Goal: Transaction & Acquisition: Purchase product/service

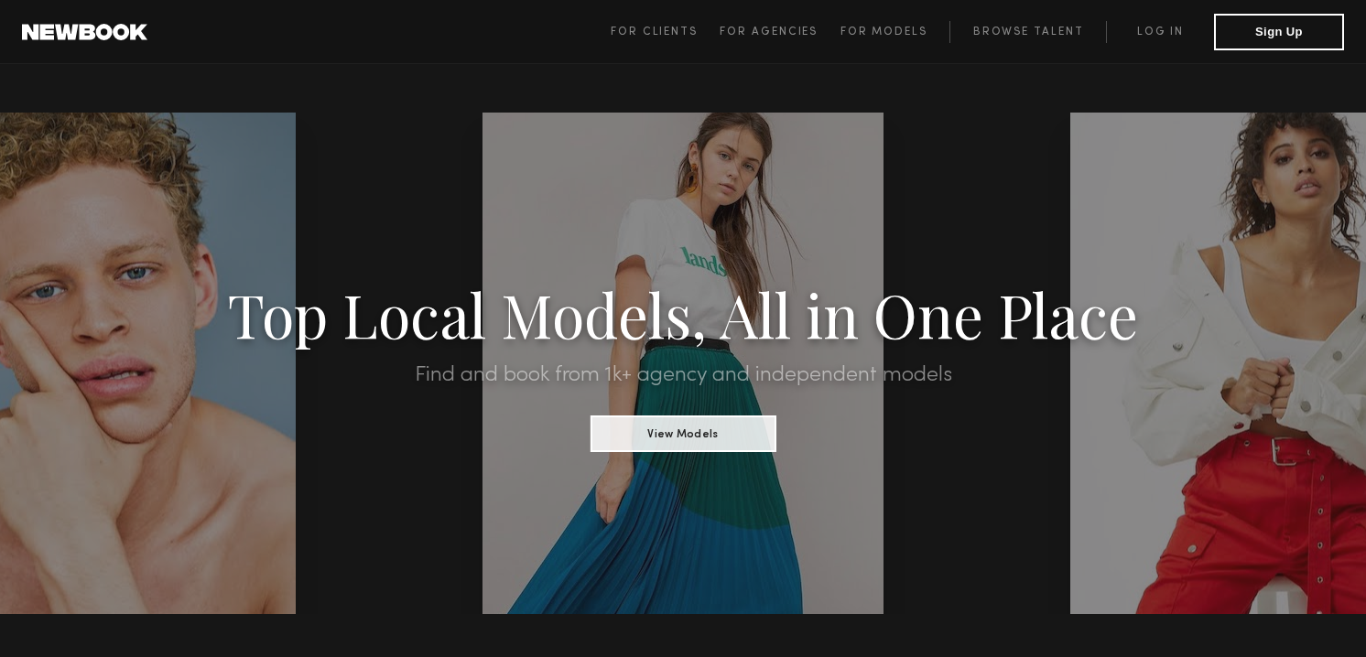
click at [1162, 45] on span "For Clients For Agencies For Models Browse Talent Log in Sign Up" at bounding box center [976, 32] width 733 height 37
click at [1163, 34] on link "Log in" at bounding box center [1160, 32] width 108 height 22
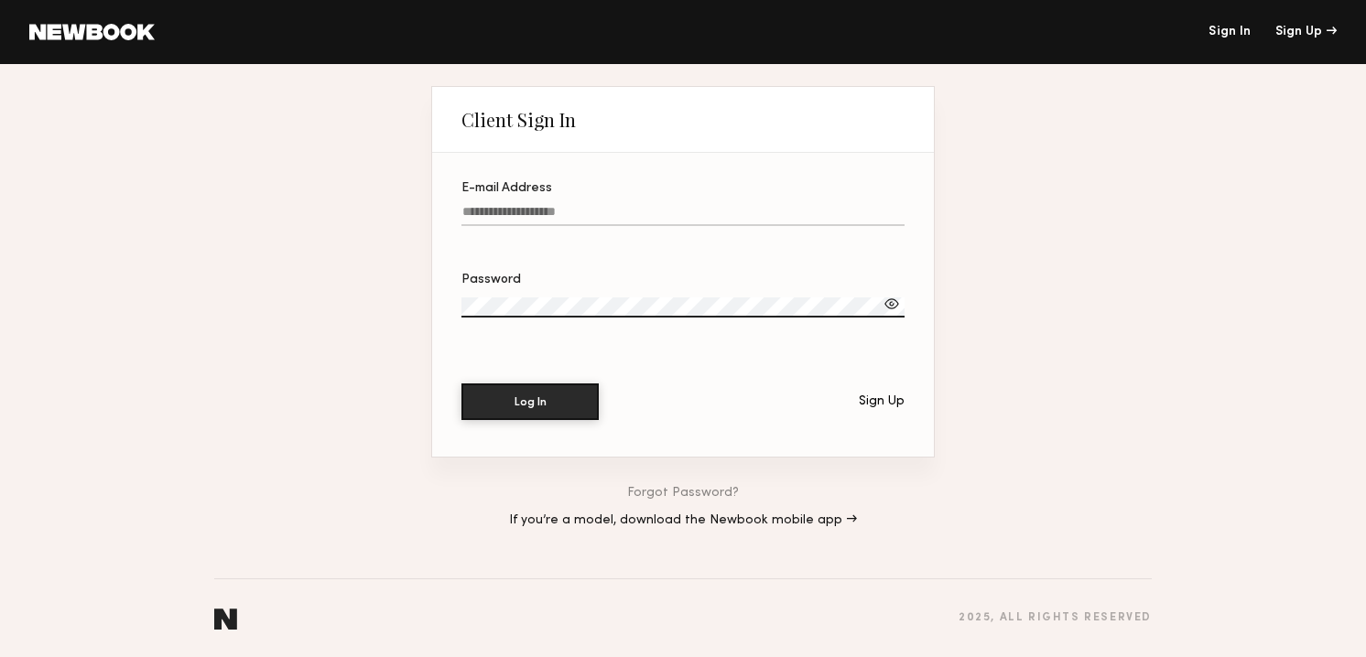
click at [534, 217] on input "E-mail Address" at bounding box center [682, 215] width 443 height 21
type input "**********"
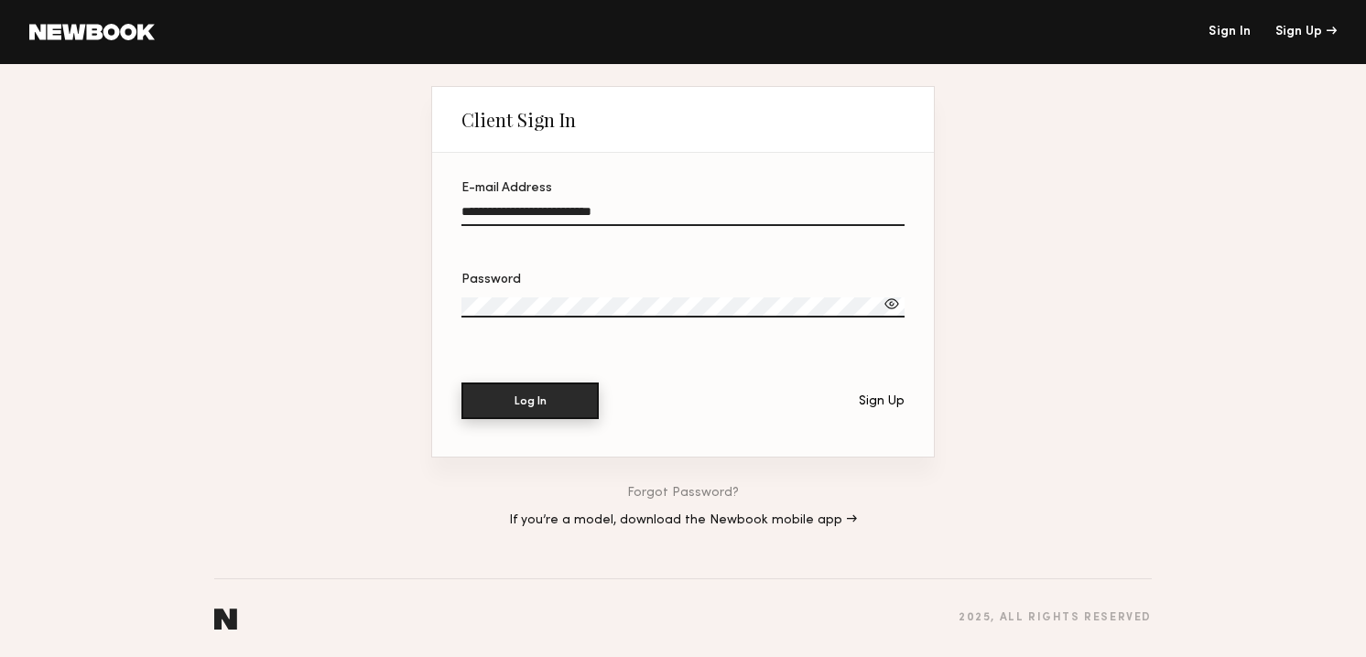
click at [523, 414] on button "Log In" at bounding box center [529, 401] width 137 height 37
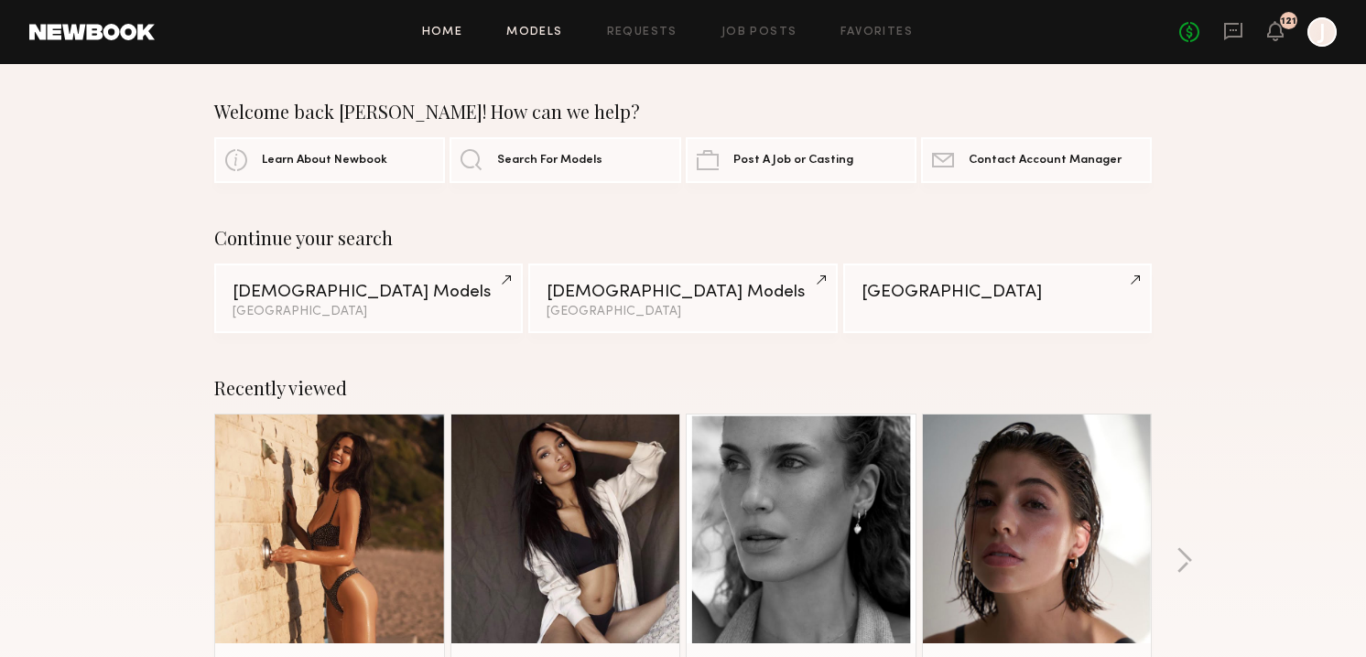
click at [542, 32] on link "Models" at bounding box center [534, 33] width 56 height 12
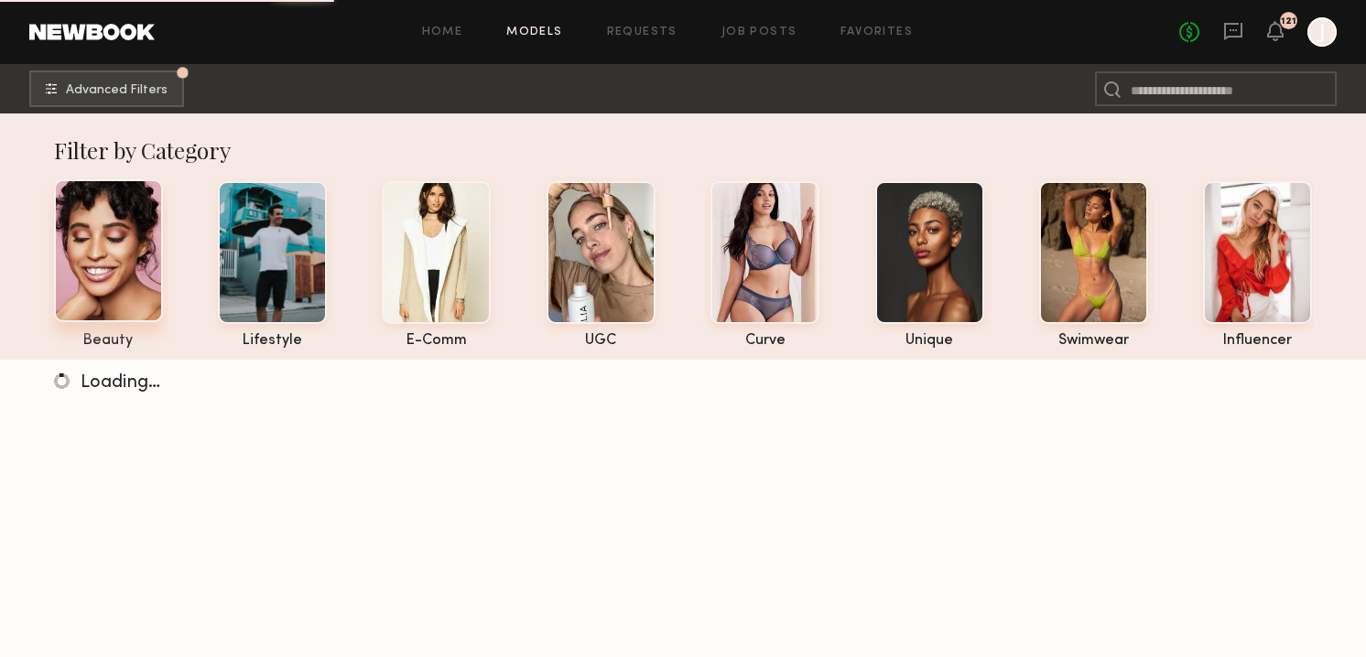
click at [97, 239] on div at bounding box center [108, 250] width 109 height 143
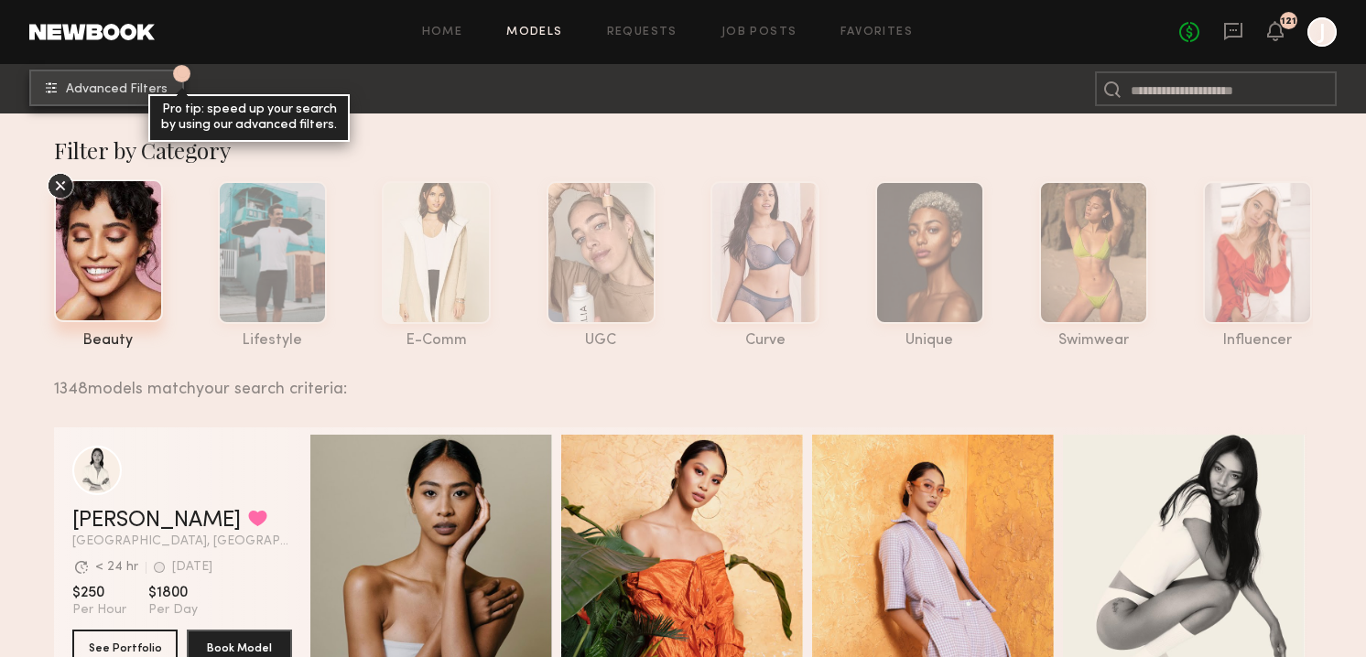
click at [87, 84] on span "Advanced Filters" at bounding box center [117, 89] width 102 height 13
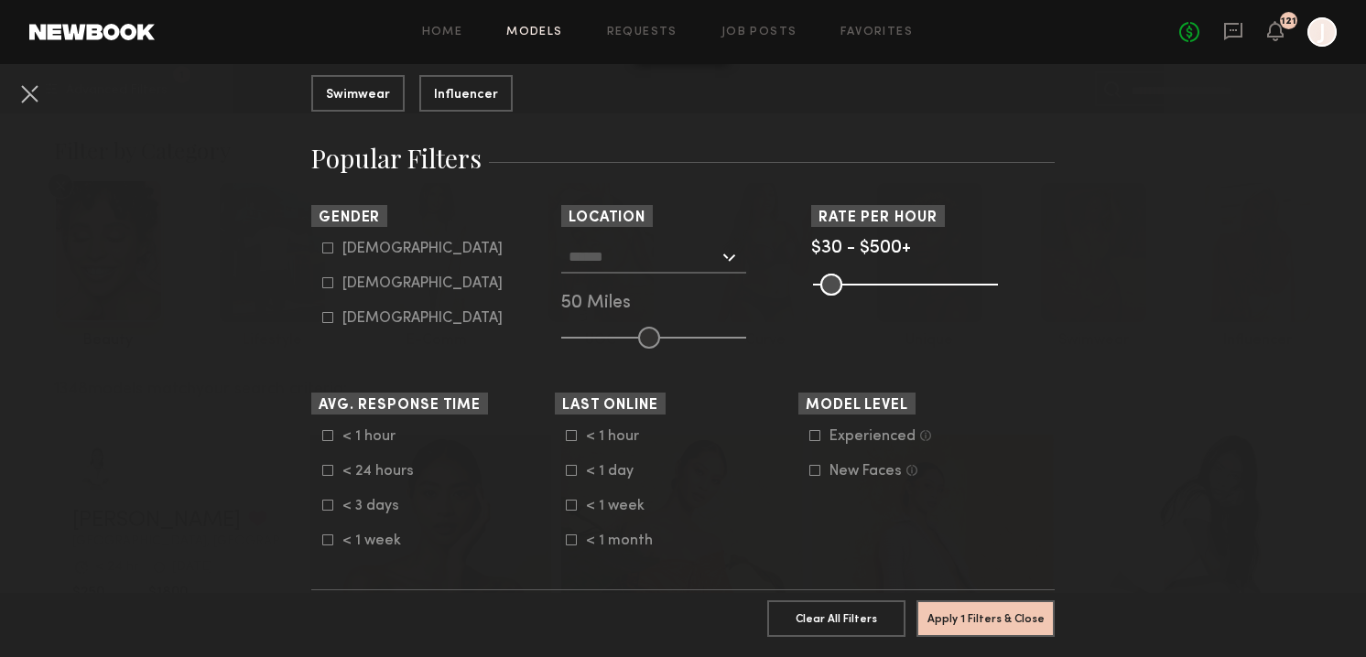
scroll to position [253, 0]
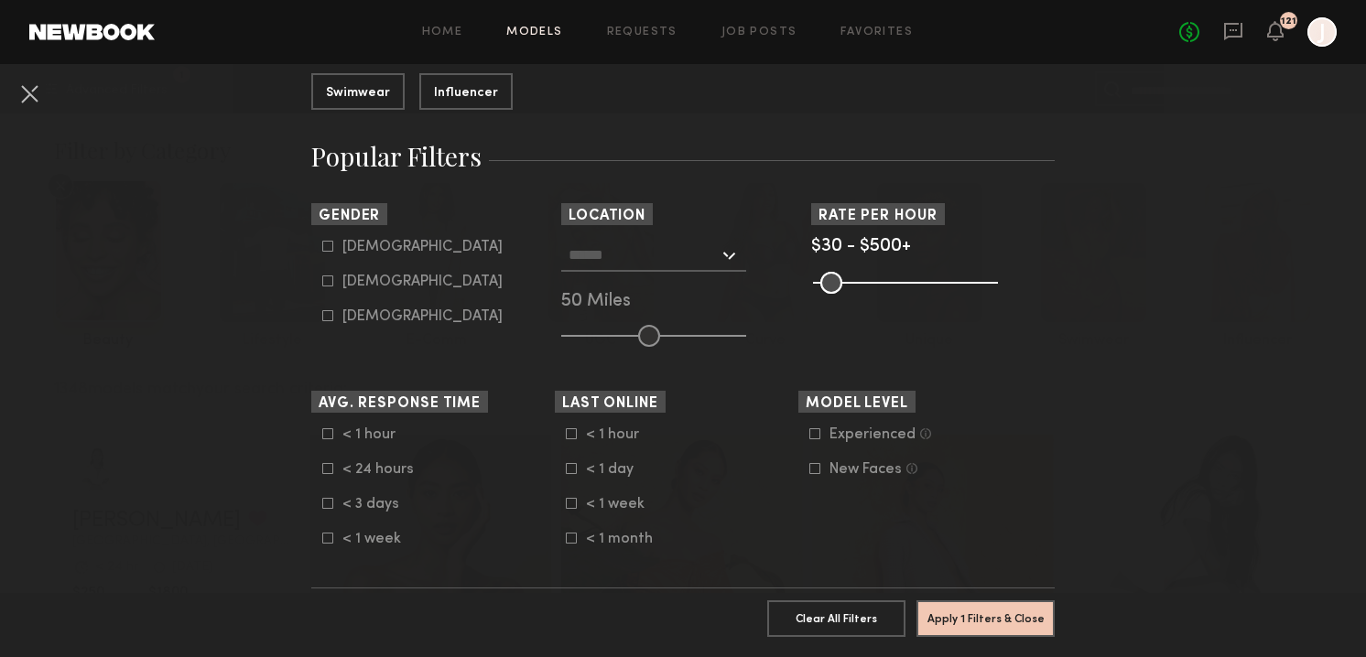
click at [329, 286] on icon at bounding box center [328, 281] width 10 height 10
type input "**"
click at [727, 235] on nb-browse-filter "Location Los Angeles, CA New York City, NY Brooklyn, NY Chicago, IL 50 Miles" at bounding box center [682, 275] width 243 height 144
click at [727, 257] on div at bounding box center [653, 255] width 185 height 33
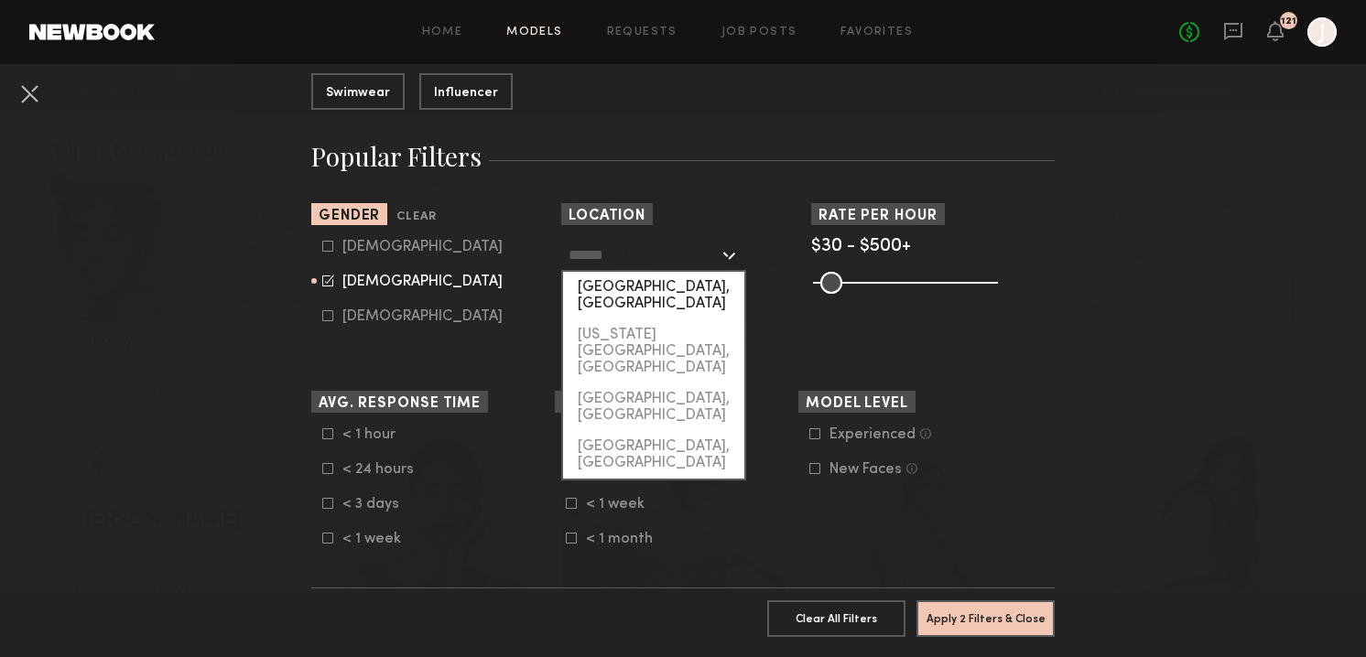
click at [627, 290] on div "Los Angeles, CA" at bounding box center [653, 296] width 181 height 48
type input "**********"
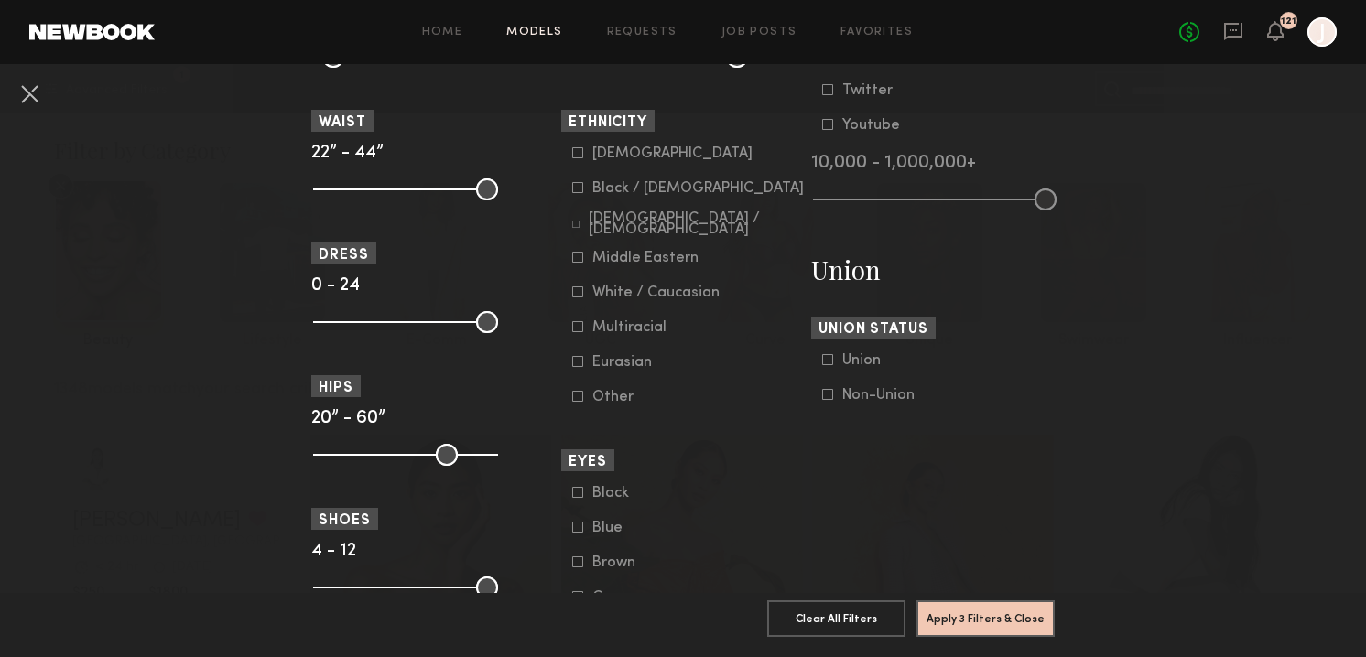
scroll to position [1001, 0]
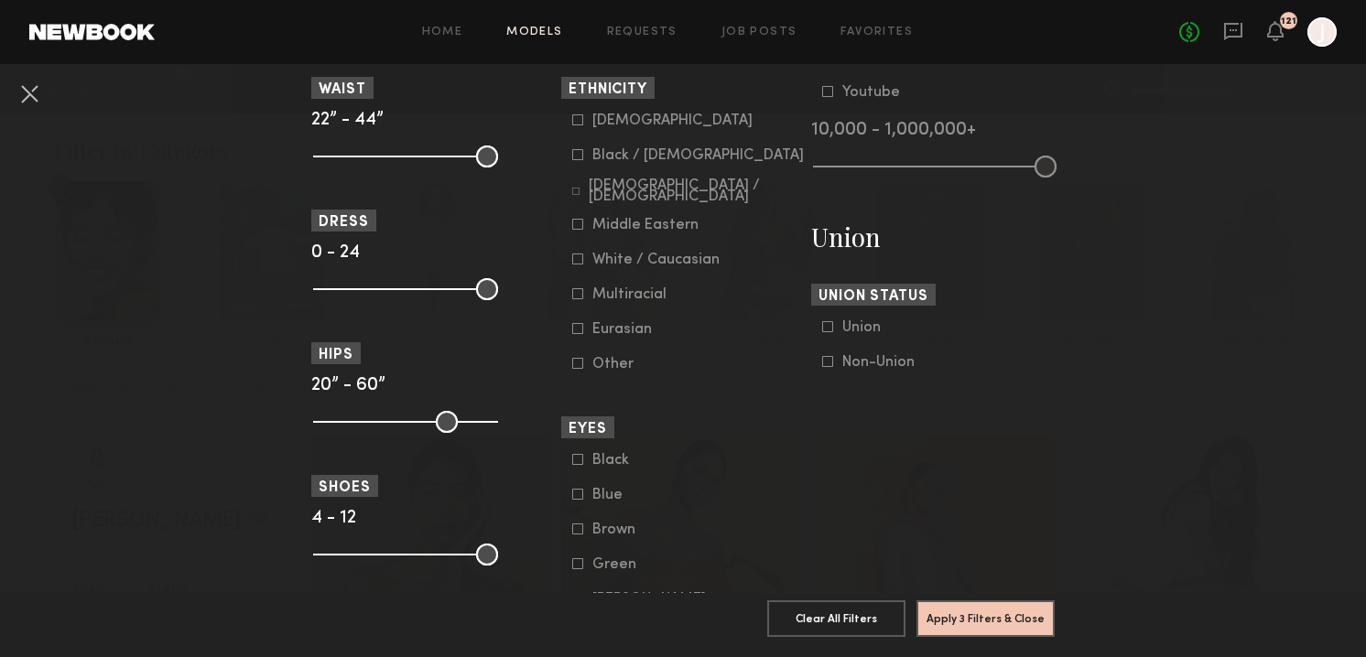
click at [582, 124] on icon at bounding box center [578, 120] width 10 height 10
click at [580, 299] on icon at bounding box center [577, 293] width 11 height 11
click at [959, 610] on button "Apply 4 Filters & Close" at bounding box center [985, 617] width 138 height 37
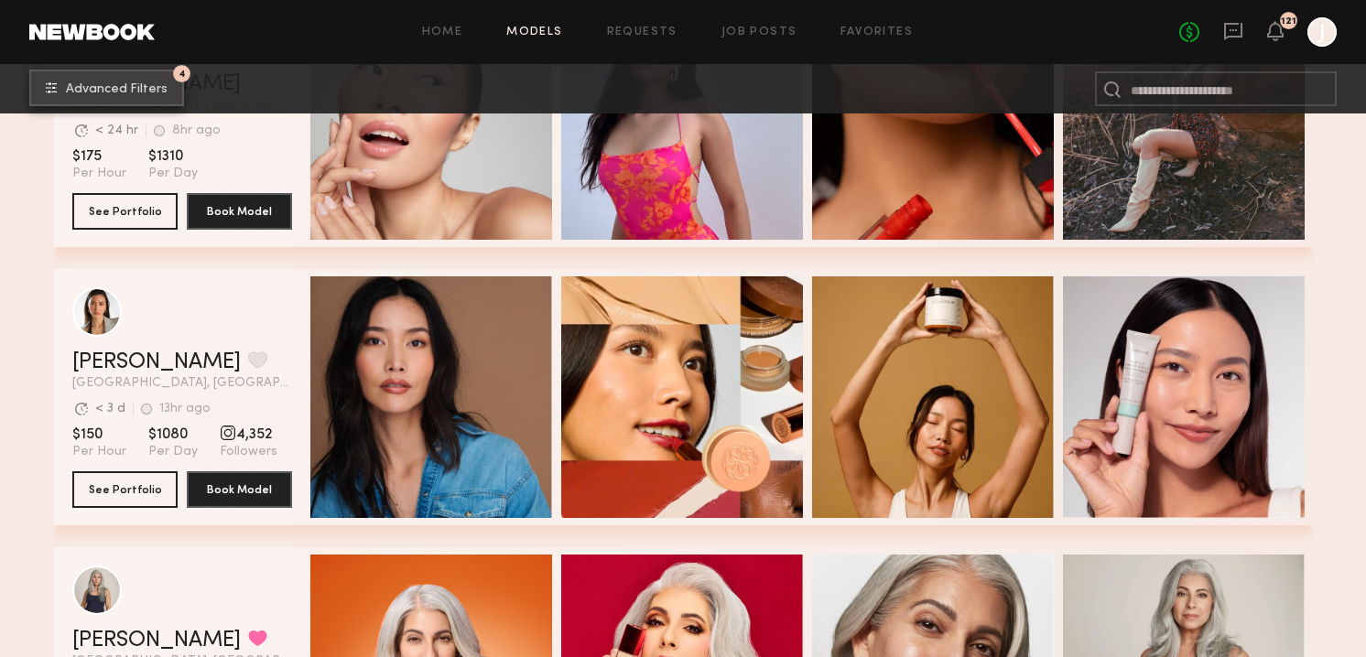
scroll to position [4331, 0]
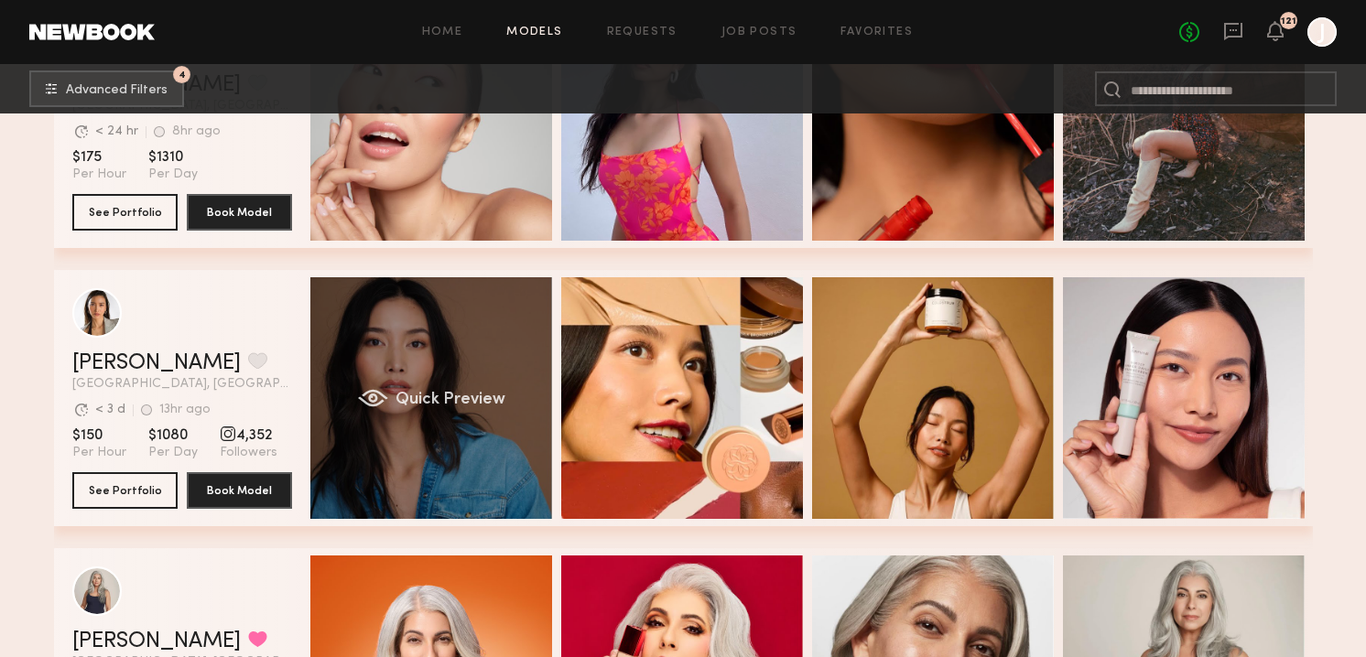
click at [415, 445] on div "Quick Preview" at bounding box center [431, 398] width 242 height 242
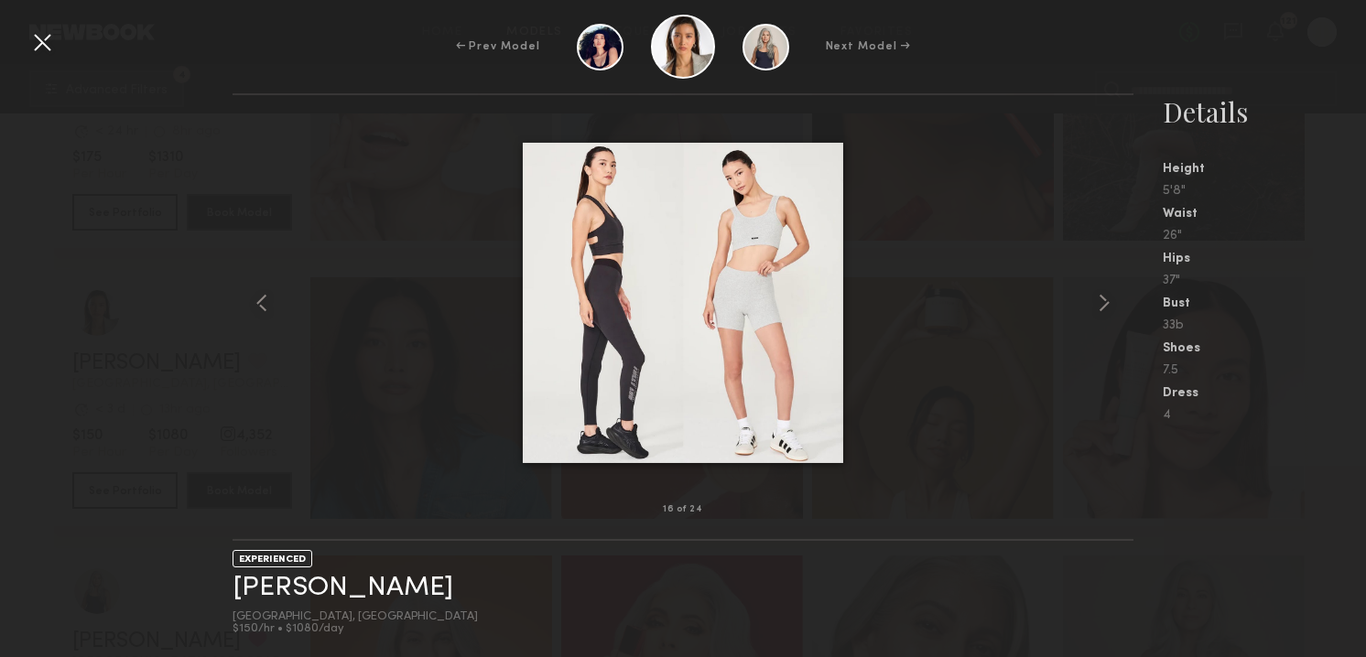
click at [44, 43] on div at bounding box center [41, 41] width 29 height 29
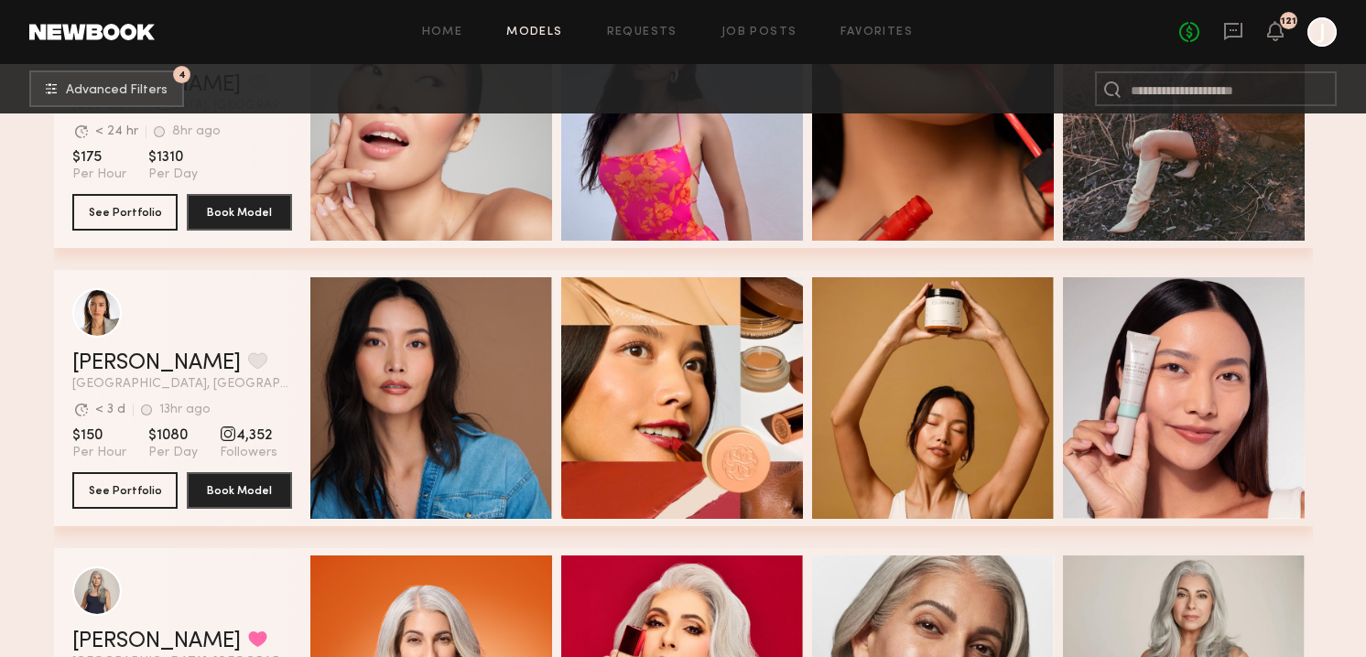
scroll to position [4110, 0]
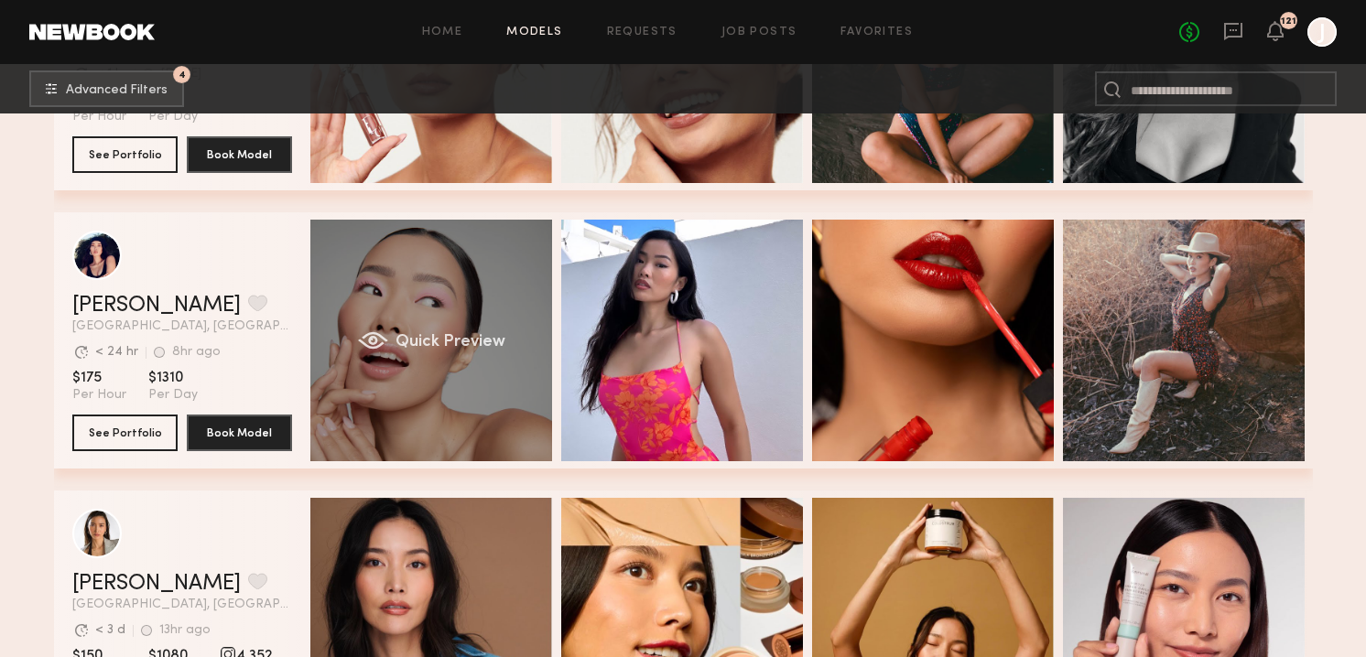
click at [464, 315] on div "Quick Preview" at bounding box center [431, 341] width 242 height 242
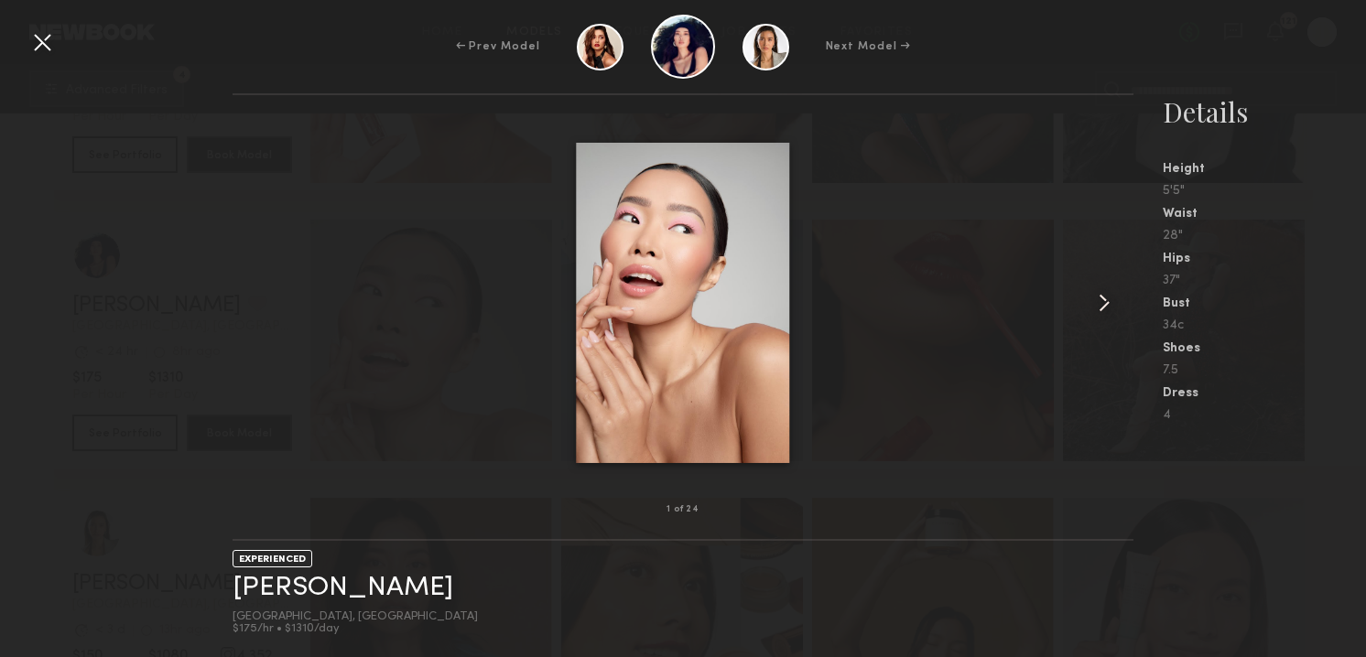
click at [1113, 292] on common-icon at bounding box center [1103, 302] width 29 height 29
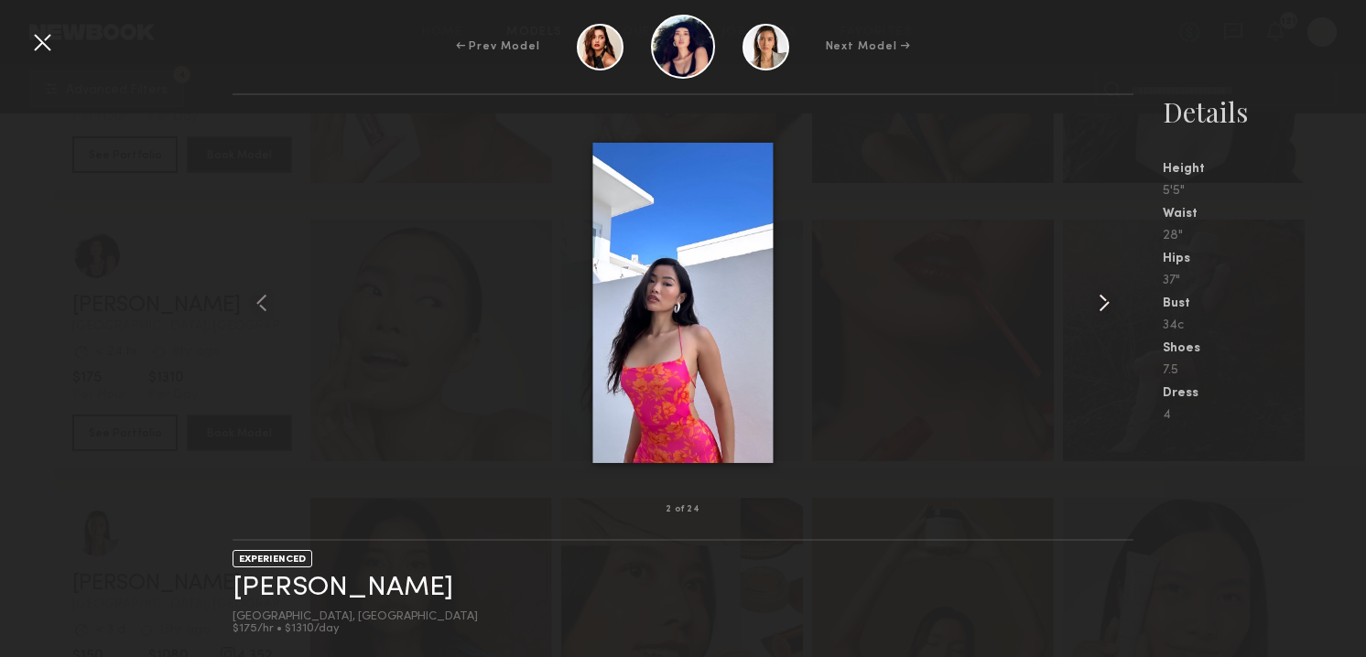
click at [1113, 292] on common-icon at bounding box center [1103, 302] width 29 height 29
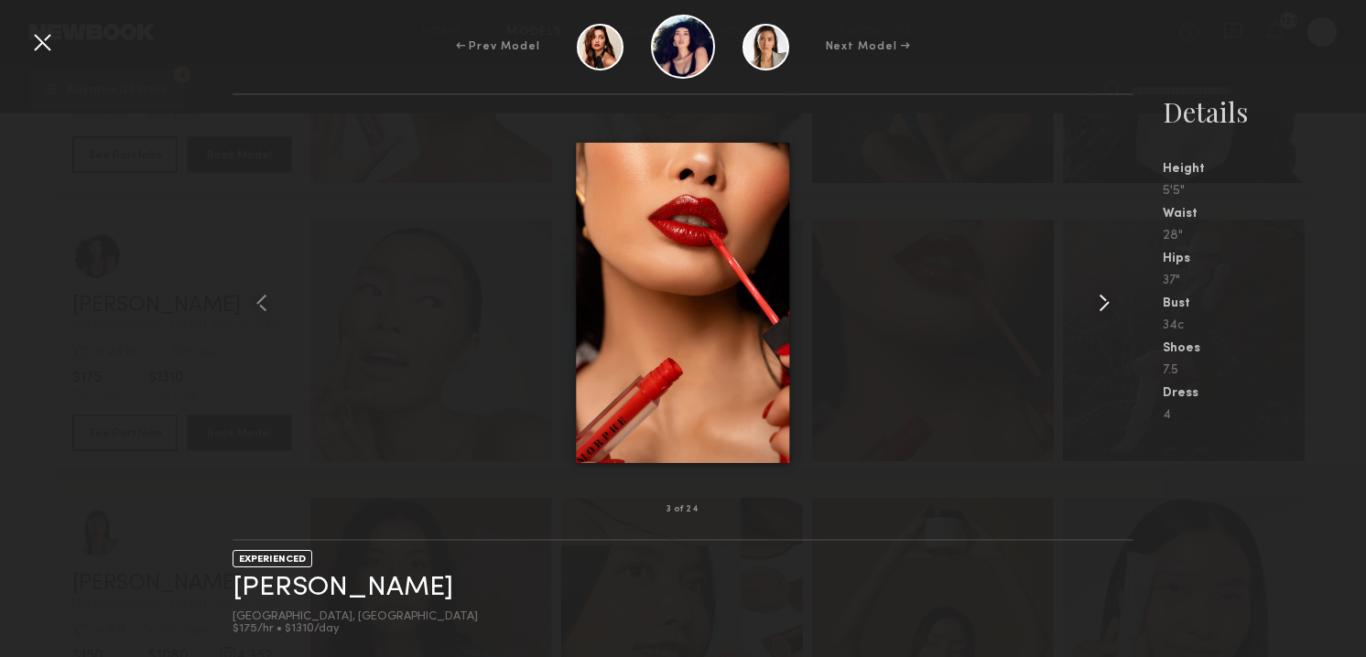
click at [1112, 292] on common-icon at bounding box center [1103, 302] width 29 height 29
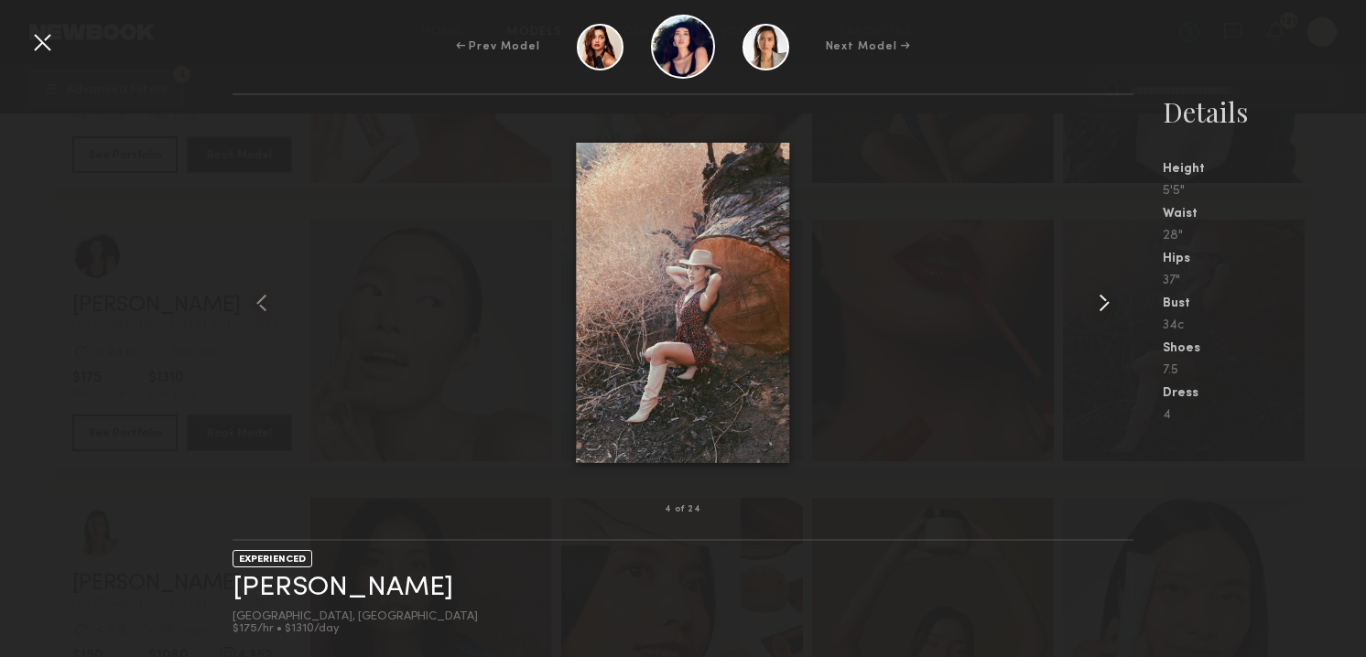
click at [1112, 292] on common-icon at bounding box center [1103, 302] width 29 height 29
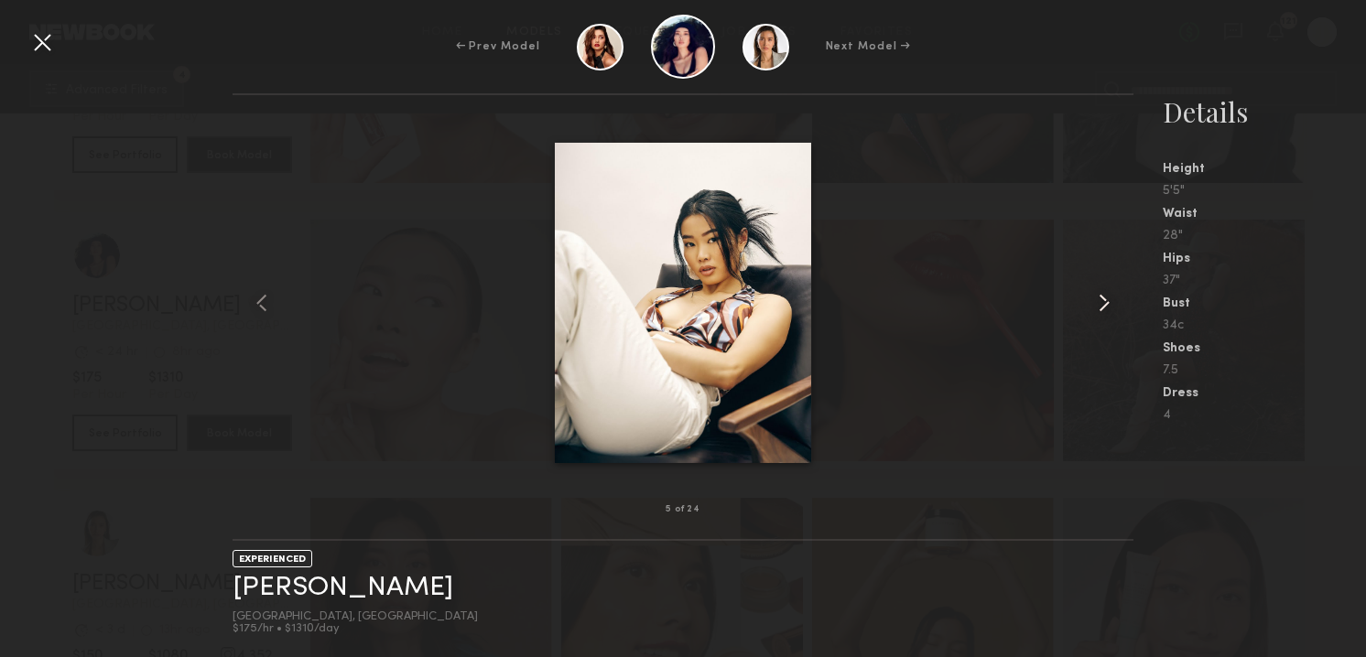
click at [1112, 292] on common-icon at bounding box center [1103, 302] width 29 height 29
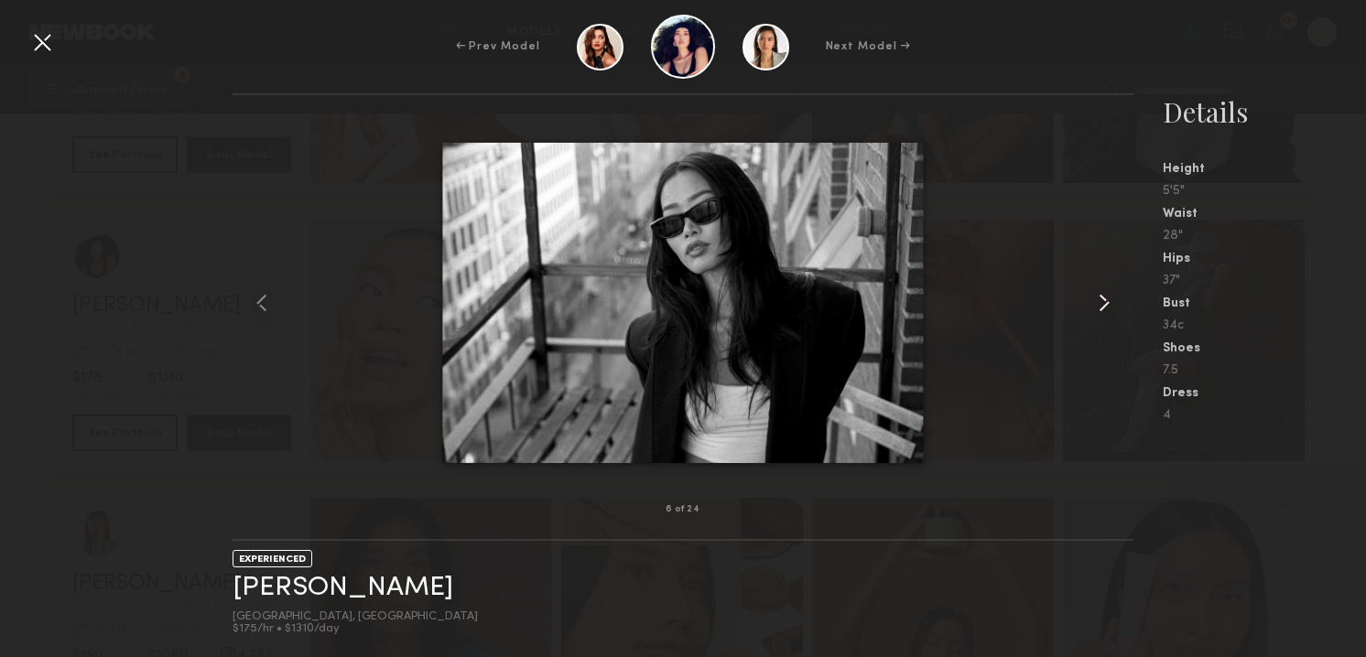
click at [1112, 293] on common-icon at bounding box center [1103, 302] width 29 height 29
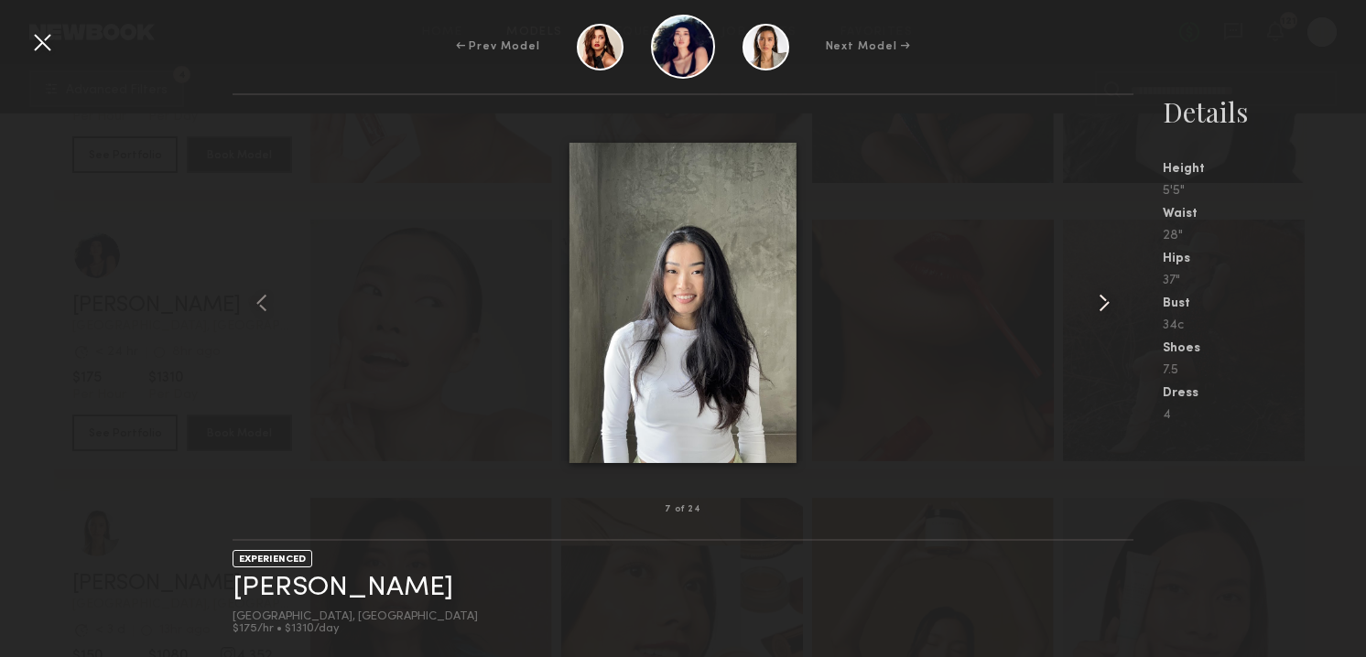
click at [1112, 293] on common-icon at bounding box center [1103, 302] width 29 height 29
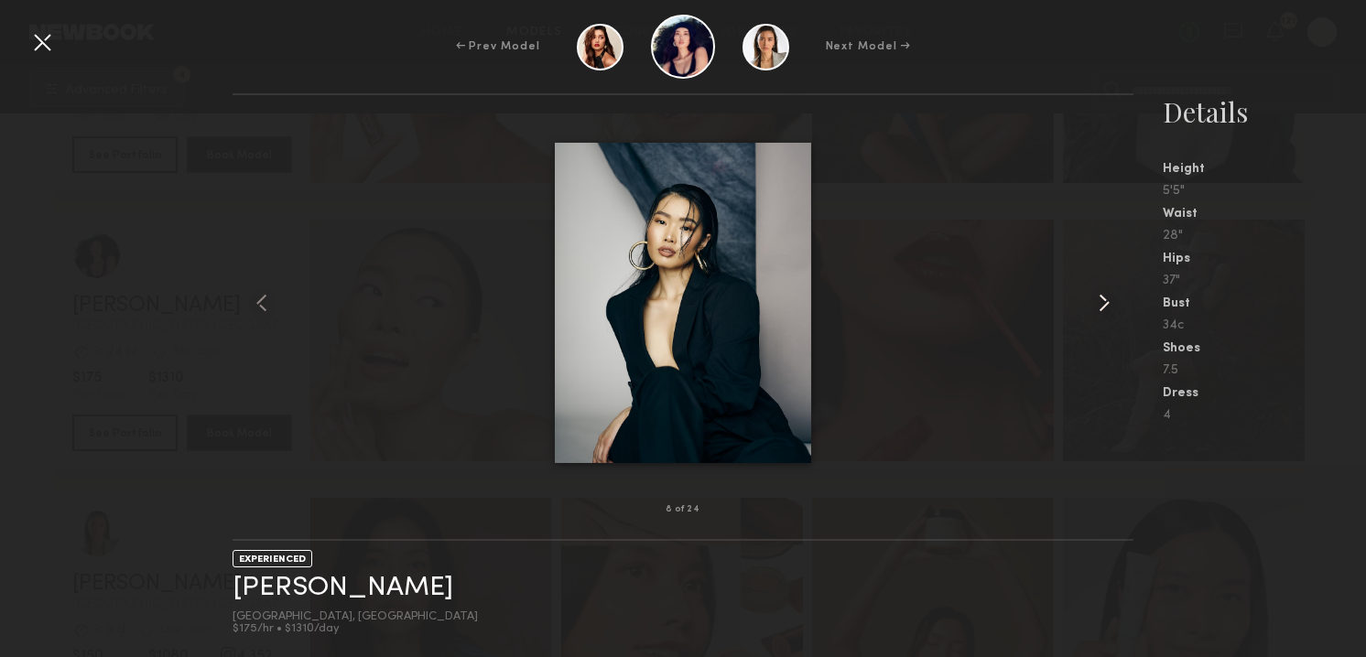
click at [1112, 293] on common-icon at bounding box center [1103, 302] width 29 height 29
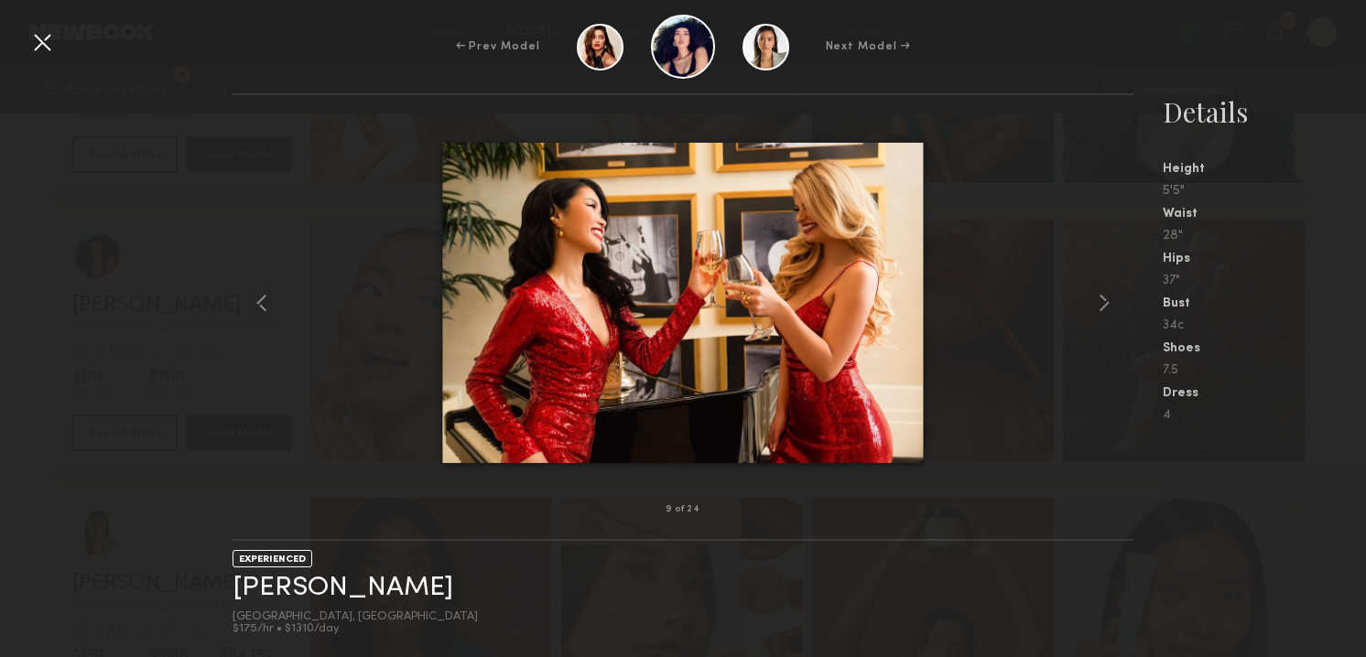
click at [39, 39] on div at bounding box center [41, 41] width 29 height 29
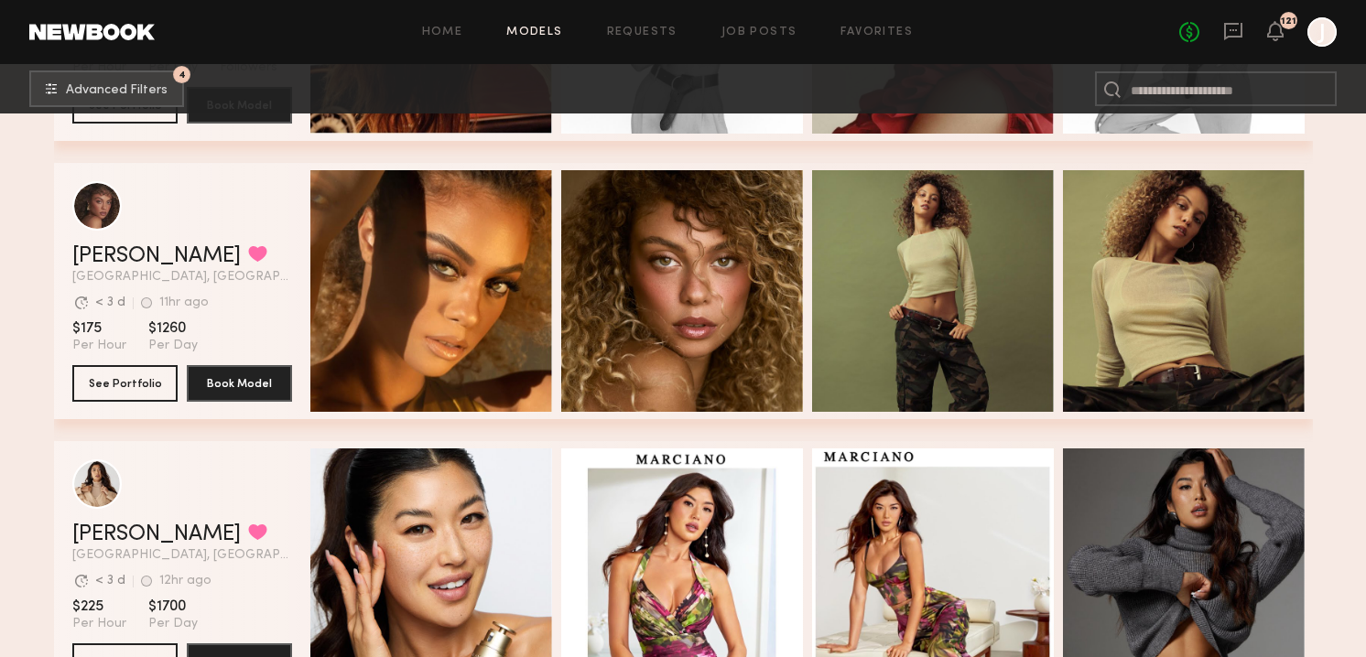
scroll to position [6940, 0]
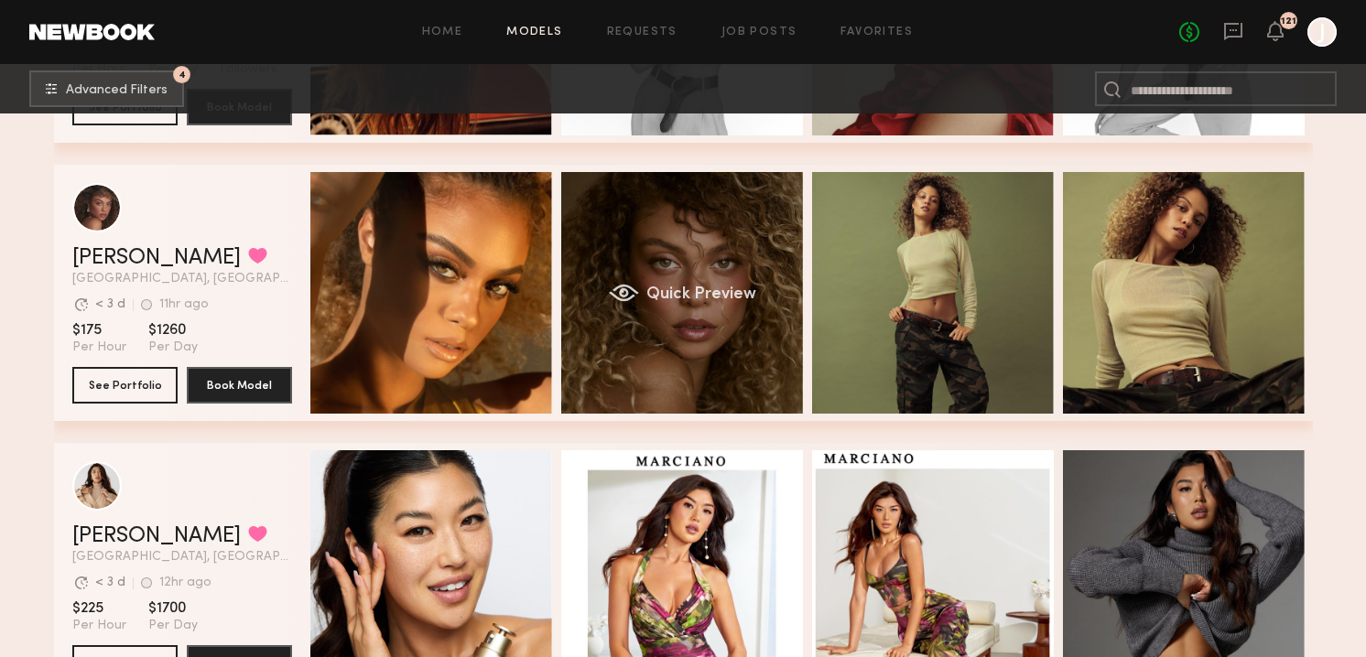
click at [610, 258] on div "Quick Preview" at bounding box center [682, 293] width 242 height 242
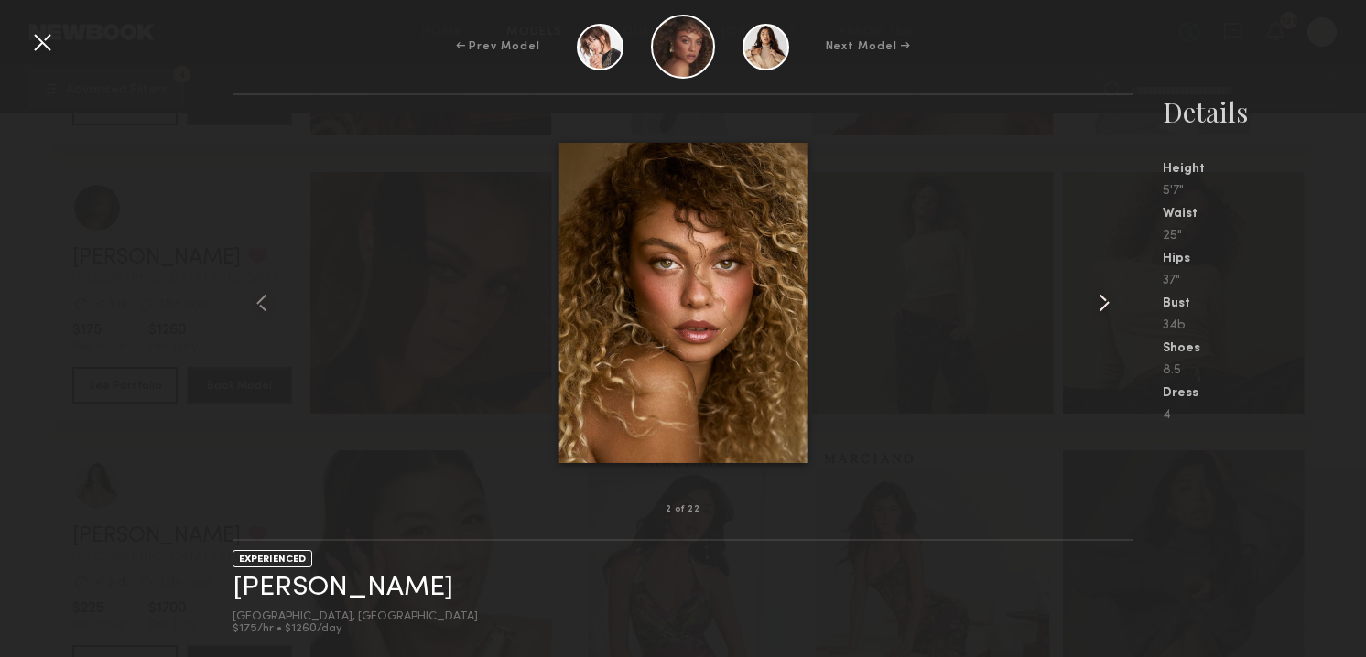
click at [1108, 299] on common-icon at bounding box center [1103, 302] width 29 height 29
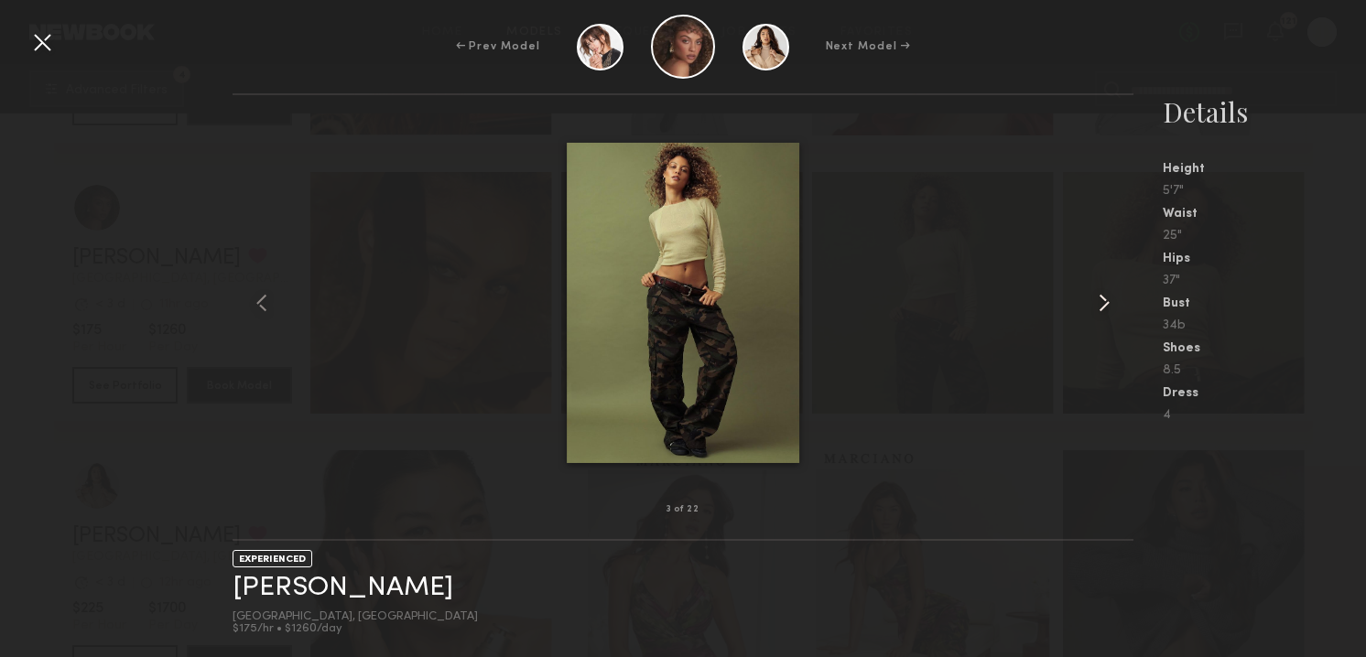
click at [1108, 298] on common-icon at bounding box center [1103, 302] width 29 height 29
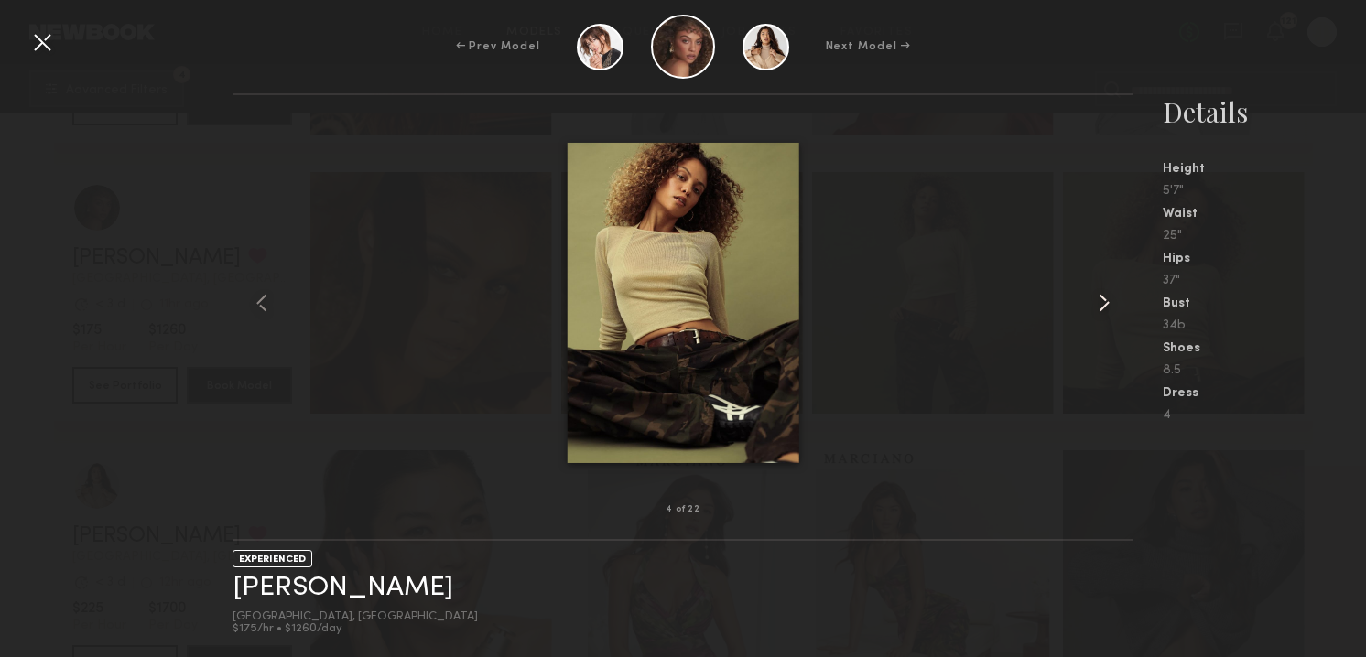
click at [1108, 298] on common-icon at bounding box center [1103, 302] width 29 height 29
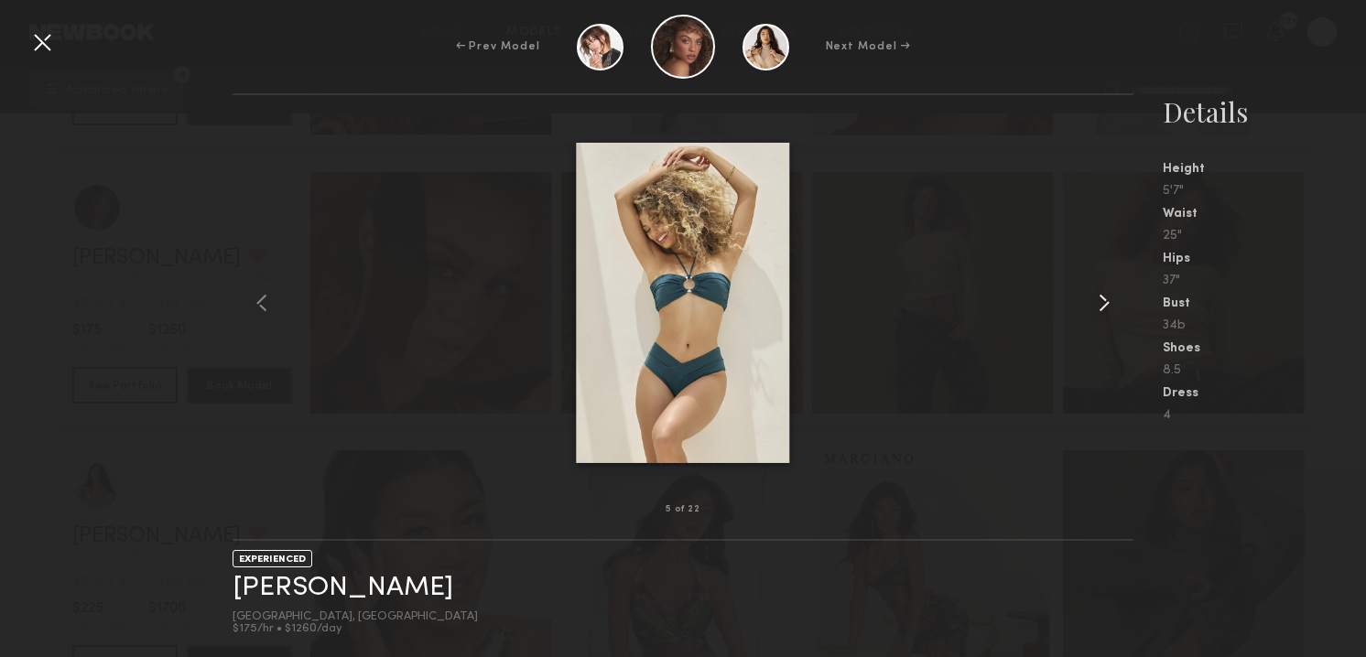
click at [1108, 298] on common-icon at bounding box center [1103, 302] width 29 height 29
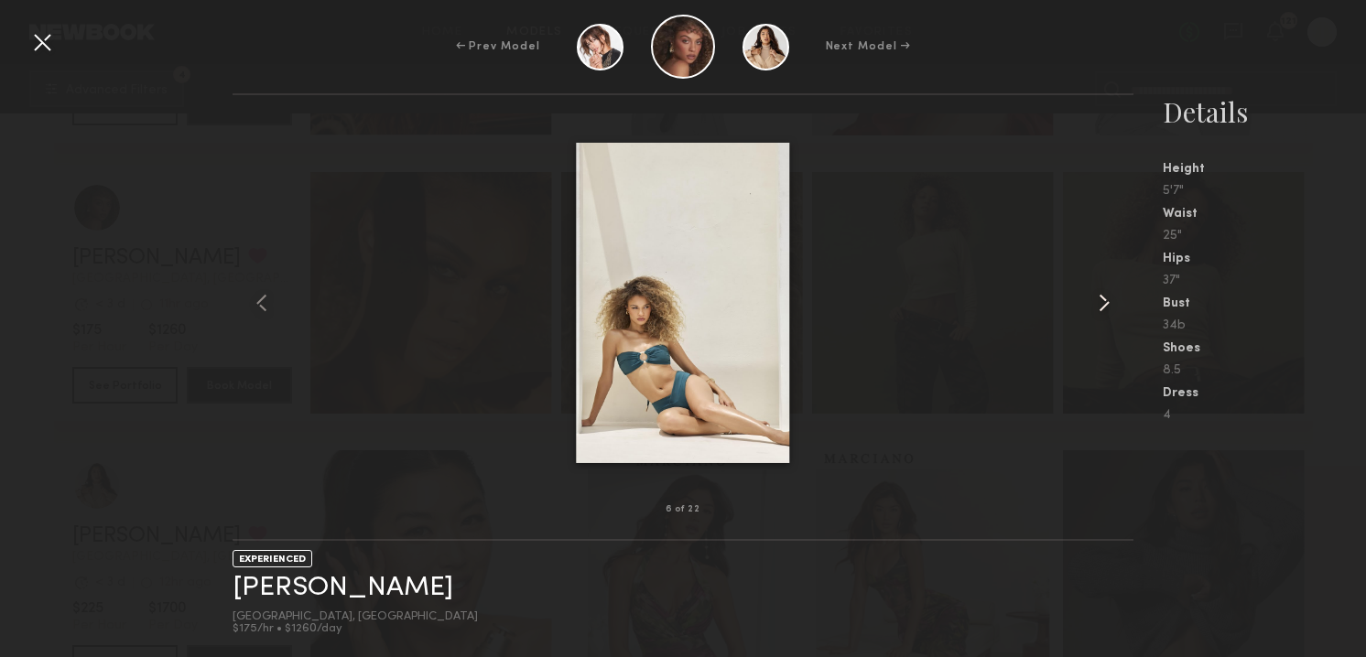
click at [1108, 298] on common-icon at bounding box center [1103, 302] width 29 height 29
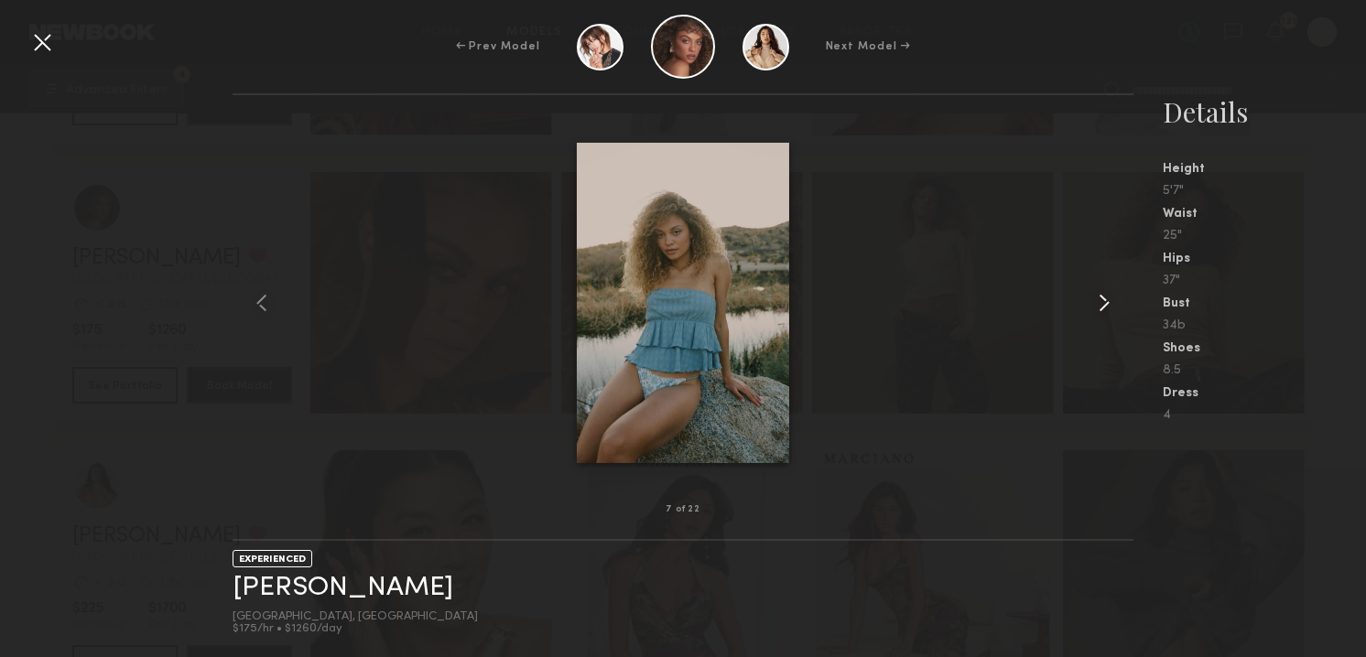
click at [1108, 298] on common-icon at bounding box center [1103, 302] width 29 height 29
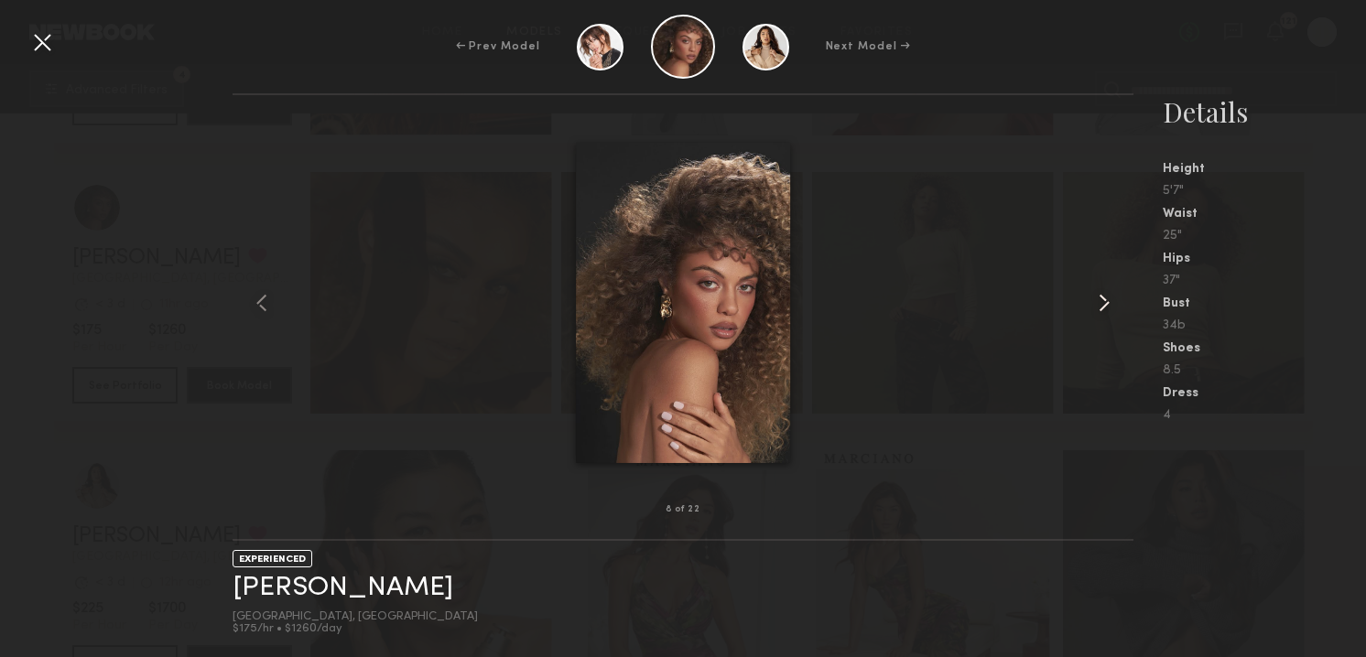
click at [1108, 298] on common-icon at bounding box center [1103, 302] width 29 height 29
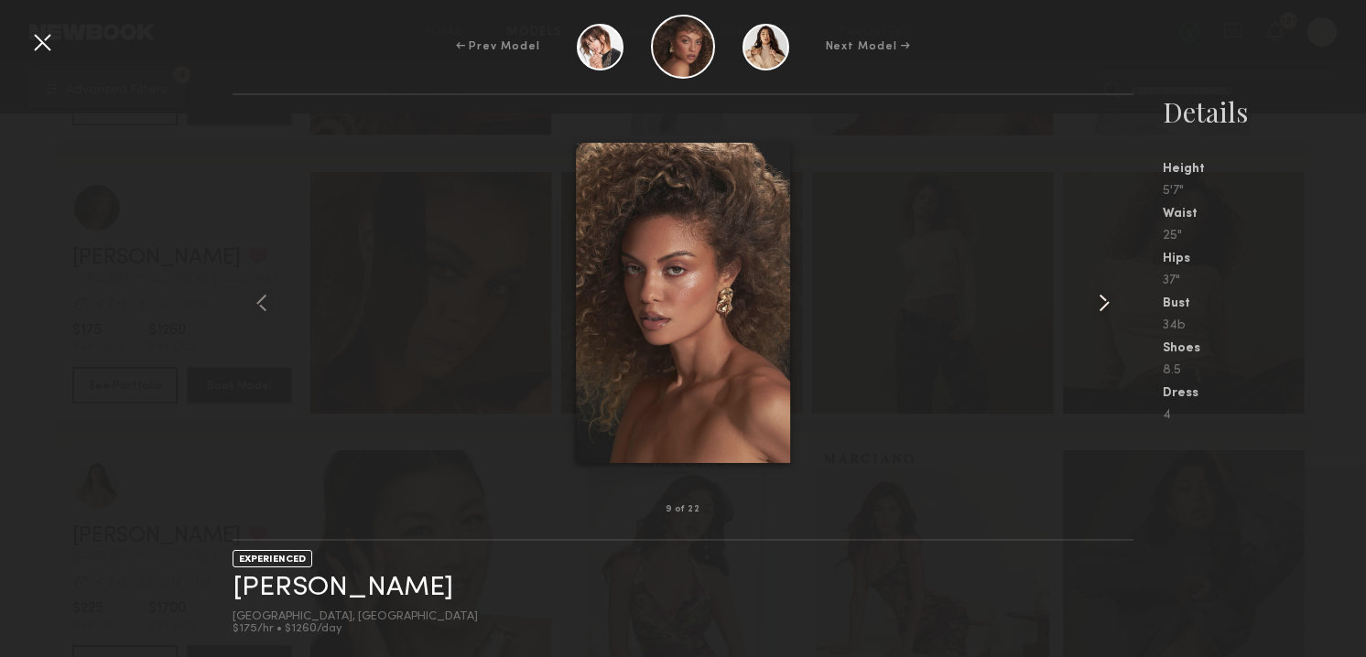
click at [1108, 298] on common-icon at bounding box center [1103, 302] width 29 height 29
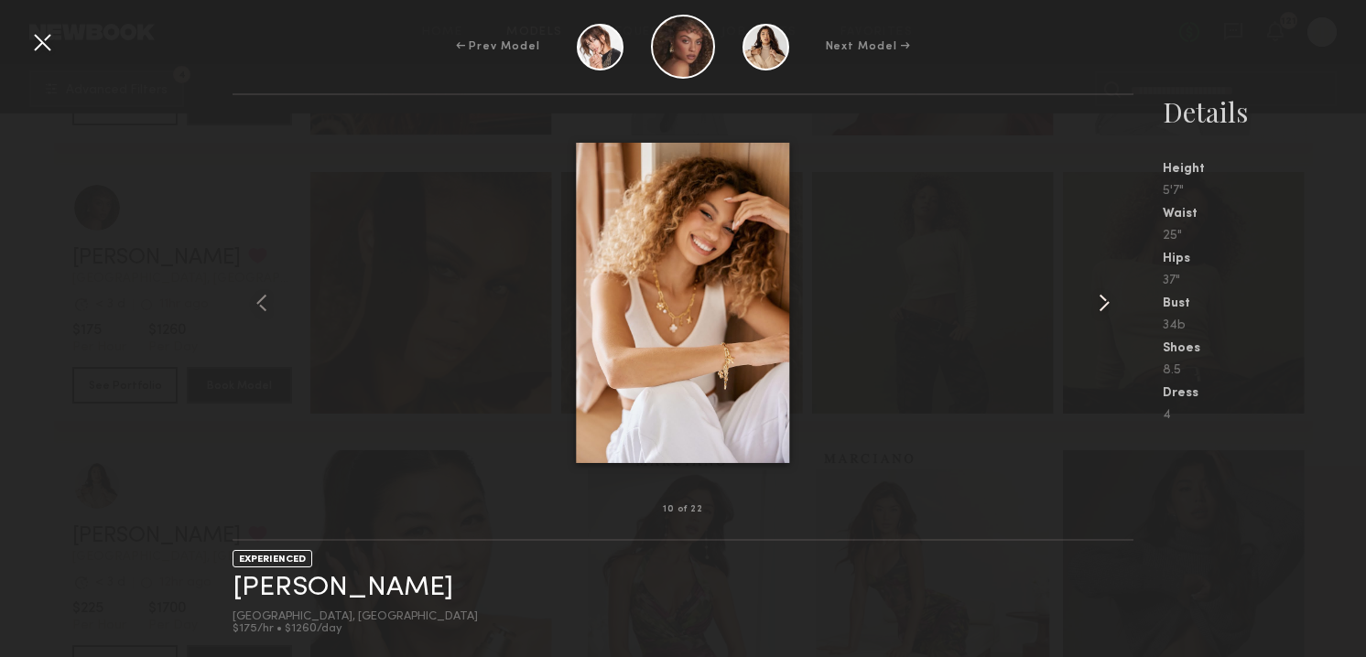
click at [1108, 298] on common-icon at bounding box center [1103, 302] width 29 height 29
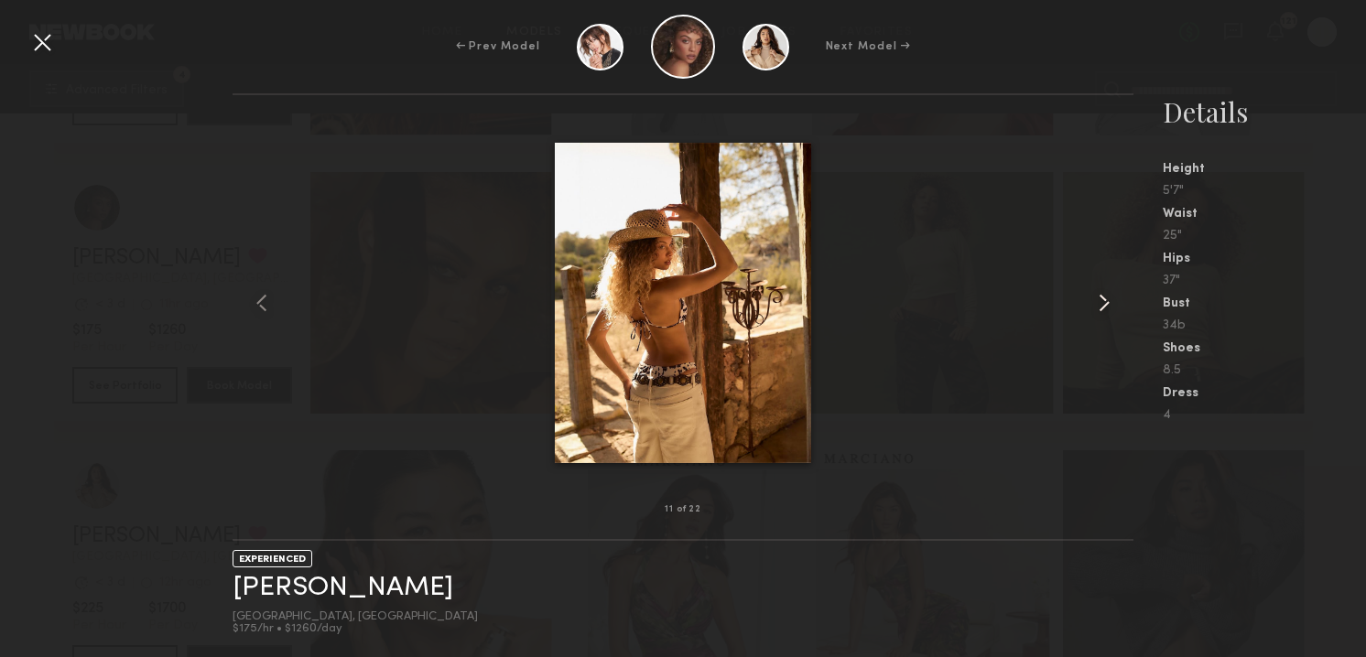
click at [1108, 298] on common-icon at bounding box center [1103, 302] width 29 height 29
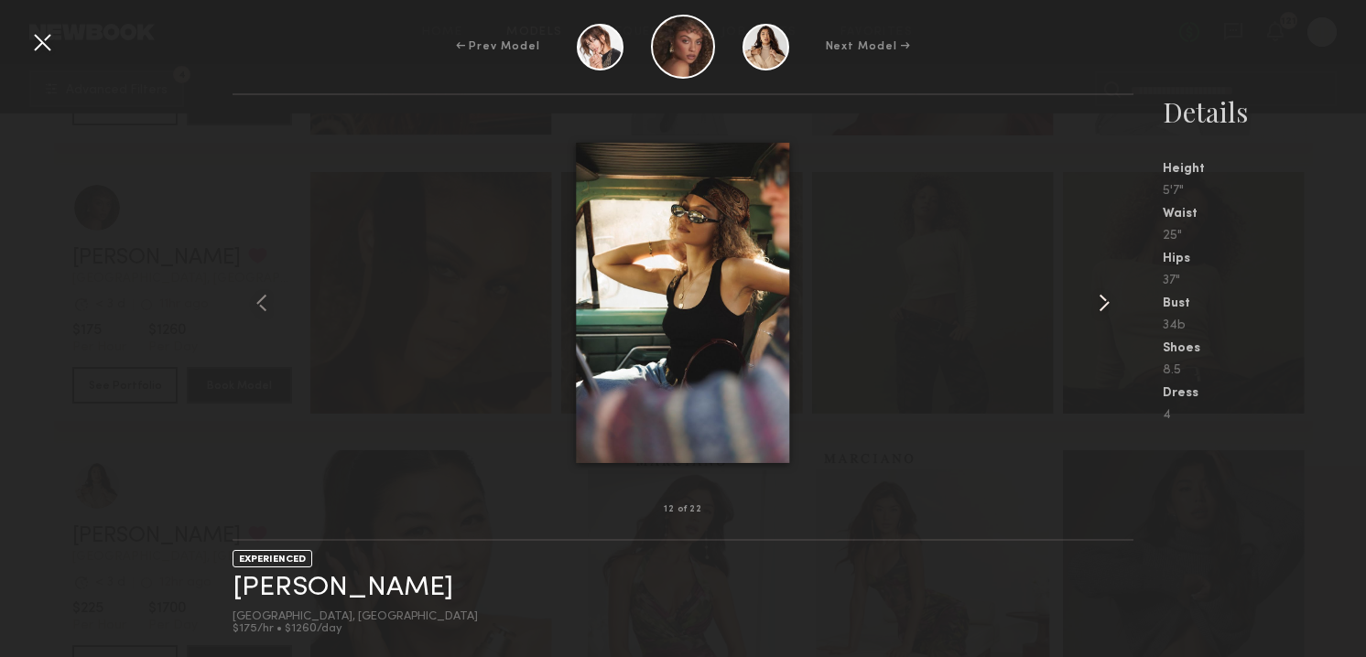
click at [1108, 298] on common-icon at bounding box center [1103, 302] width 29 height 29
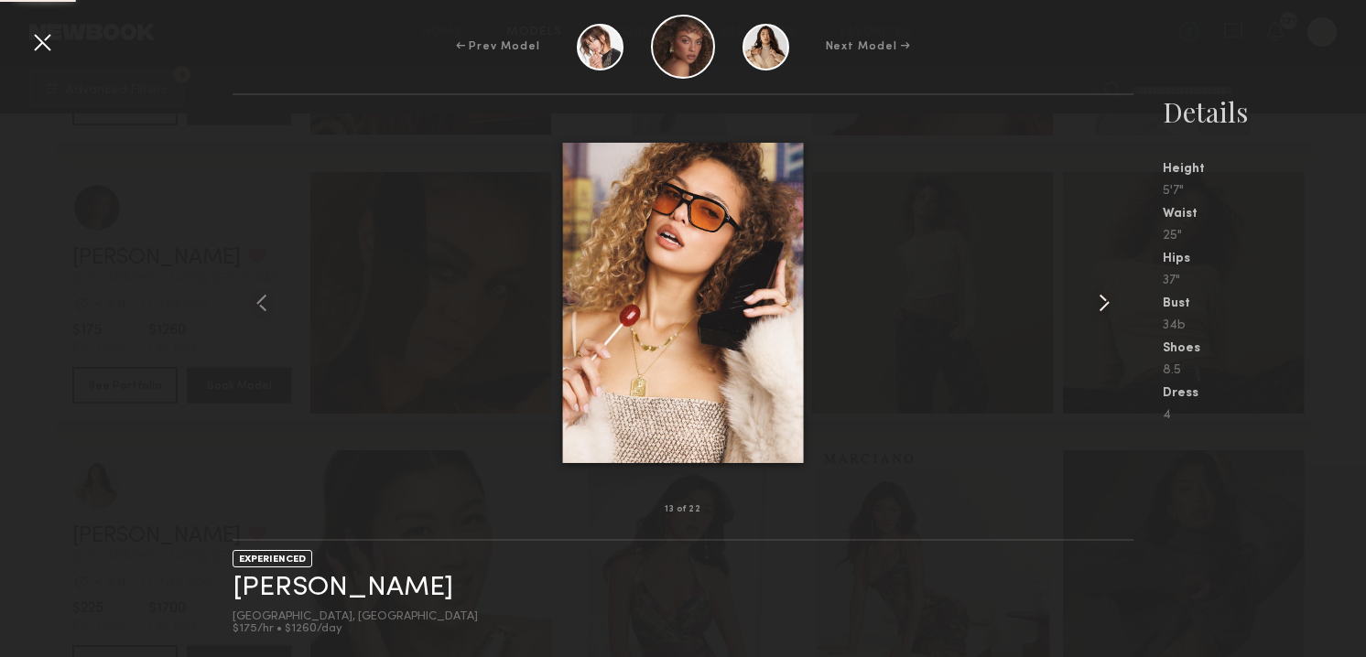
click at [1108, 298] on common-icon at bounding box center [1103, 302] width 29 height 29
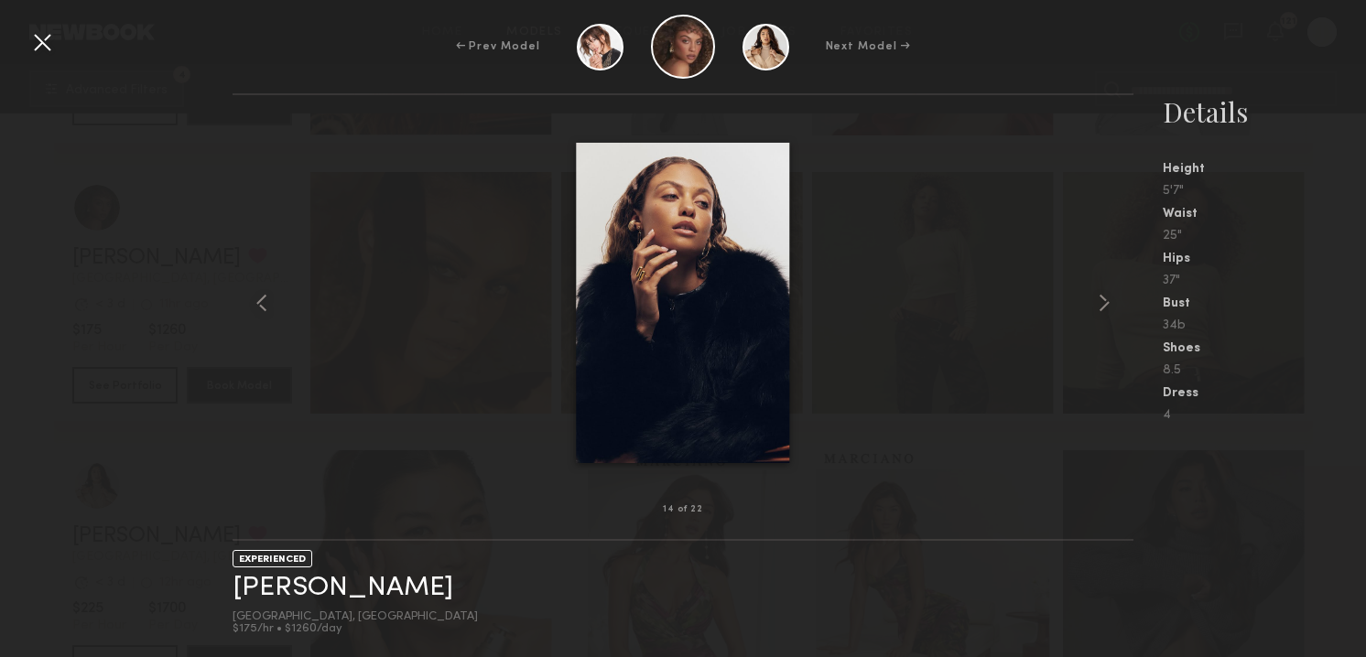
click at [1108, 298] on common-icon at bounding box center [1103, 302] width 29 height 29
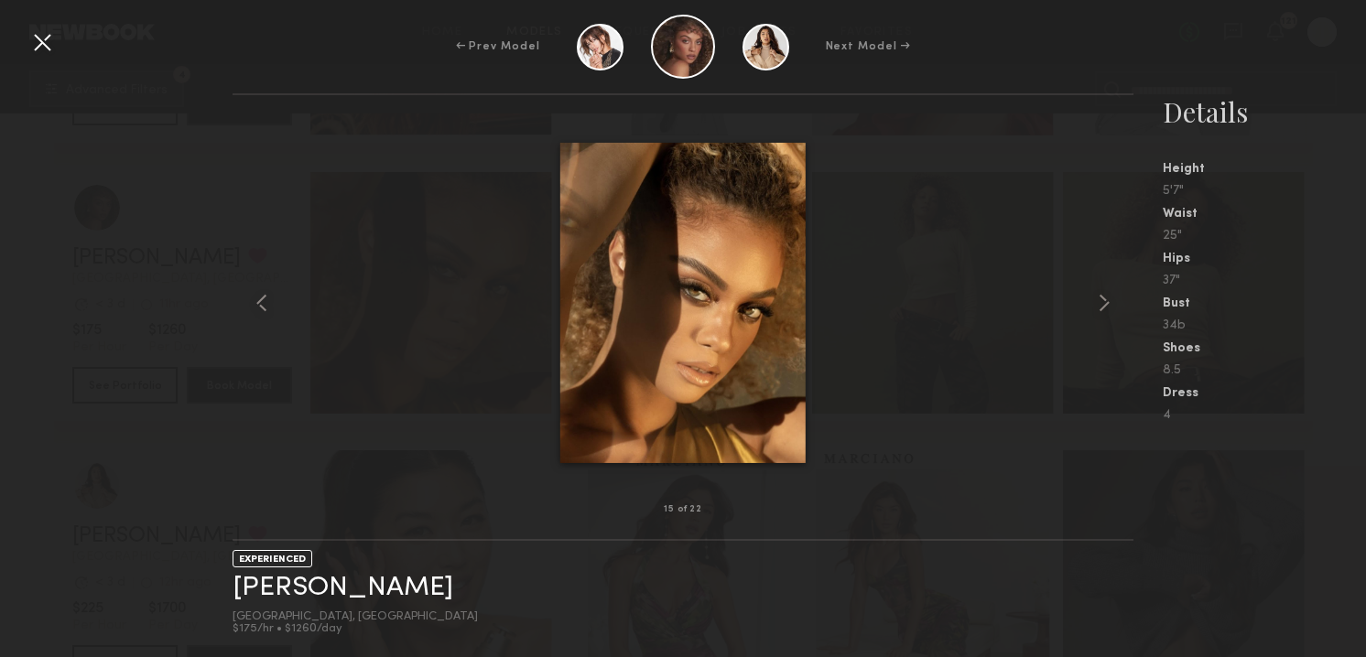
click at [1108, 298] on common-icon at bounding box center [1103, 302] width 29 height 29
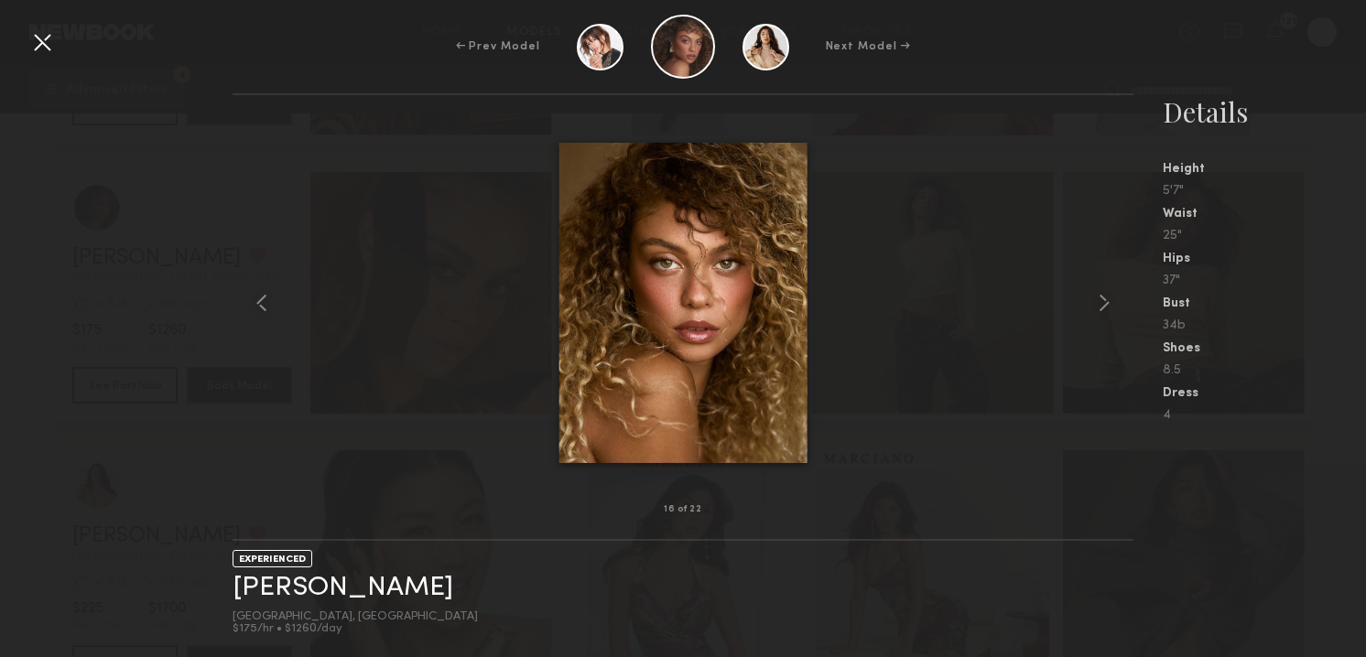
click at [1108, 298] on common-icon at bounding box center [1103, 302] width 29 height 29
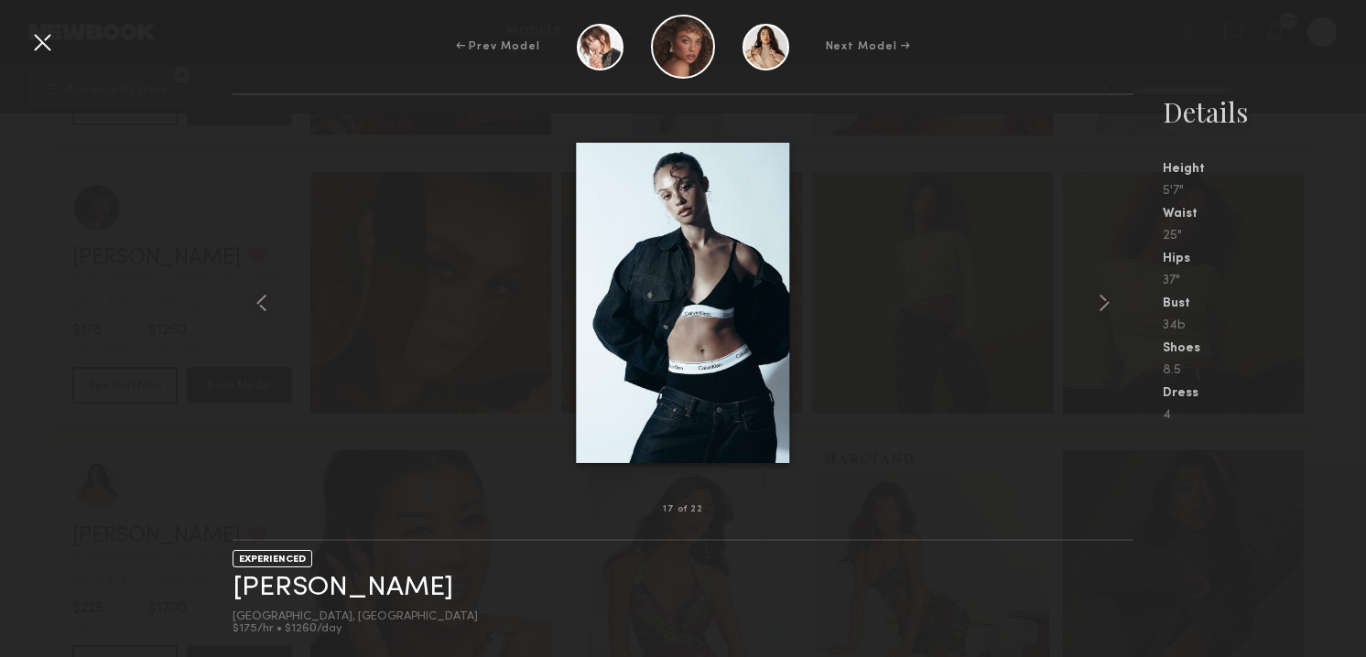
click at [46, 40] on div at bounding box center [41, 41] width 29 height 29
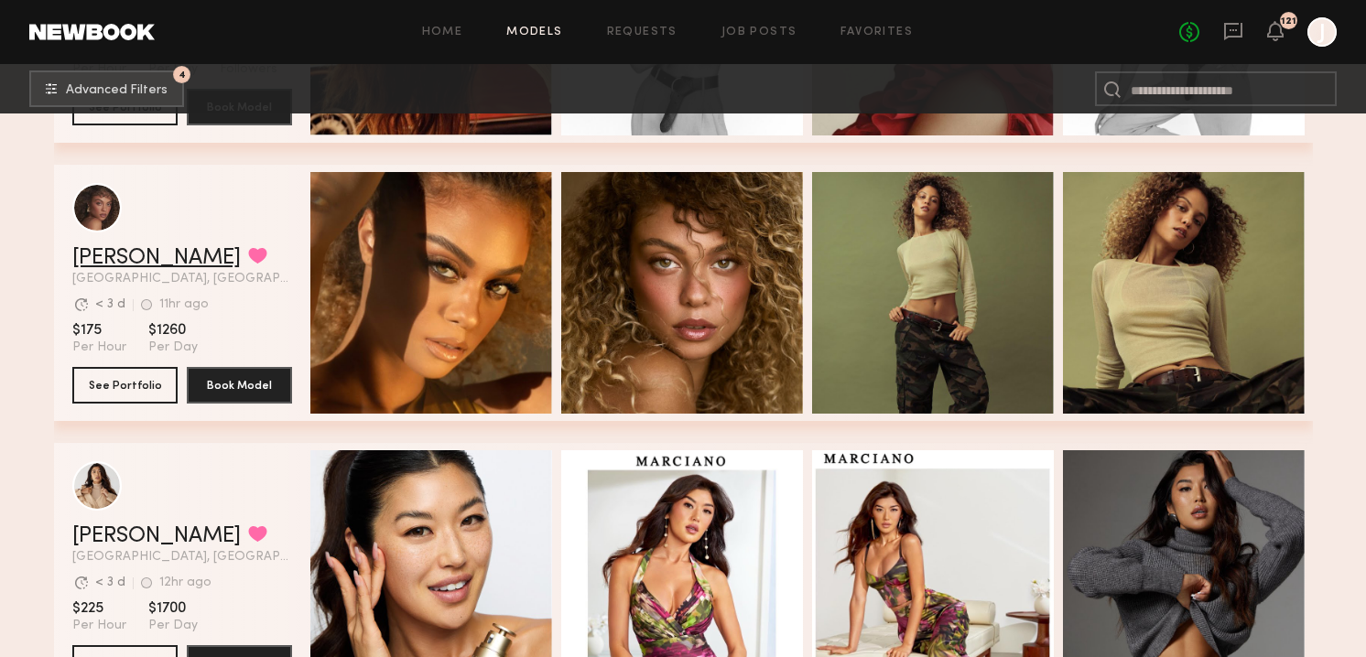
click at [112, 262] on link "Chloe B." at bounding box center [156, 258] width 168 height 22
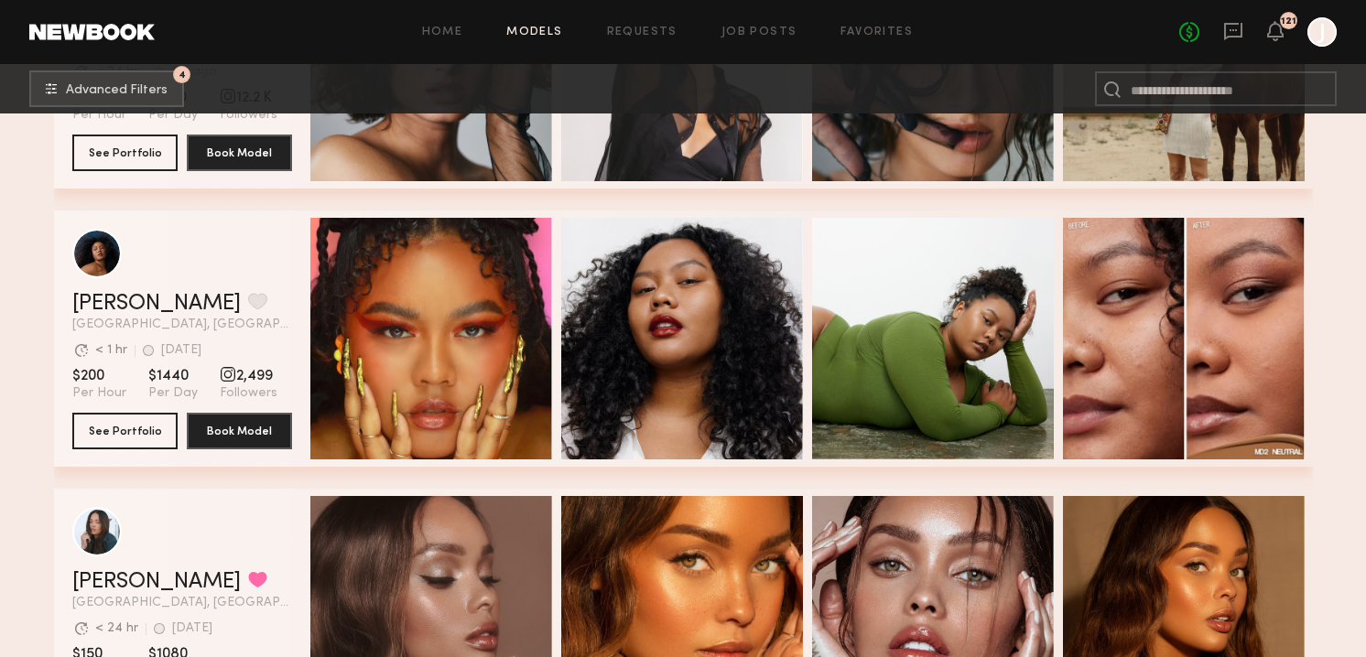
scroll to position [7743, 0]
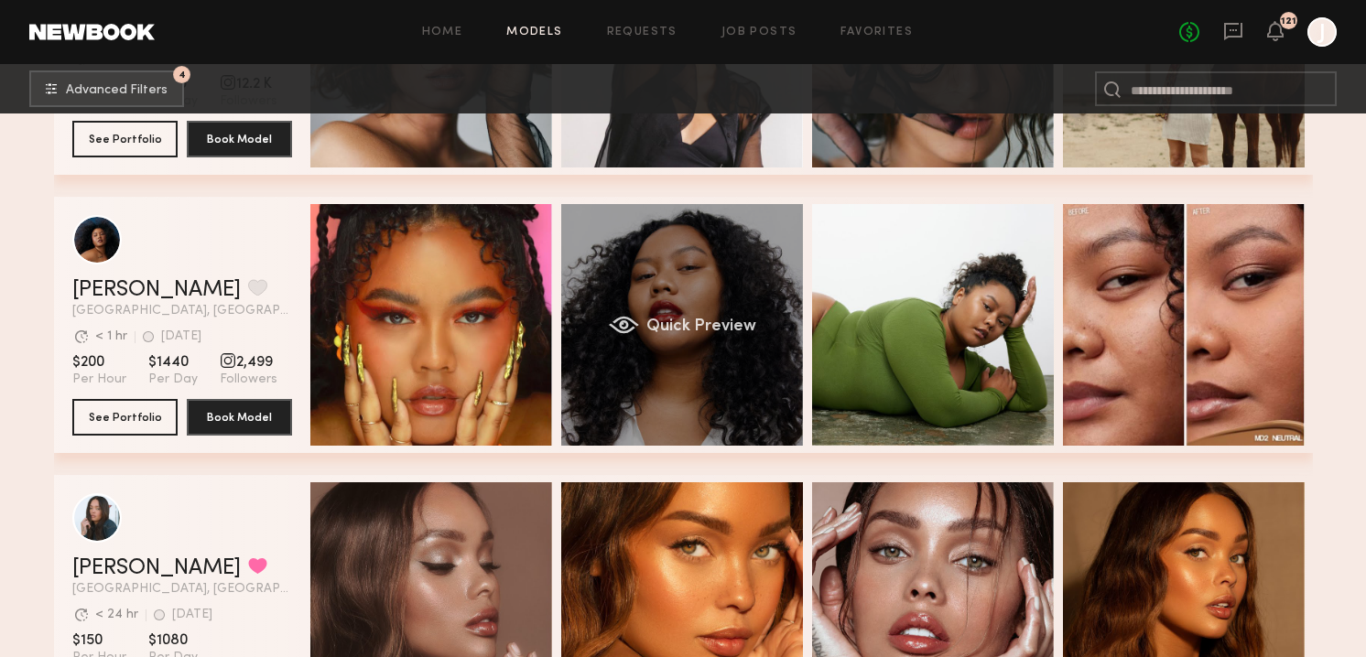
click at [583, 342] on div "Quick Preview" at bounding box center [682, 325] width 242 height 242
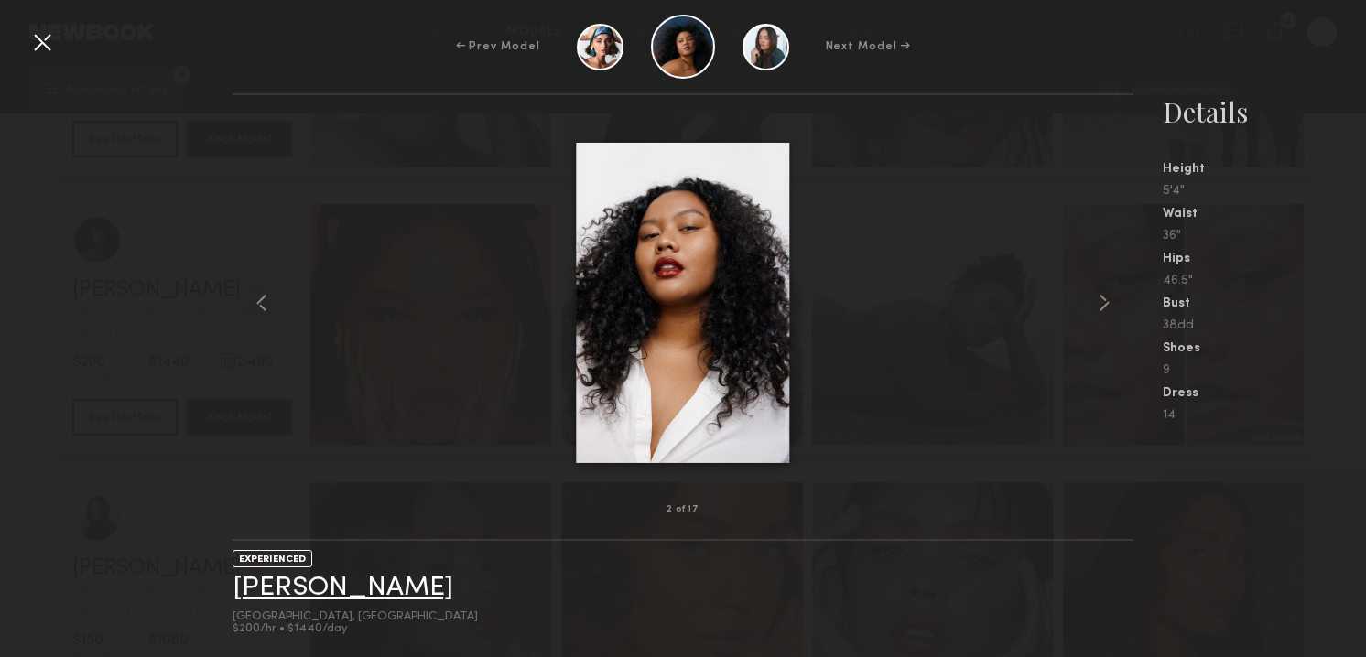
click at [289, 577] on link "Kiara L." at bounding box center [342, 588] width 221 height 28
click at [39, 30] on div at bounding box center [41, 41] width 29 height 29
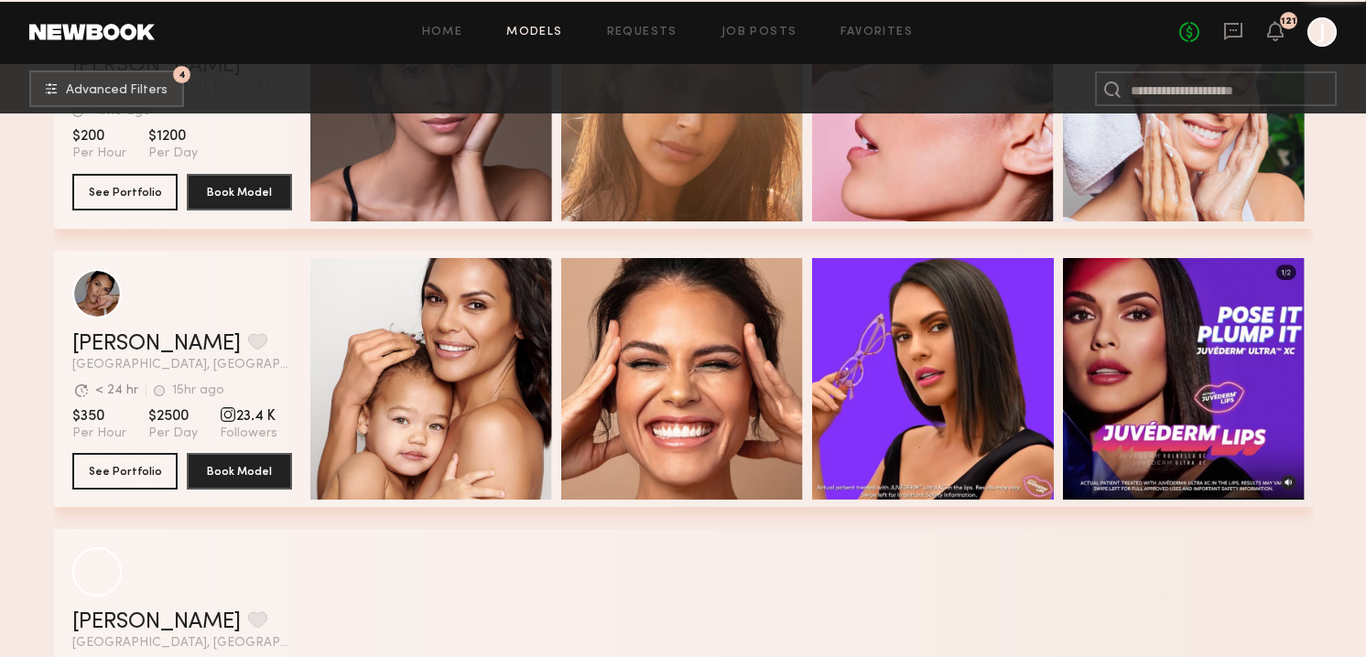
scroll to position [9923, 0]
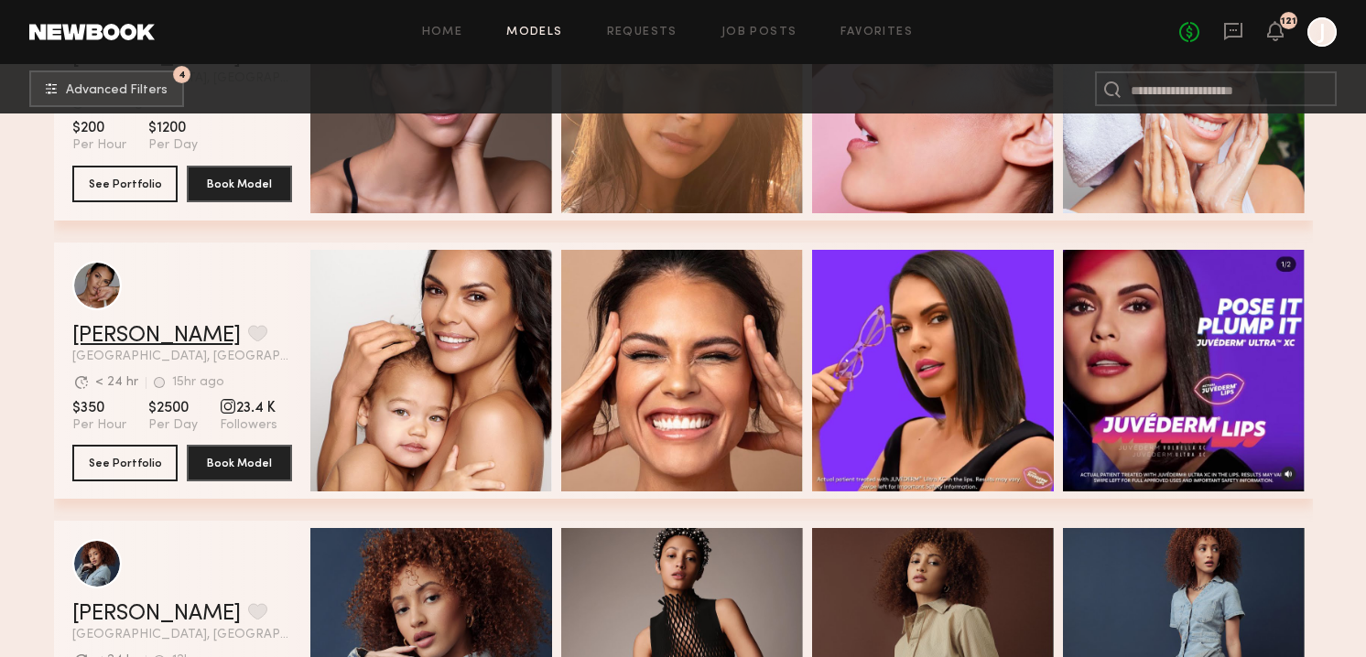
click at [92, 331] on link "Jesiree D." at bounding box center [156, 336] width 168 height 22
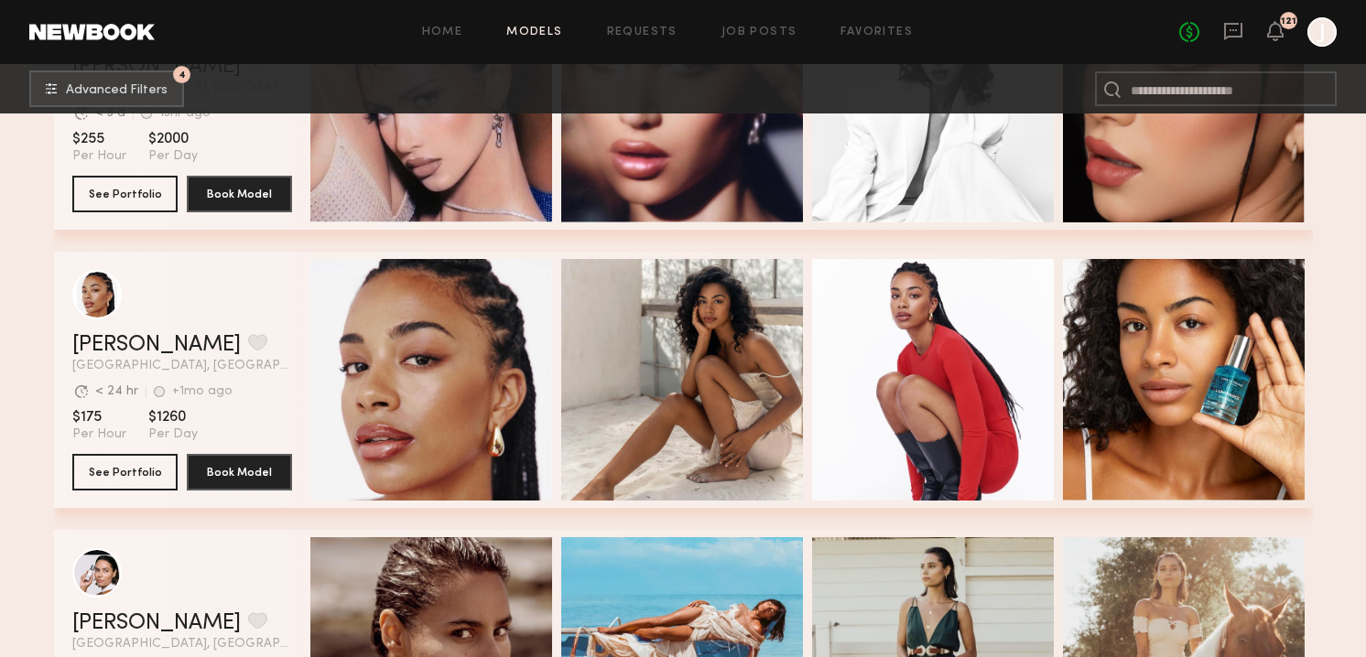
scroll to position [10854, 0]
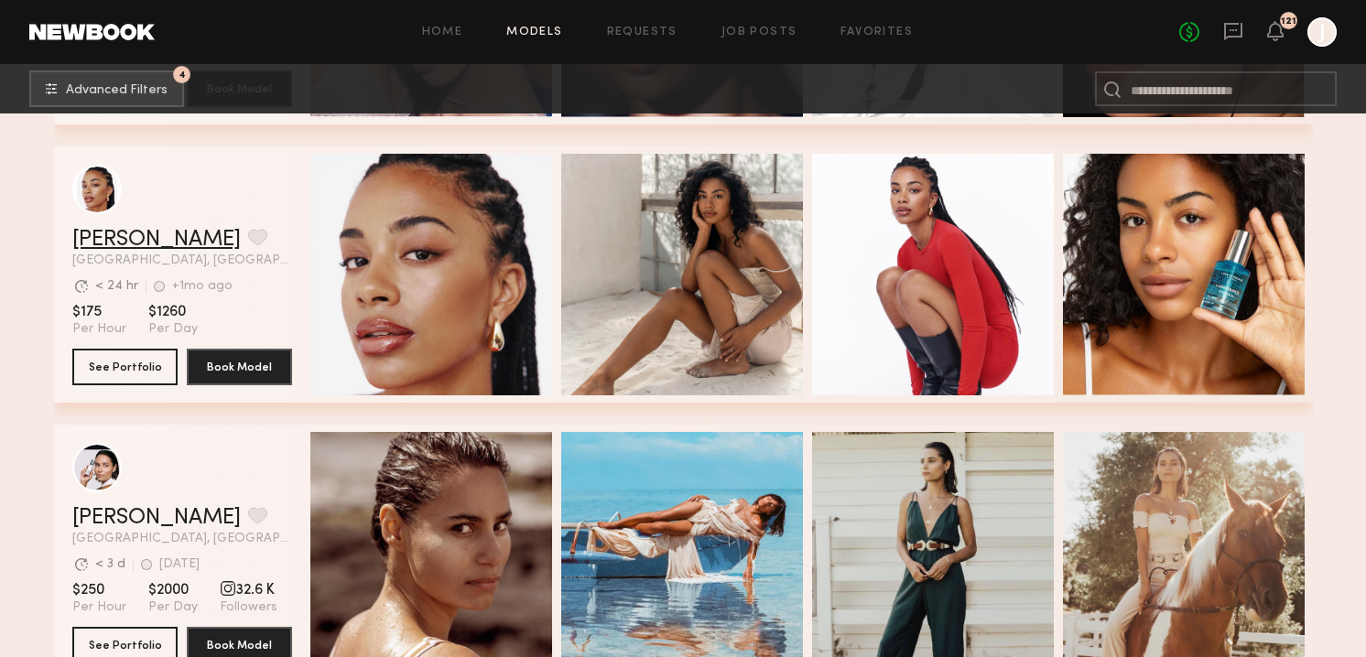
click at [113, 234] on link "Chloe W." at bounding box center [156, 240] width 168 height 22
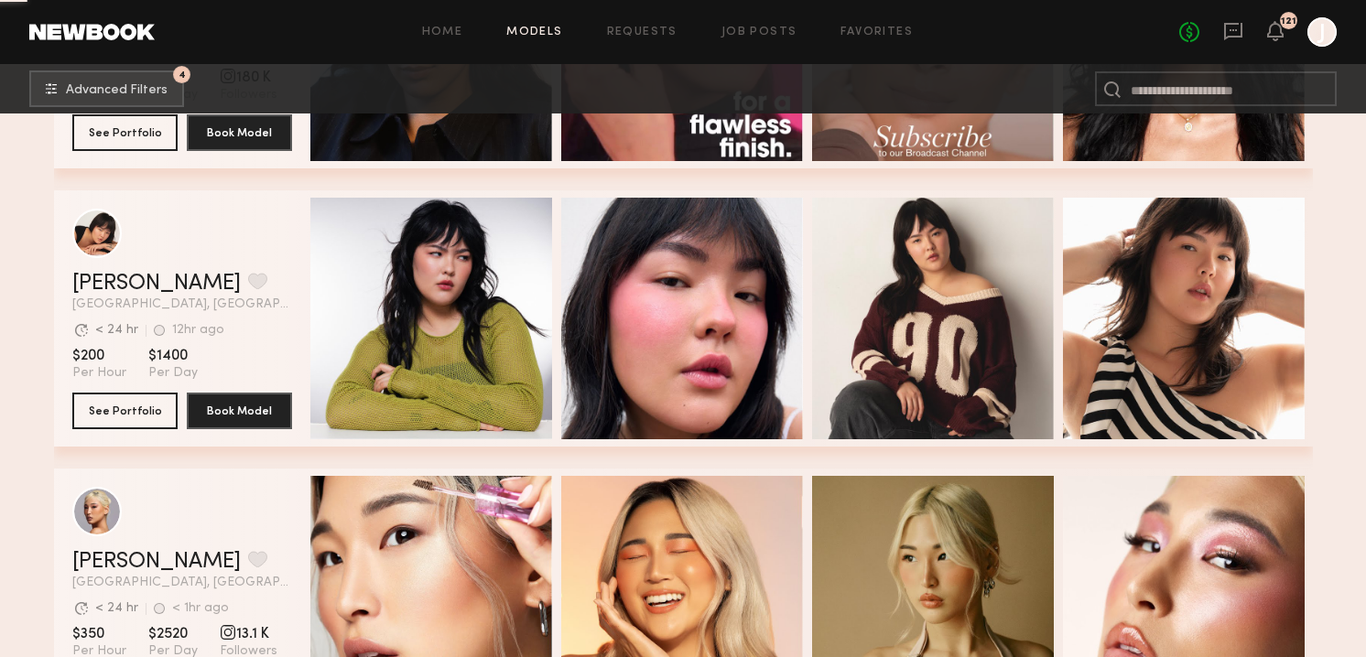
scroll to position [12224, 0]
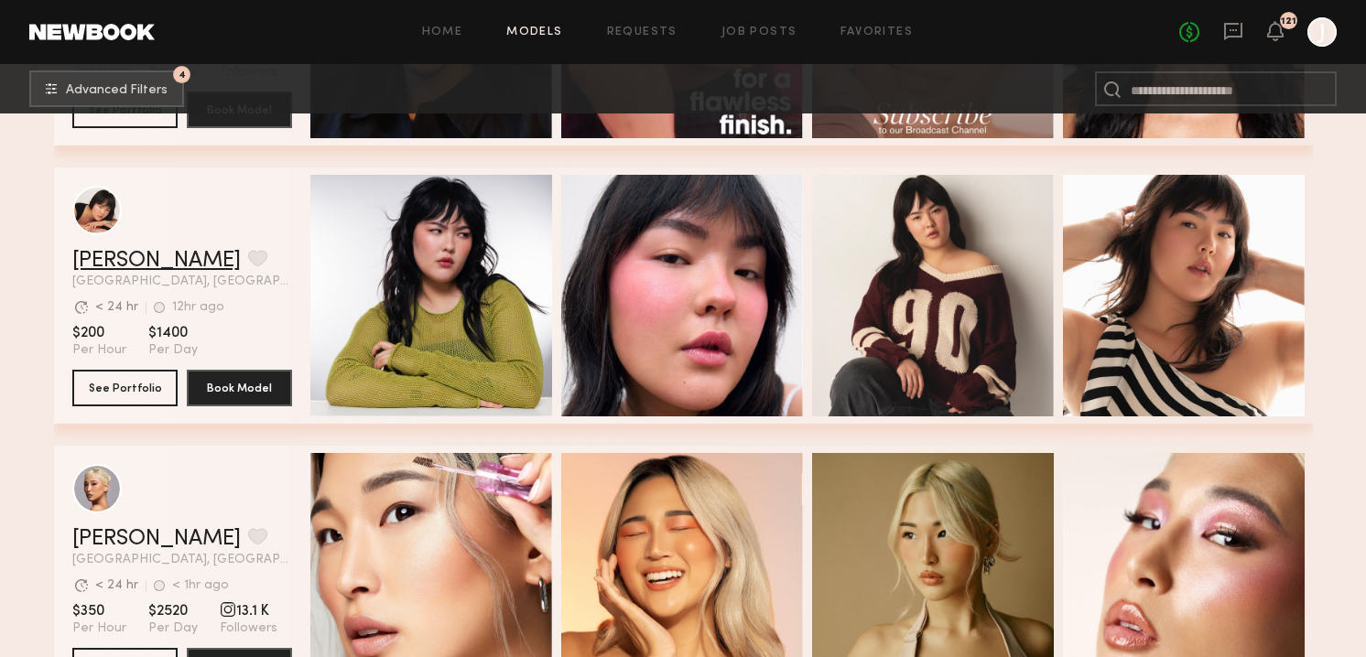
click at [121, 257] on link "Annika S." at bounding box center [156, 261] width 168 height 22
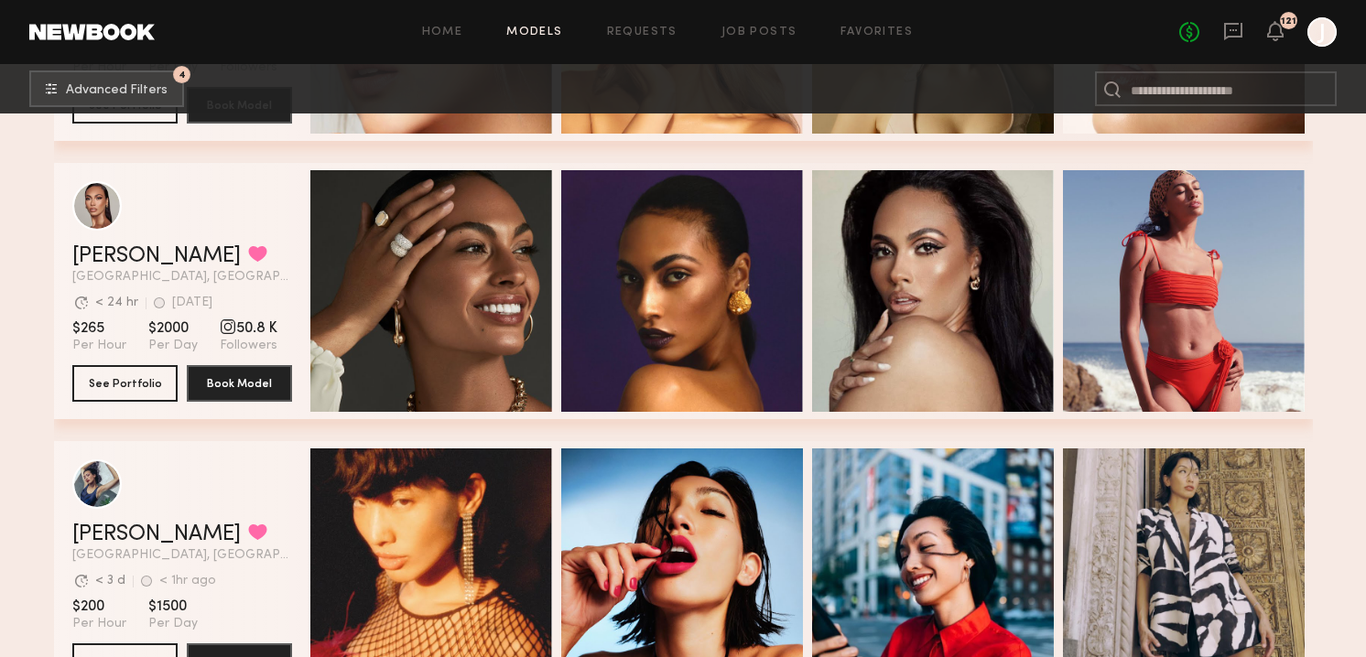
scroll to position [12840, 0]
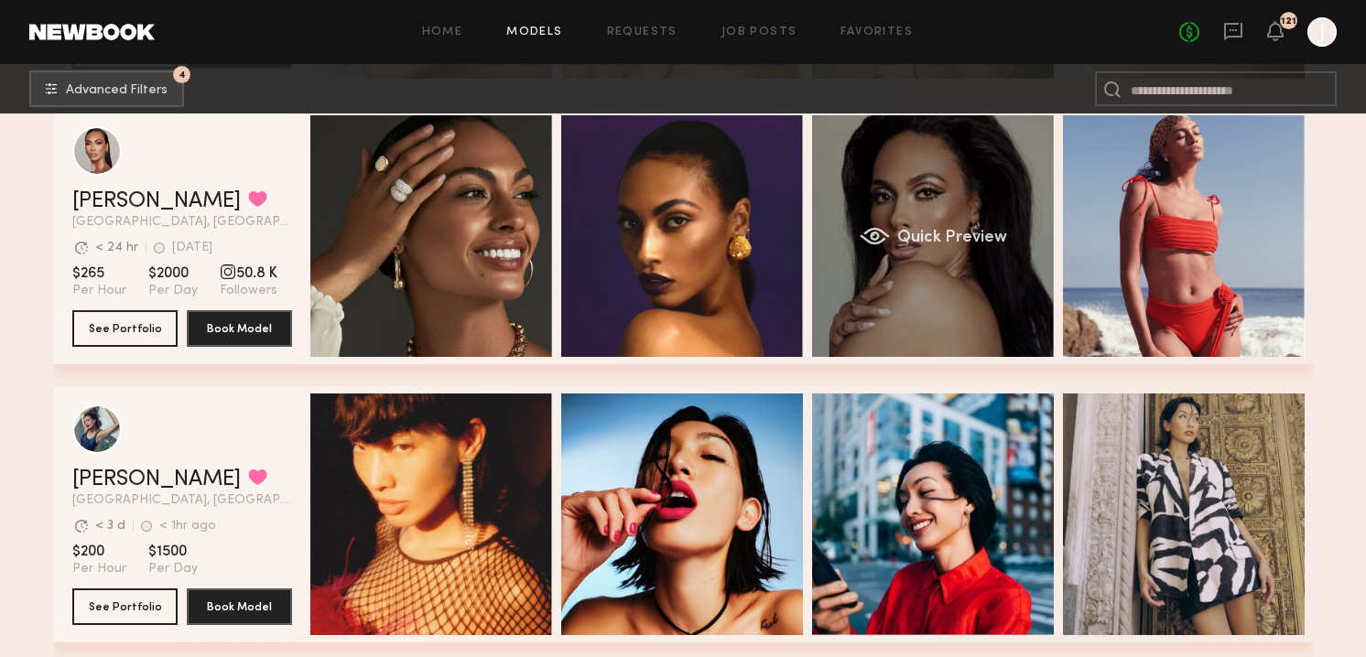
click at [871, 190] on div "Quick Preview" at bounding box center [933, 236] width 242 height 242
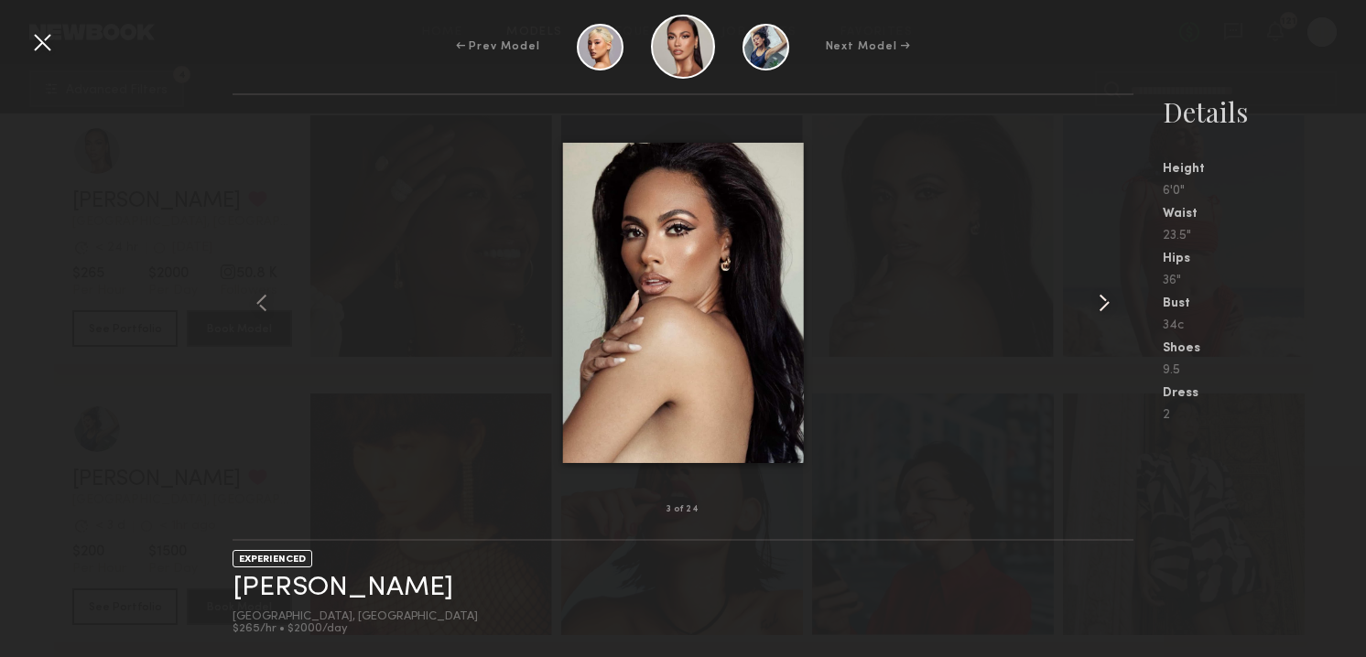
click at [1098, 298] on common-icon at bounding box center [1103, 302] width 29 height 29
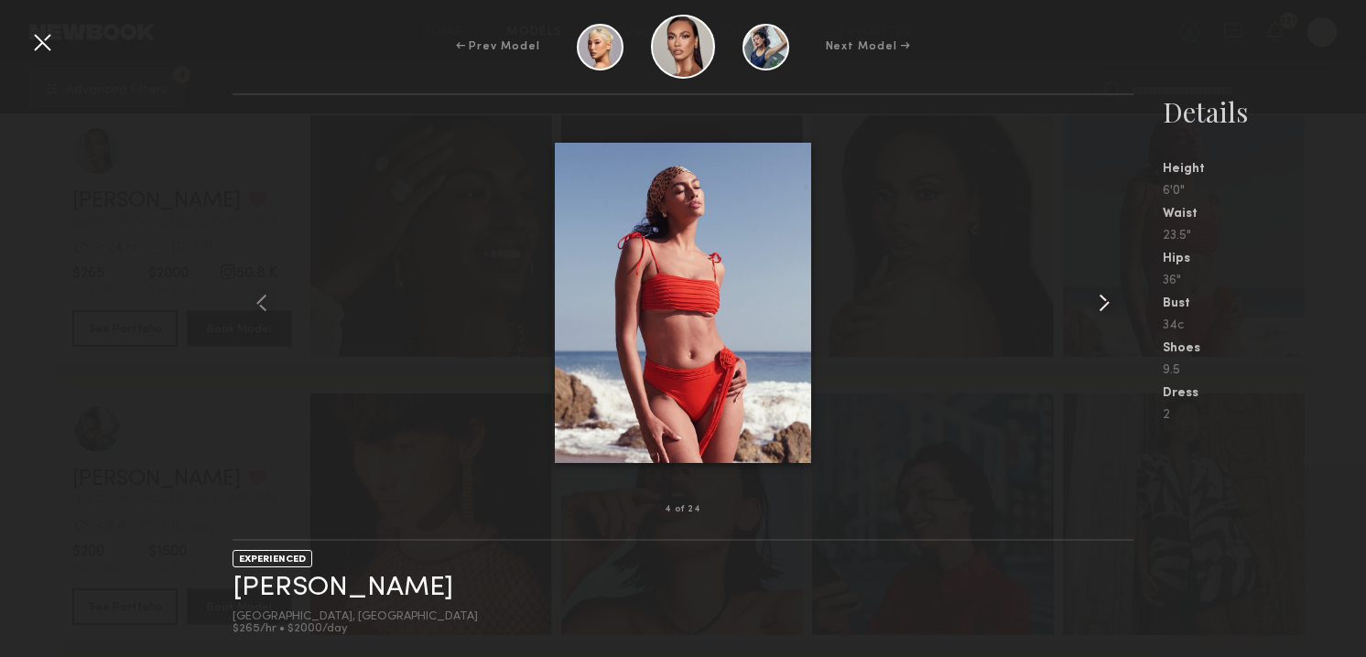
click at [1098, 298] on common-icon at bounding box center [1103, 302] width 29 height 29
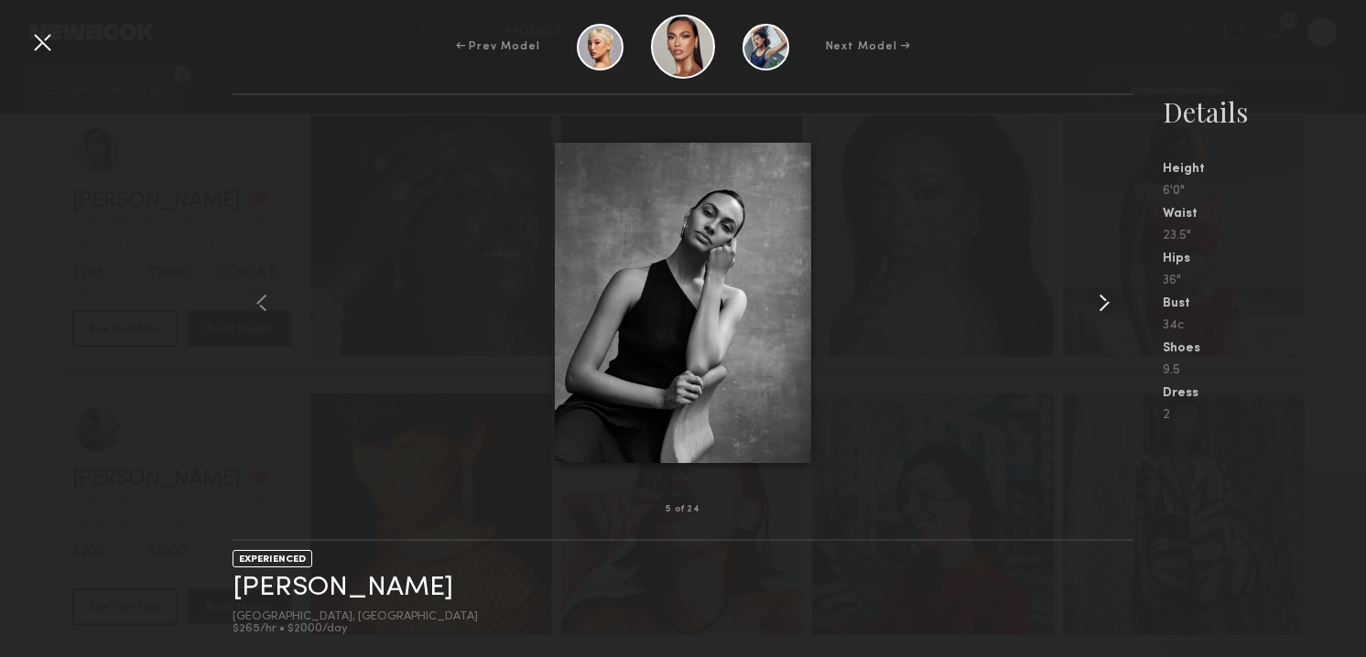
click at [1098, 298] on common-icon at bounding box center [1103, 302] width 29 height 29
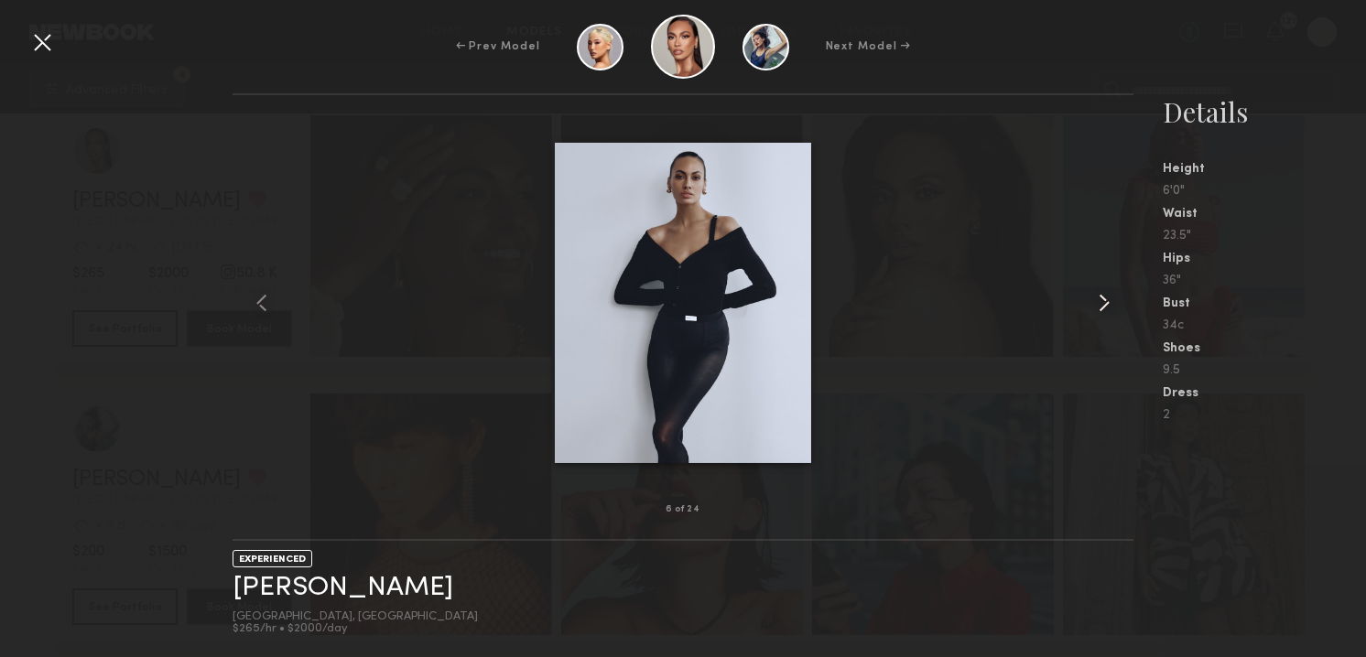
click at [1098, 298] on common-icon at bounding box center [1103, 302] width 29 height 29
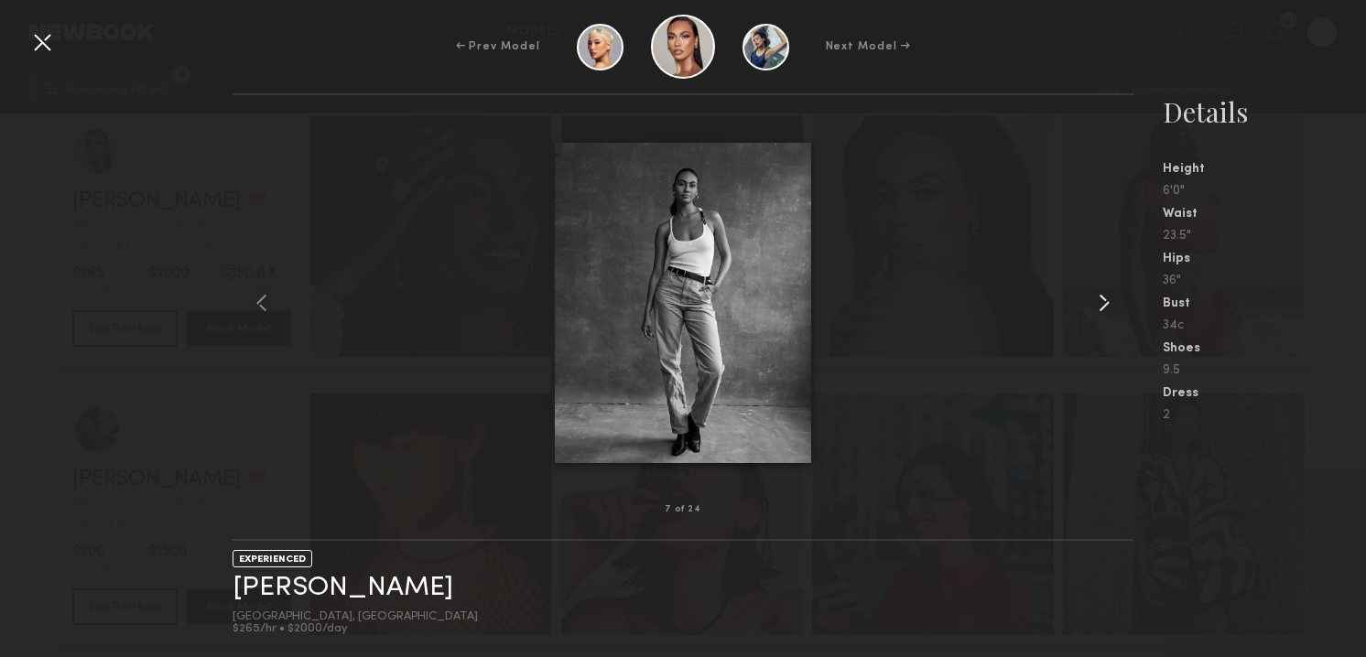
click at [1098, 298] on common-icon at bounding box center [1103, 302] width 29 height 29
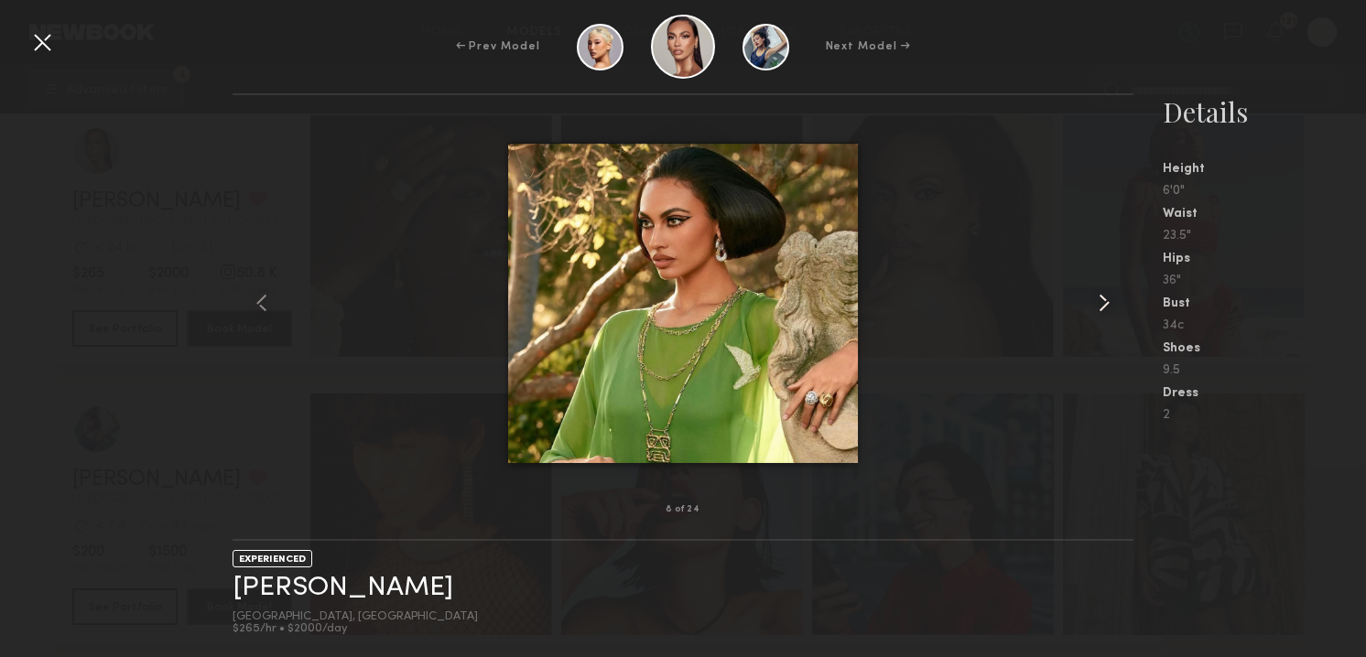
click at [1098, 298] on common-icon at bounding box center [1103, 302] width 29 height 29
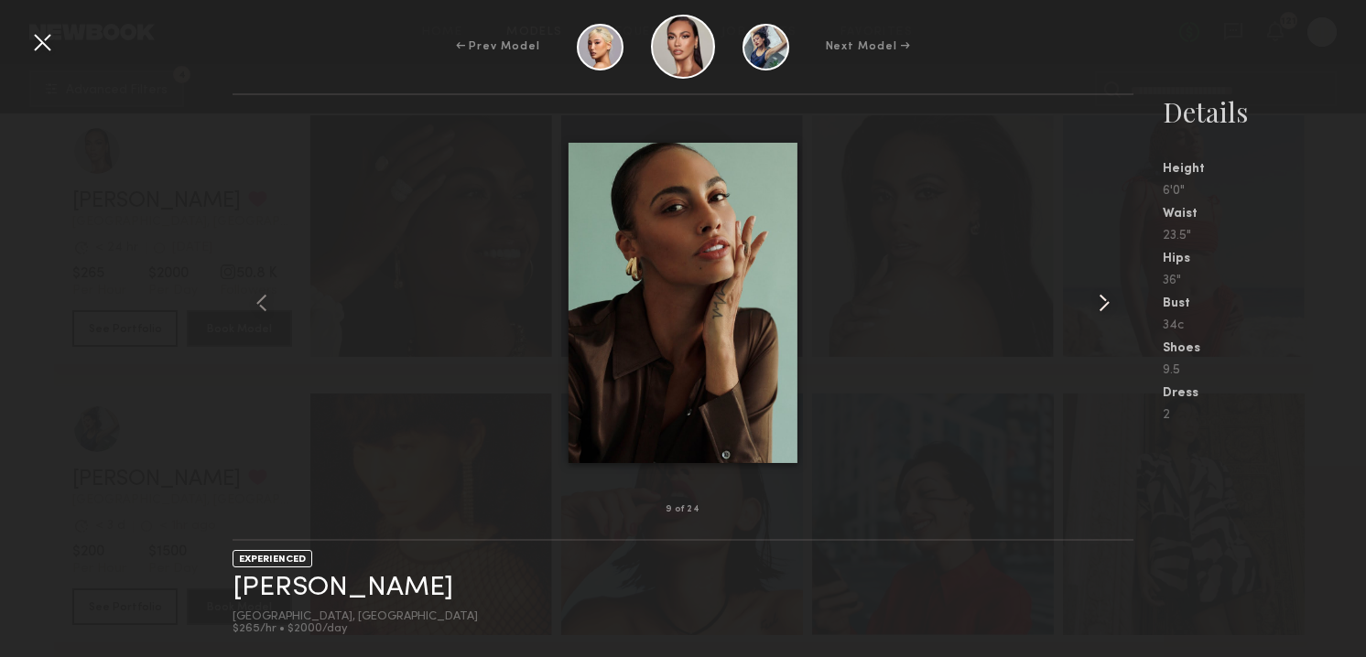
click at [1098, 298] on common-icon at bounding box center [1103, 302] width 29 height 29
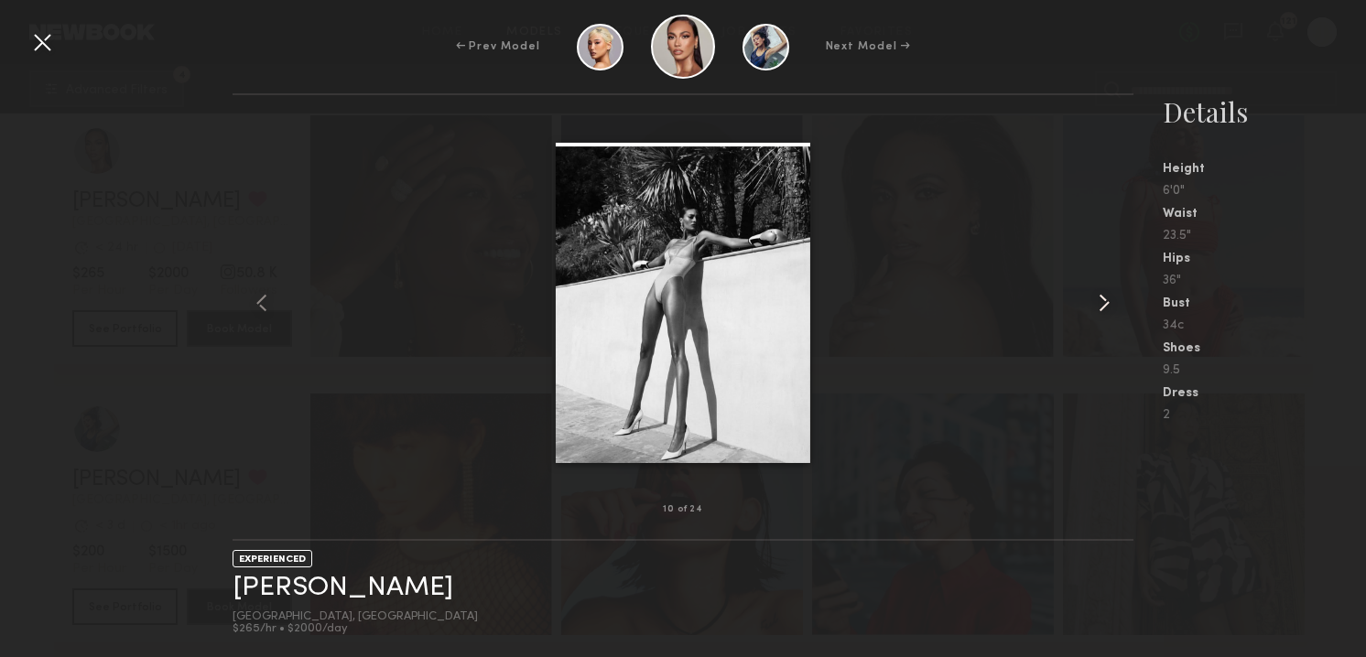
click at [1098, 298] on common-icon at bounding box center [1103, 302] width 29 height 29
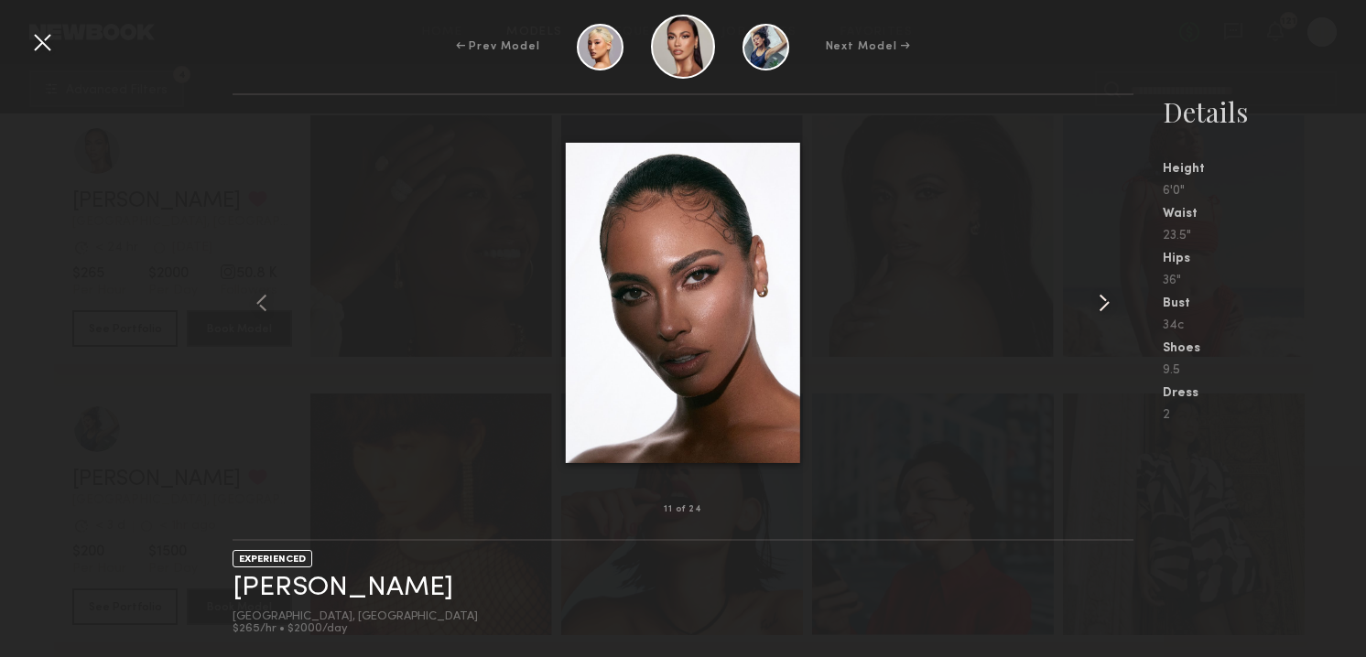
click at [1098, 298] on common-icon at bounding box center [1103, 302] width 29 height 29
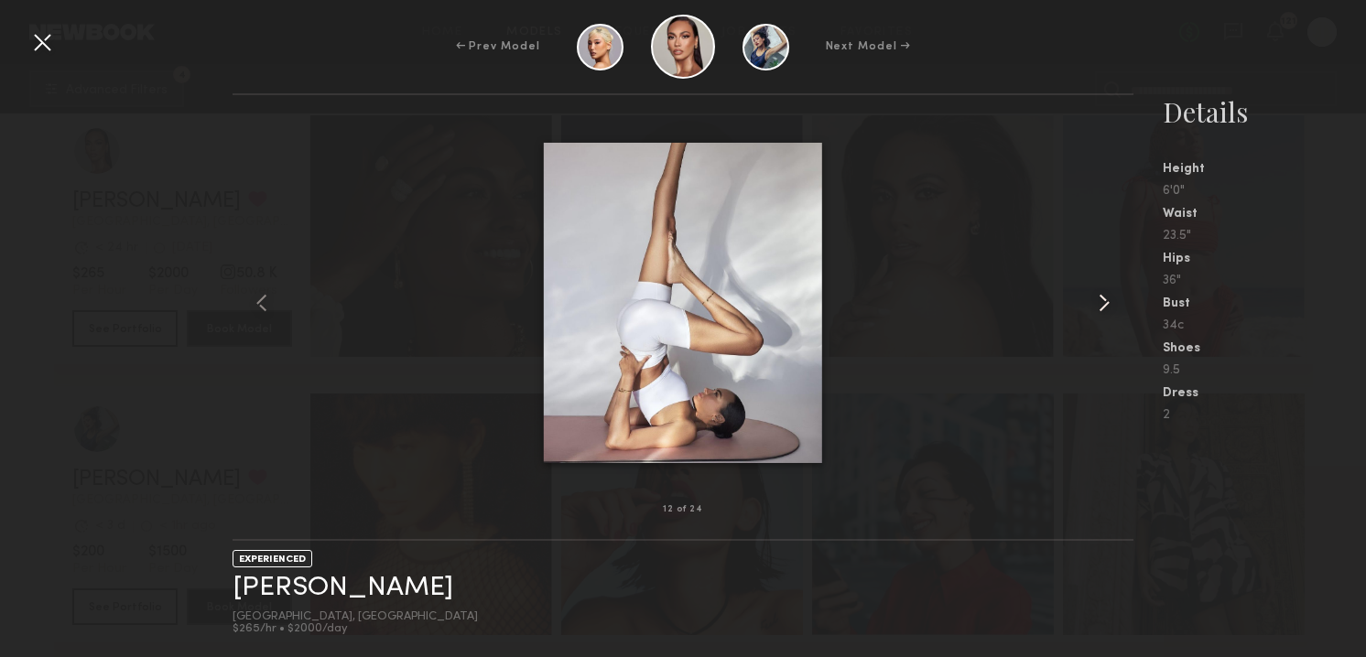
click at [1098, 298] on common-icon at bounding box center [1103, 302] width 29 height 29
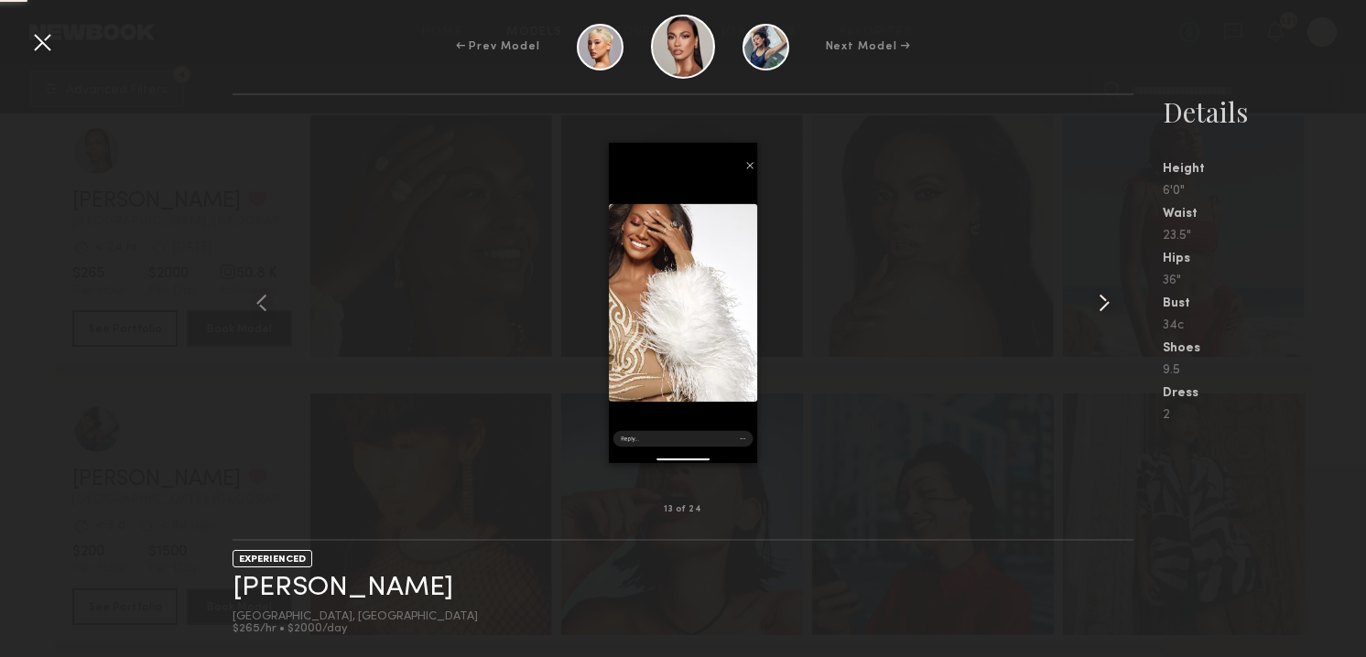
click at [1098, 298] on common-icon at bounding box center [1103, 302] width 29 height 29
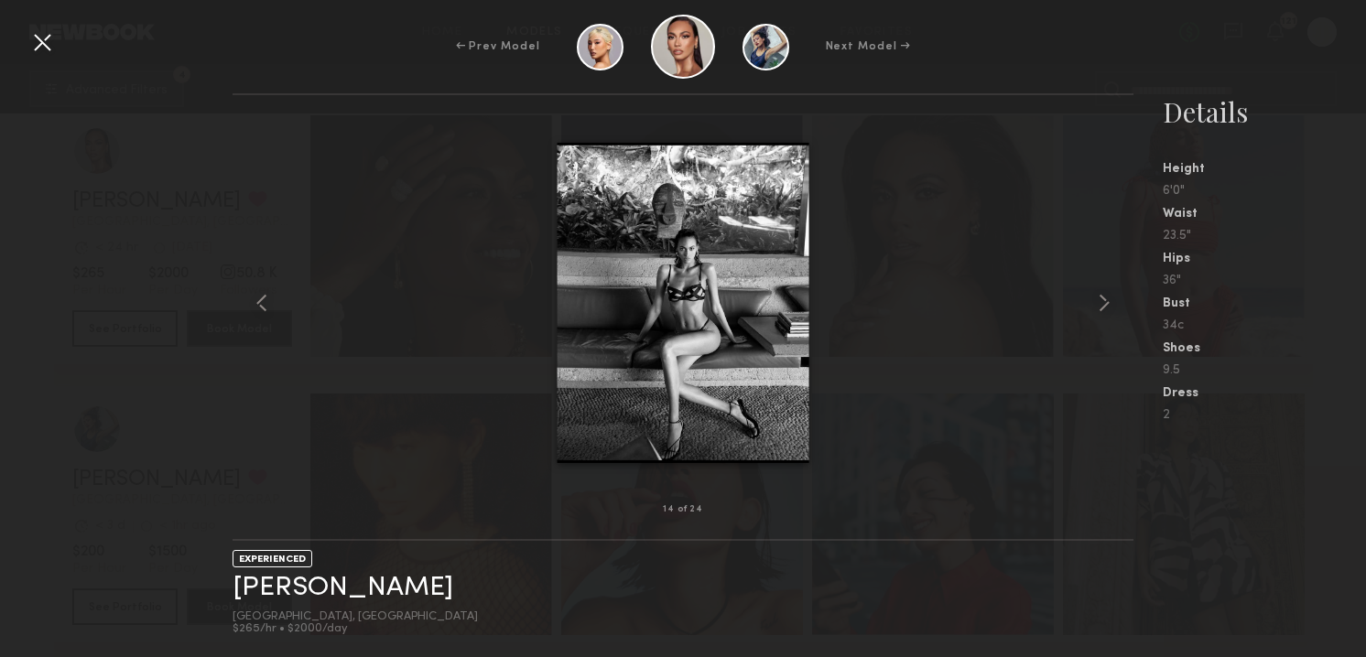
click at [1098, 298] on common-icon at bounding box center [1103, 302] width 29 height 29
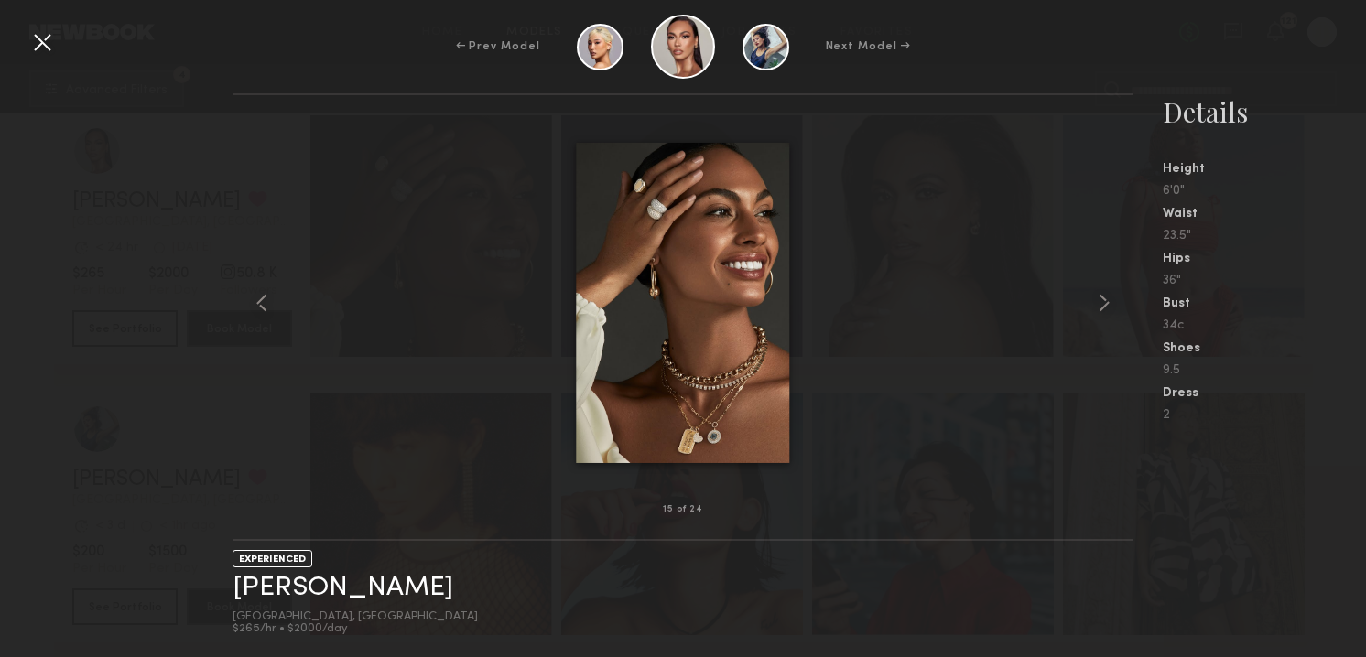
click at [35, 43] on div at bounding box center [41, 41] width 29 height 29
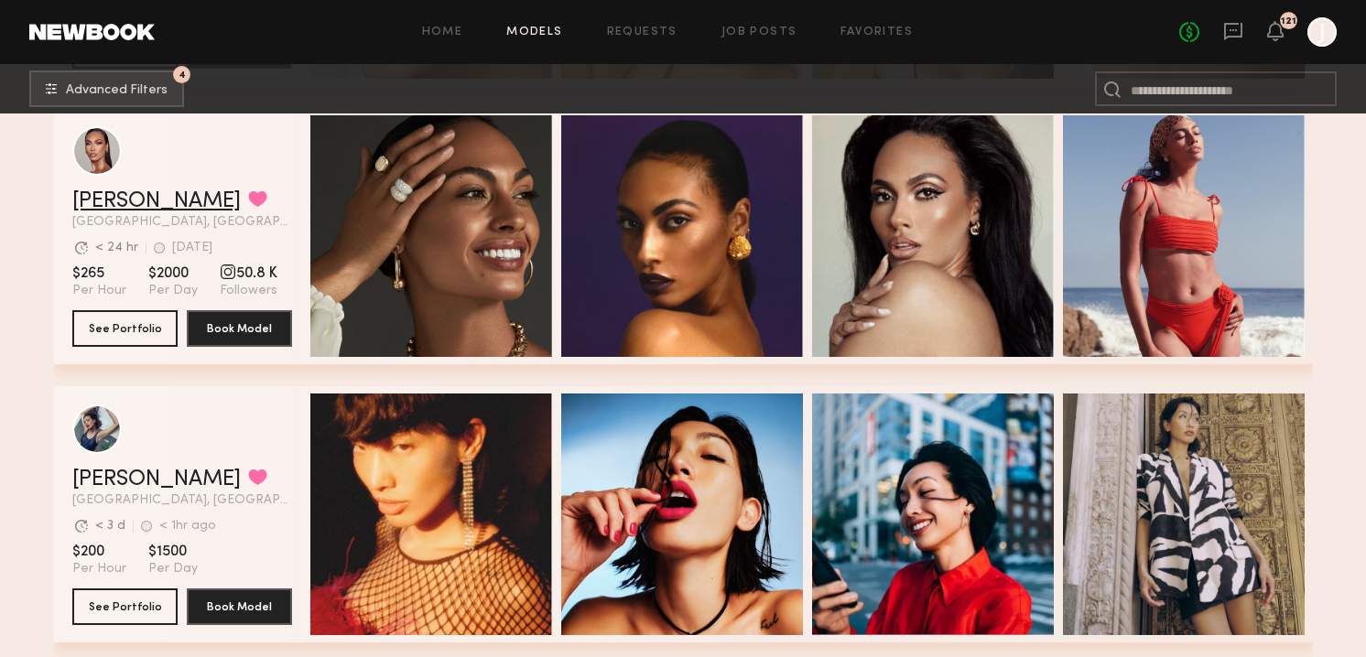
click at [106, 199] on link "Jayden R." at bounding box center [156, 201] width 168 height 22
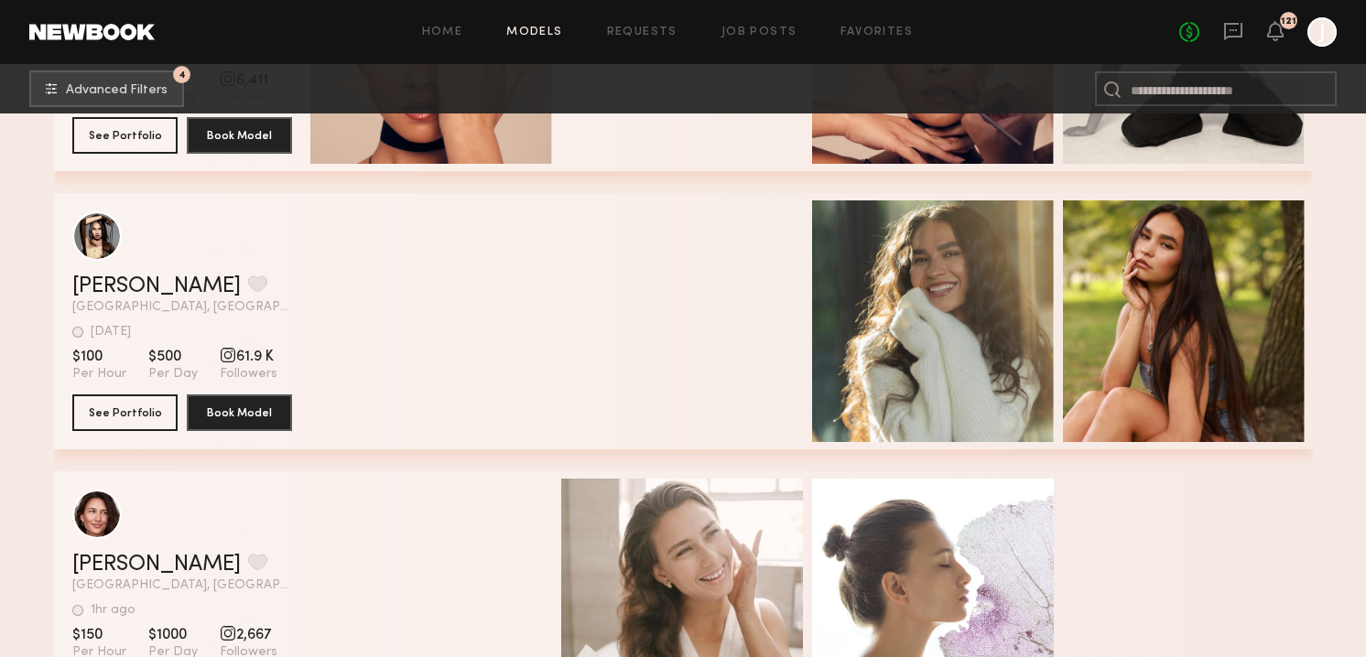
scroll to position [21943, 0]
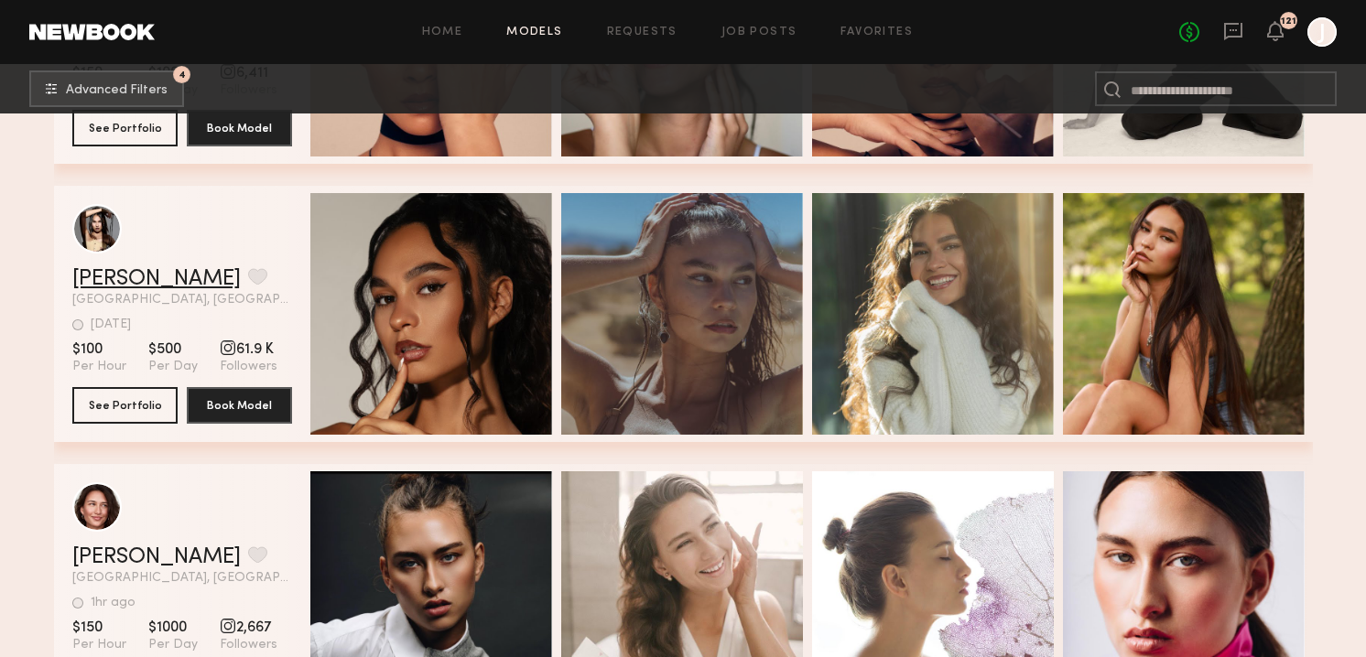
click at [98, 271] on link "Skye P." at bounding box center [156, 279] width 168 height 22
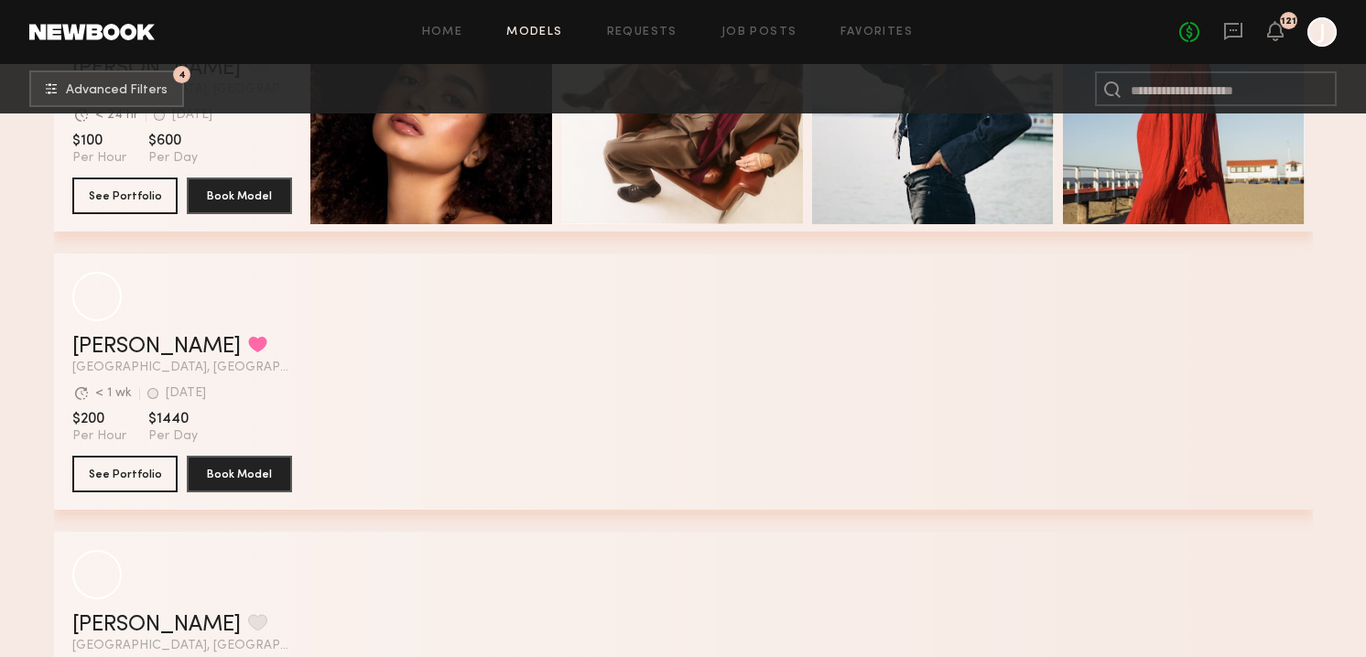
scroll to position [23604, 0]
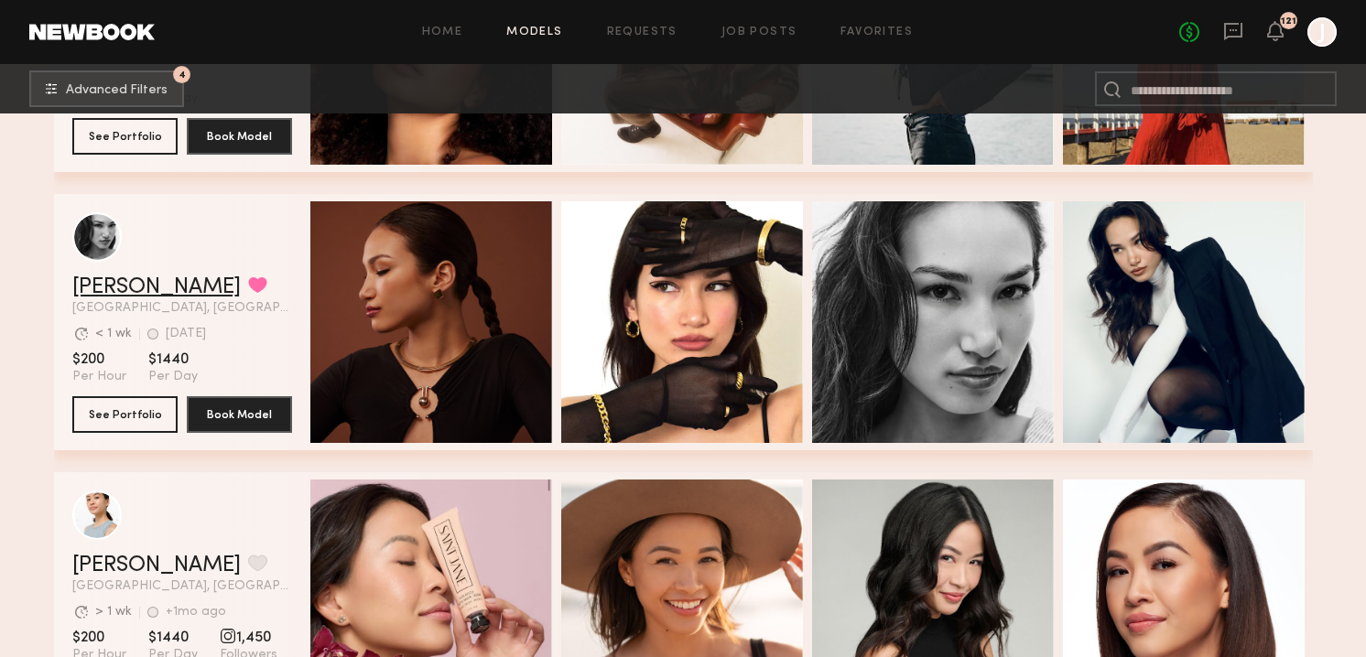
click at [104, 276] on link "Nikki E." at bounding box center [156, 287] width 168 height 22
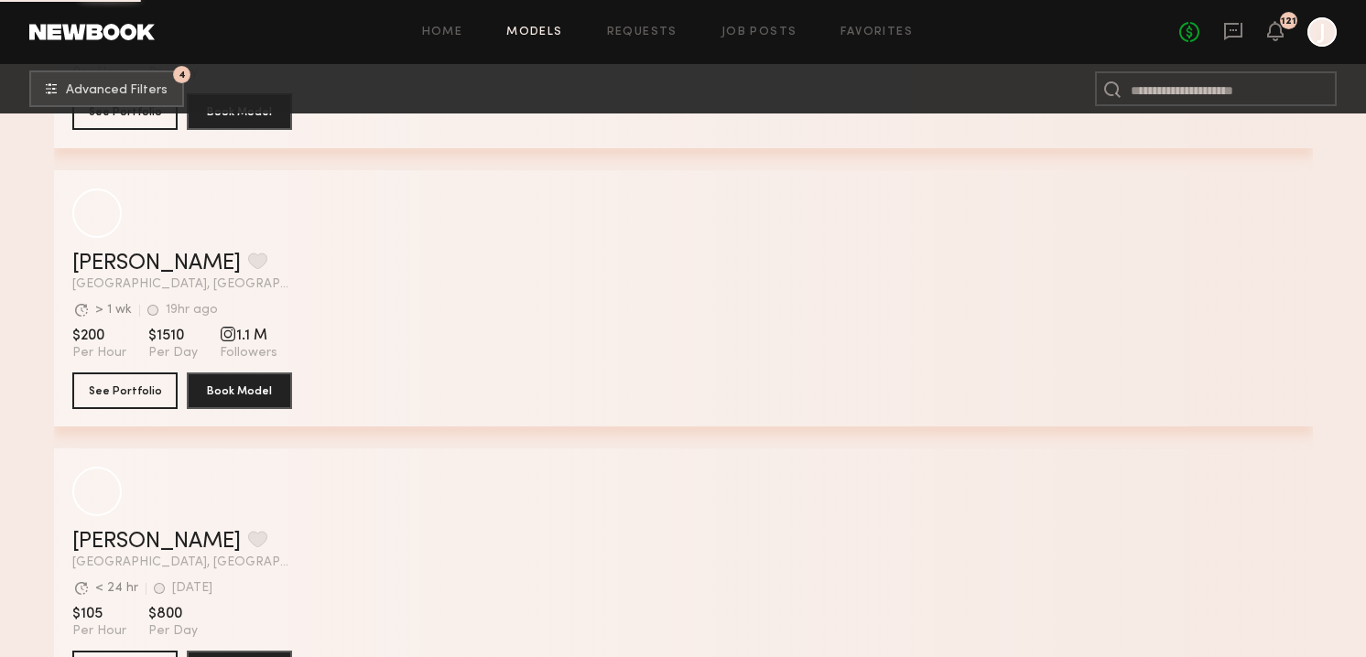
scroll to position [28852, 0]
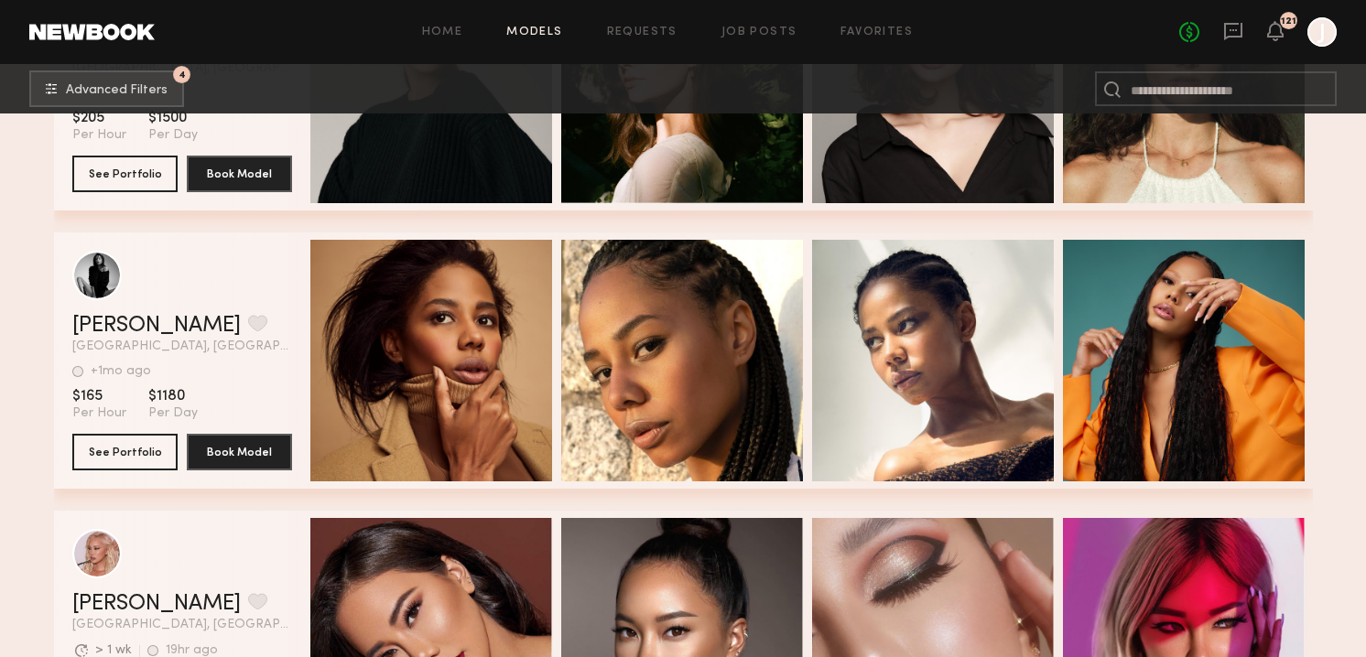
click at [93, 312] on header "Whitney M. Favorite Los Angeles, CA +1mo ago Last Online View Portfolio" at bounding box center [182, 302] width 220 height 103
click at [95, 323] on link "Whitney M." at bounding box center [156, 326] width 168 height 22
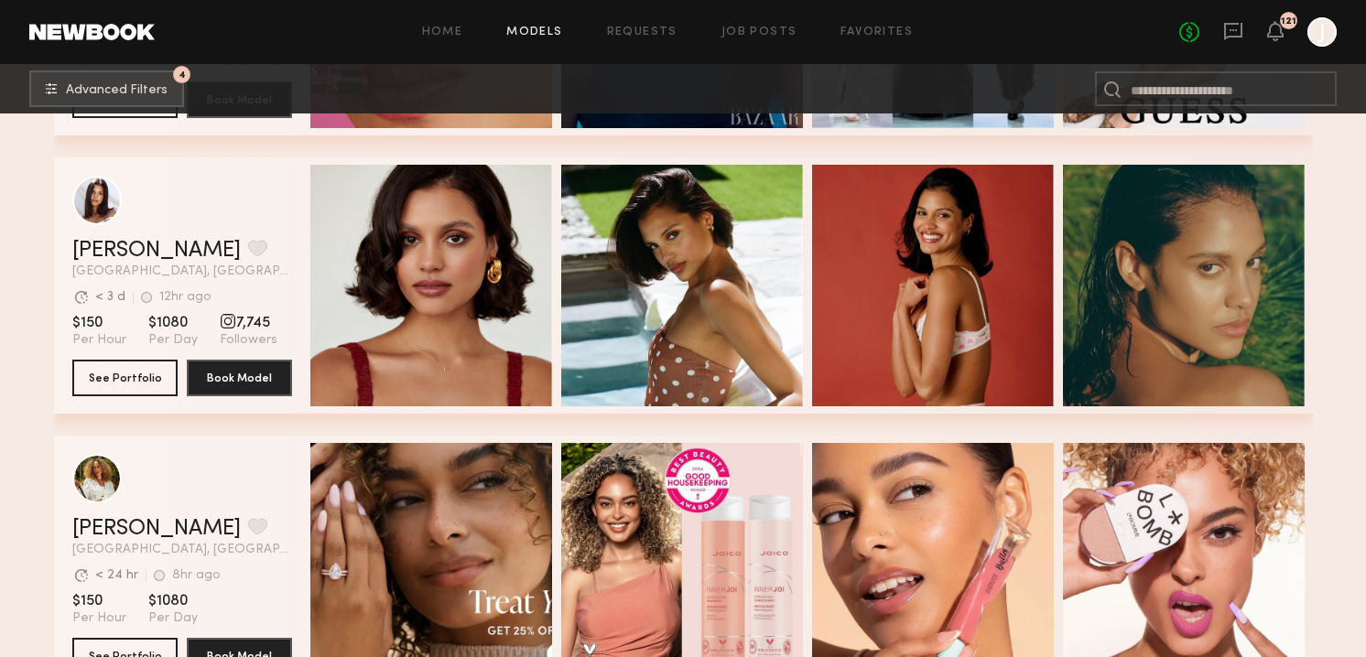
scroll to position [30599, 0]
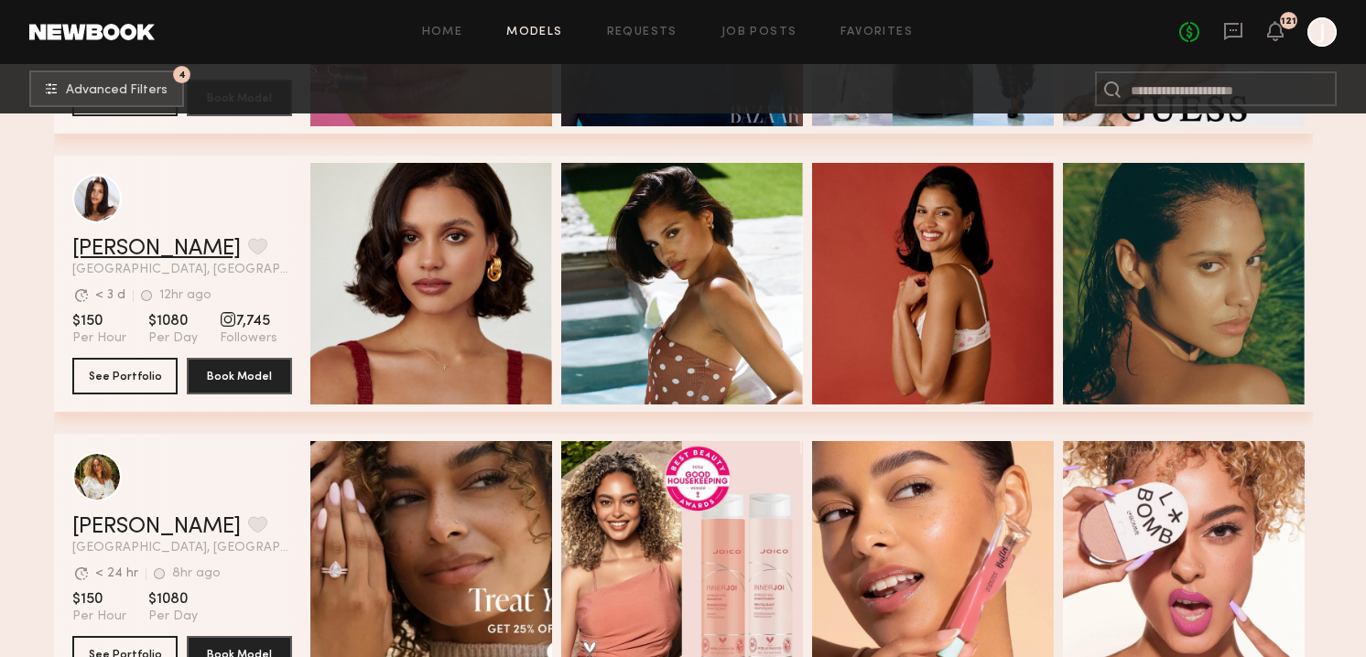
click at [119, 248] on link "Michaela B." at bounding box center [156, 249] width 168 height 22
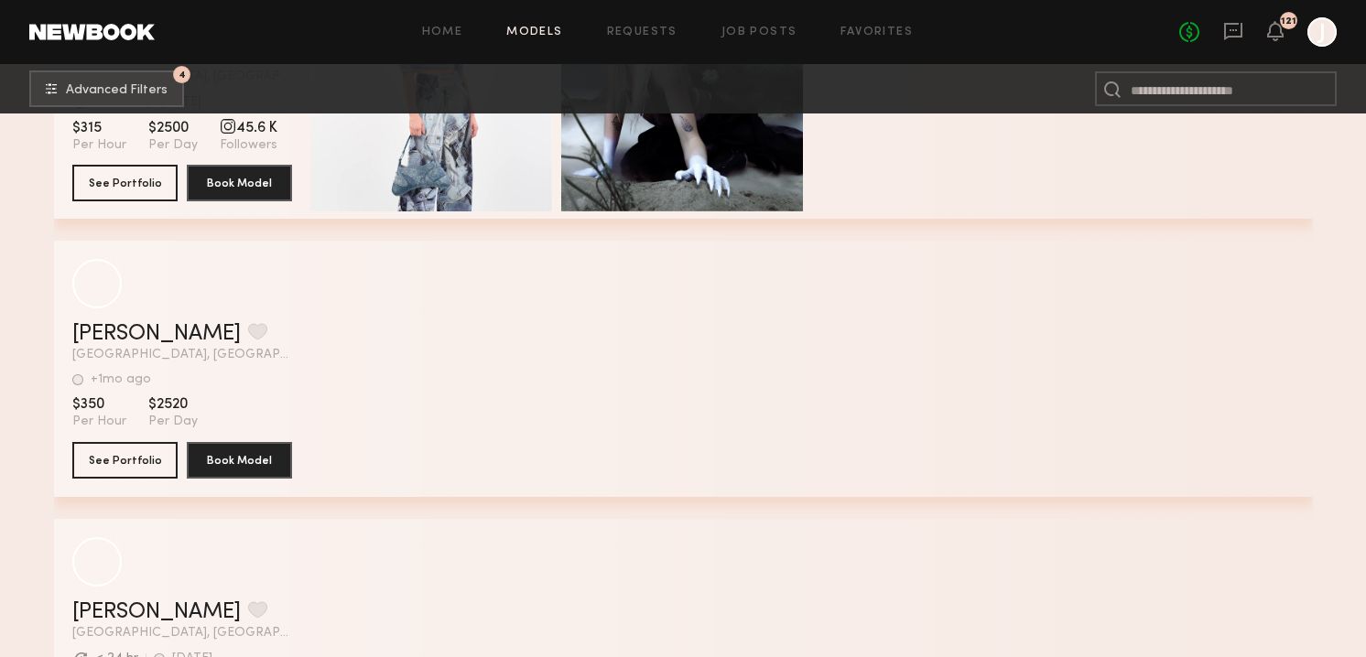
scroll to position [36312, 0]
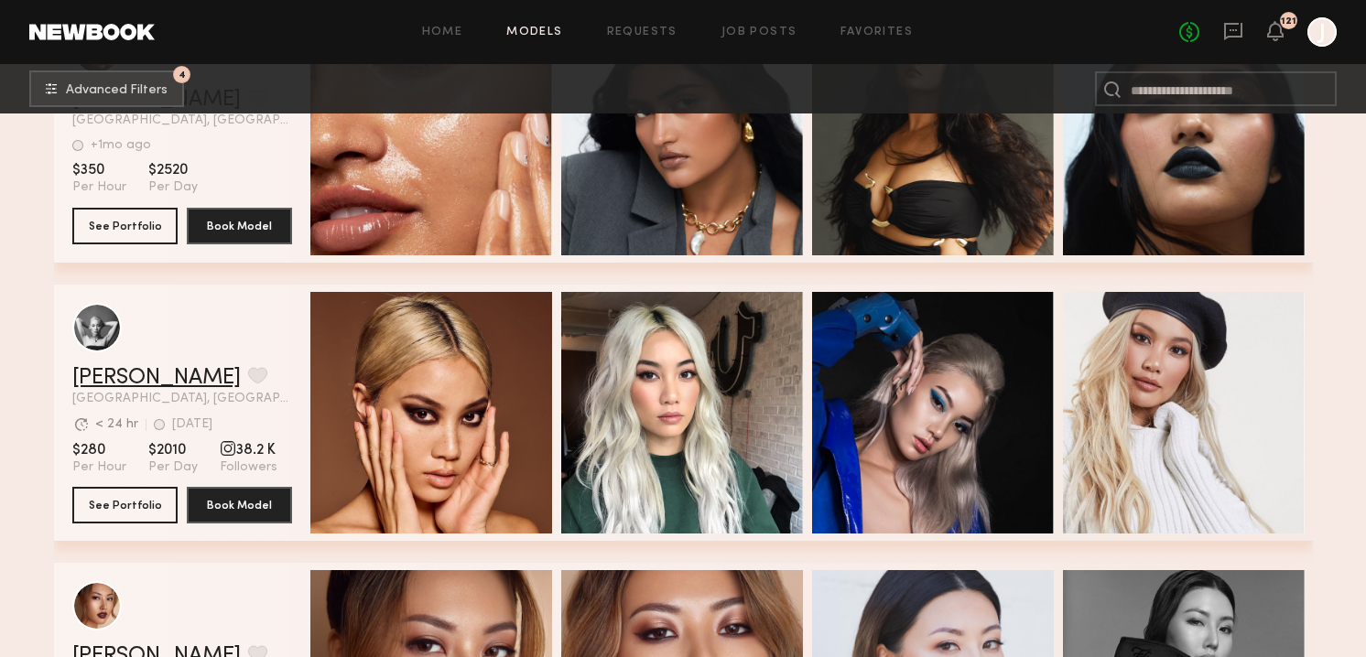
click at [134, 379] on link "[PERSON_NAME]" at bounding box center [156, 378] width 168 height 22
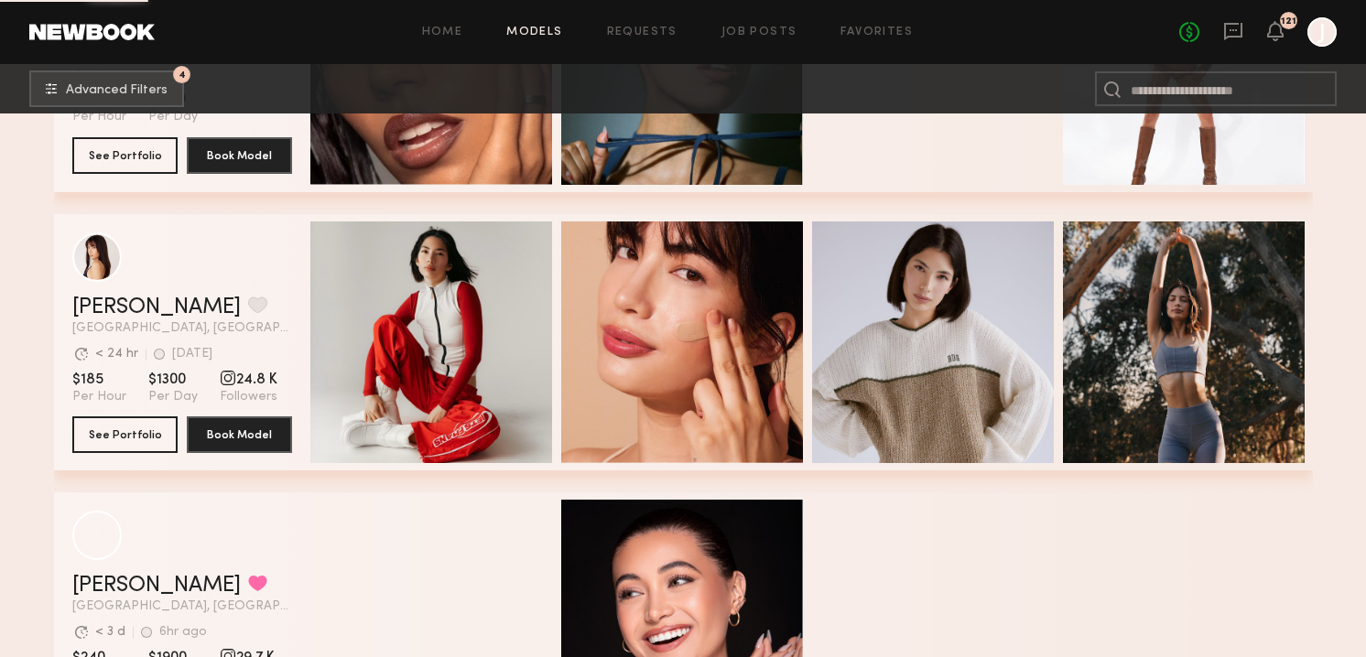
scroll to position [42533, 0]
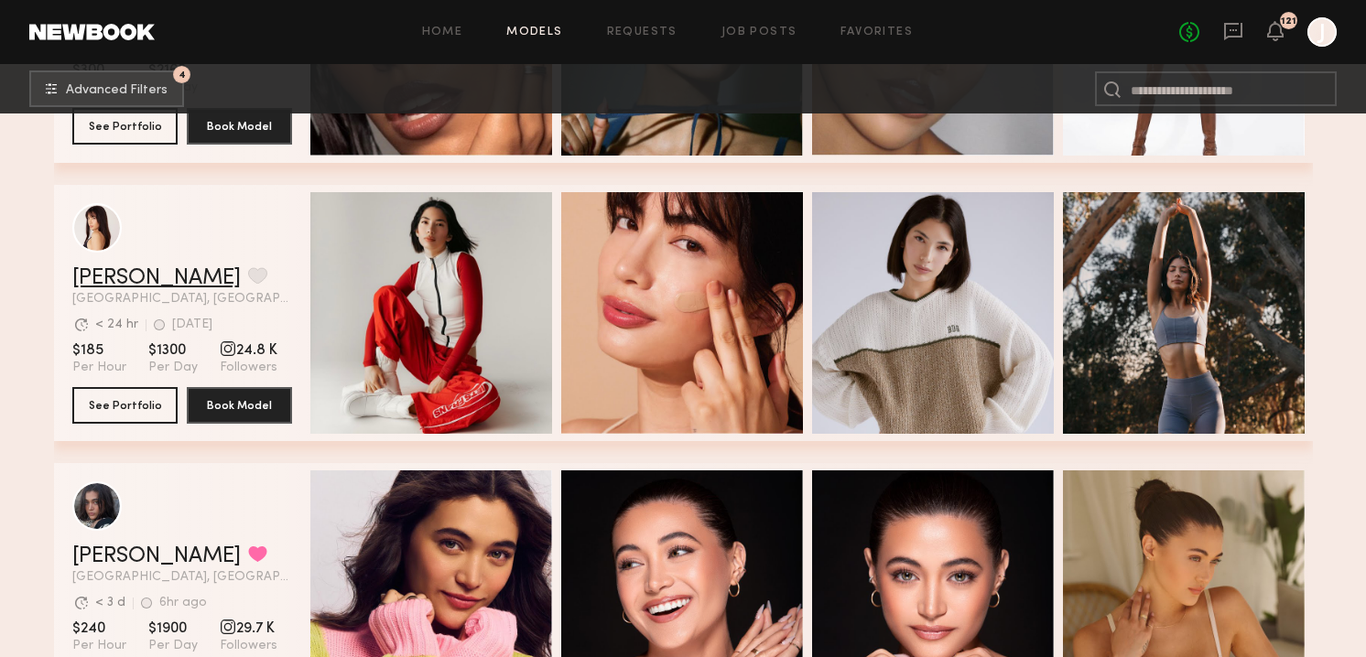
click at [89, 272] on link "Ashley C." at bounding box center [156, 278] width 168 height 22
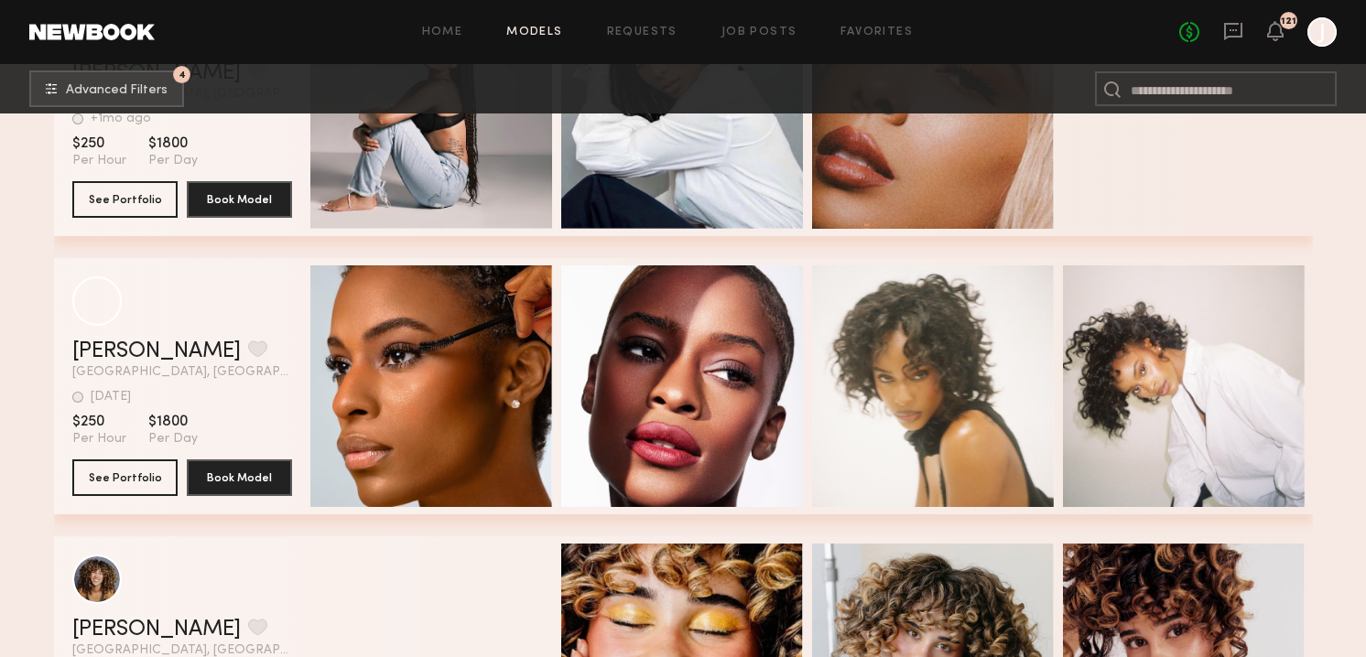
scroll to position [48317, 0]
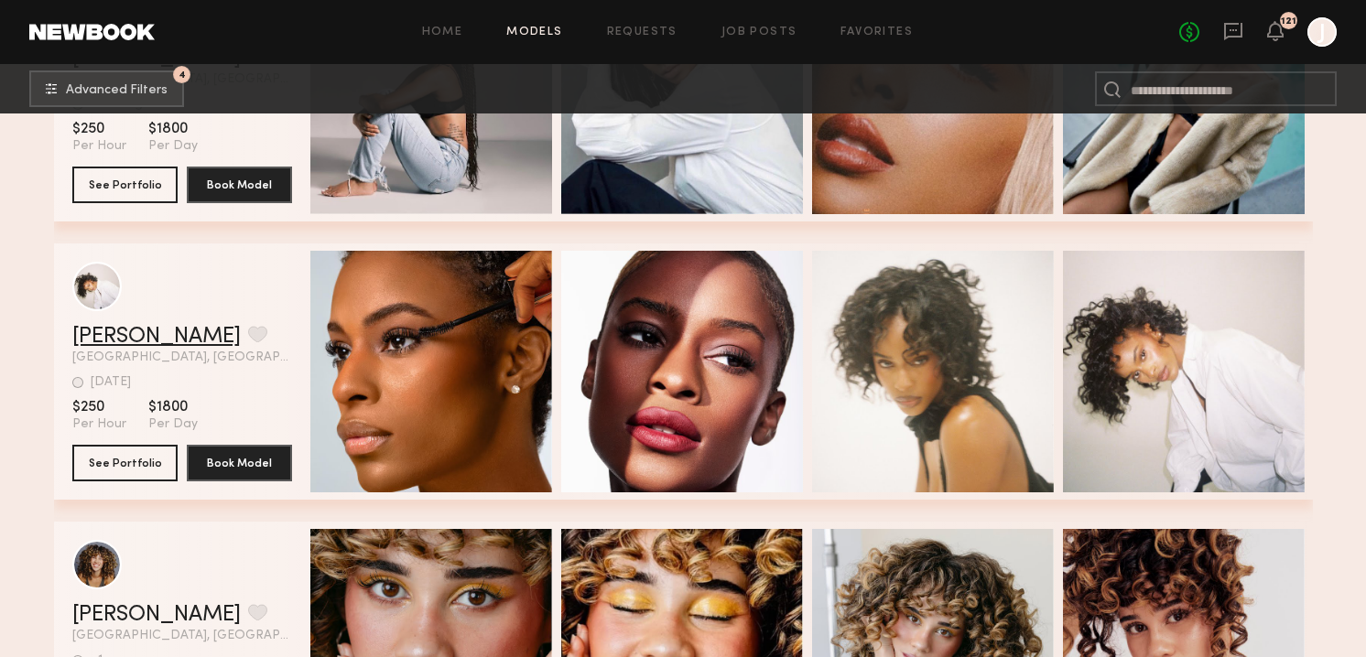
click at [116, 338] on link "Imani B." at bounding box center [156, 337] width 168 height 22
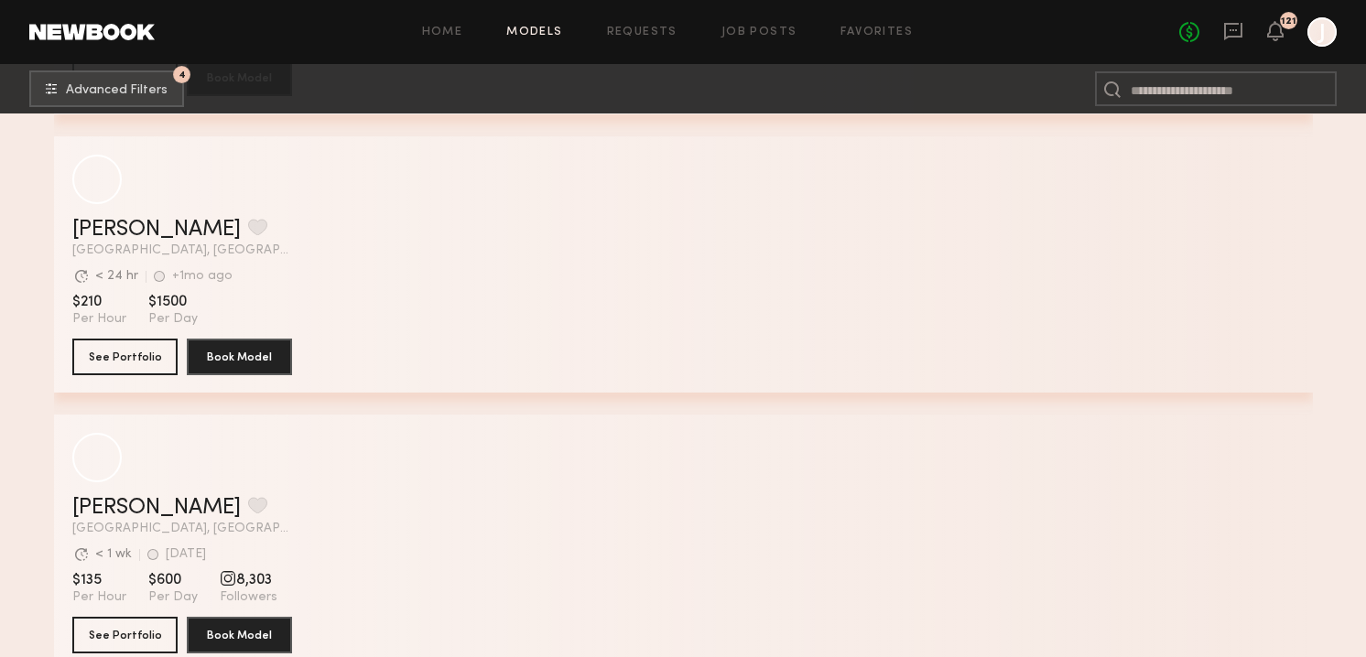
scroll to position [50937, 0]
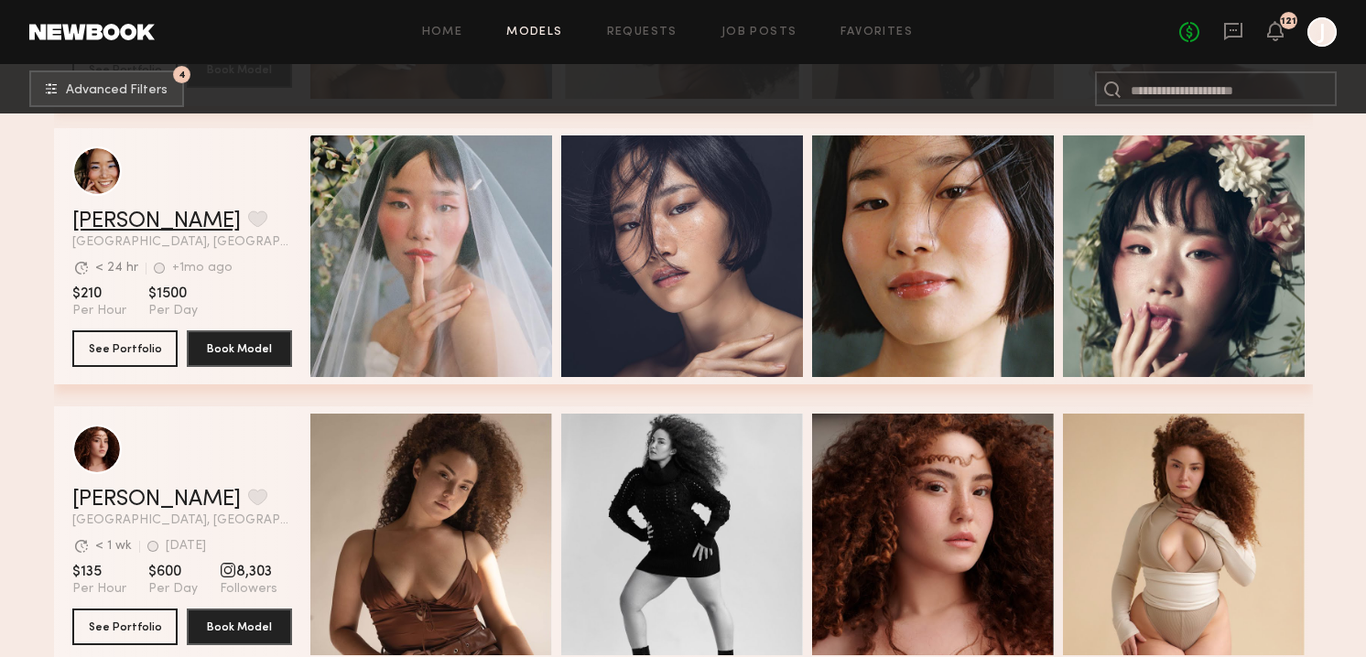
click at [97, 225] on link "JiMin K." at bounding box center [156, 222] width 168 height 22
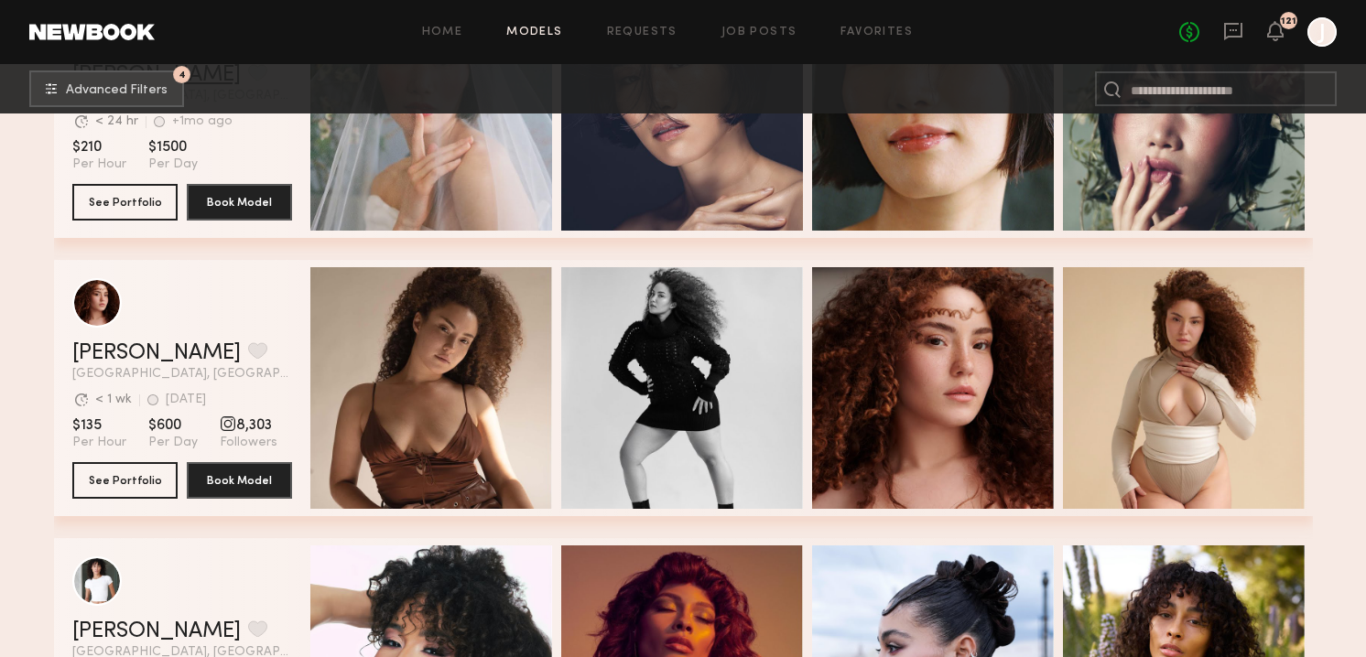
scroll to position [51087, 0]
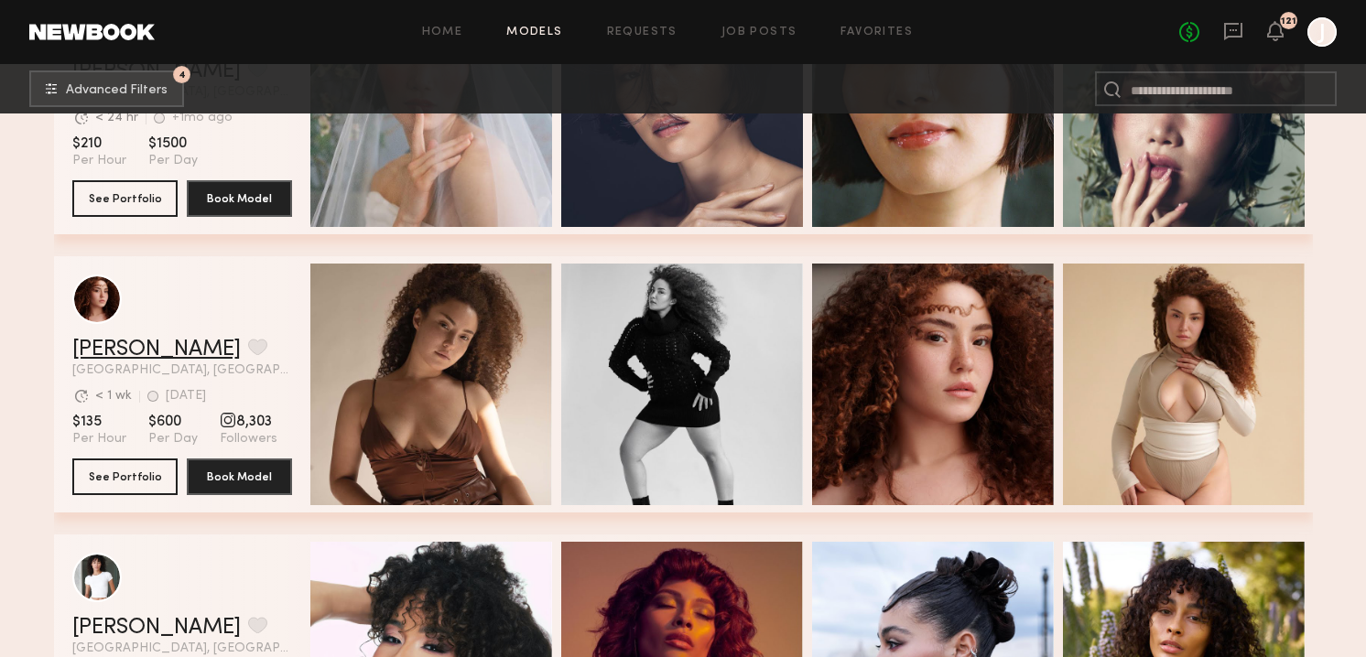
click at [140, 352] on link "Katarina T." at bounding box center [156, 350] width 168 height 22
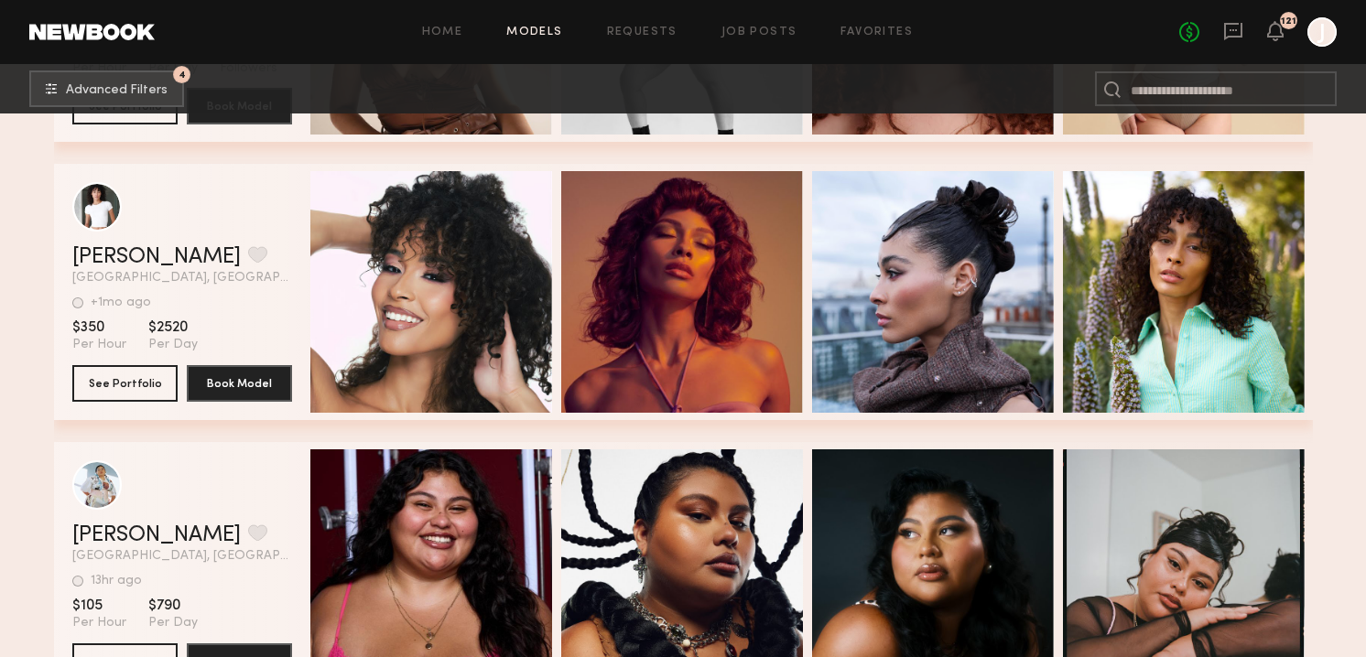
scroll to position [51458, 0]
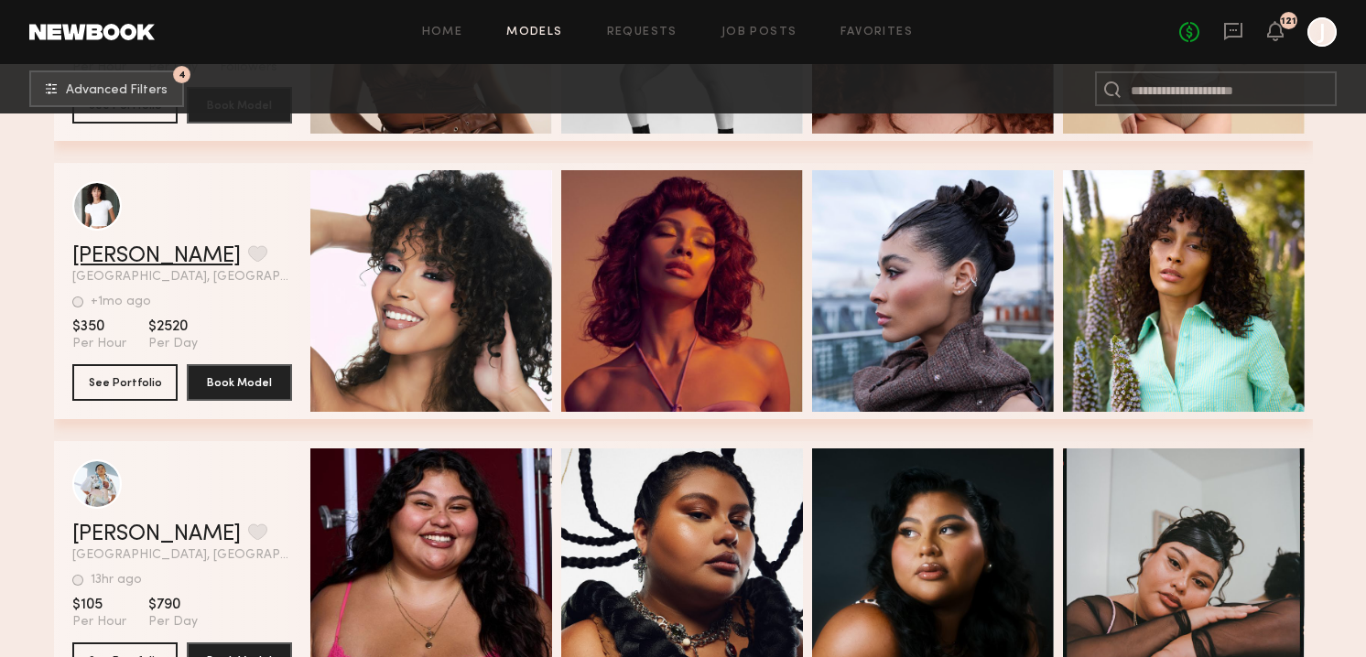
click at [105, 249] on link "Kiara E." at bounding box center [156, 256] width 168 height 22
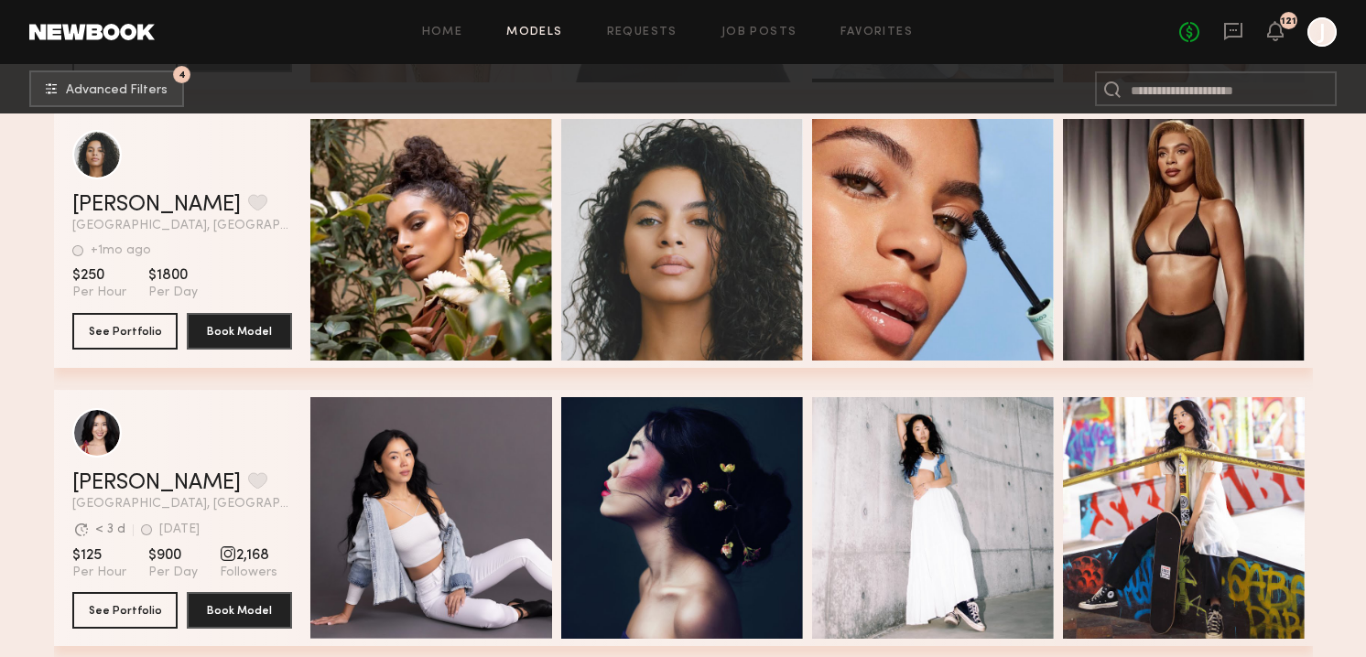
scroll to position [53119, 0]
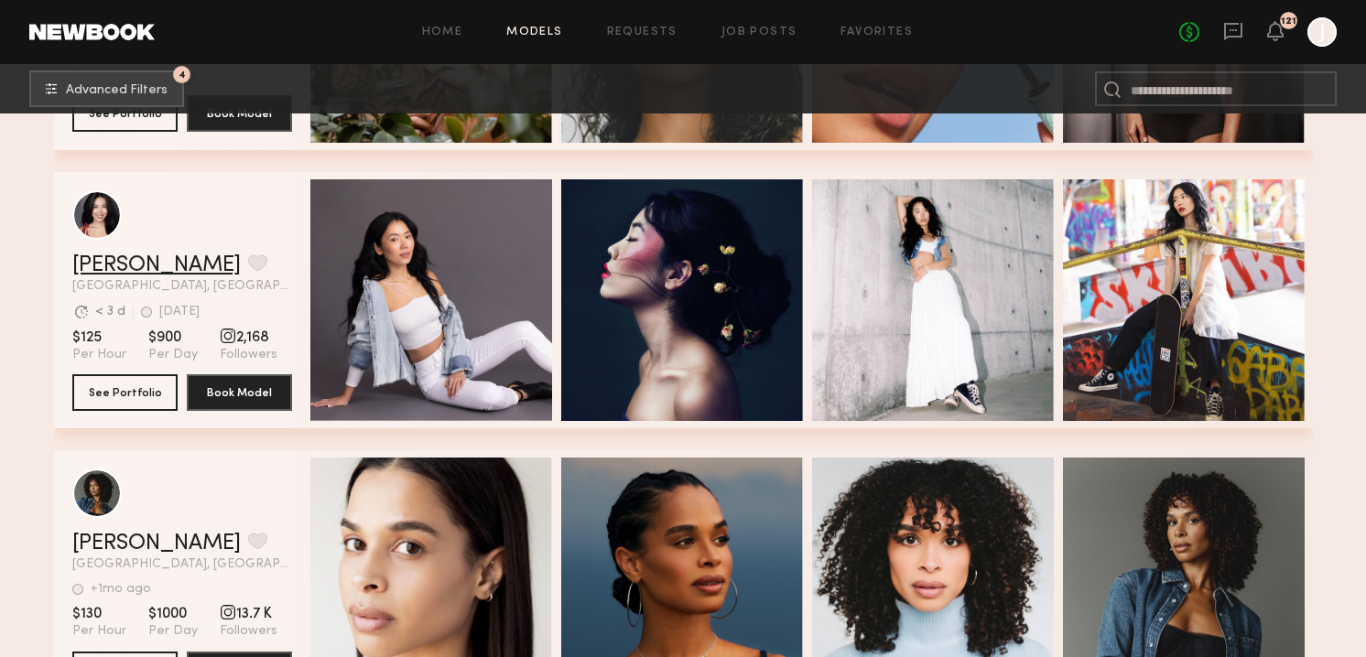
click at [96, 263] on link "Dylan C." at bounding box center [156, 265] width 168 height 22
click at [121, 74] on button "4 Advanced Filters" at bounding box center [106, 88] width 155 height 37
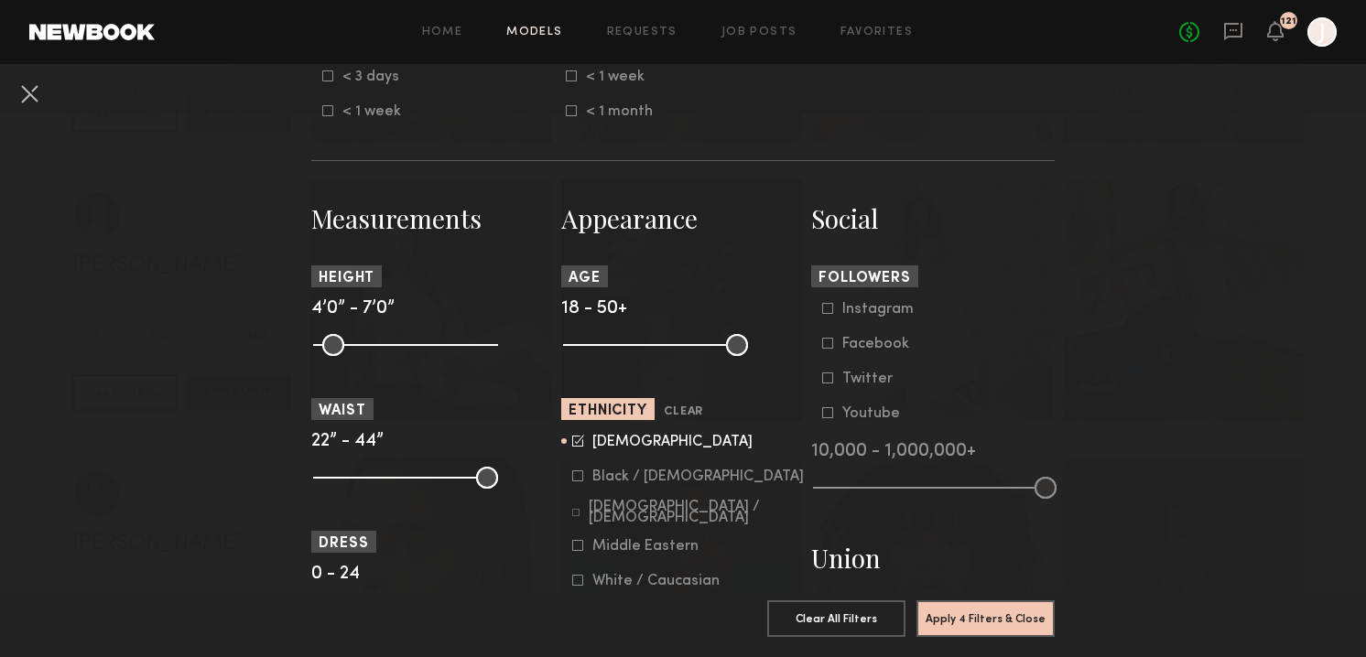
scroll to position [642, 0]
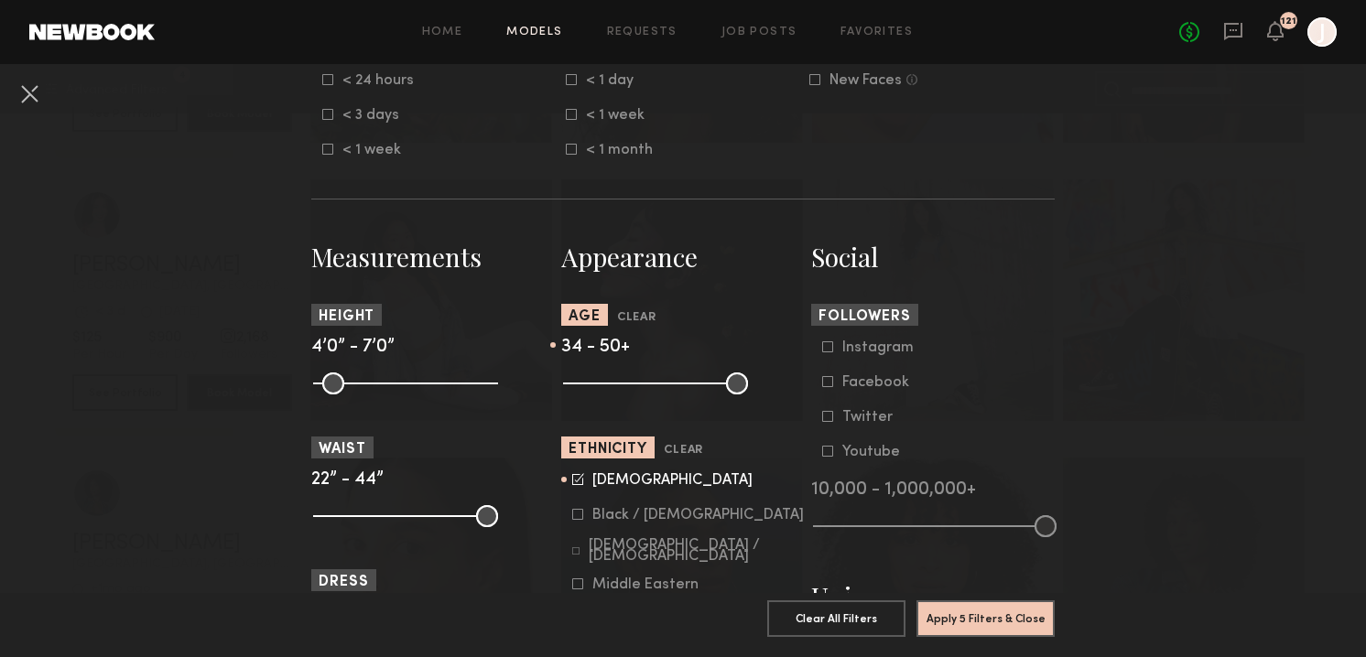
drag, startPoint x: 578, startPoint y: 387, endPoint x: 654, endPoint y: 383, distance: 77.0
type input "**"
click at [654, 383] on input "range" at bounding box center [655, 383] width 185 height 22
click at [994, 611] on button "Apply 5 Filters & Close" at bounding box center [985, 617] width 138 height 37
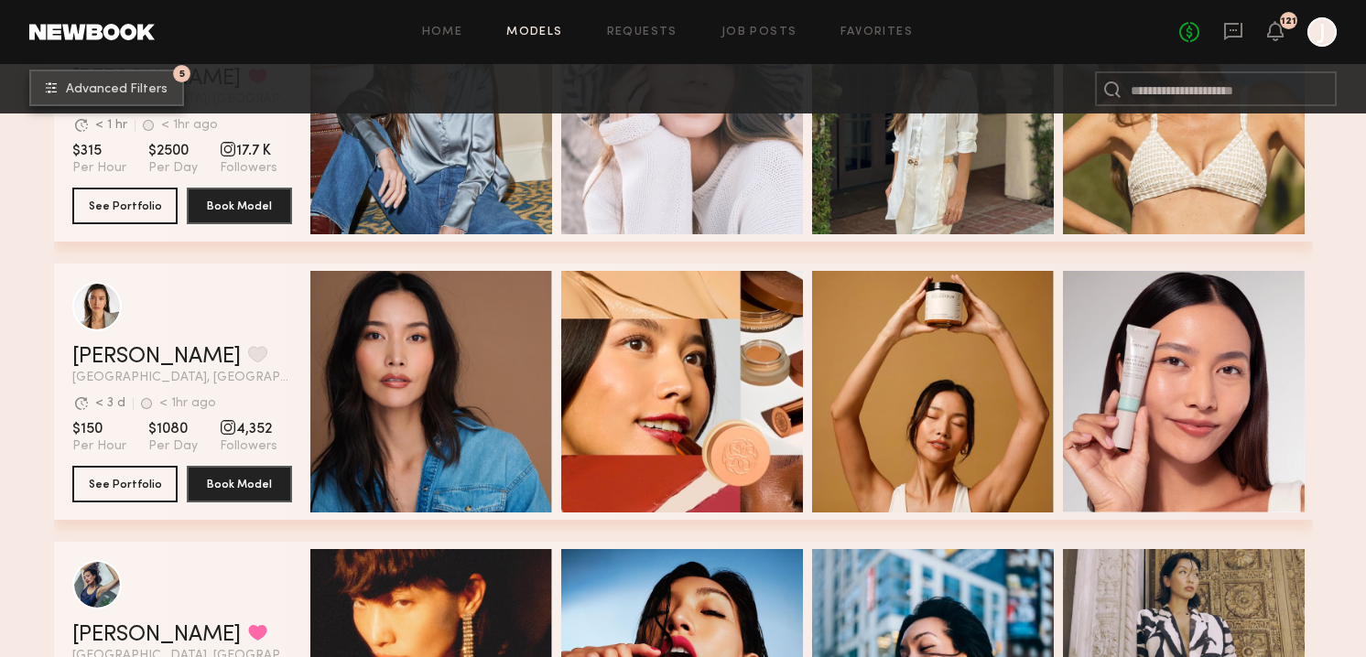
scroll to position [2195, 0]
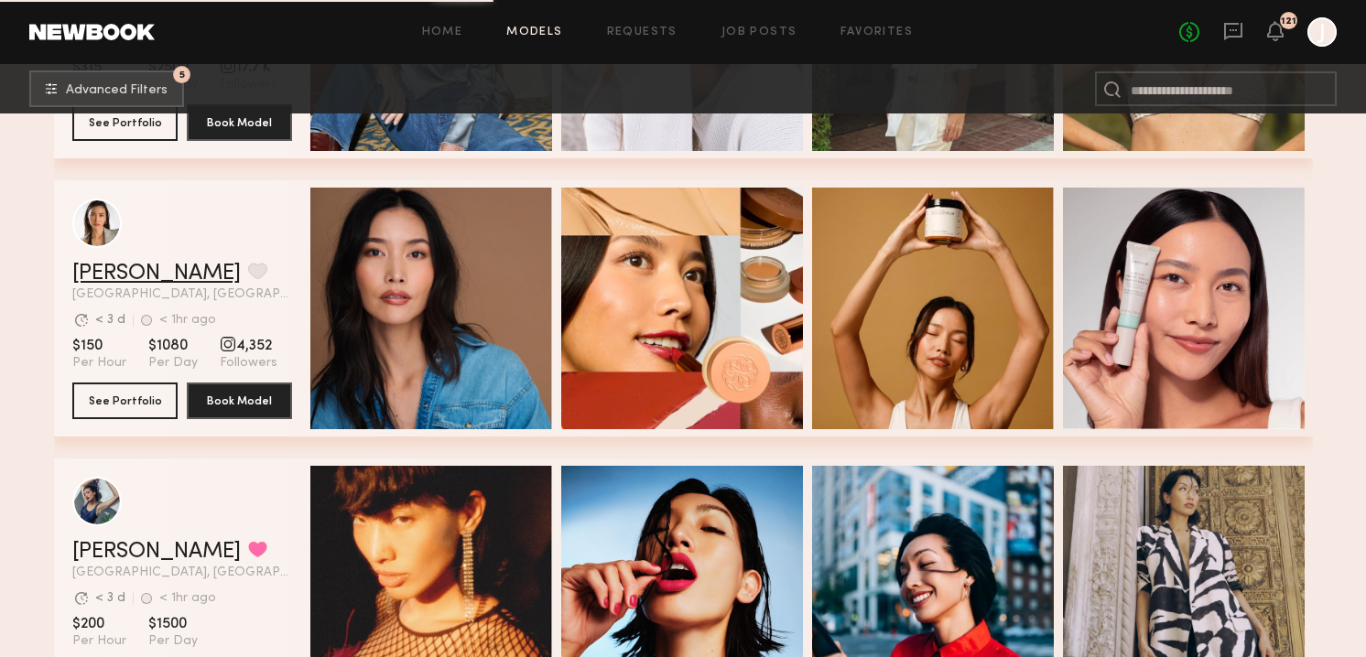
click at [130, 267] on link "Arisa N." at bounding box center [156, 274] width 168 height 22
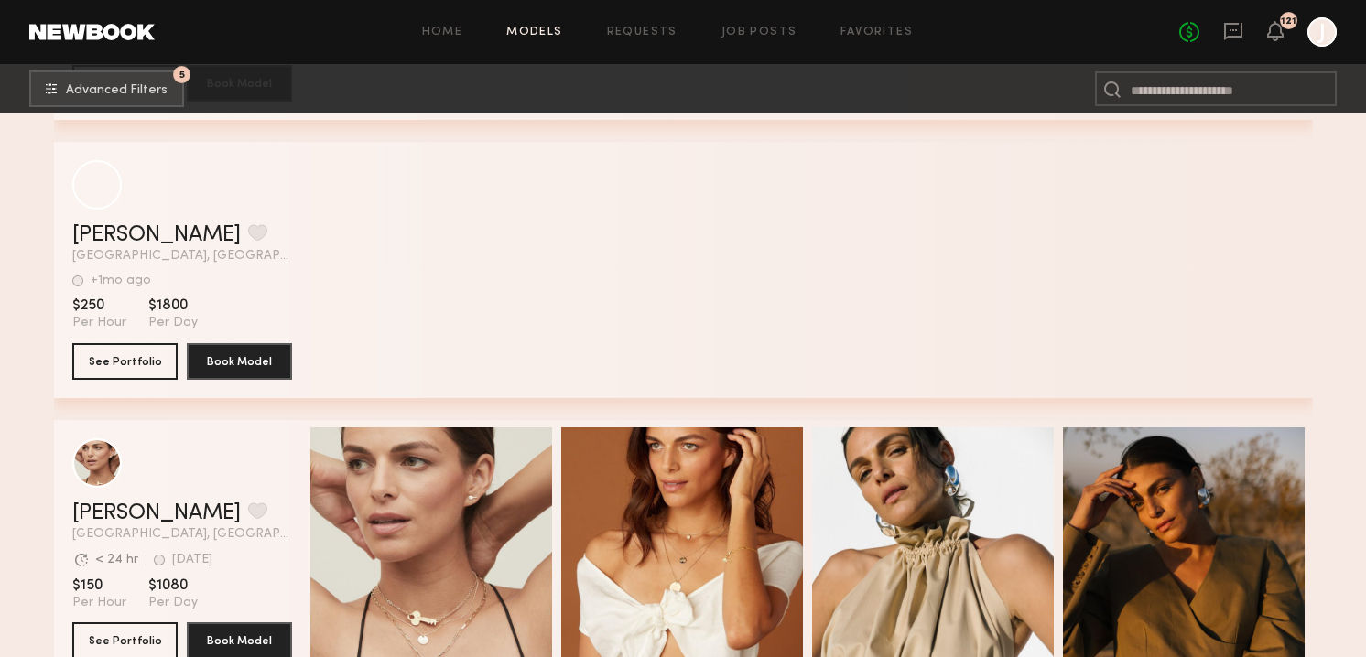
scroll to position [8356, 0]
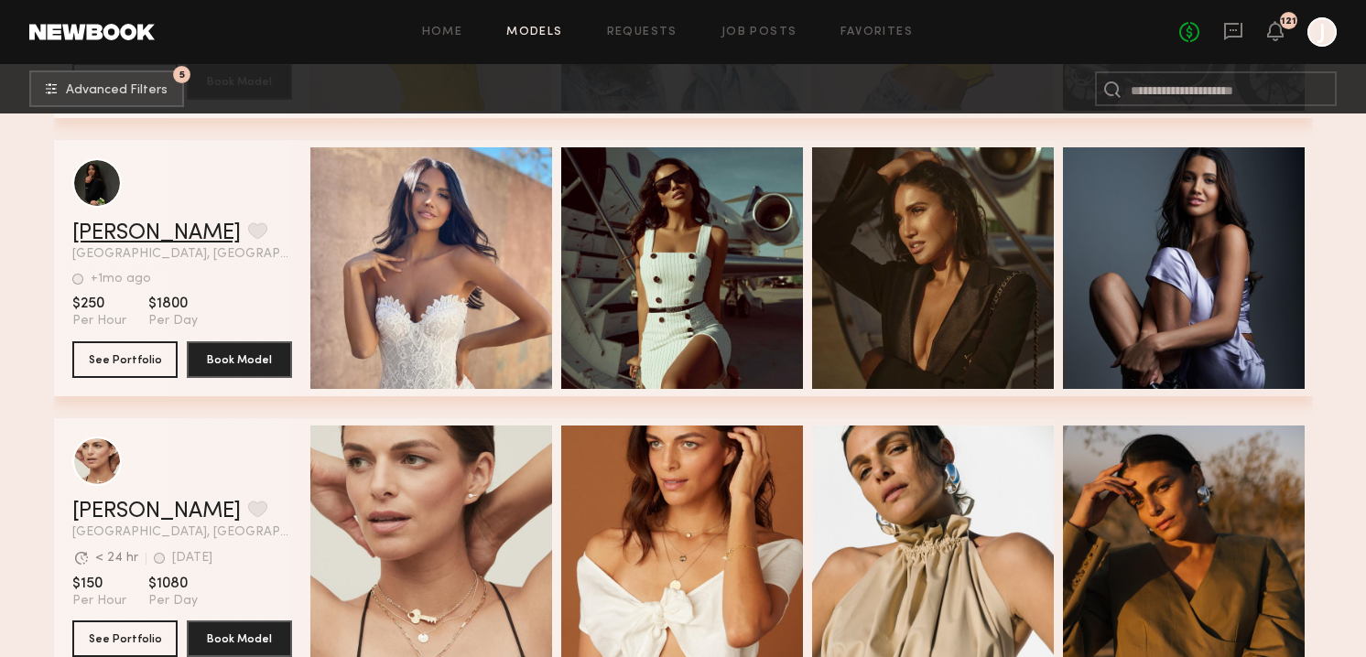
click at [100, 232] on link "Cj F." at bounding box center [156, 233] width 168 height 22
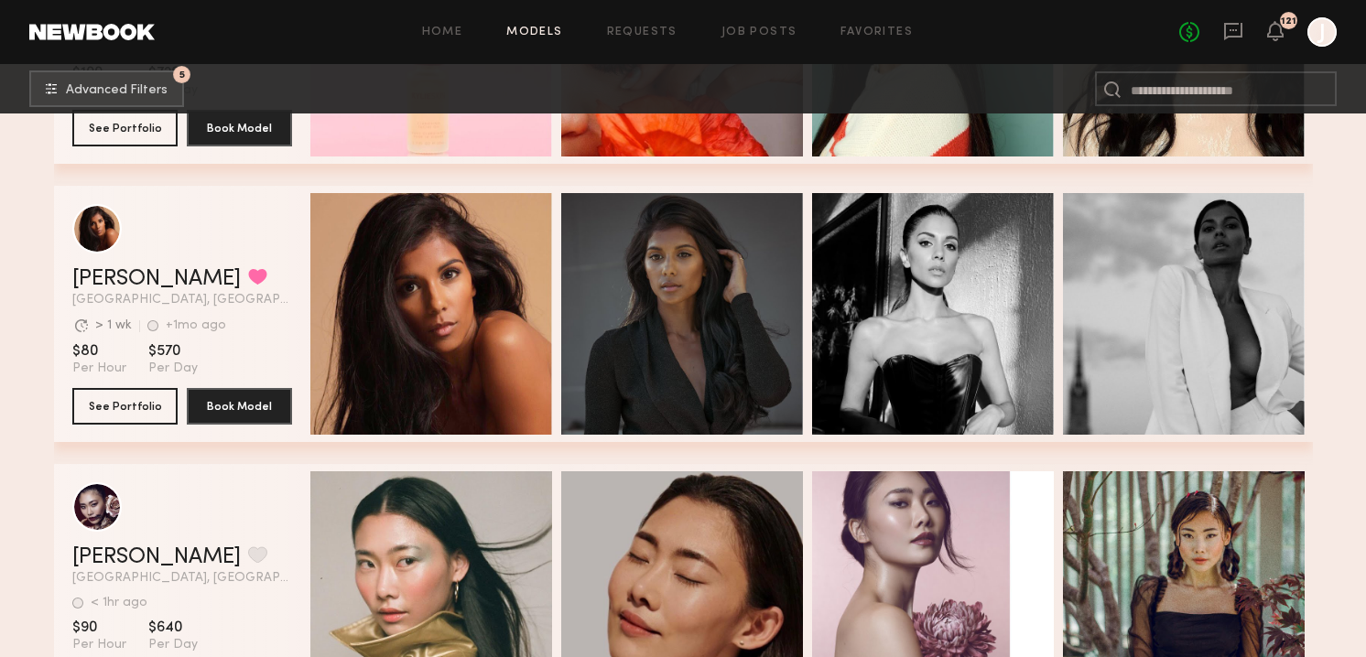
scroll to position [9726, 0]
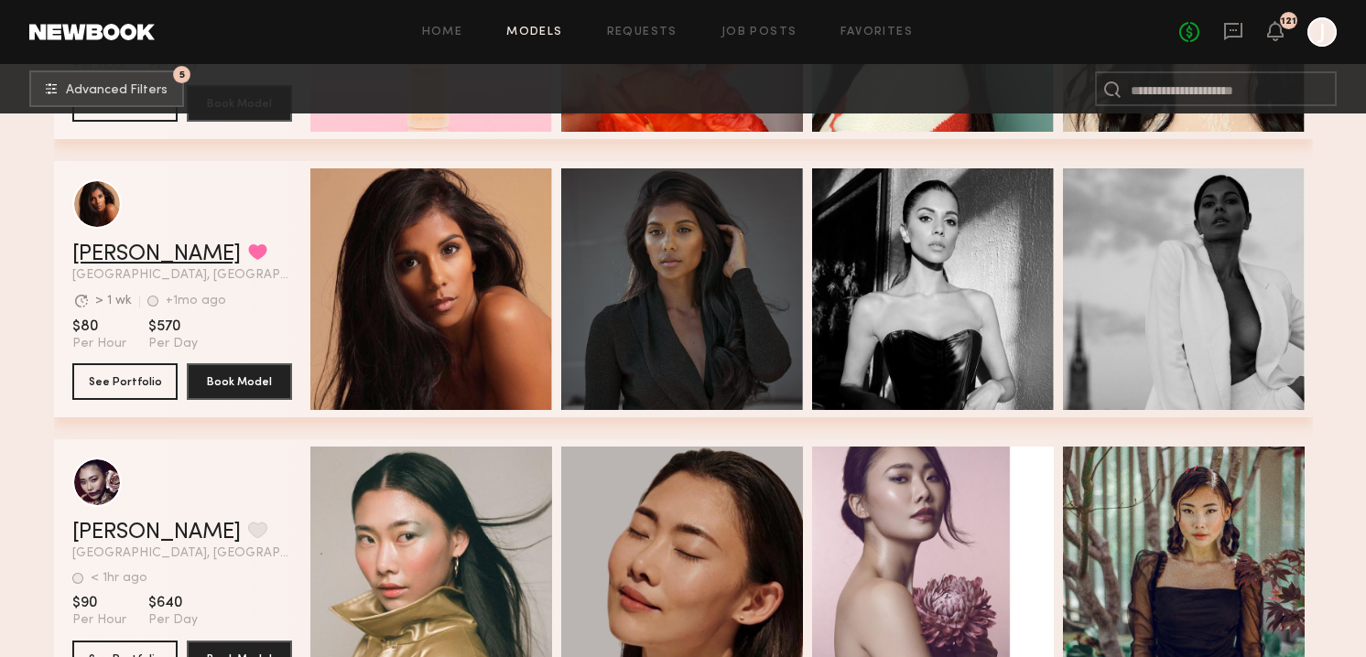
click at [114, 247] on link "Bidisha L." at bounding box center [156, 254] width 168 height 22
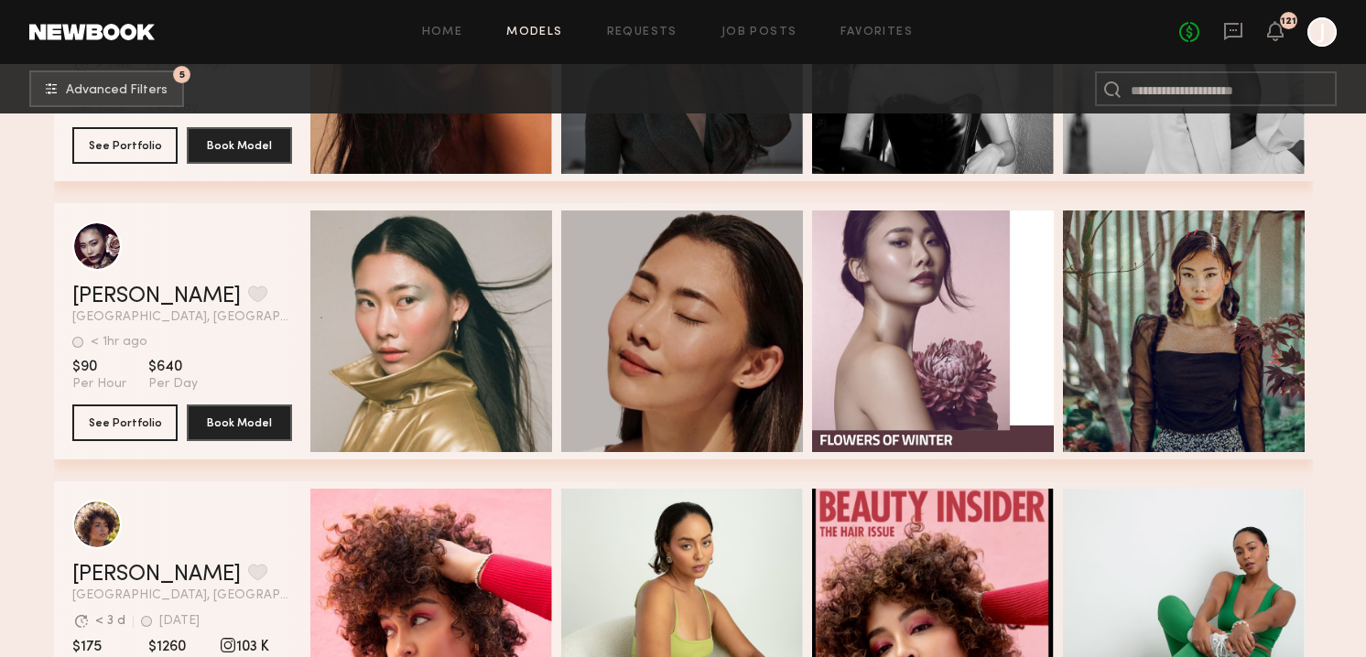
scroll to position [9954, 0]
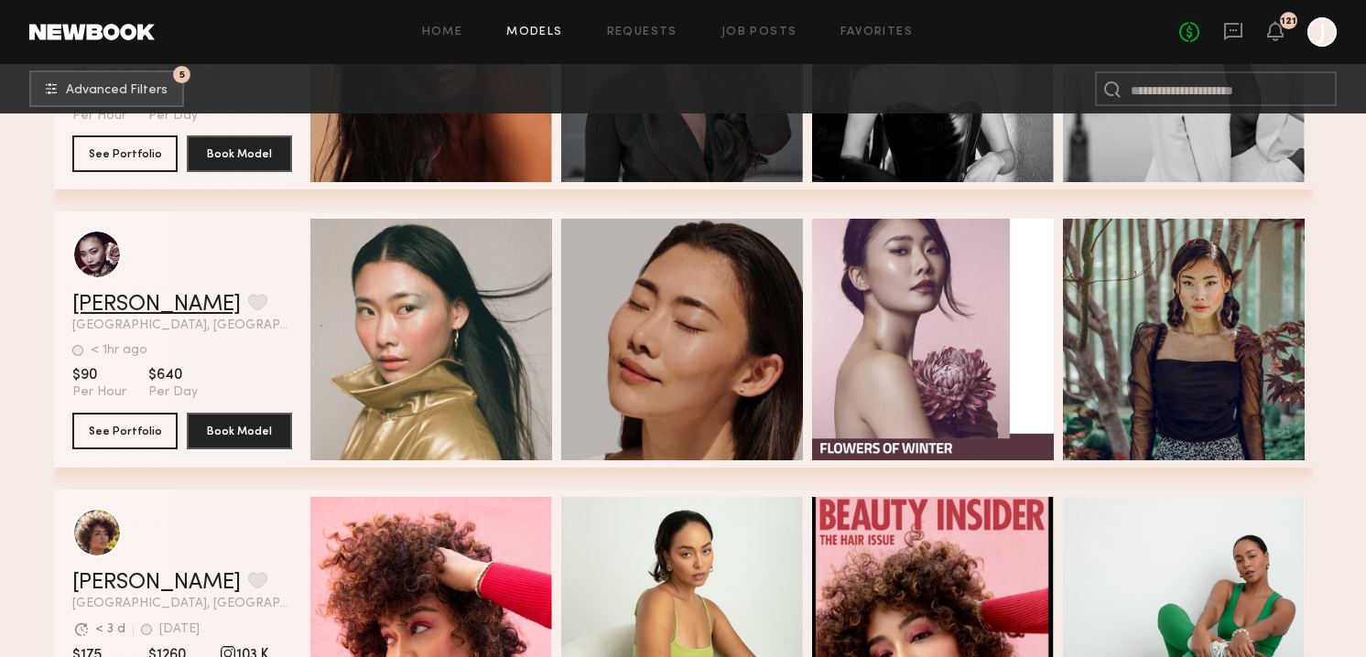
click at [115, 311] on link "Leah K." at bounding box center [156, 305] width 168 height 22
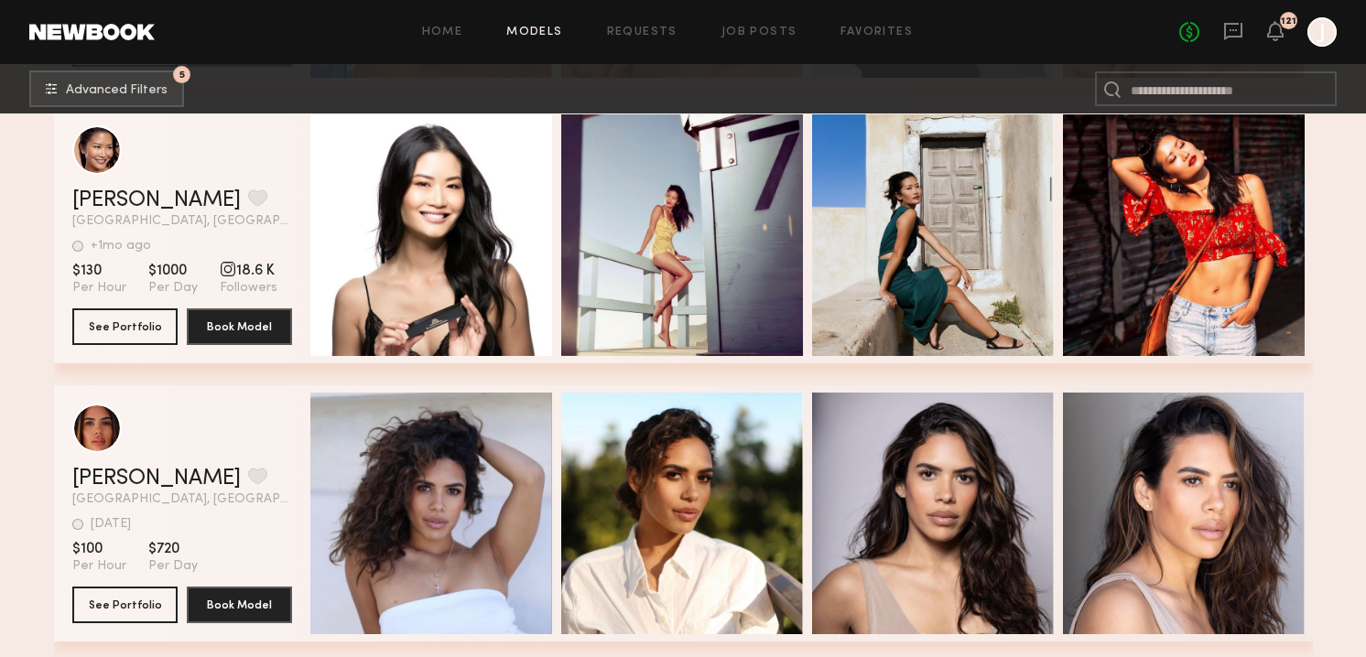
scroll to position [11176, 0]
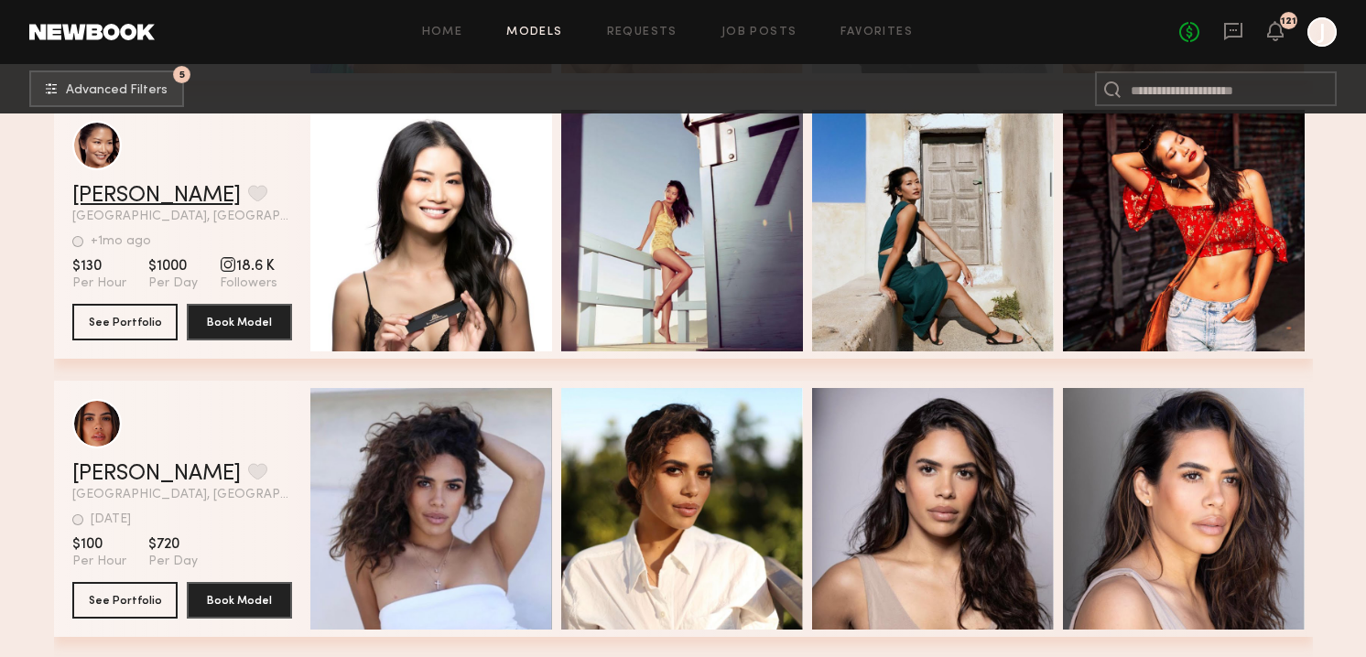
click at [117, 200] on link "Danielle Y." at bounding box center [156, 196] width 168 height 22
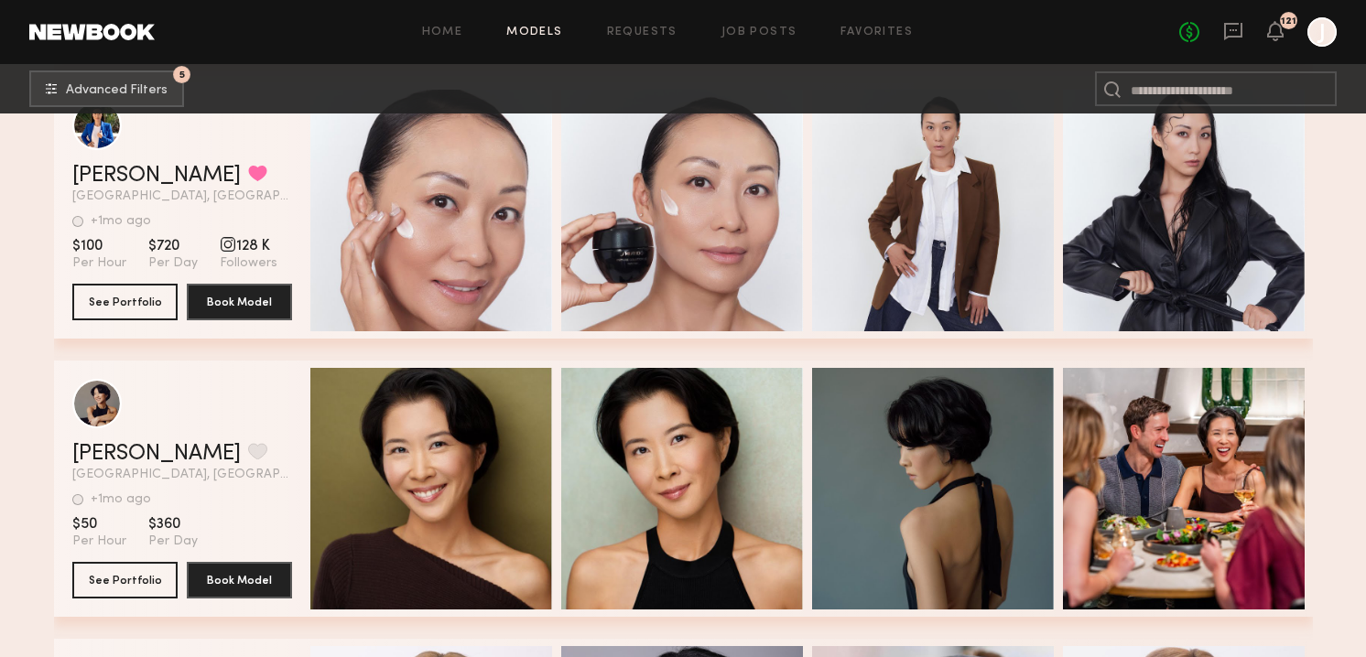
scroll to position [11751, 0]
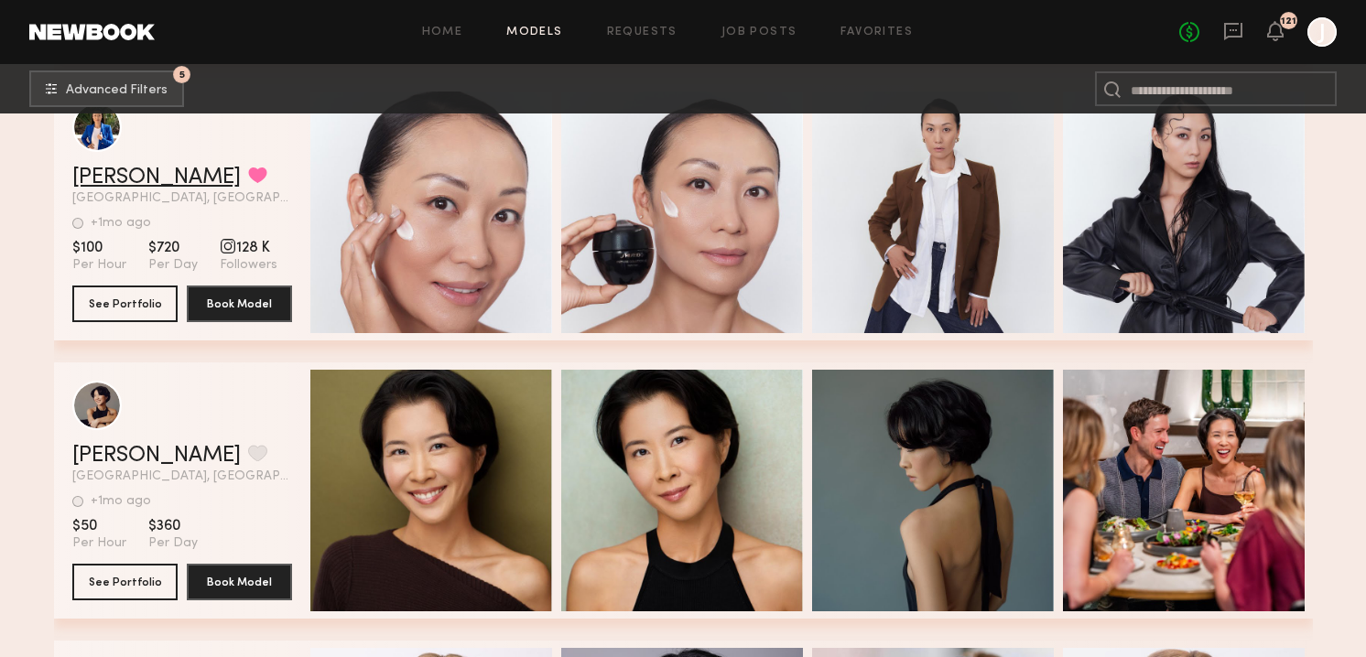
click at [92, 175] on link "Kim B." at bounding box center [156, 178] width 168 height 22
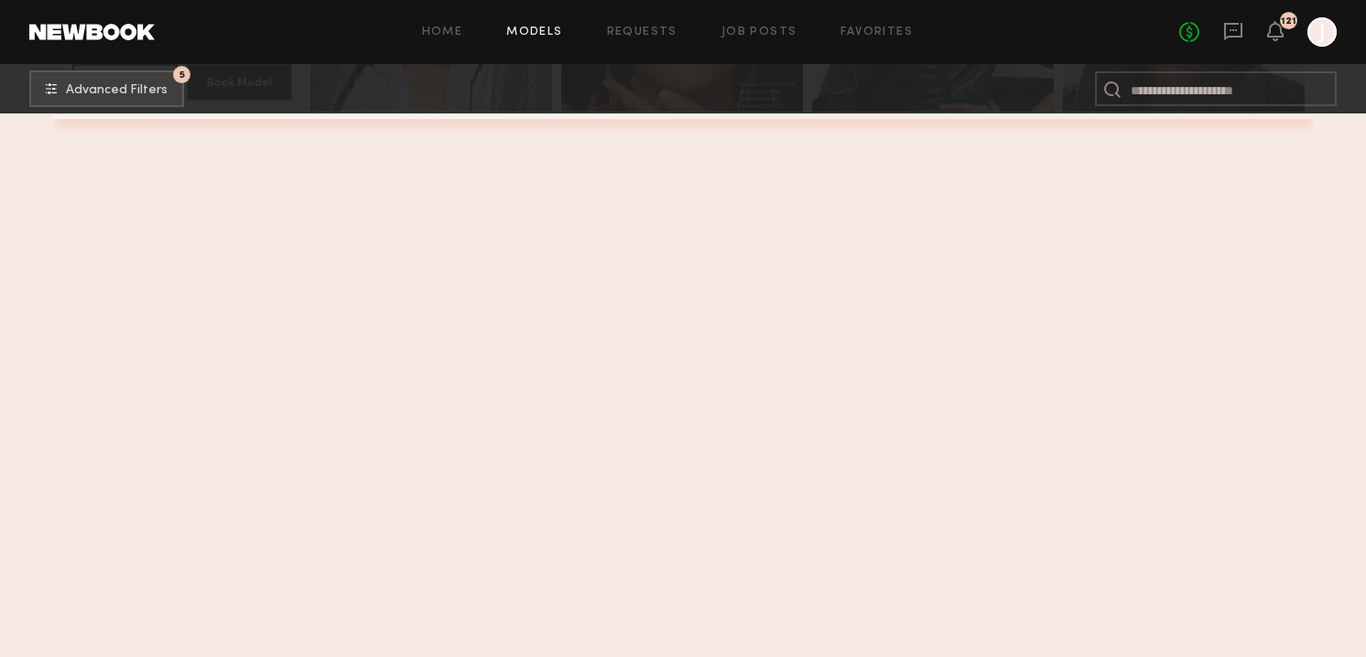
scroll to position [3998, 0]
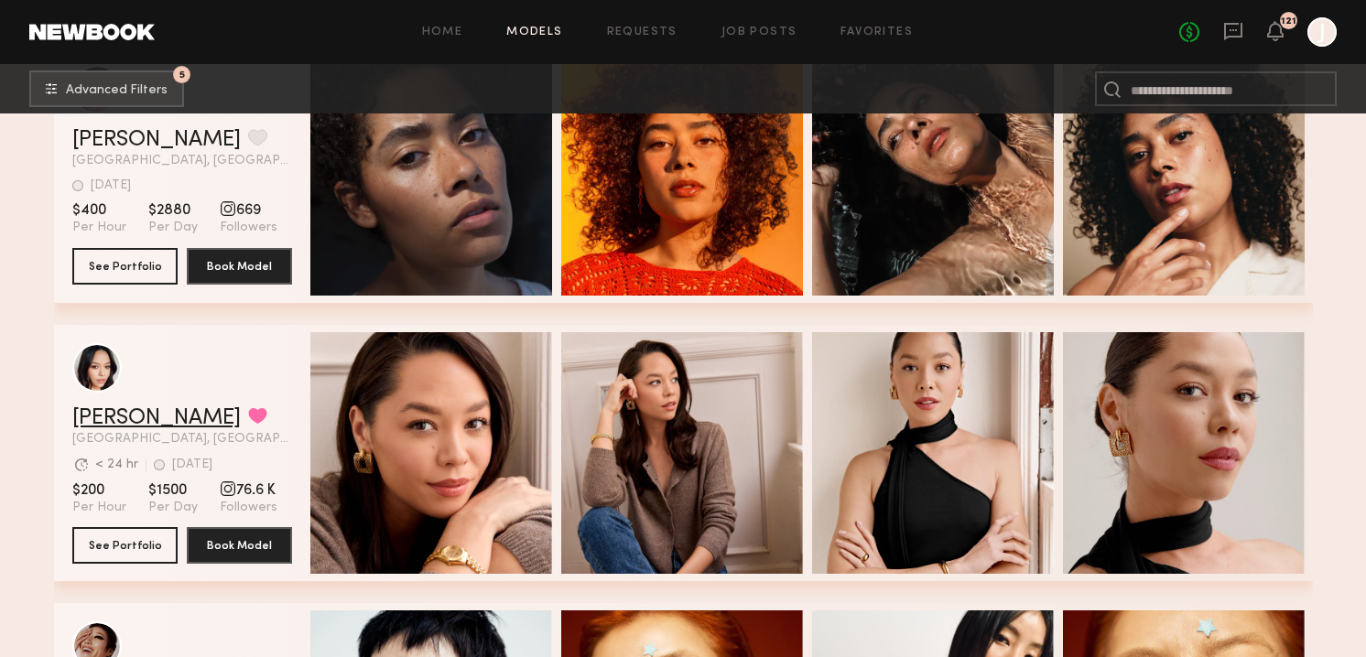
click at [136, 413] on link "Danielle A." at bounding box center [156, 418] width 168 height 22
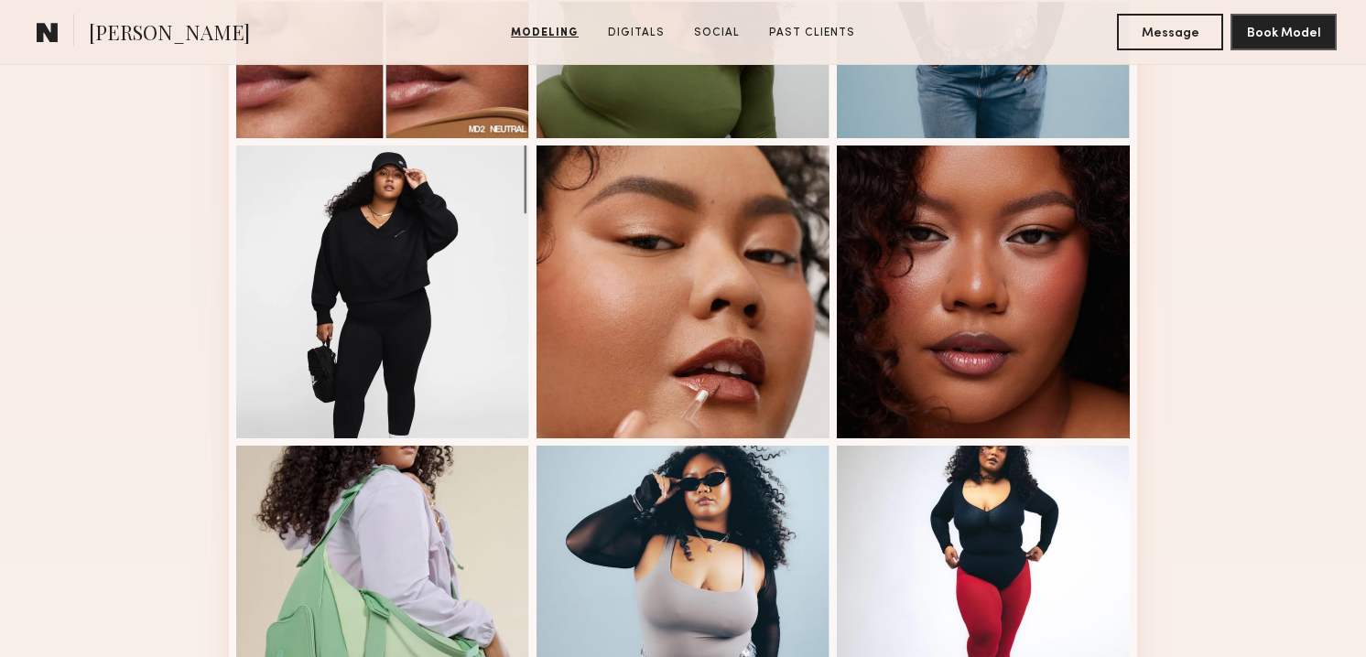
scroll to position [1002, 0]
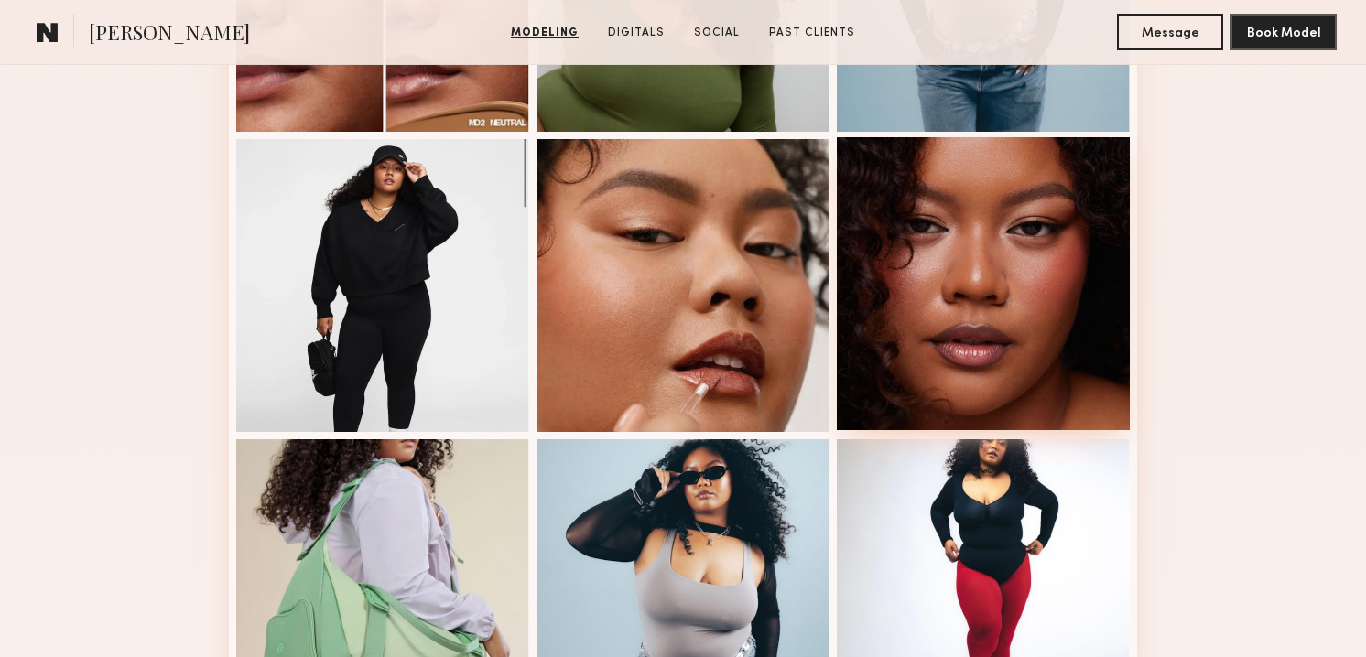
click at [1021, 332] on div at bounding box center [983, 283] width 293 height 293
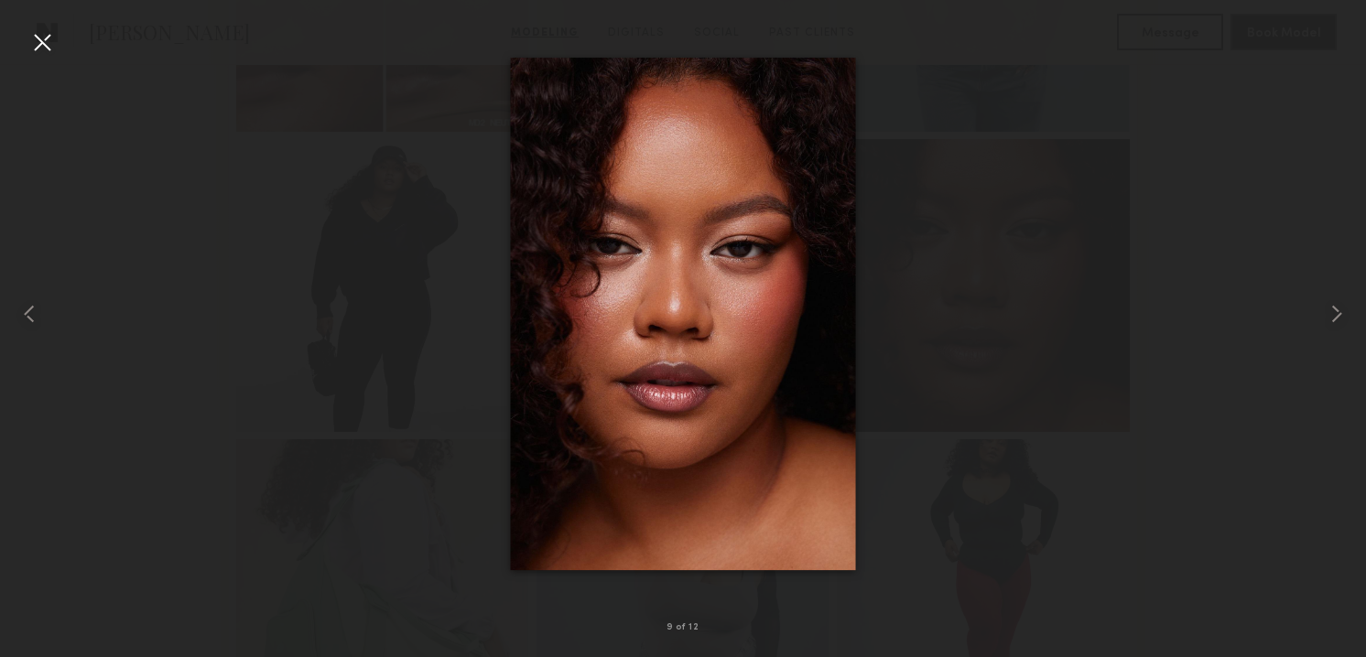
click at [39, 34] on div at bounding box center [41, 41] width 29 height 29
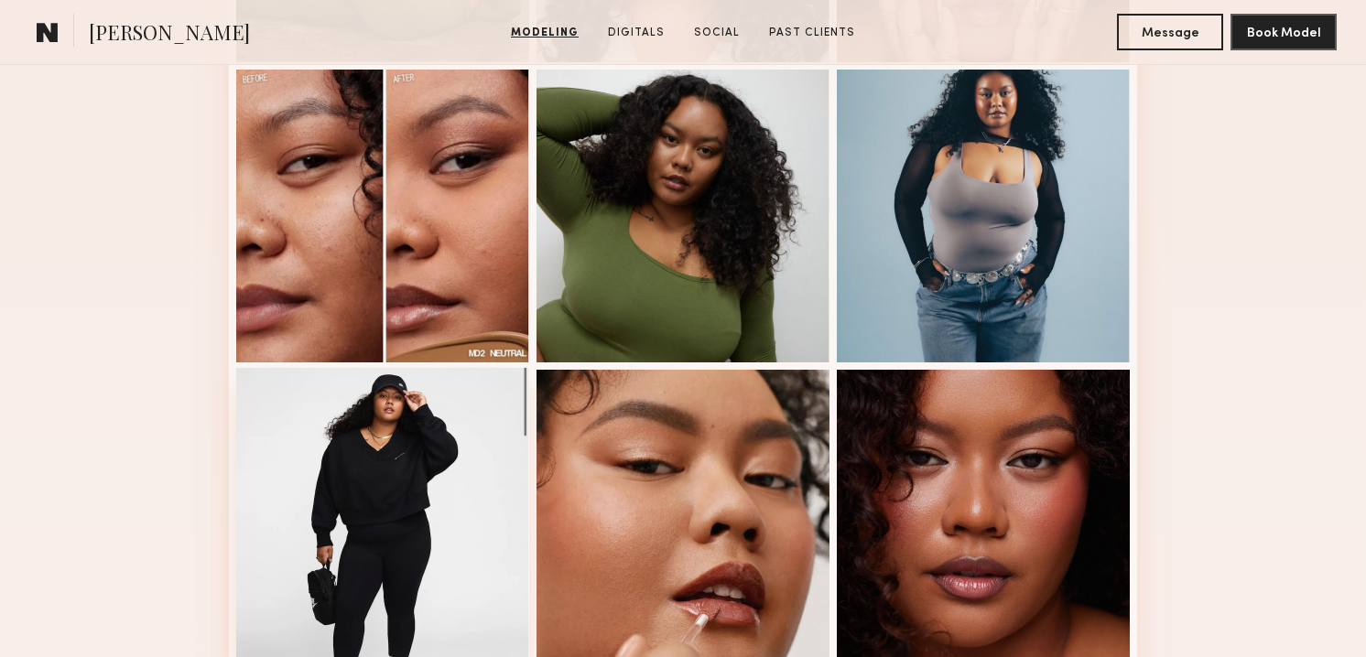
scroll to position [745, 0]
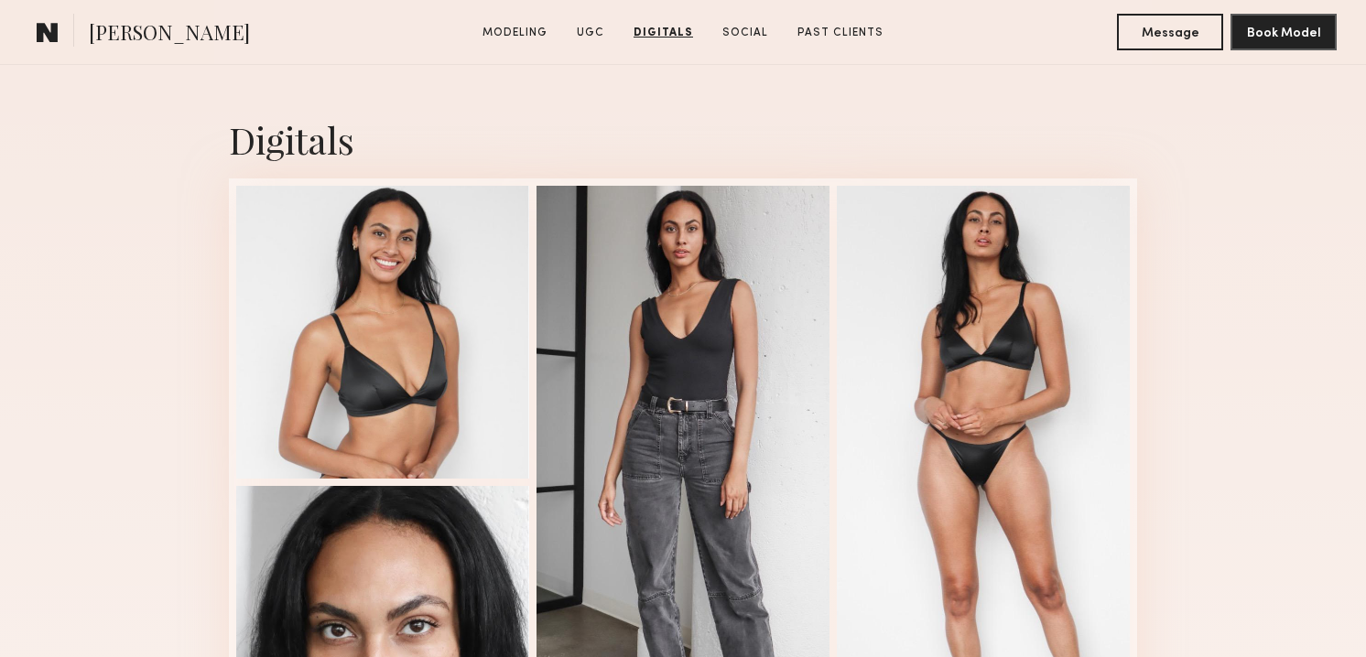
scroll to position [2308, 0]
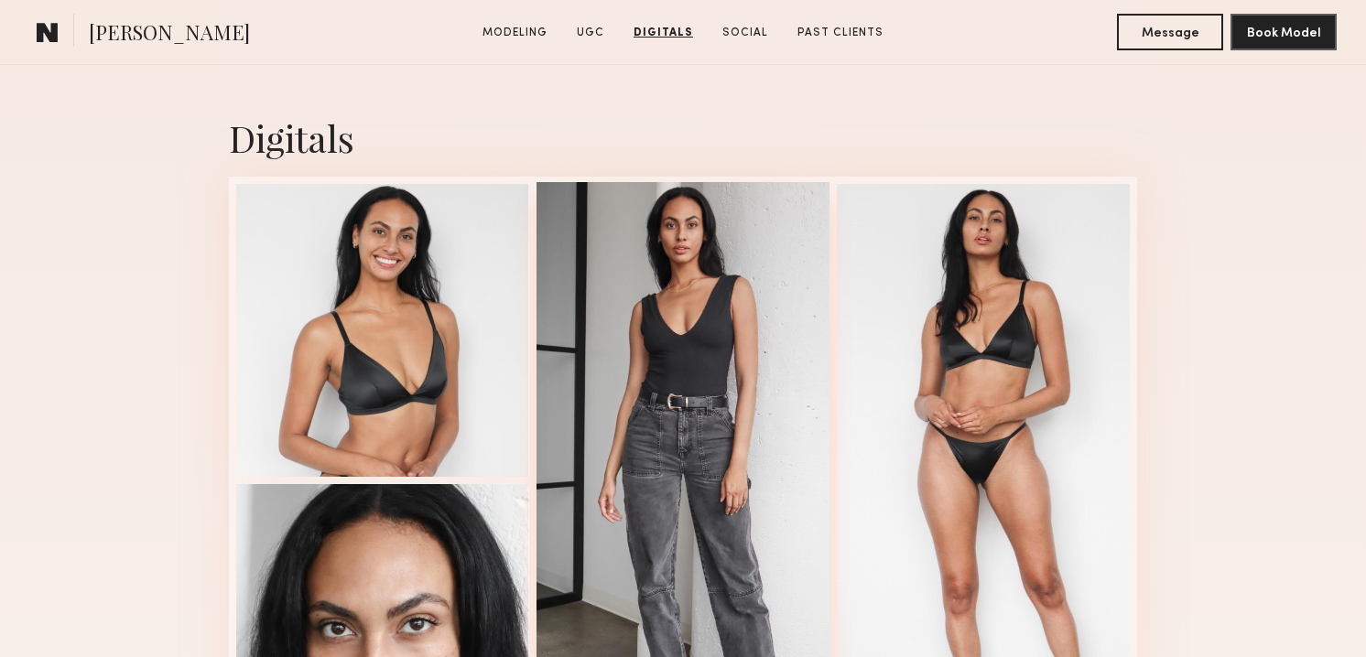
click at [664, 291] on div at bounding box center [682, 478] width 293 height 593
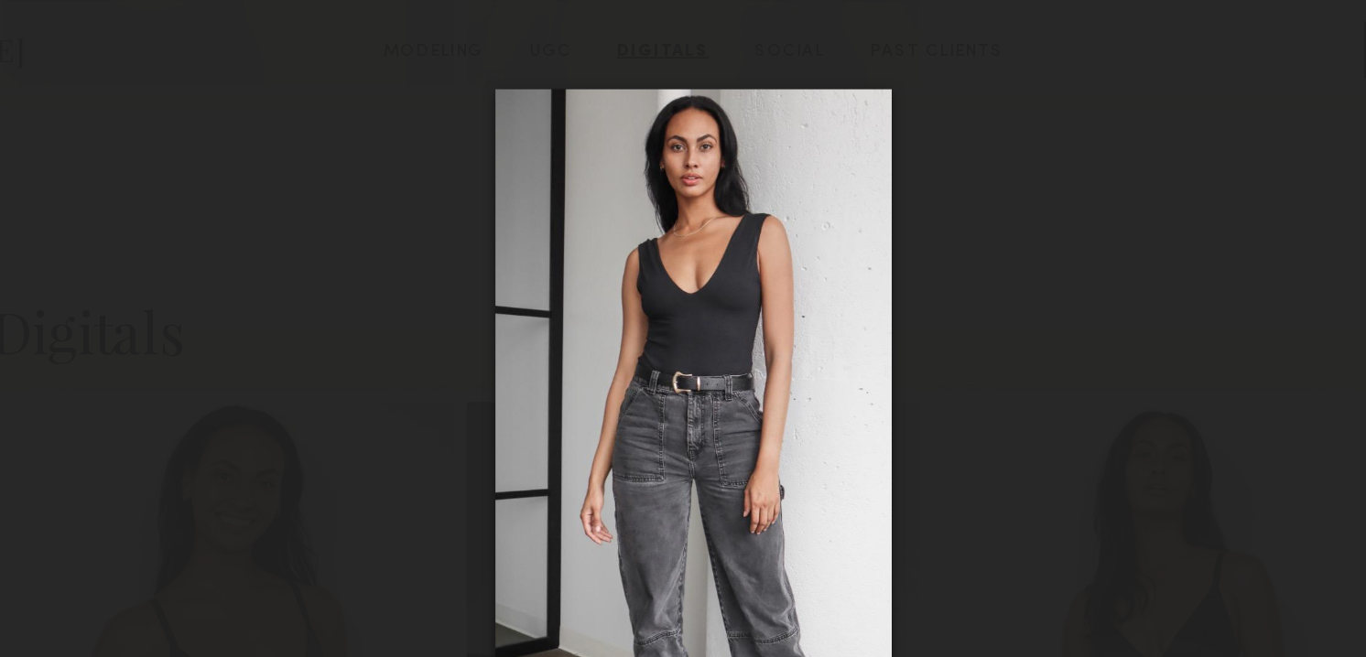
scroll to position [2217, 0]
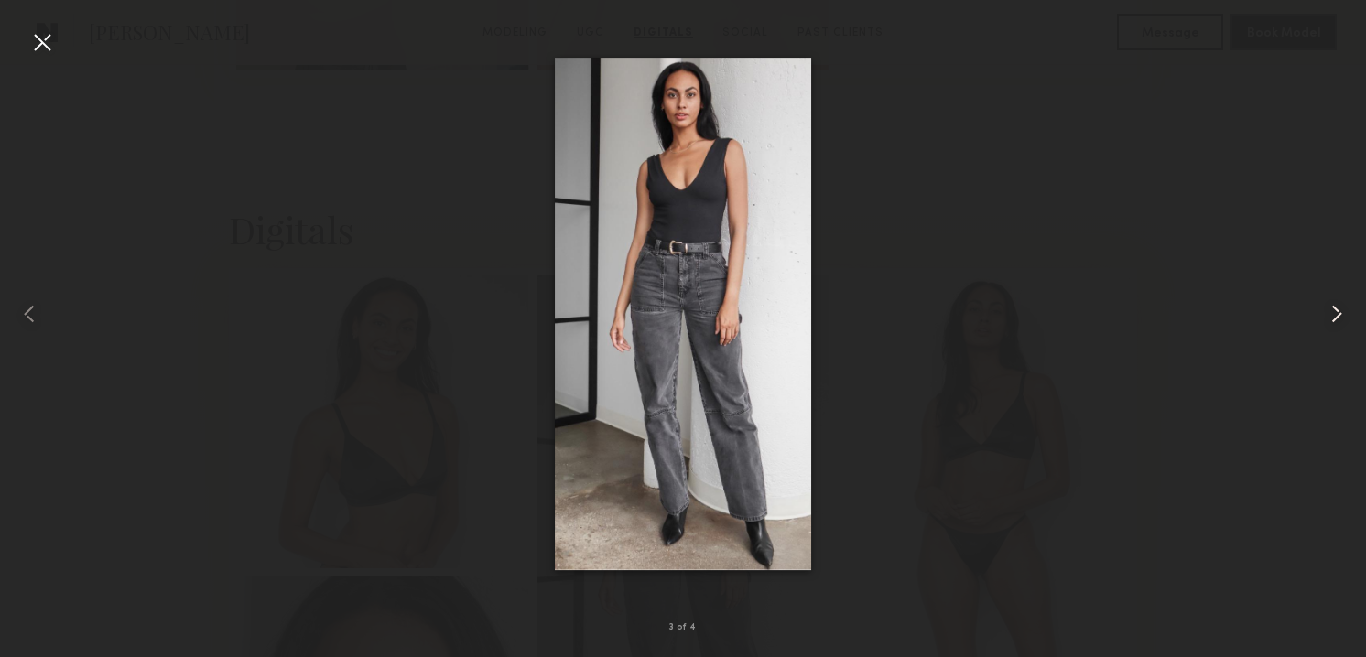
click at [1338, 313] on common-icon at bounding box center [1336, 313] width 29 height 29
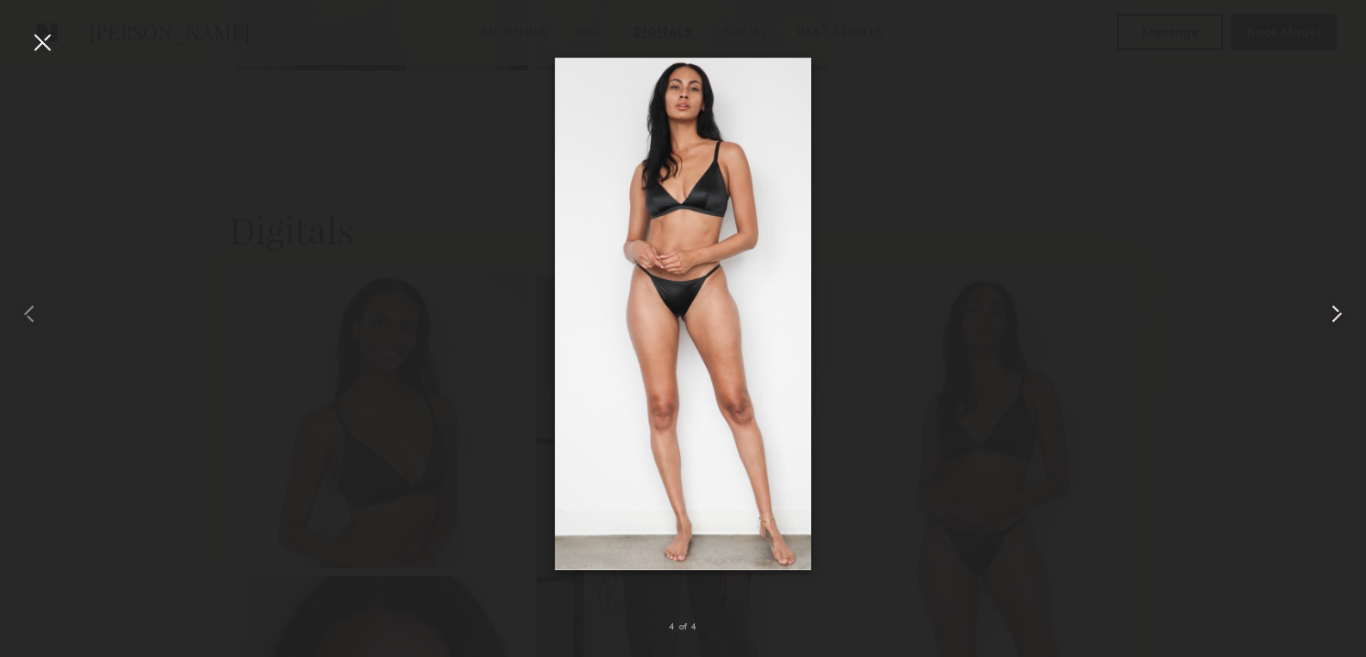
click at [1338, 313] on common-icon at bounding box center [1336, 313] width 29 height 29
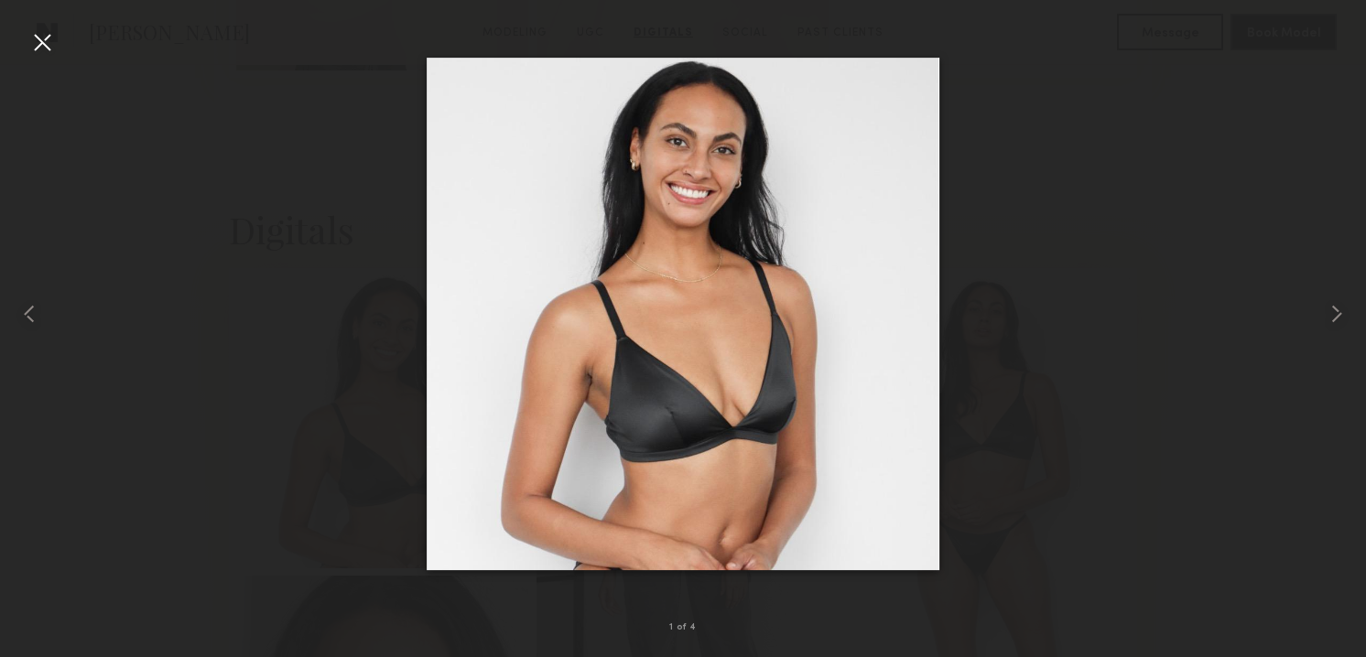
click at [44, 41] on div at bounding box center [41, 41] width 29 height 29
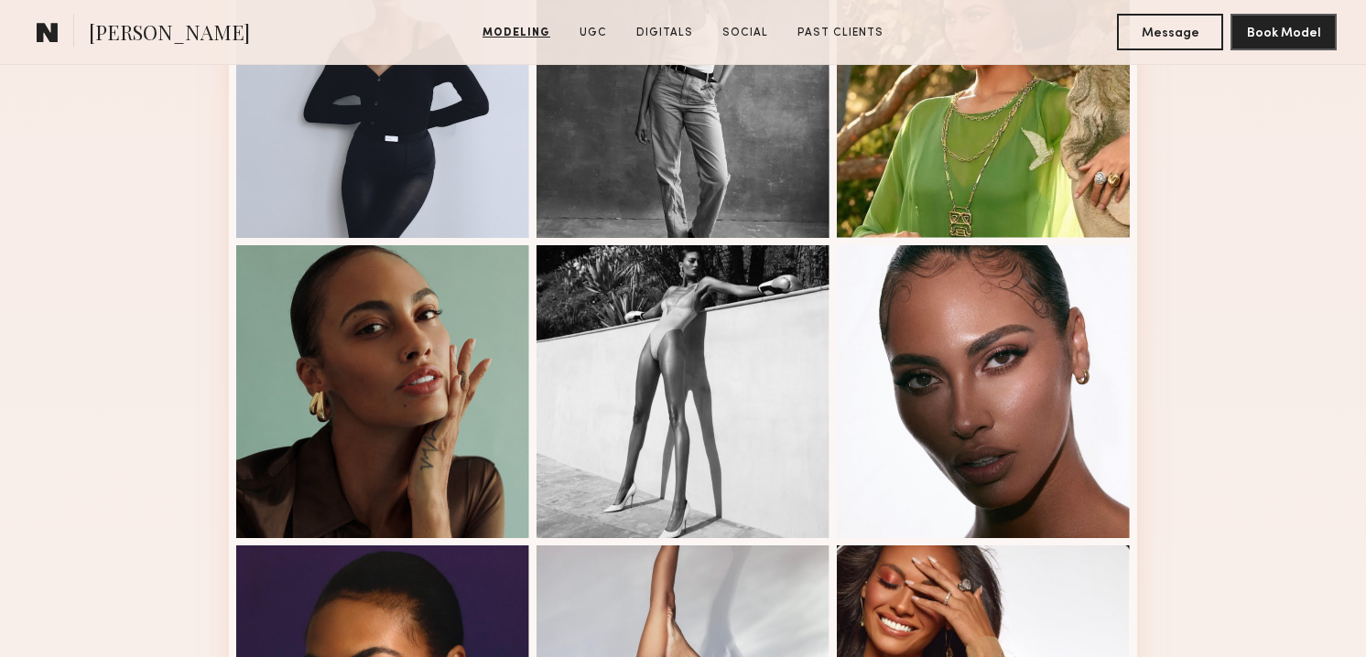
scroll to position [894, 0]
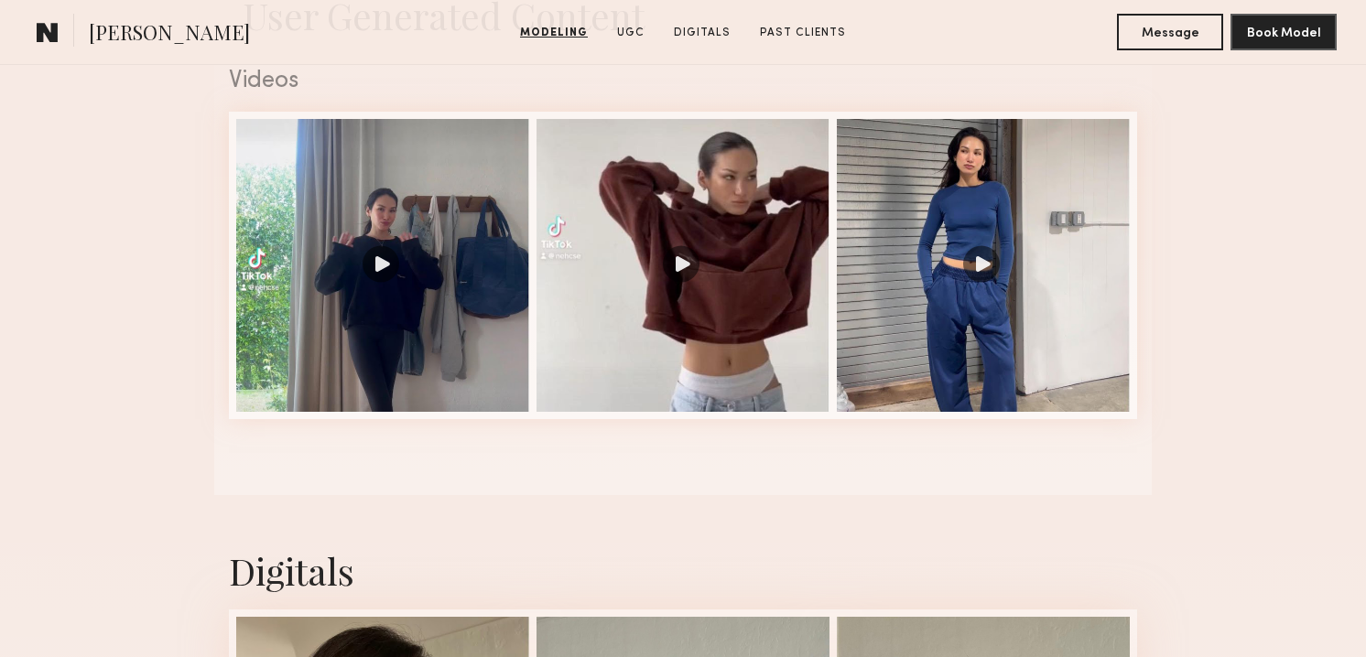
scroll to position [1879, 0]
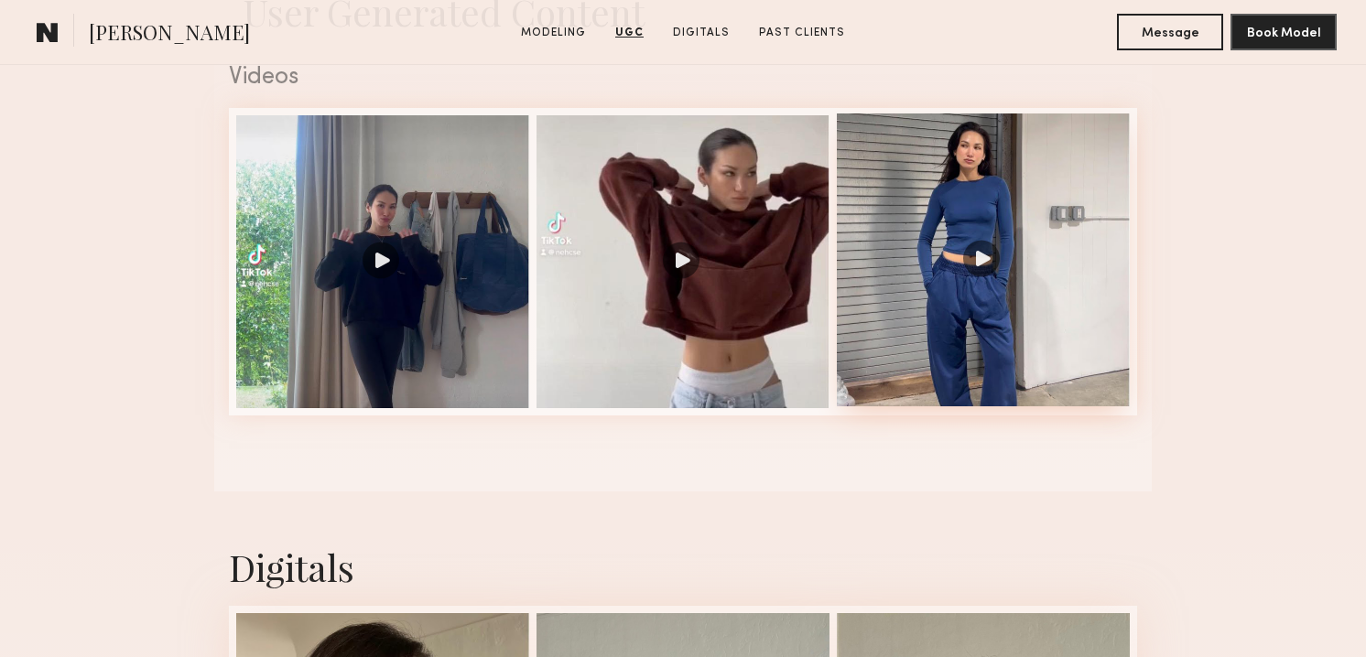
click at [919, 184] on div at bounding box center [983, 259] width 293 height 293
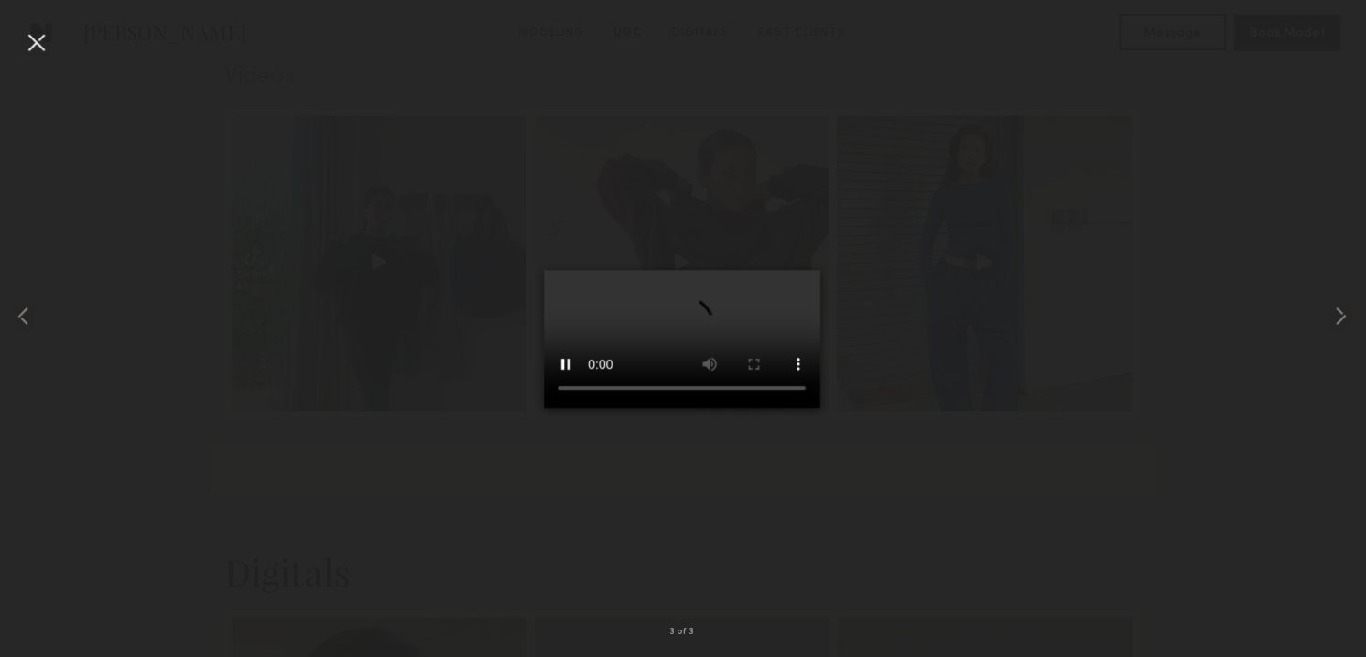
scroll to position [1876, 0]
click at [56, 37] on div at bounding box center [41, 41] width 29 height 29
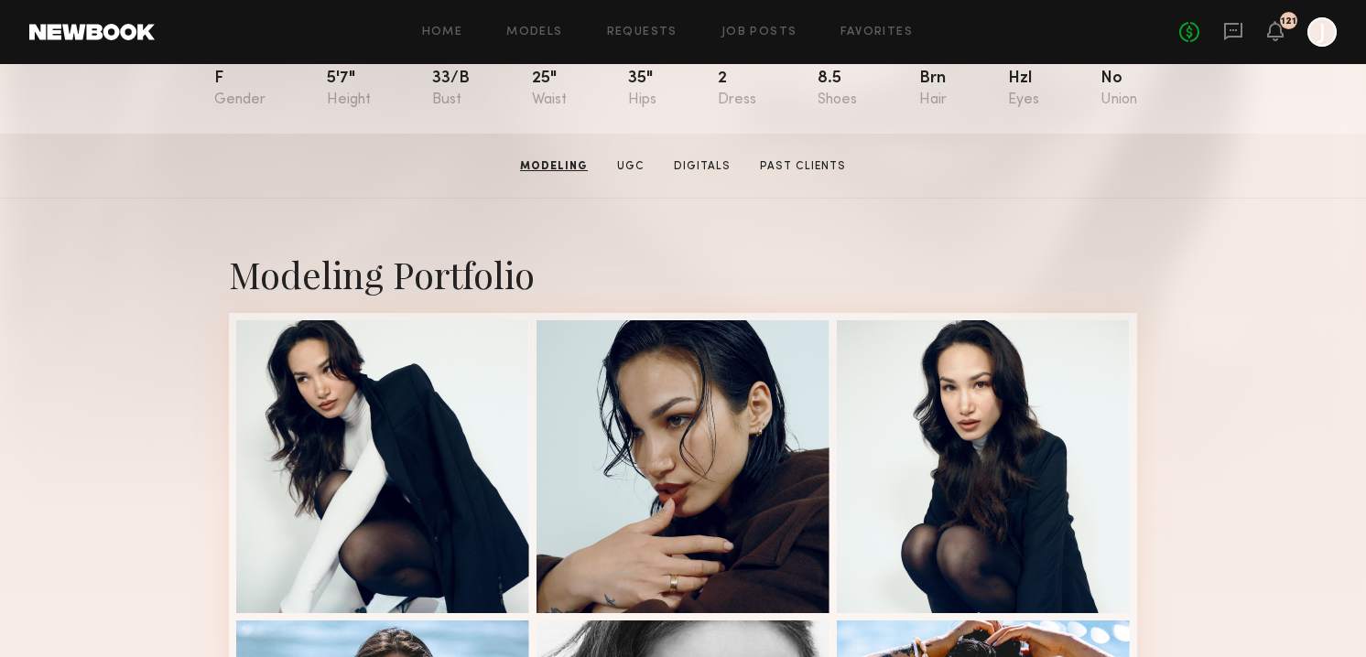
scroll to position [207, 0]
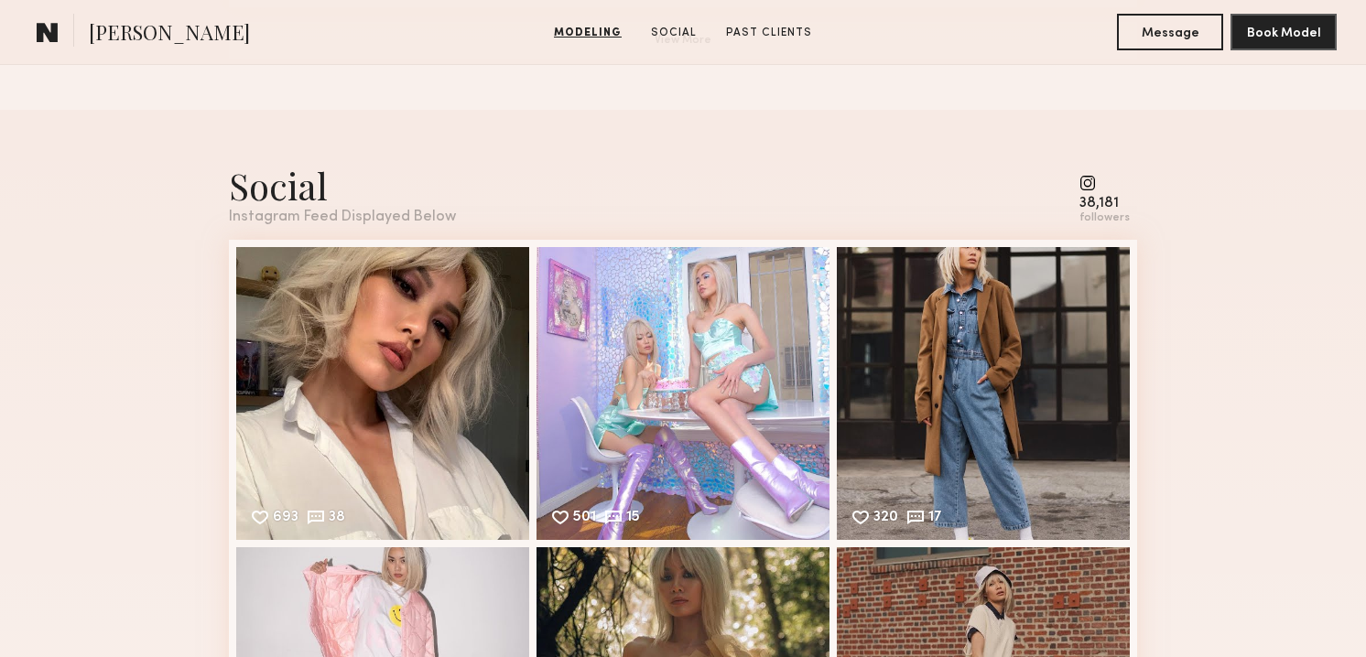
scroll to position [1773, 0]
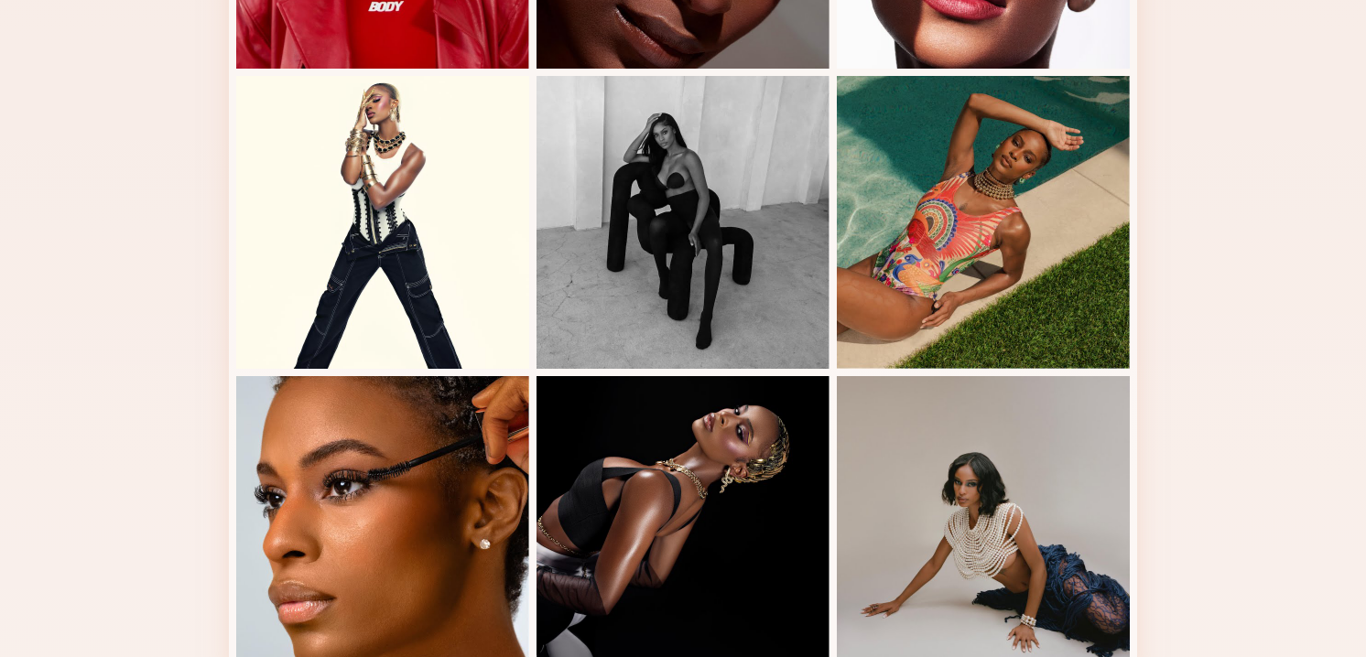
scroll to position [998, 0]
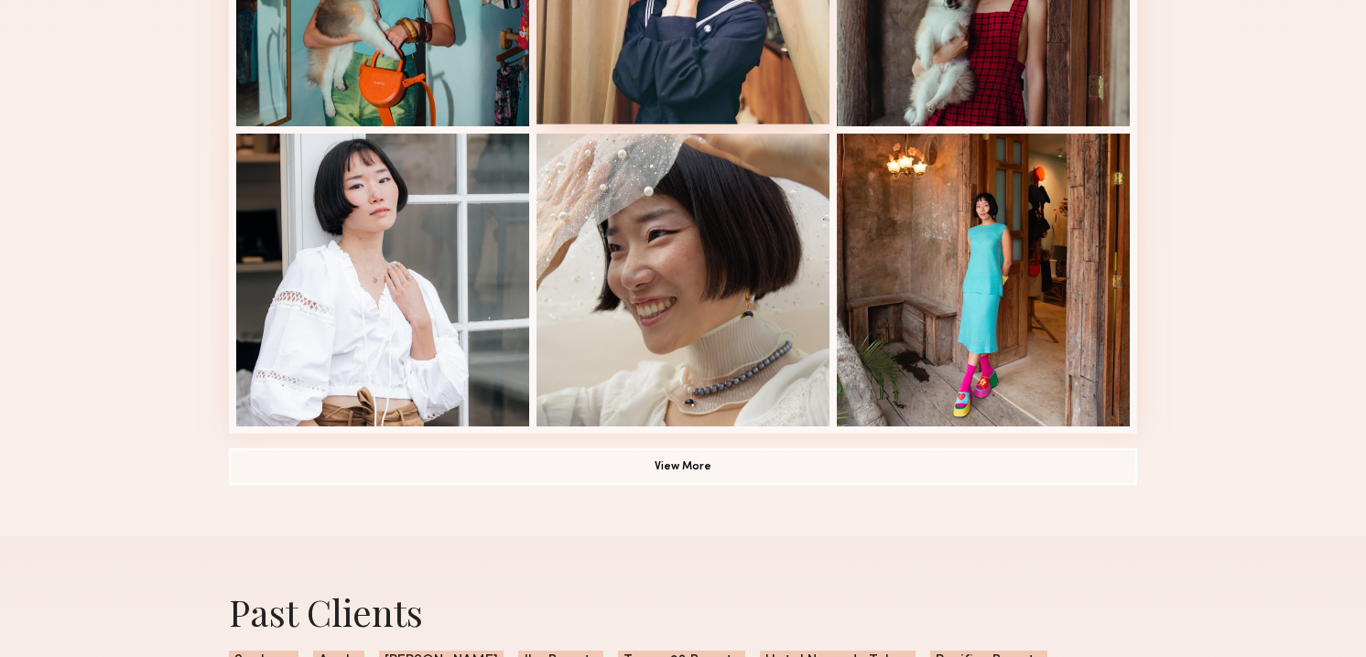
scroll to position [1256, 0]
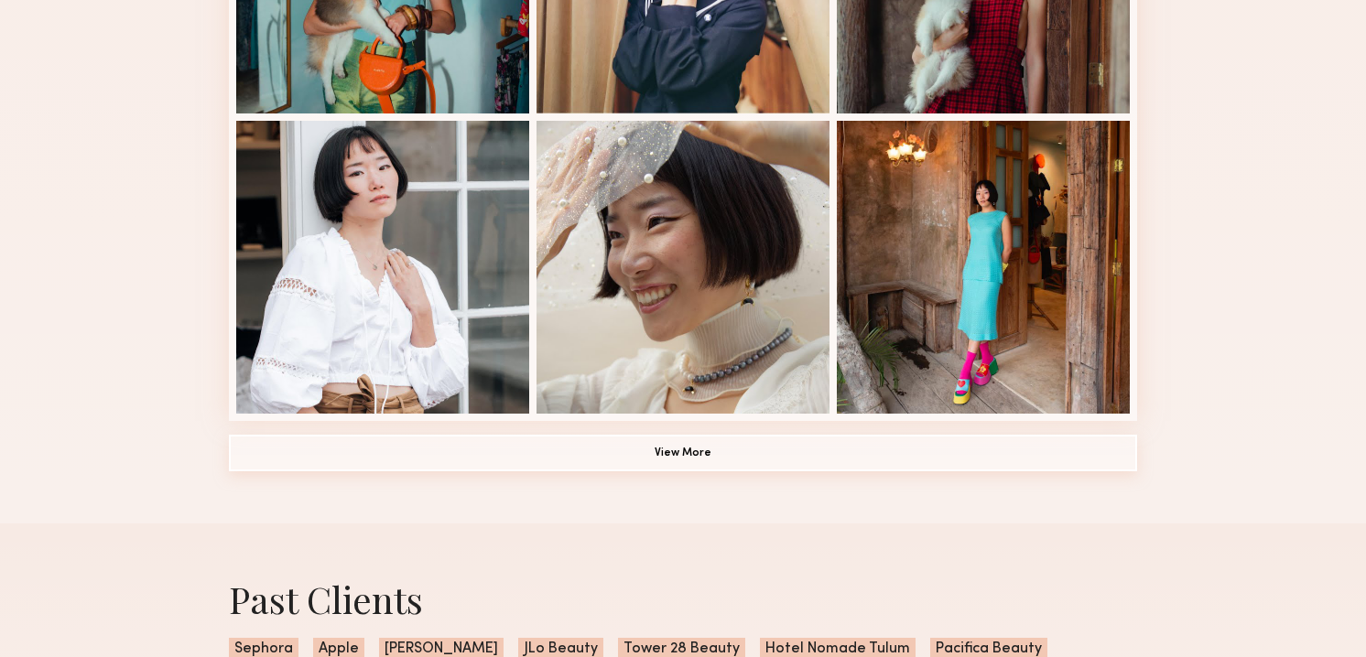
click at [825, 465] on button "View More" at bounding box center [683, 453] width 908 height 37
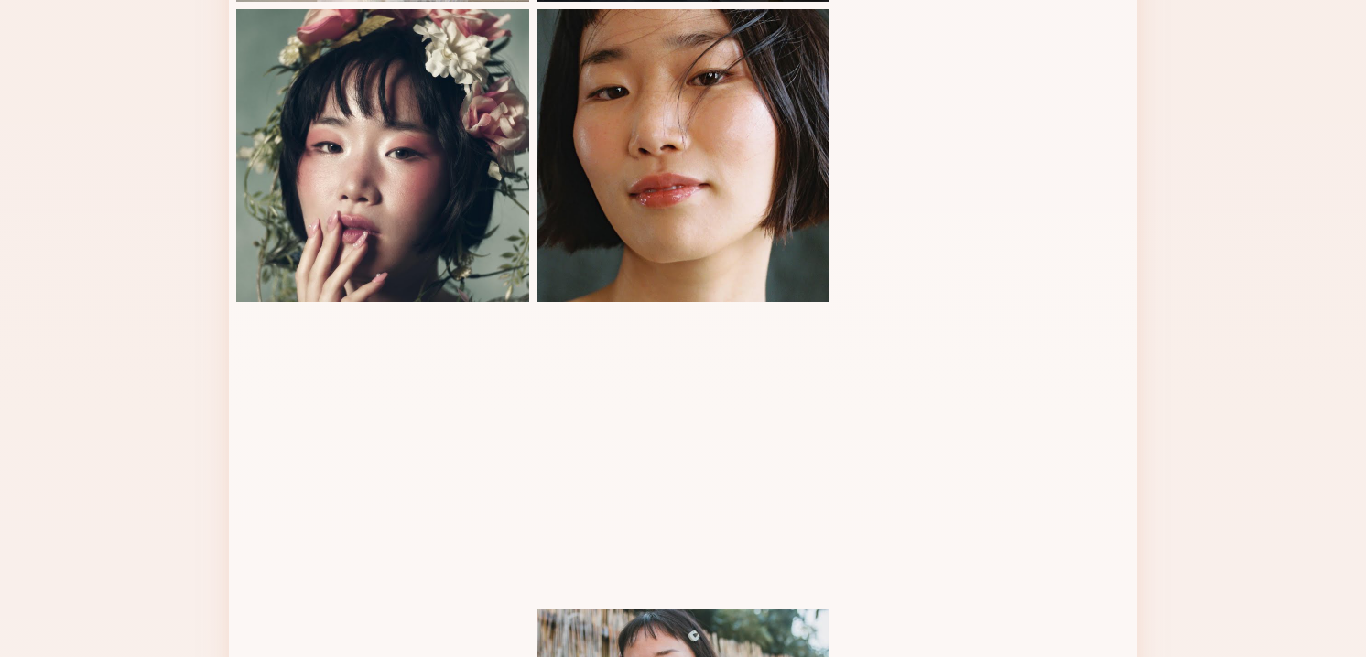
scroll to position [1971, 0]
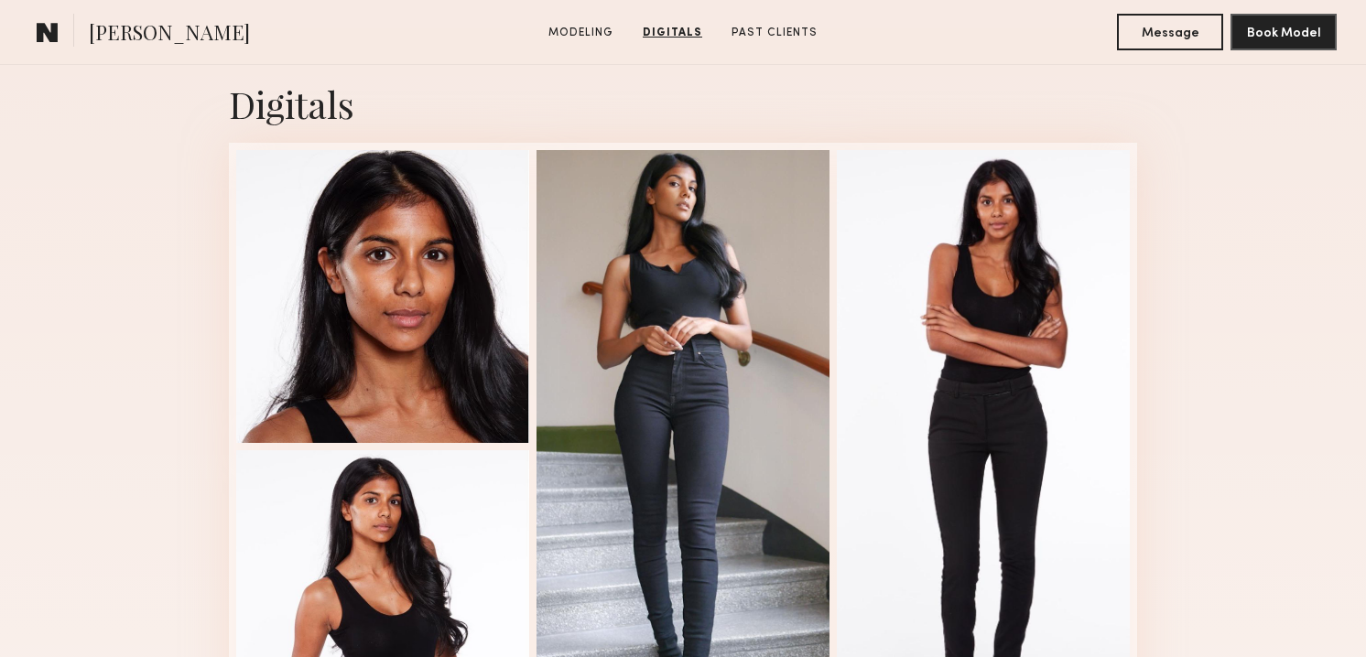
scroll to position [1792, 0]
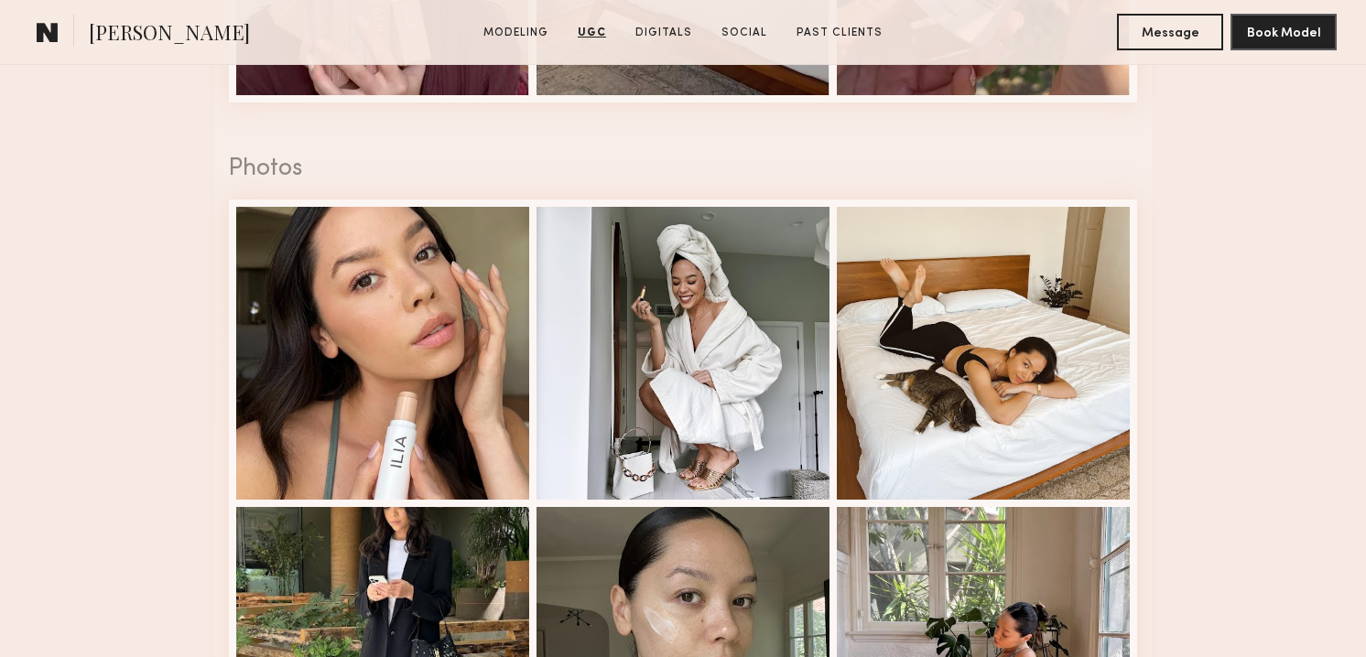
scroll to position [3115, 0]
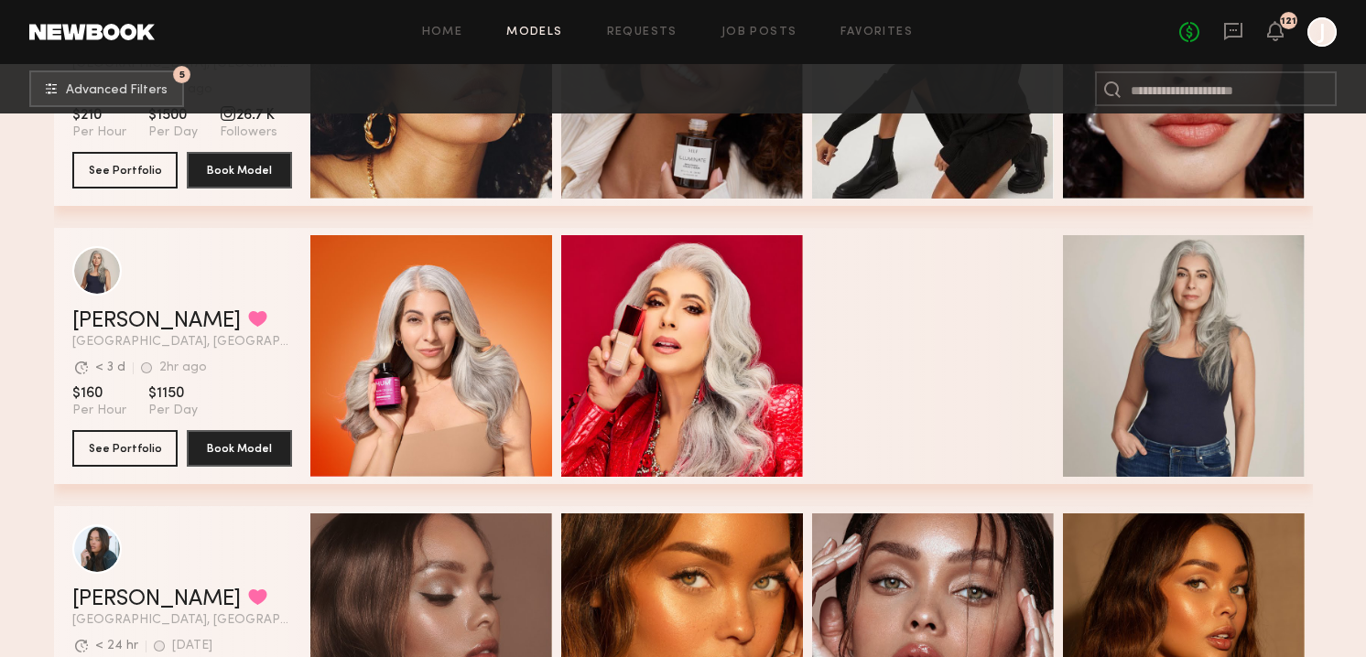
scroll to position [774, 0]
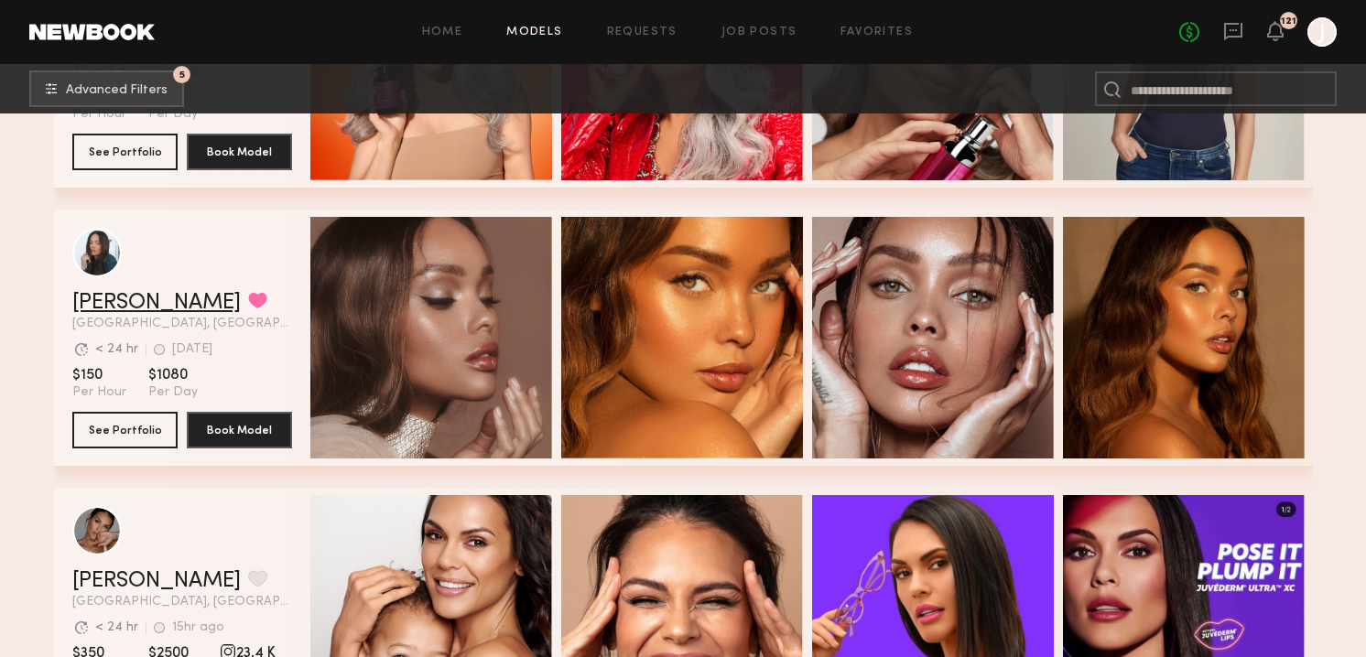
click at [121, 305] on link "Tyrie R." at bounding box center [156, 303] width 168 height 22
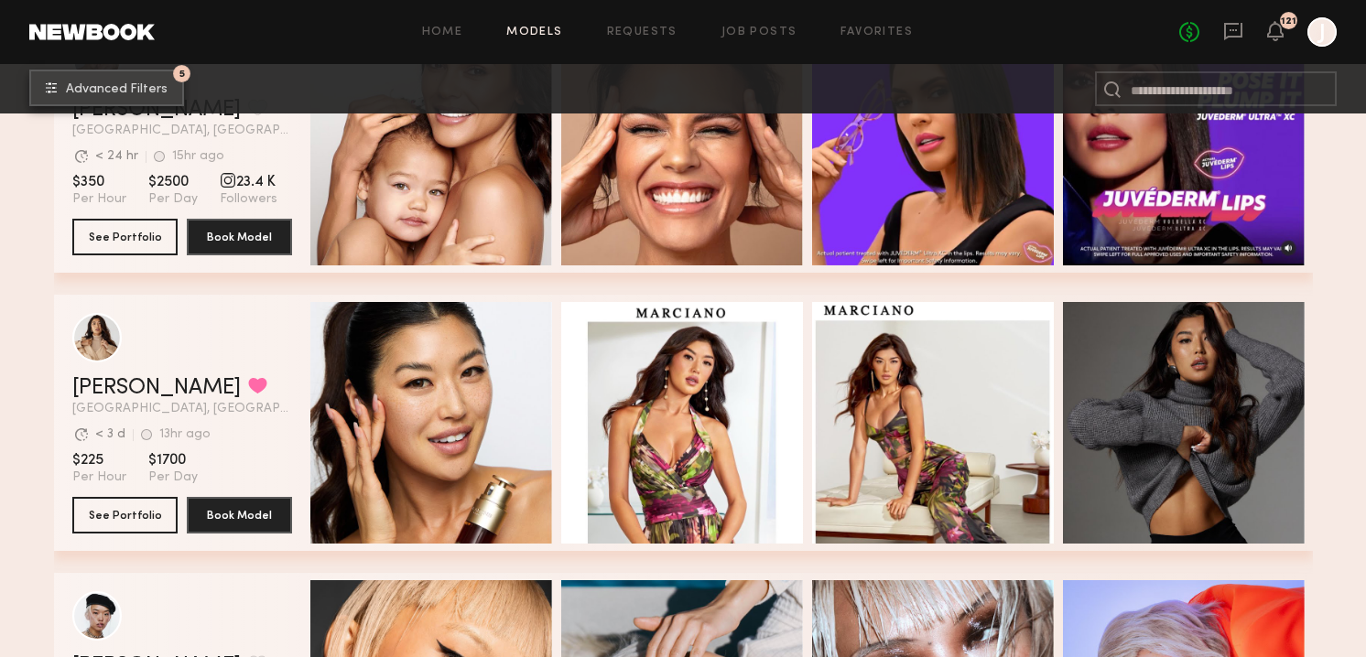
click at [135, 81] on button "5 Advanced Filters" at bounding box center [106, 88] width 155 height 37
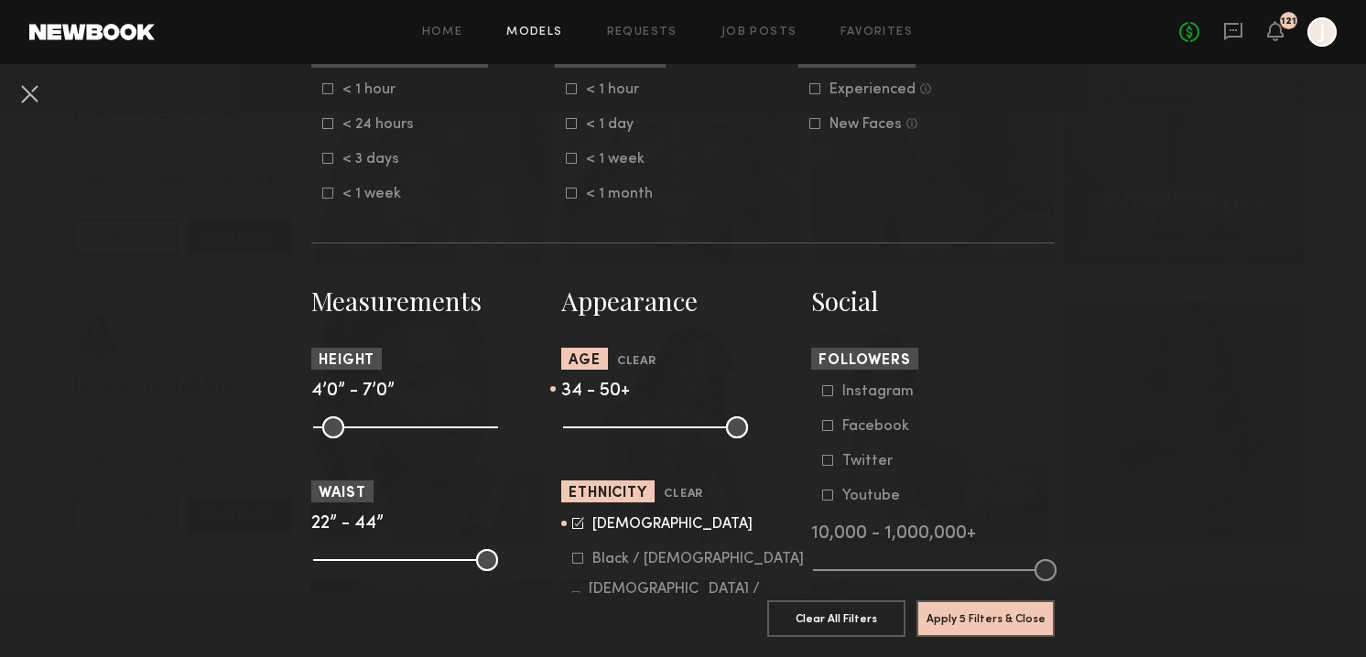
scroll to position [605, 0]
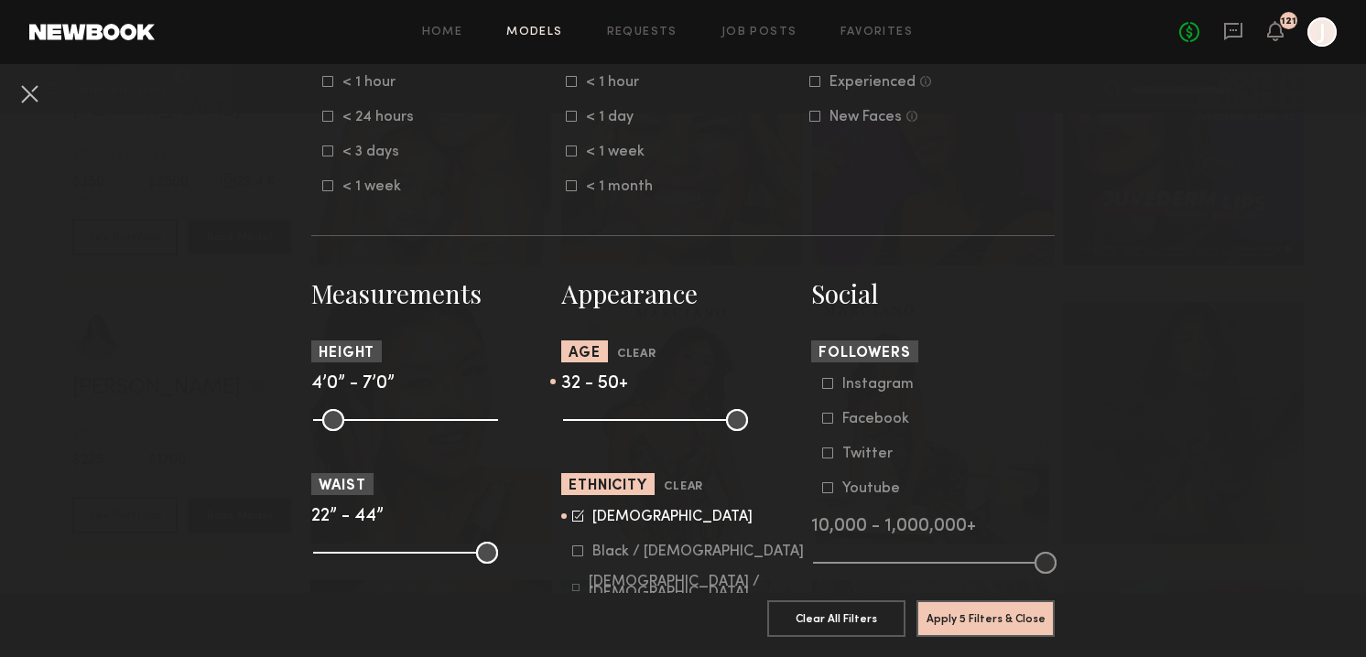
drag, startPoint x: 653, startPoint y: 429, endPoint x: 633, endPoint y: 430, distance: 20.2
click at [633, 430] on input "range" at bounding box center [655, 420] width 185 height 22
drag, startPoint x: 633, startPoint y: 430, endPoint x: 621, endPoint y: 430, distance: 11.9
type input "**"
click at [621, 430] on input "range" at bounding box center [655, 420] width 185 height 22
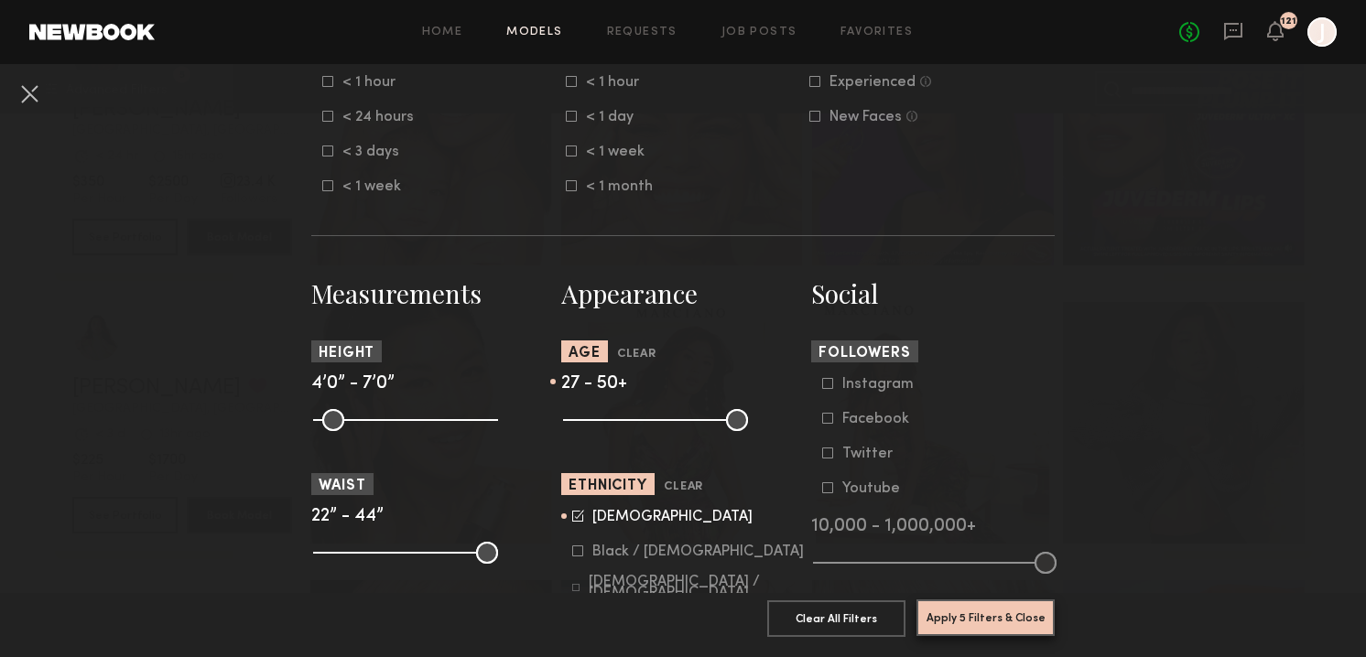
click at [965, 605] on button "Apply 5 Filters & Close" at bounding box center [985, 617] width 138 height 37
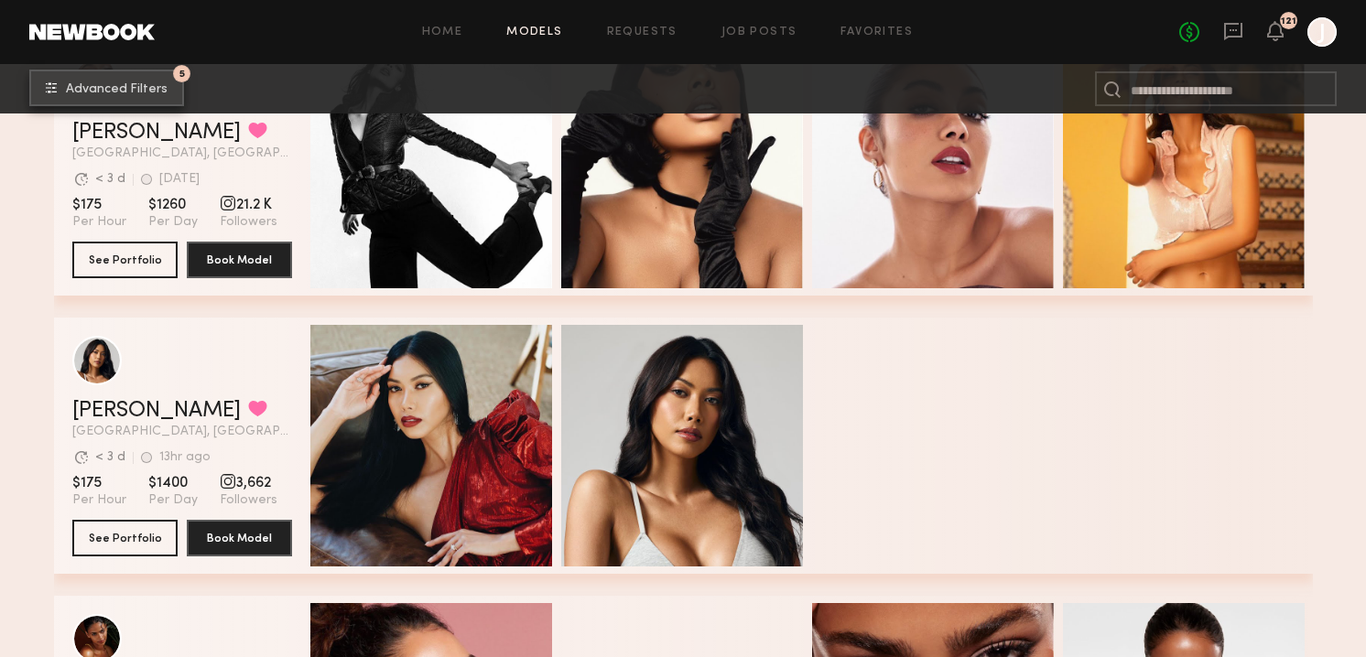
scroll to position [389, 0]
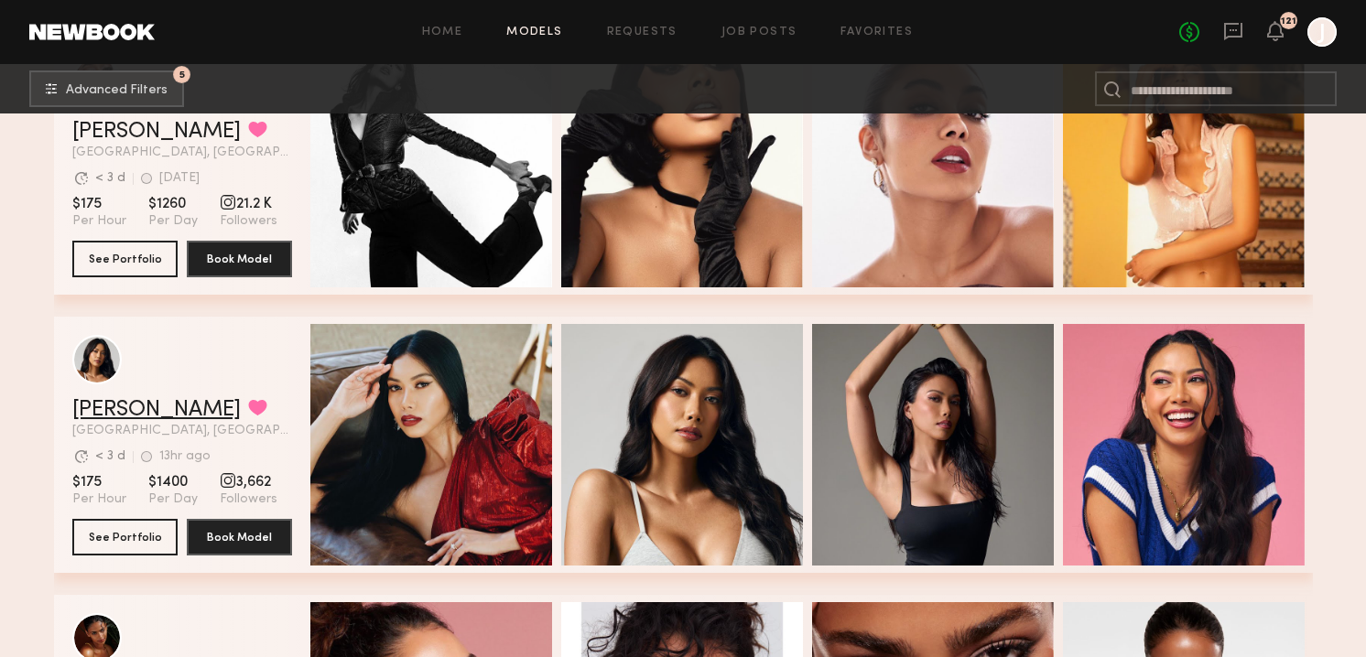
click at [93, 406] on link "Ericka B." at bounding box center [156, 410] width 168 height 22
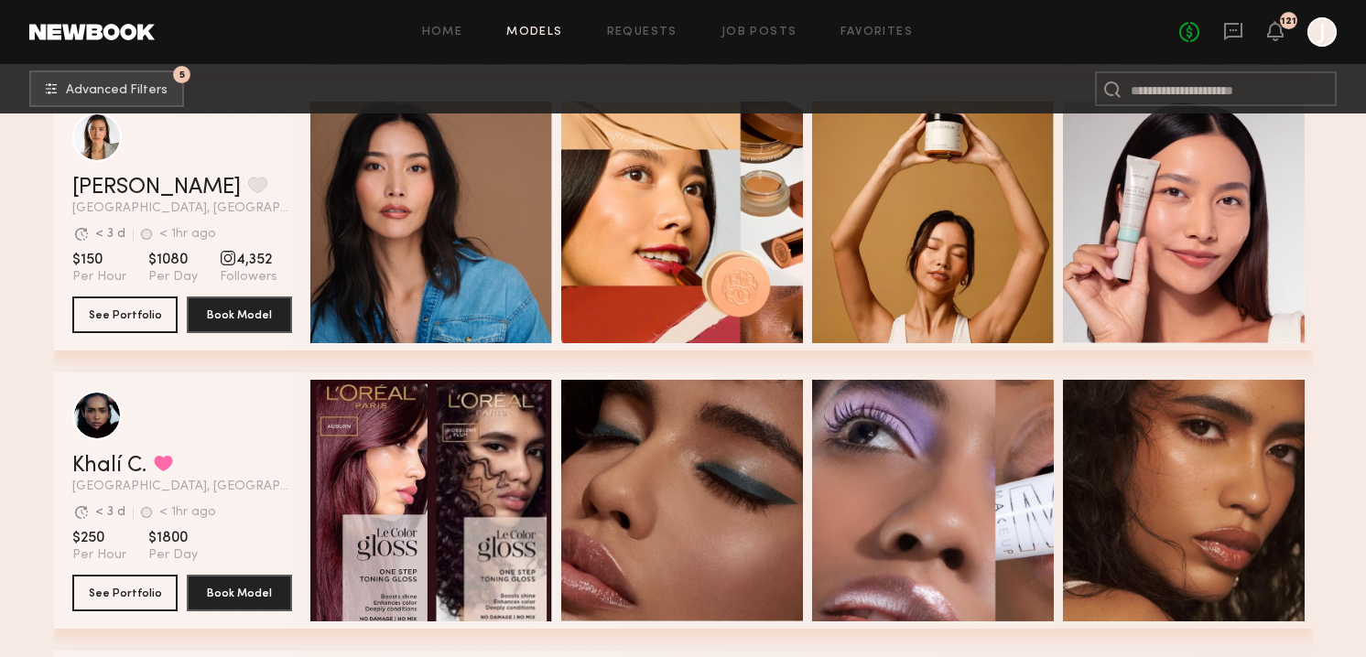
scroll to position [1448, 0]
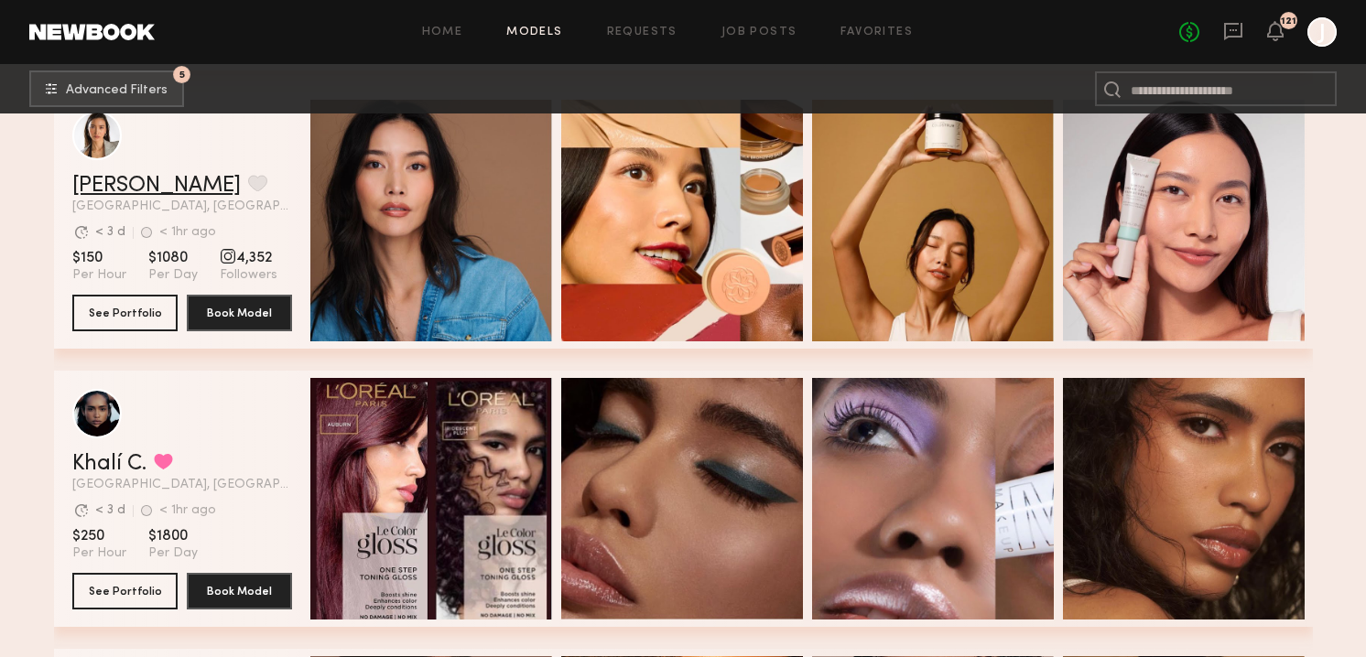
click at [92, 177] on link "Arisa N." at bounding box center [156, 186] width 168 height 22
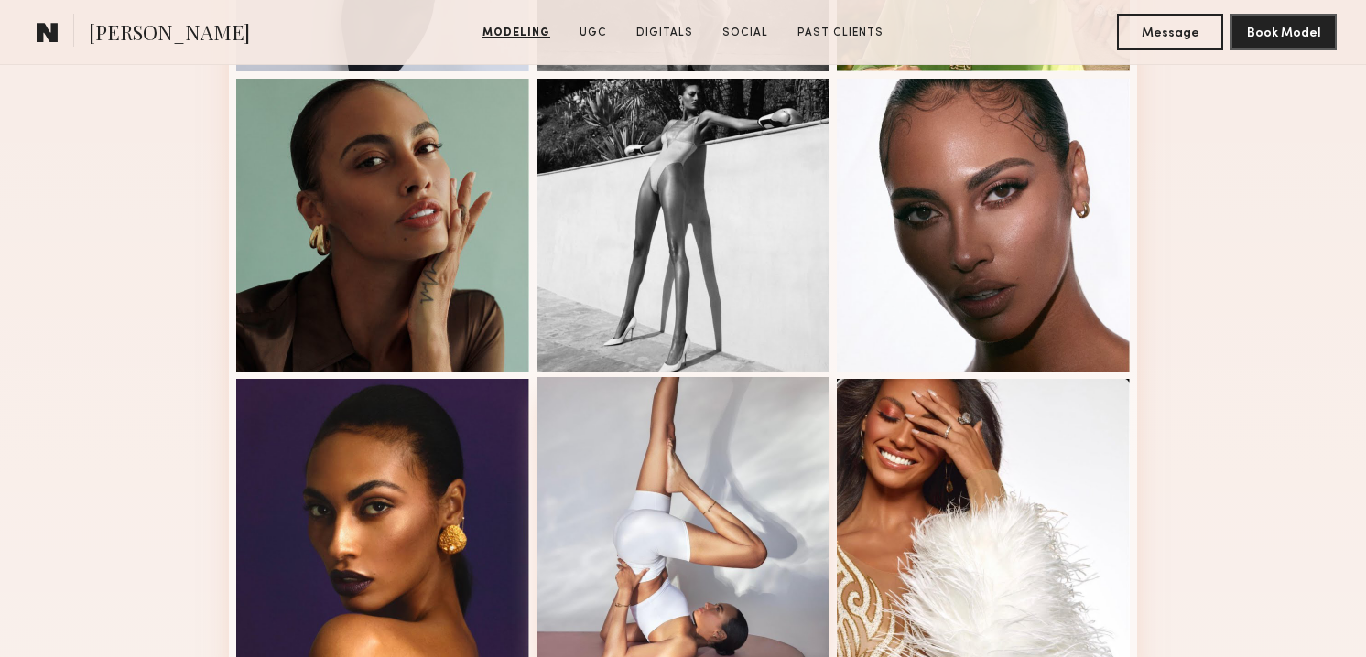
scroll to position [1064, 0]
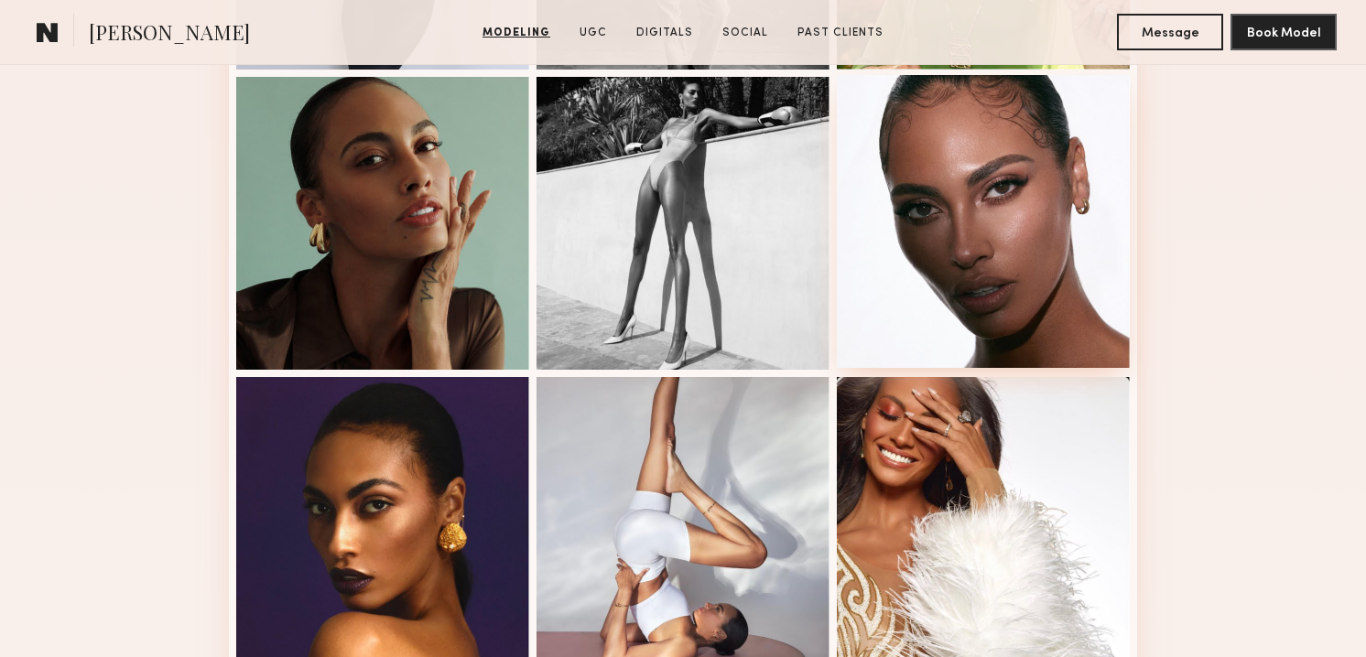
click at [1066, 219] on div at bounding box center [983, 221] width 293 height 293
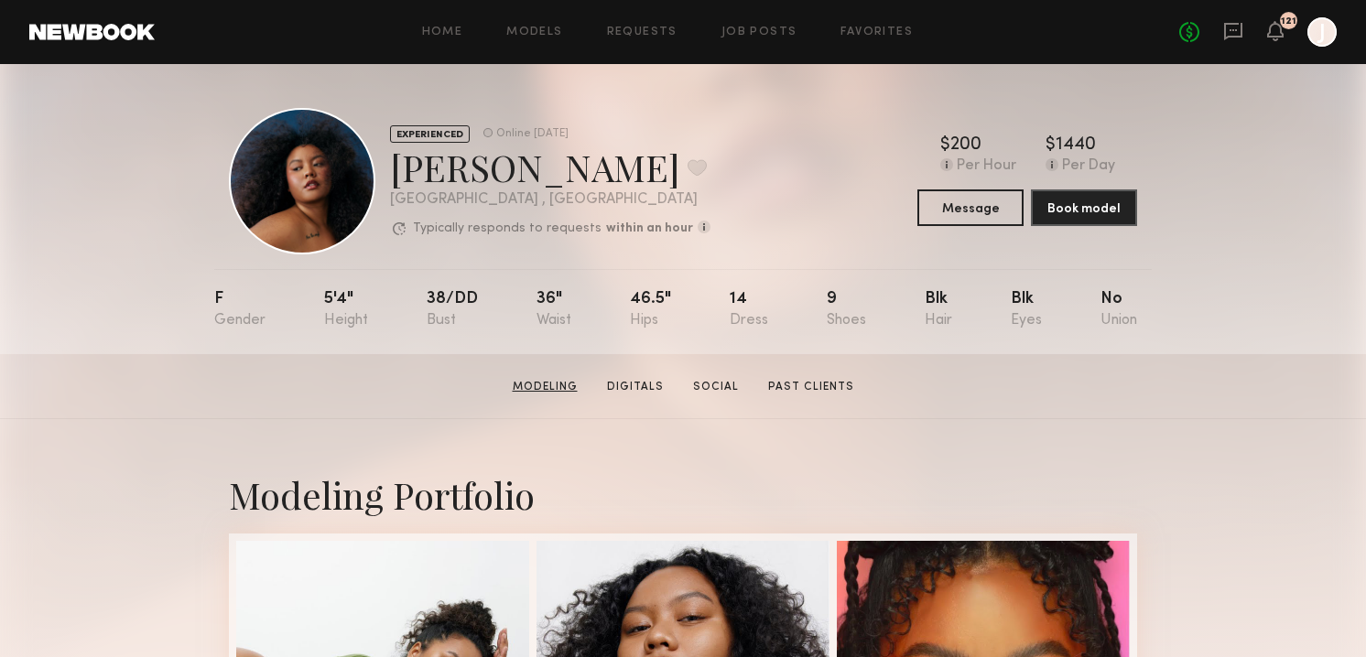
click at [538, 394] on link "Modeling" at bounding box center [545, 387] width 80 height 16
click at [468, 164] on div "Kiara L. Favorite" at bounding box center [550, 167] width 320 height 49
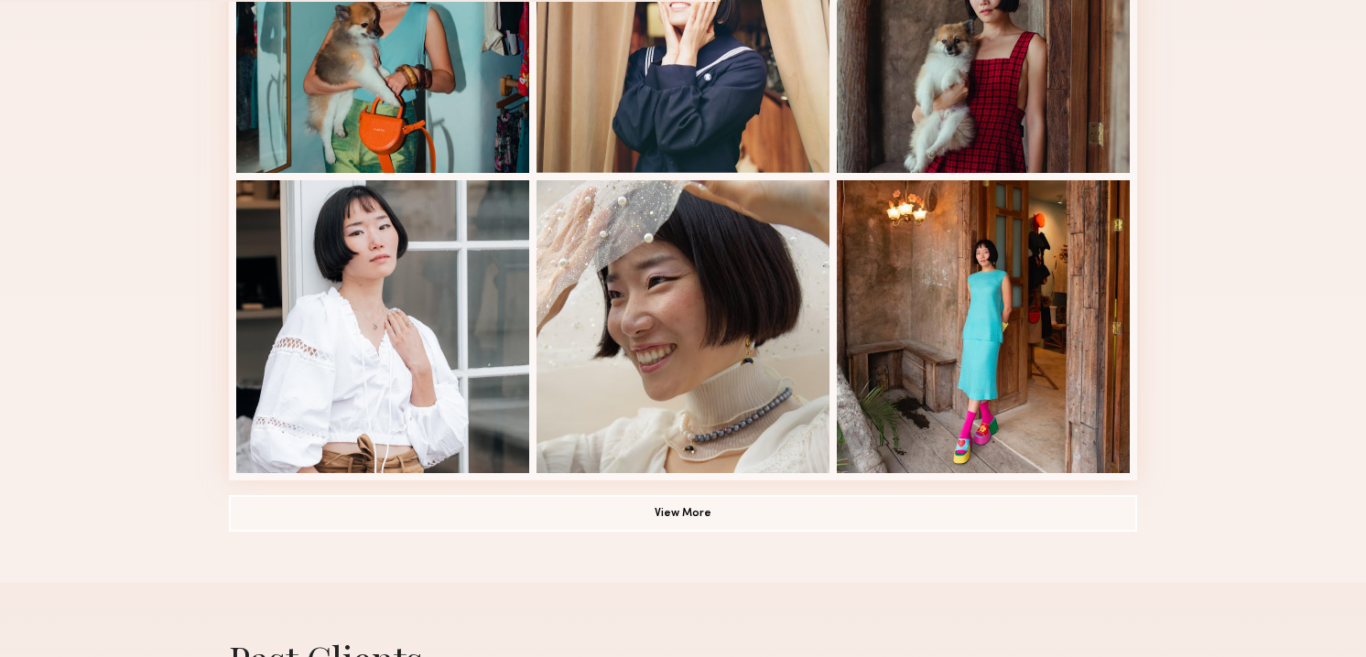
scroll to position [1194, 0]
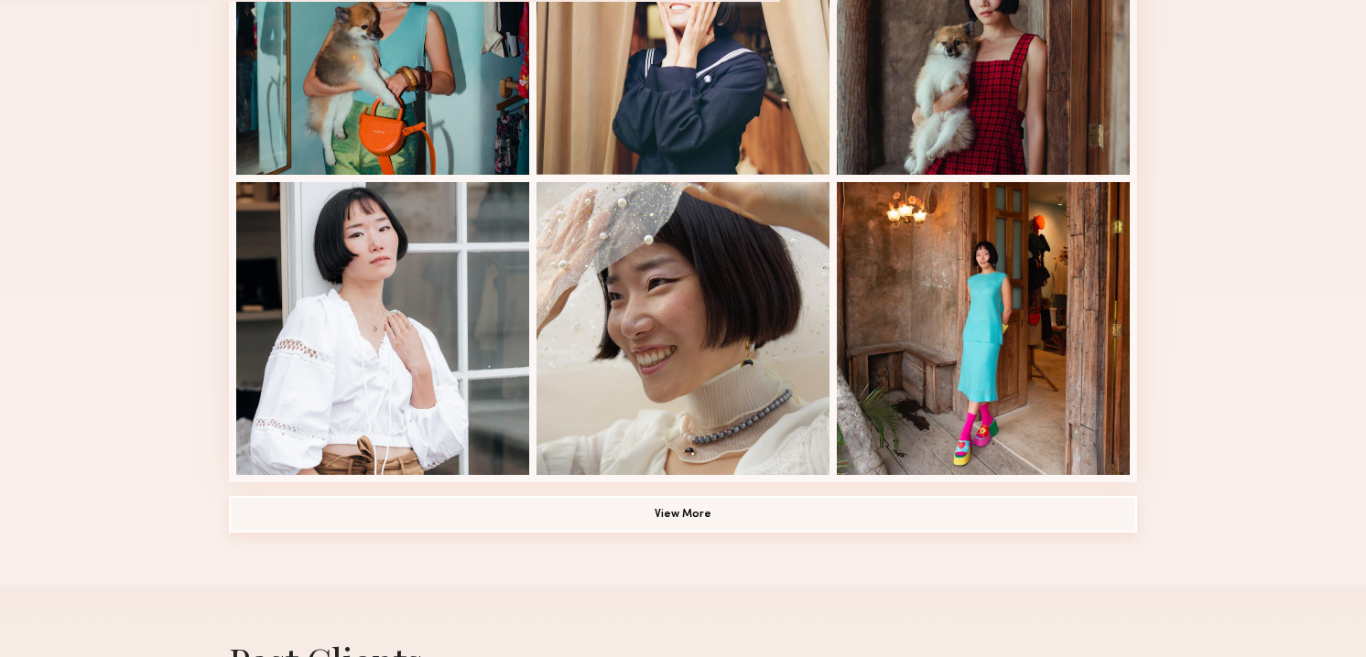
click at [500, 521] on button "View More" at bounding box center [683, 514] width 908 height 37
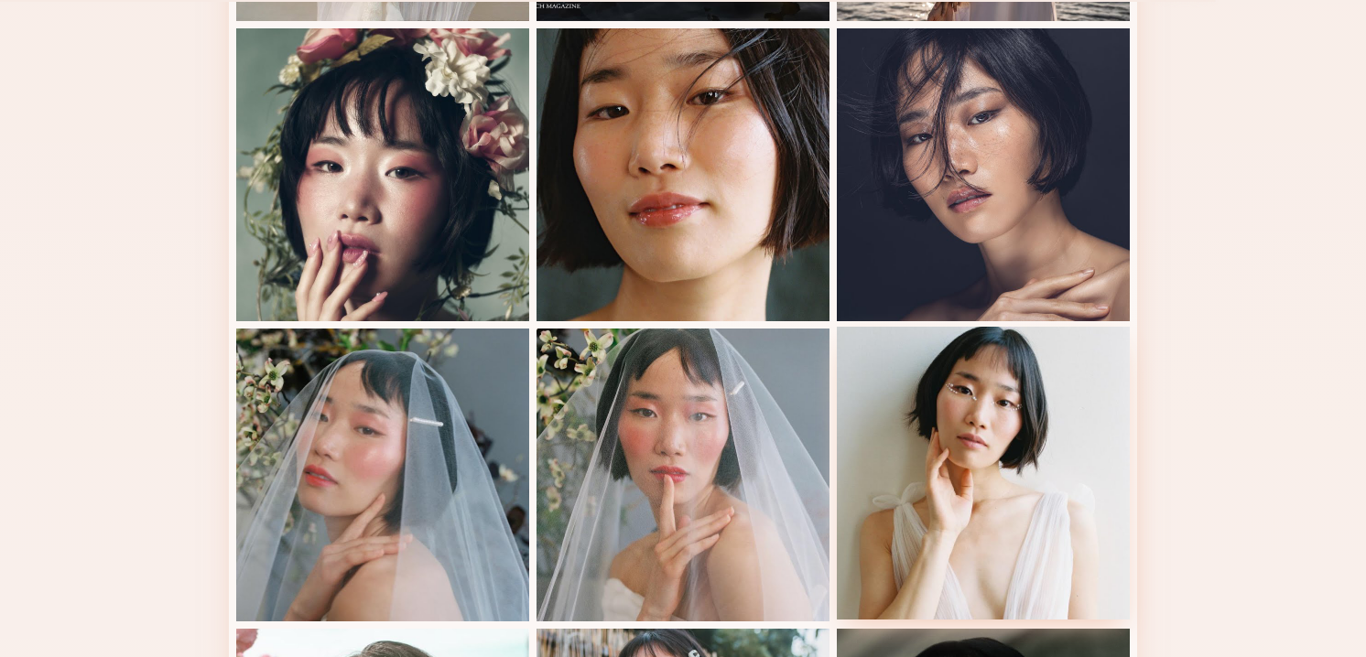
scroll to position [1901, 0]
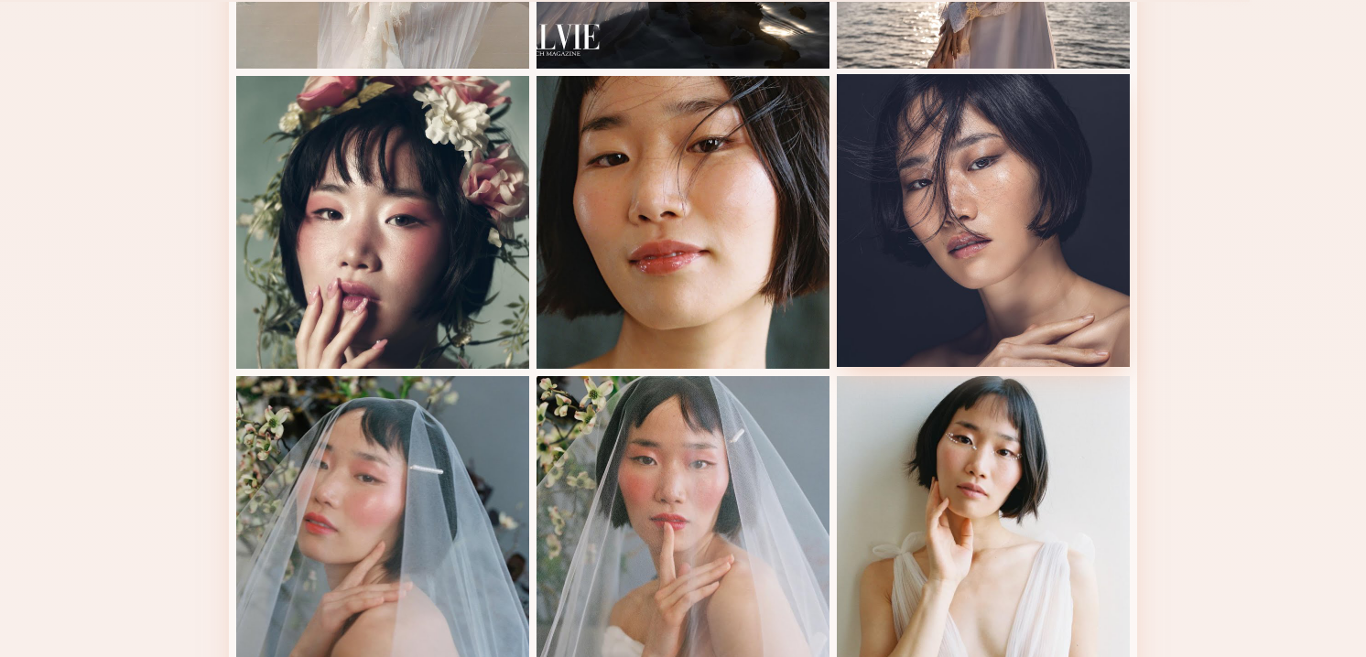
click at [943, 268] on div at bounding box center [983, 220] width 293 height 293
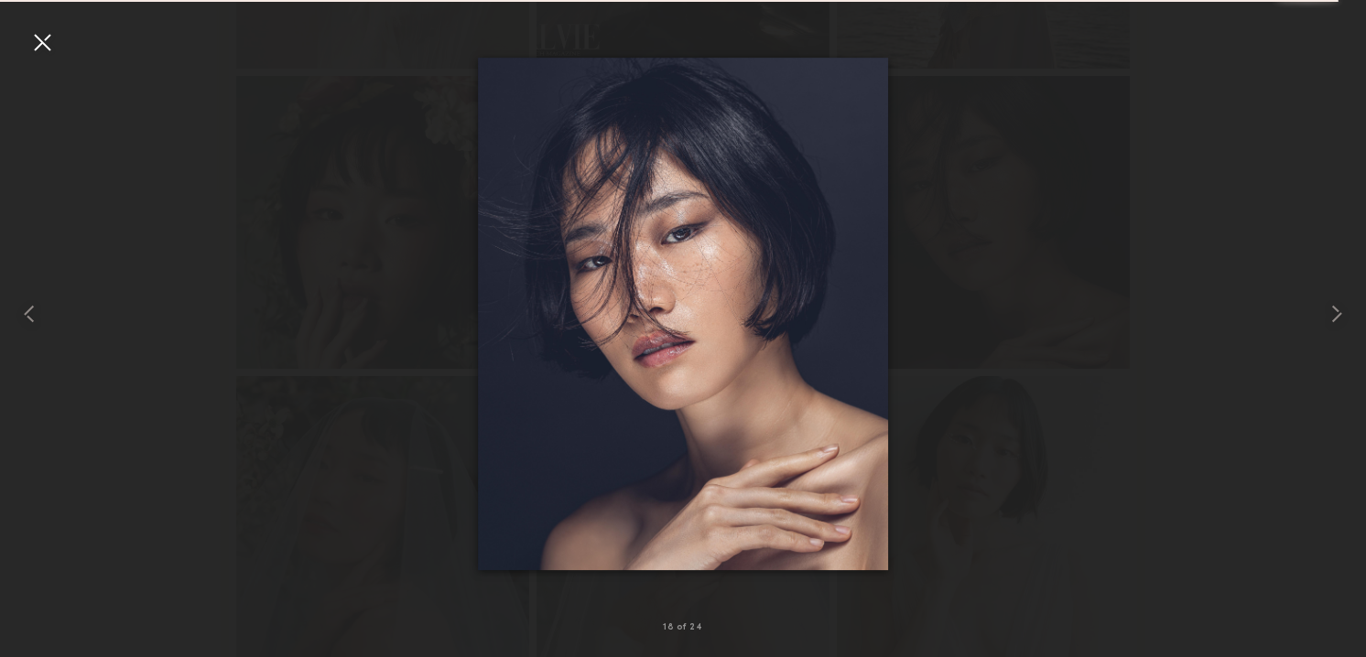
click at [40, 42] on div at bounding box center [41, 41] width 29 height 29
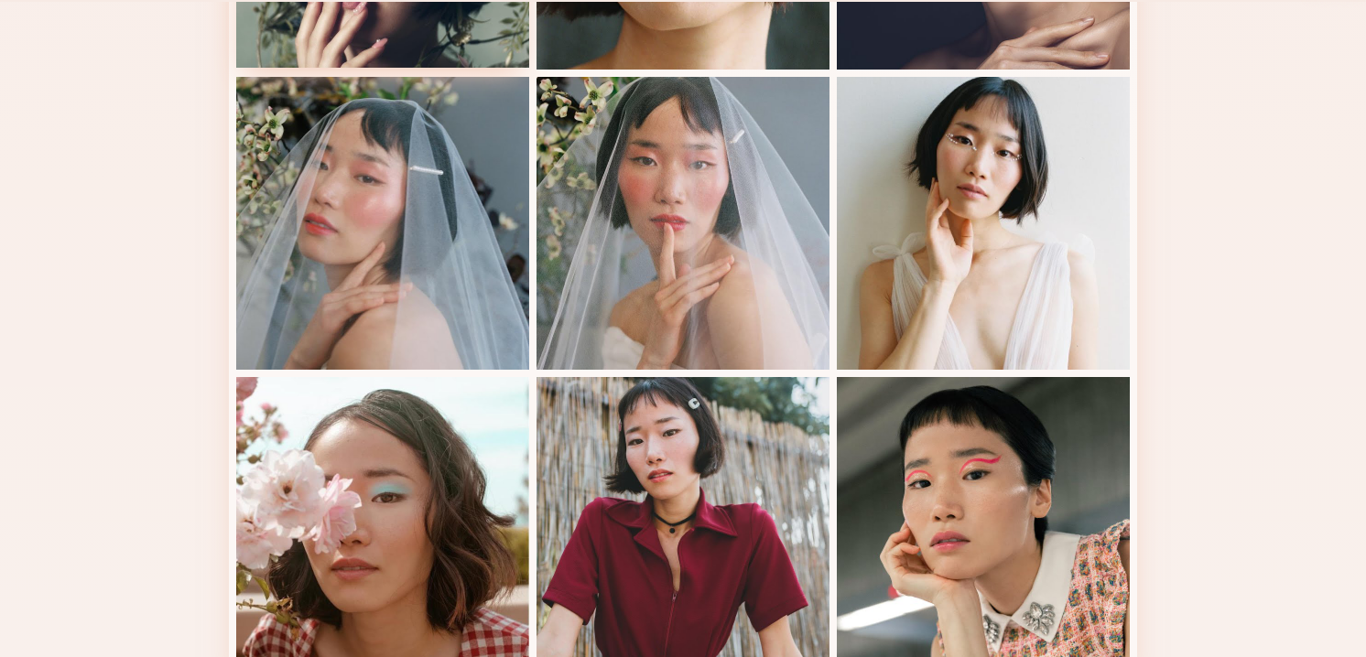
scroll to position [2205, 0]
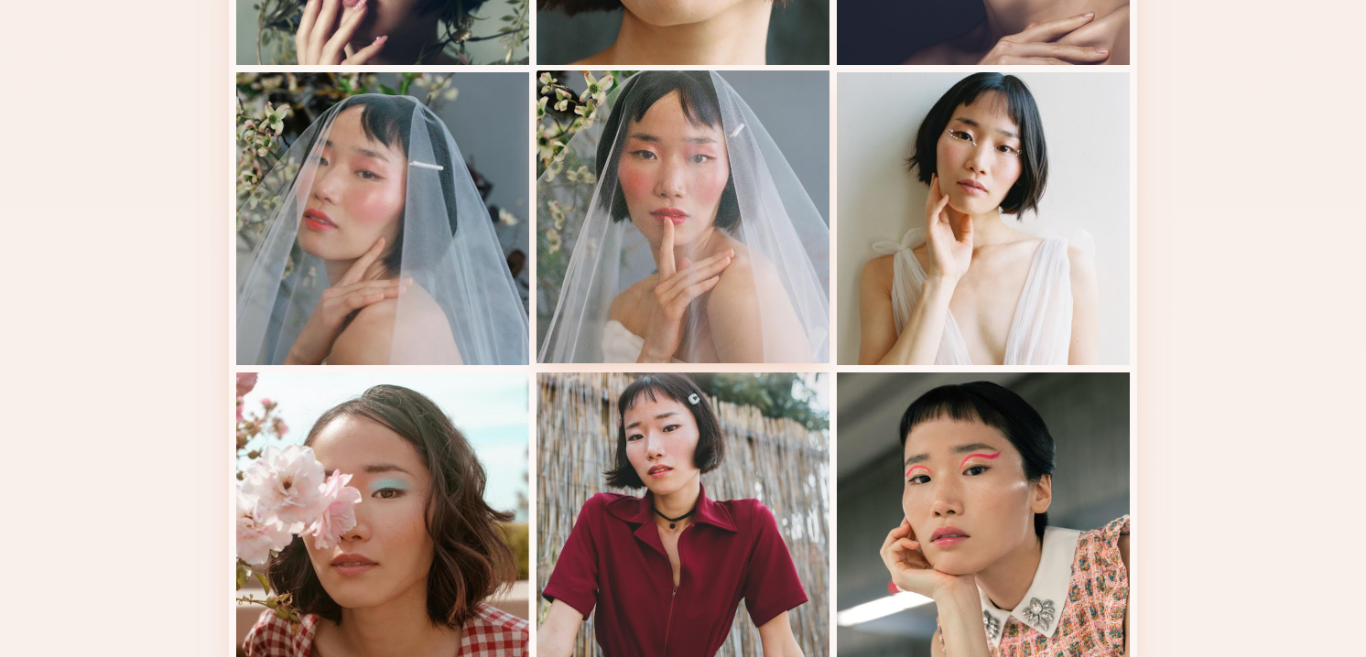
click at [653, 163] on div at bounding box center [682, 216] width 293 height 293
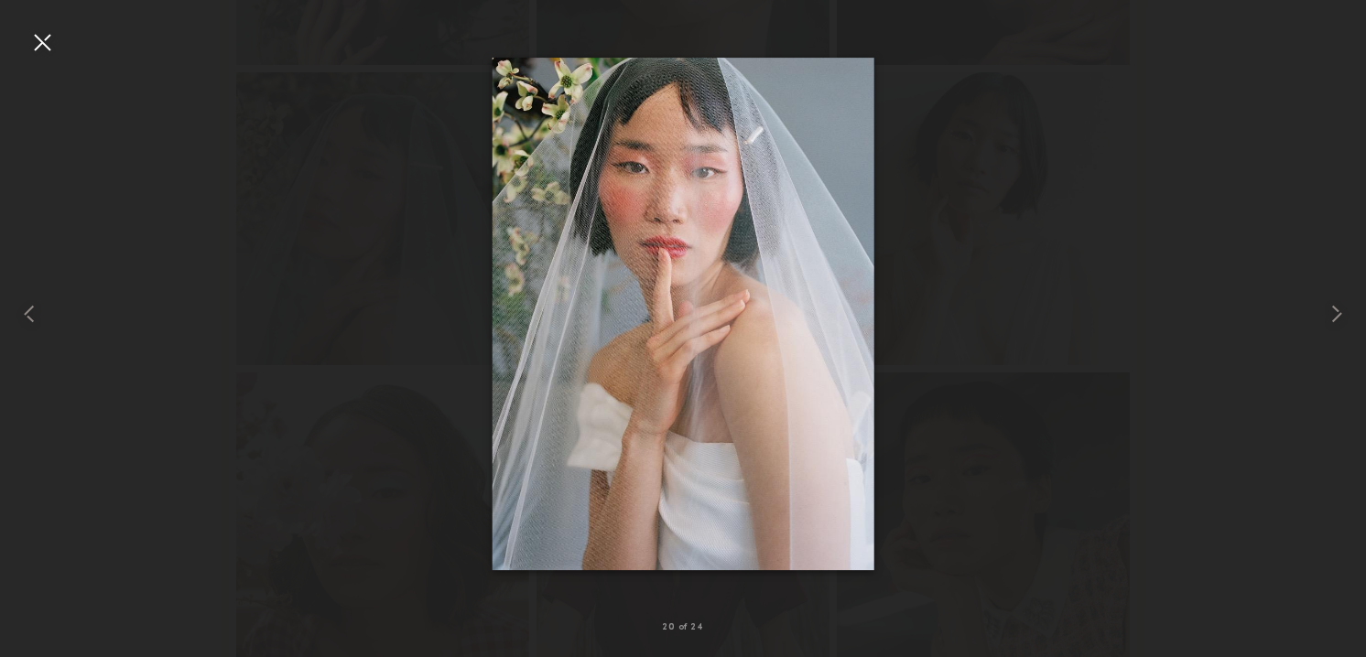
click at [46, 44] on div at bounding box center [41, 41] width 29 height 29
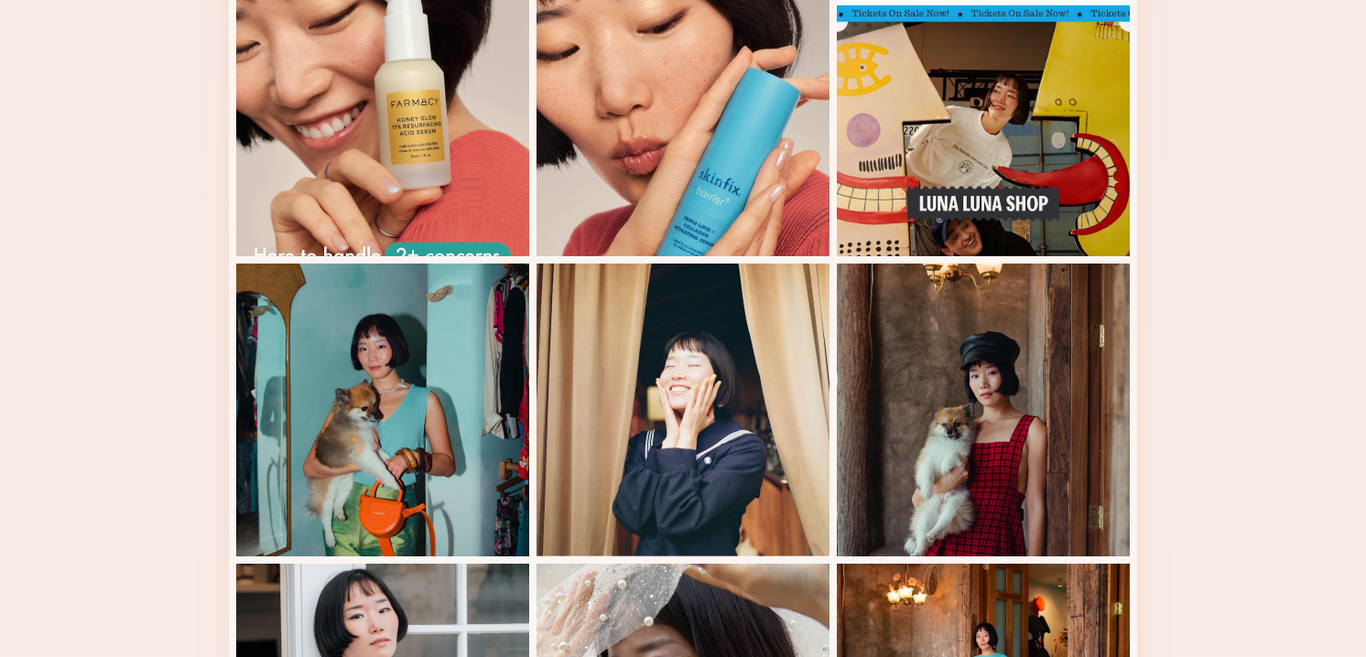
scroll to position [0, 0]
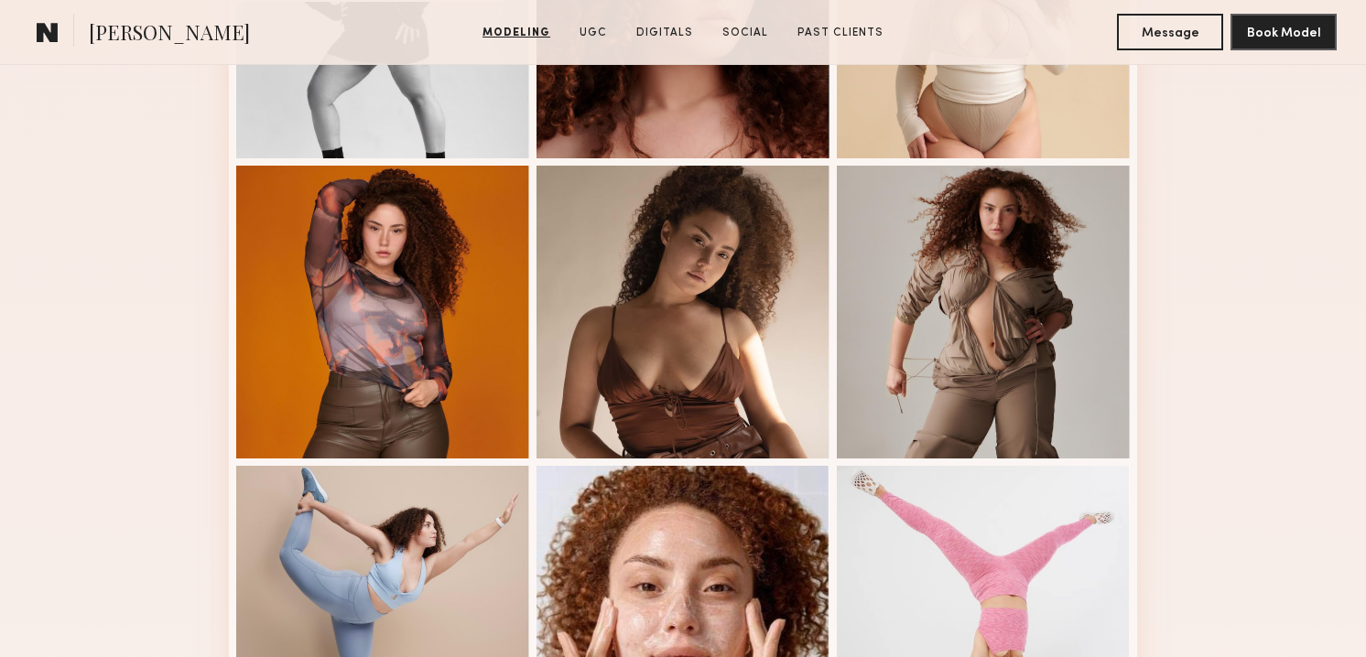
scroll to position [821, 0]
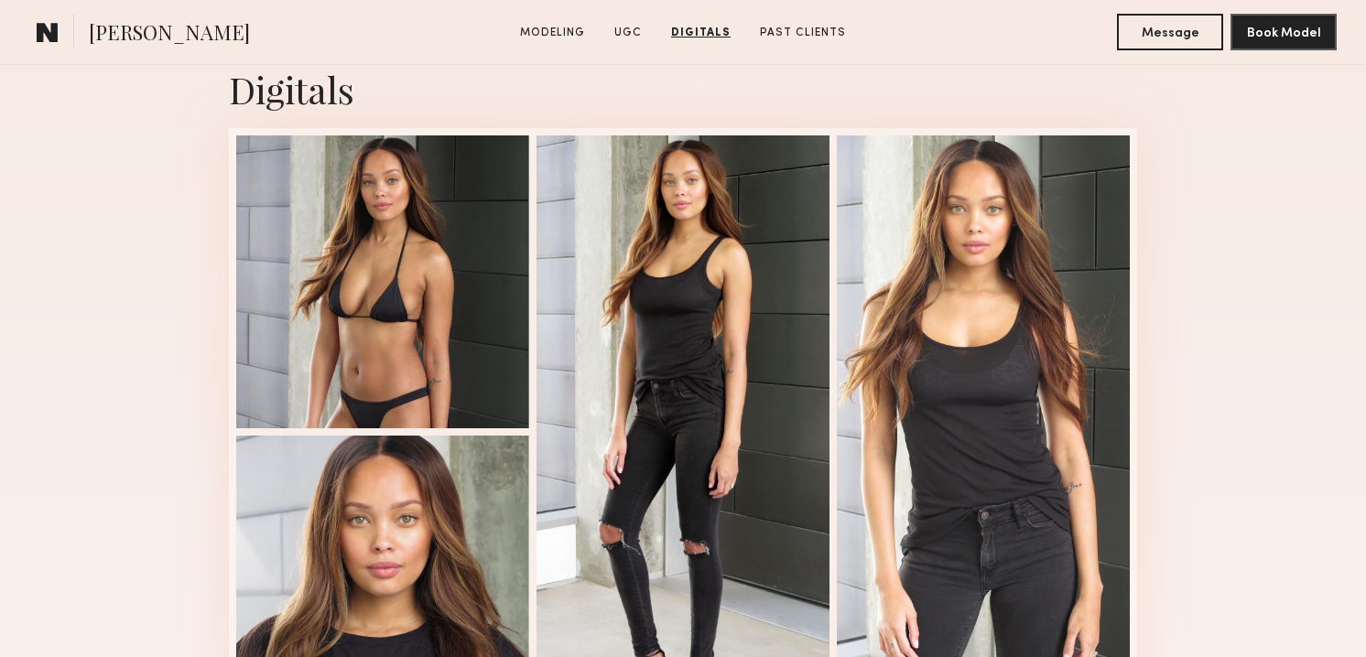
scroll to position [2324, 0]
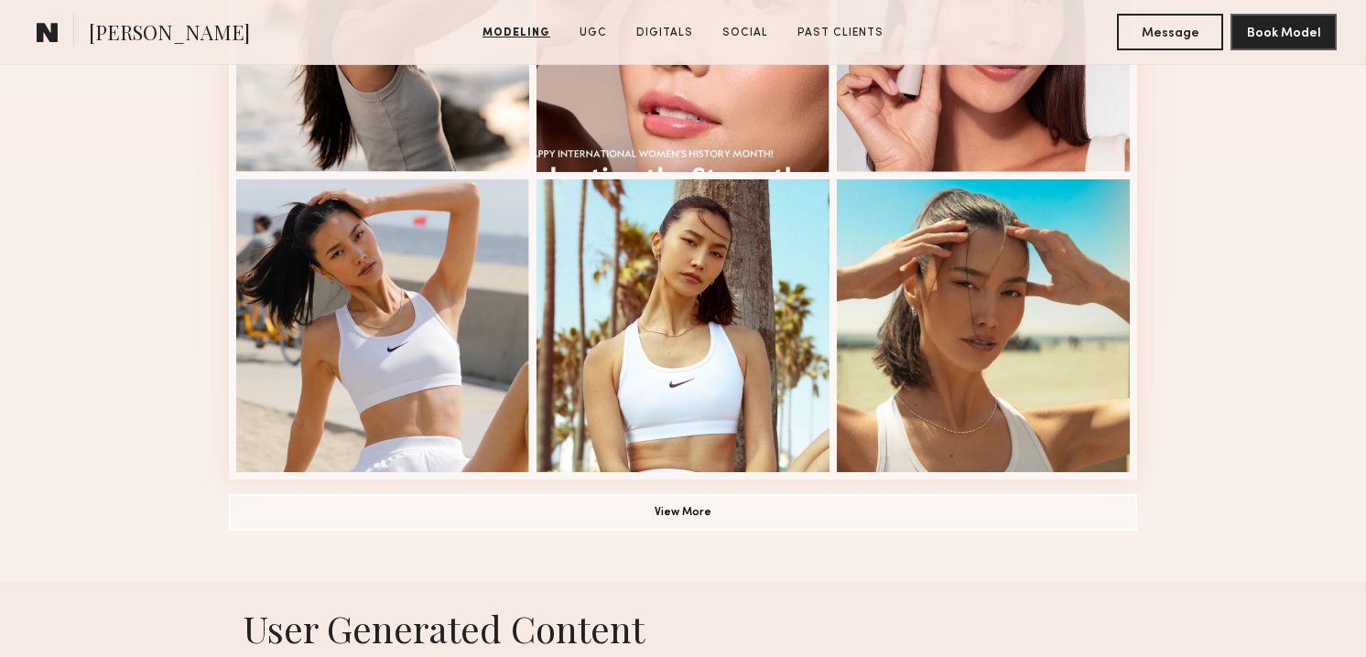
scroll to position [1270, 0]
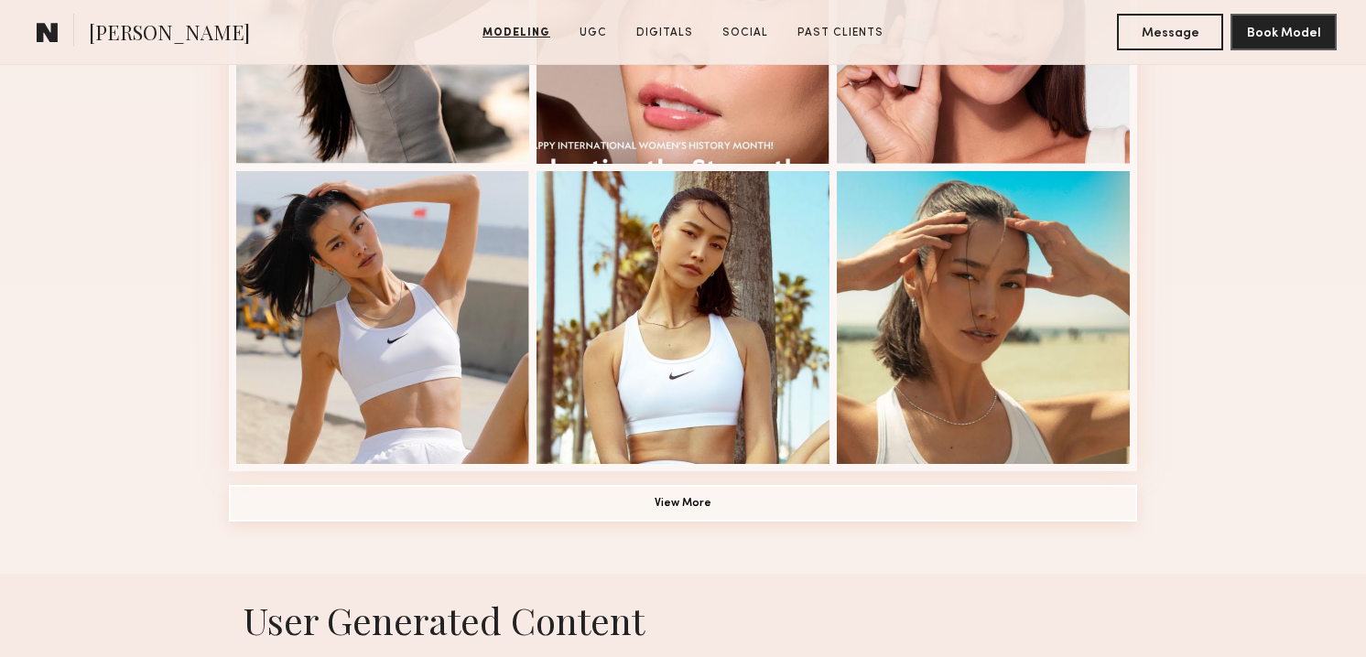
click at [840, 504] on button "View More" at bounding box center [683, 503] width 908 height 37
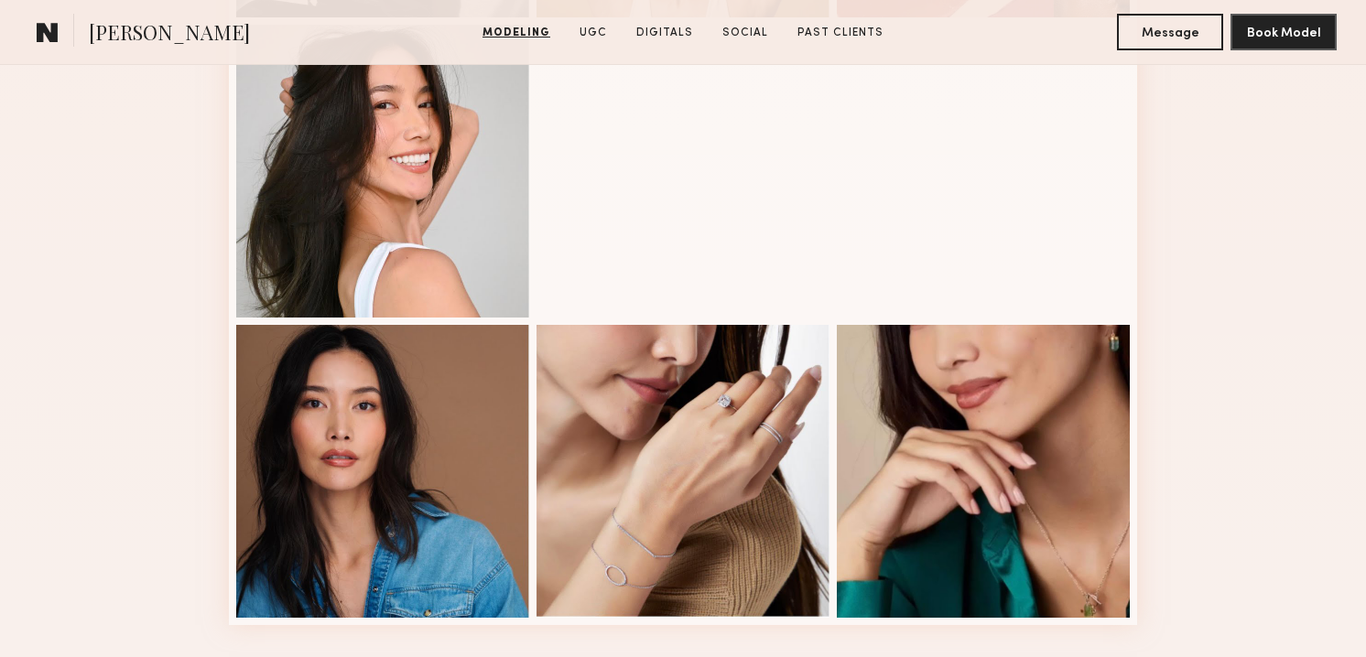
scroll to position [2348, 0]
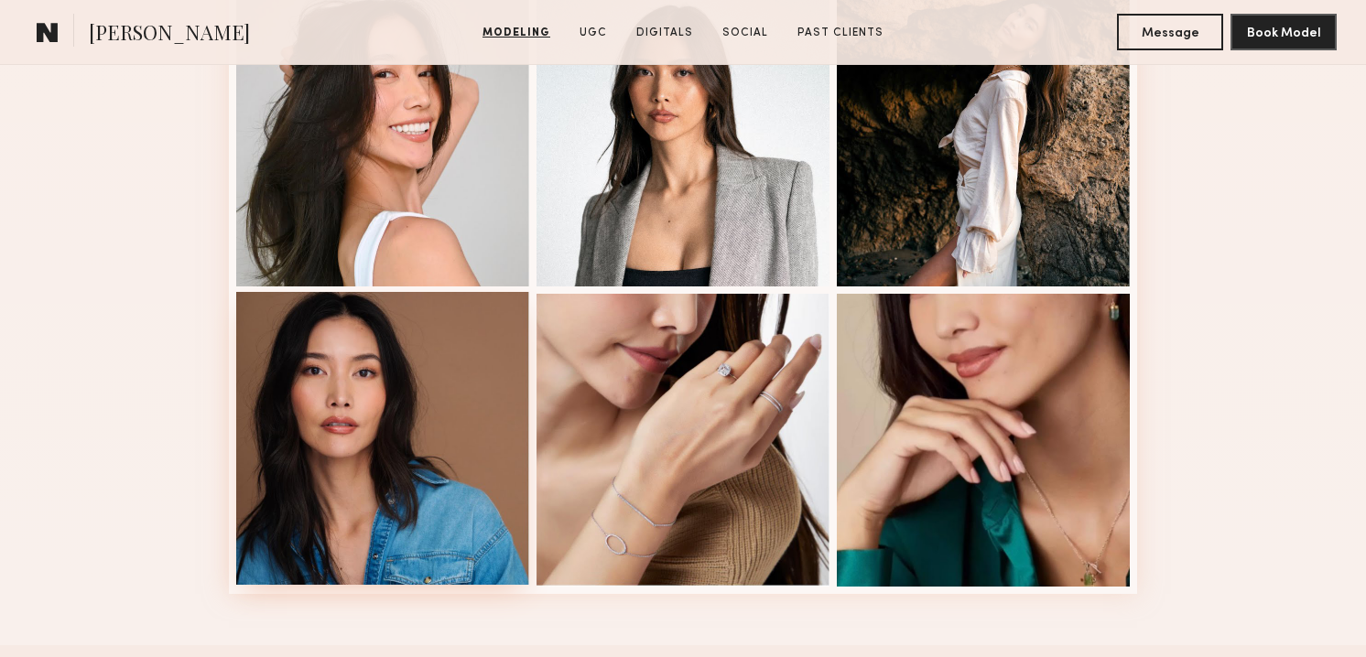
click at [422, 530] on div at bounding box center [382, 438] width 293 height 293
